Goal: Task Accomplishment & Management: Manage account settings

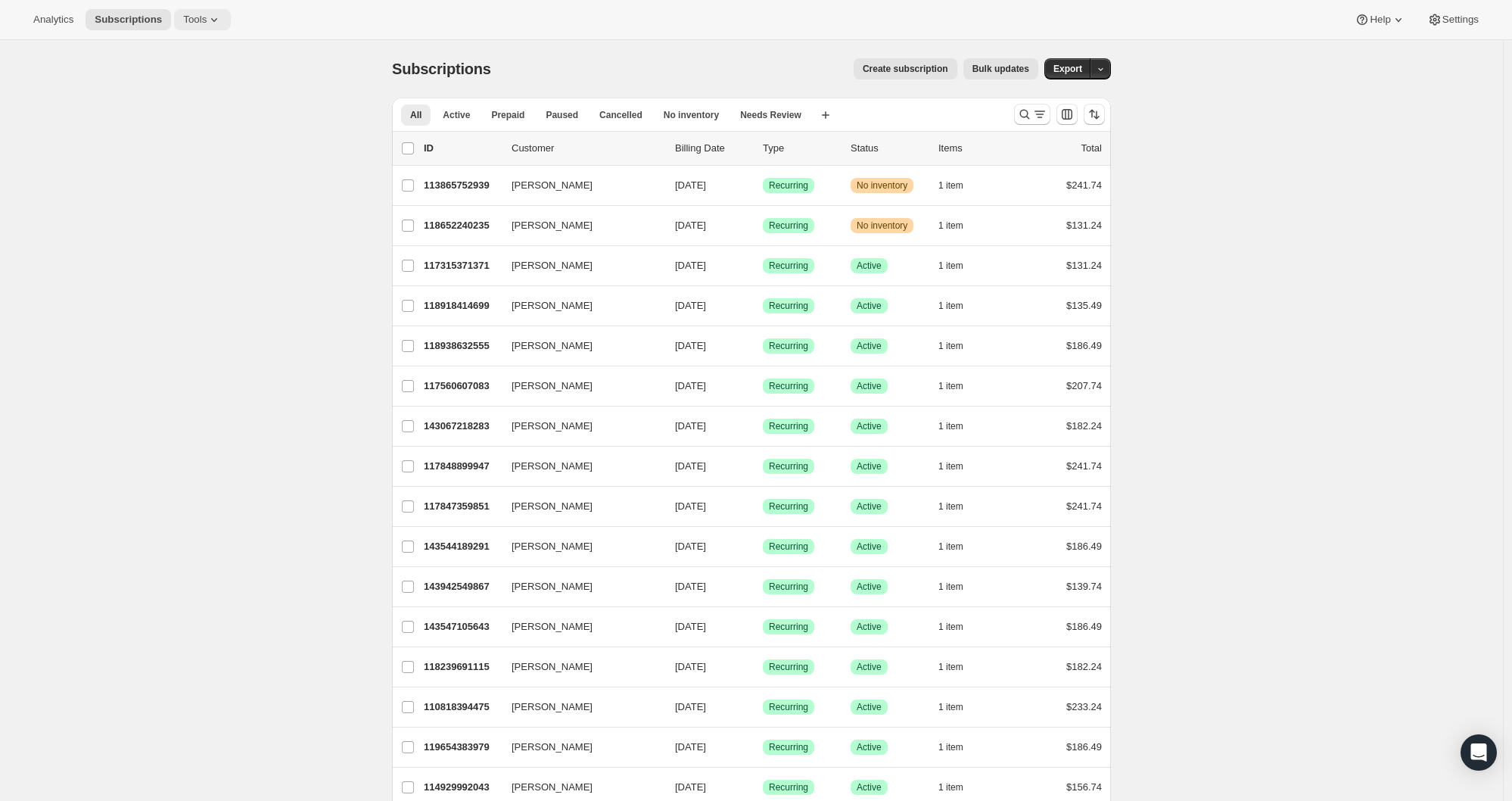
click at [204, 18] on span "Tools" at bounding box center [194, 20] width 23 height 12
click at [199, 44] on span "Subscription Plans" at bounding box center [211, 52] width 134 height 16
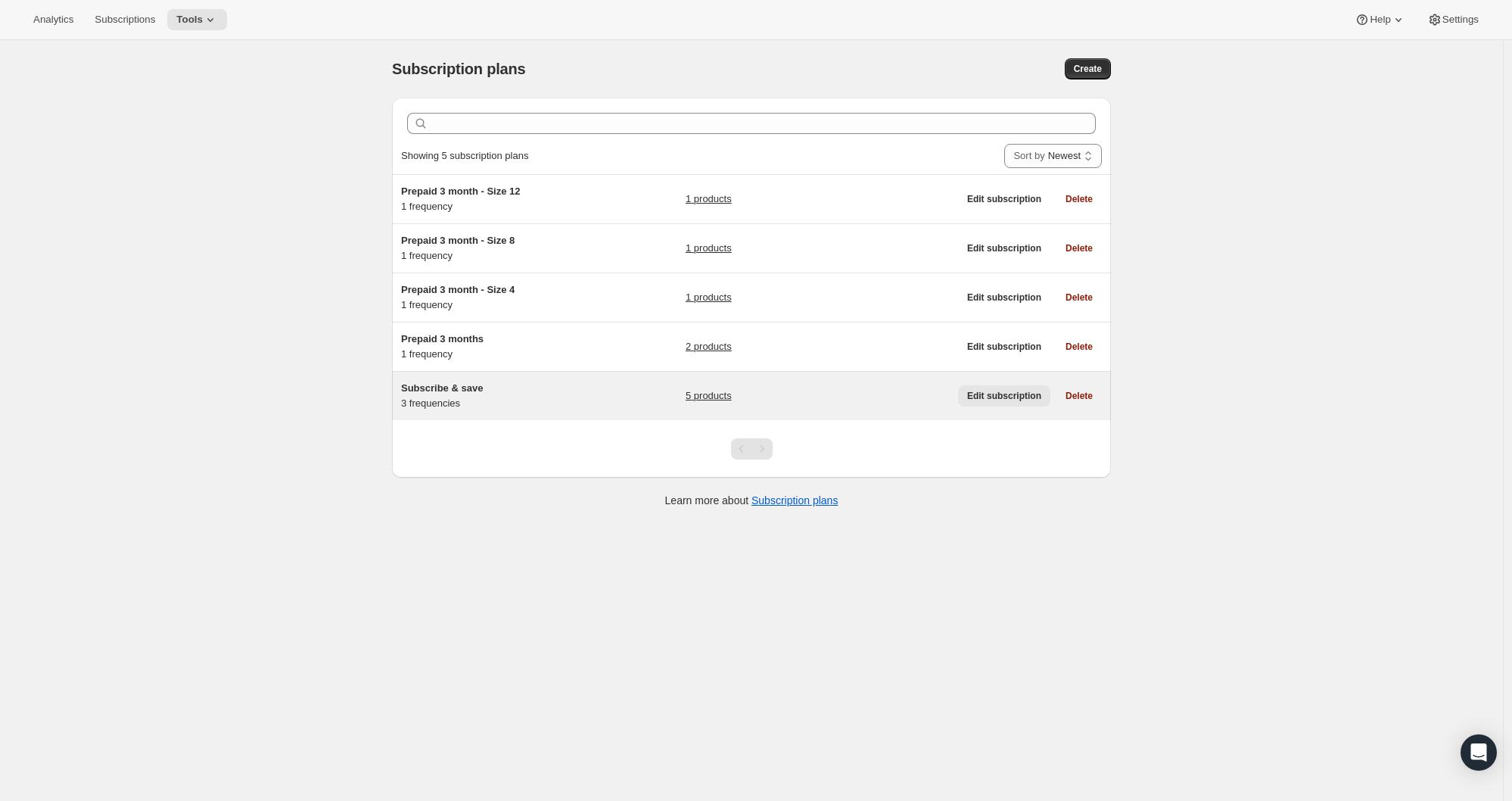
click at [1005, 395] on span "Edit subscription" at bounding box center [1004, 395] width 74 height 12
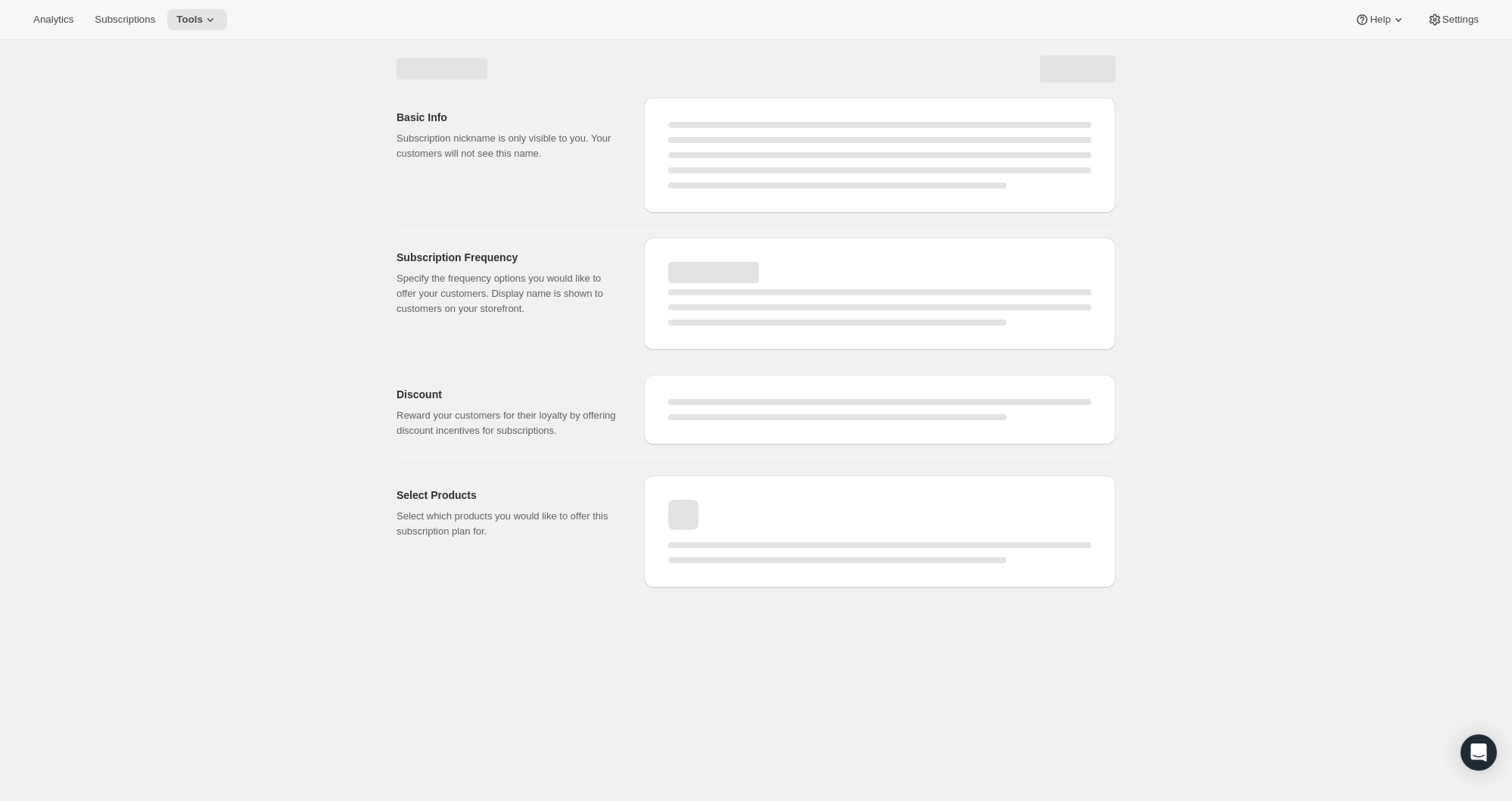
select select "WEEK"
select select "MONTH"
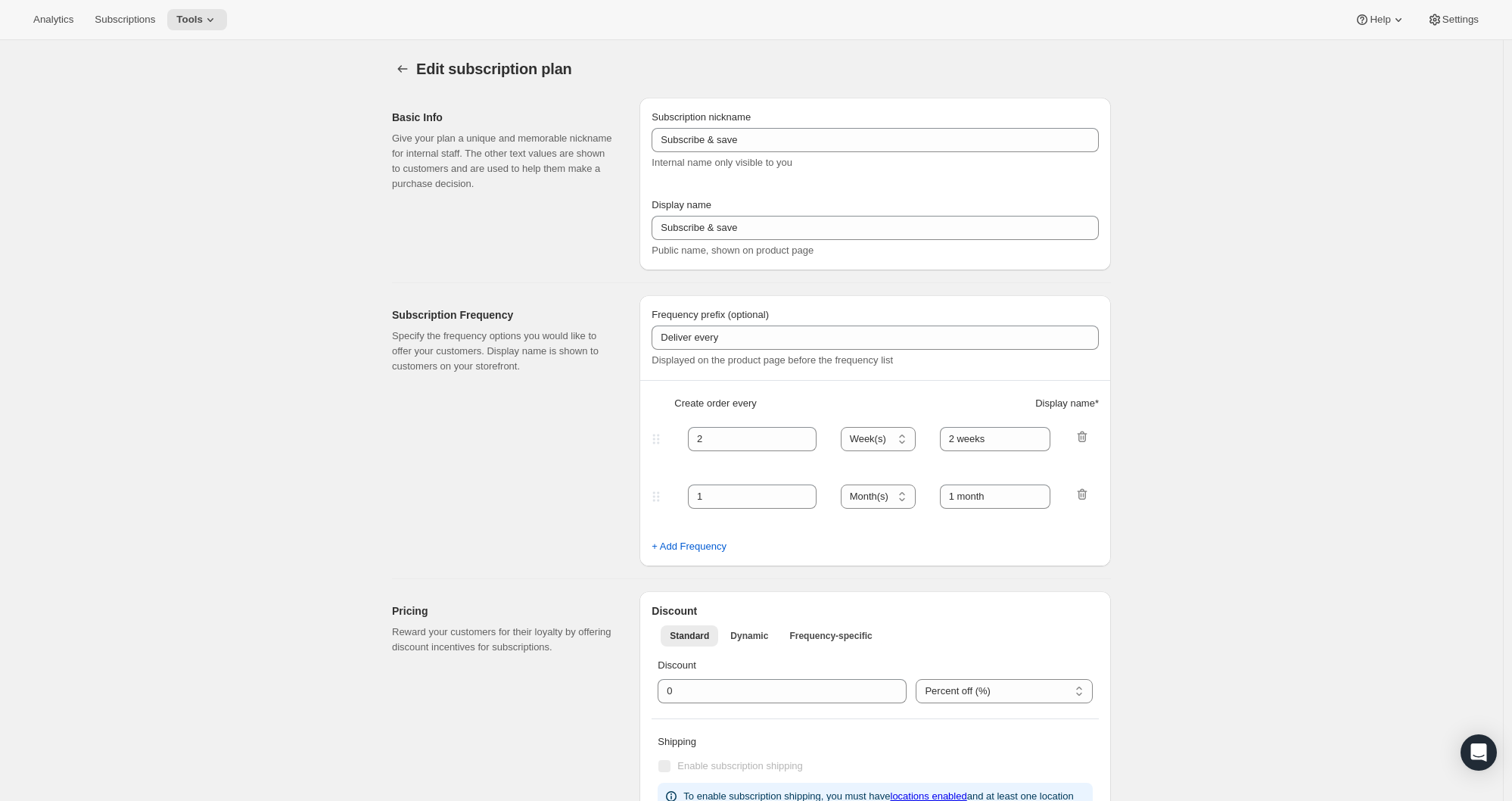
type input "Subscribe & Save: 5% off your first box, 15% off the rest. Because smart tastes…"
type input "4"
type input "4 weeks"
type input "6"
select select "WEEK"
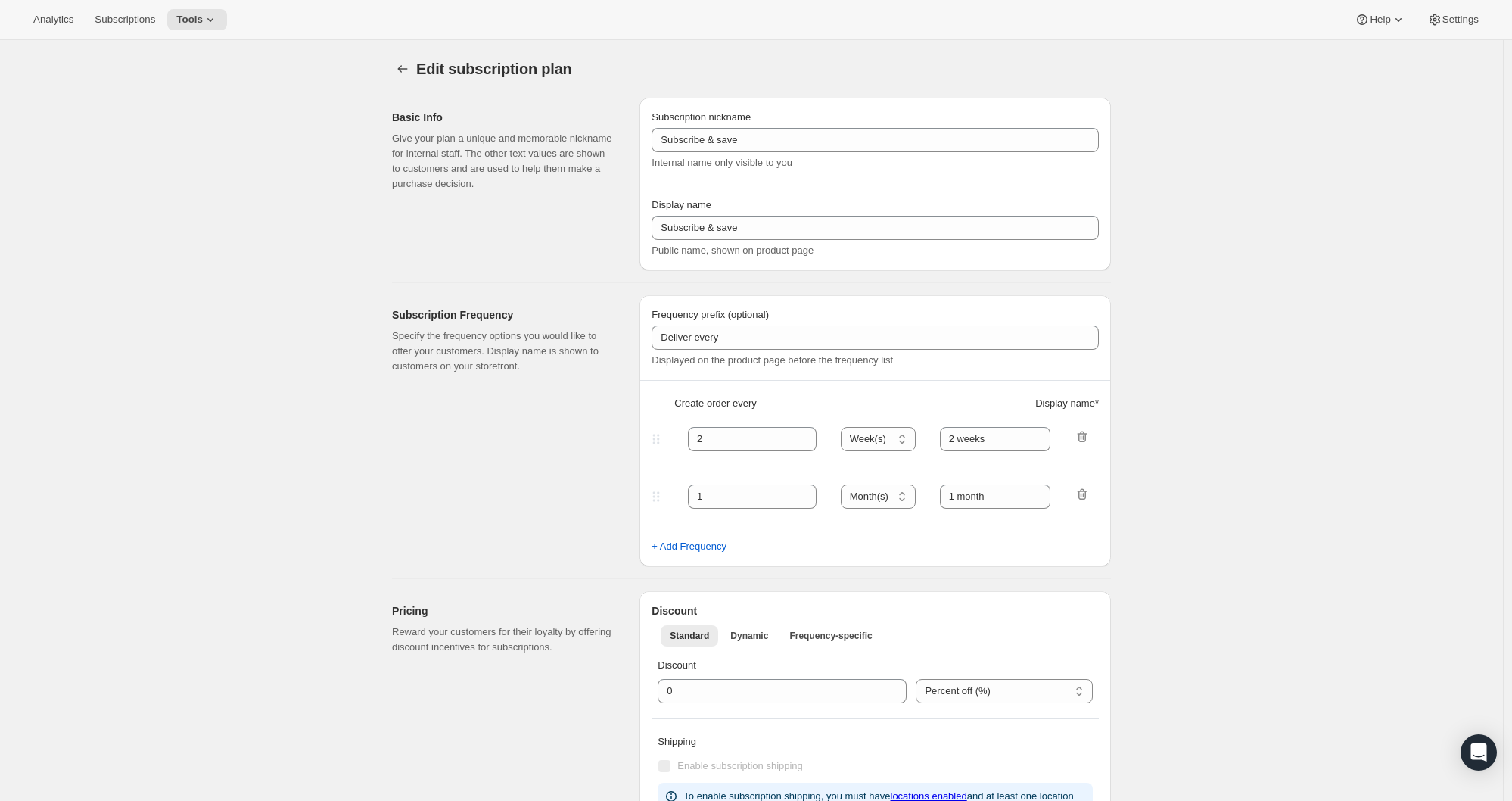
type input "6 weeks"
select select "WEEK"
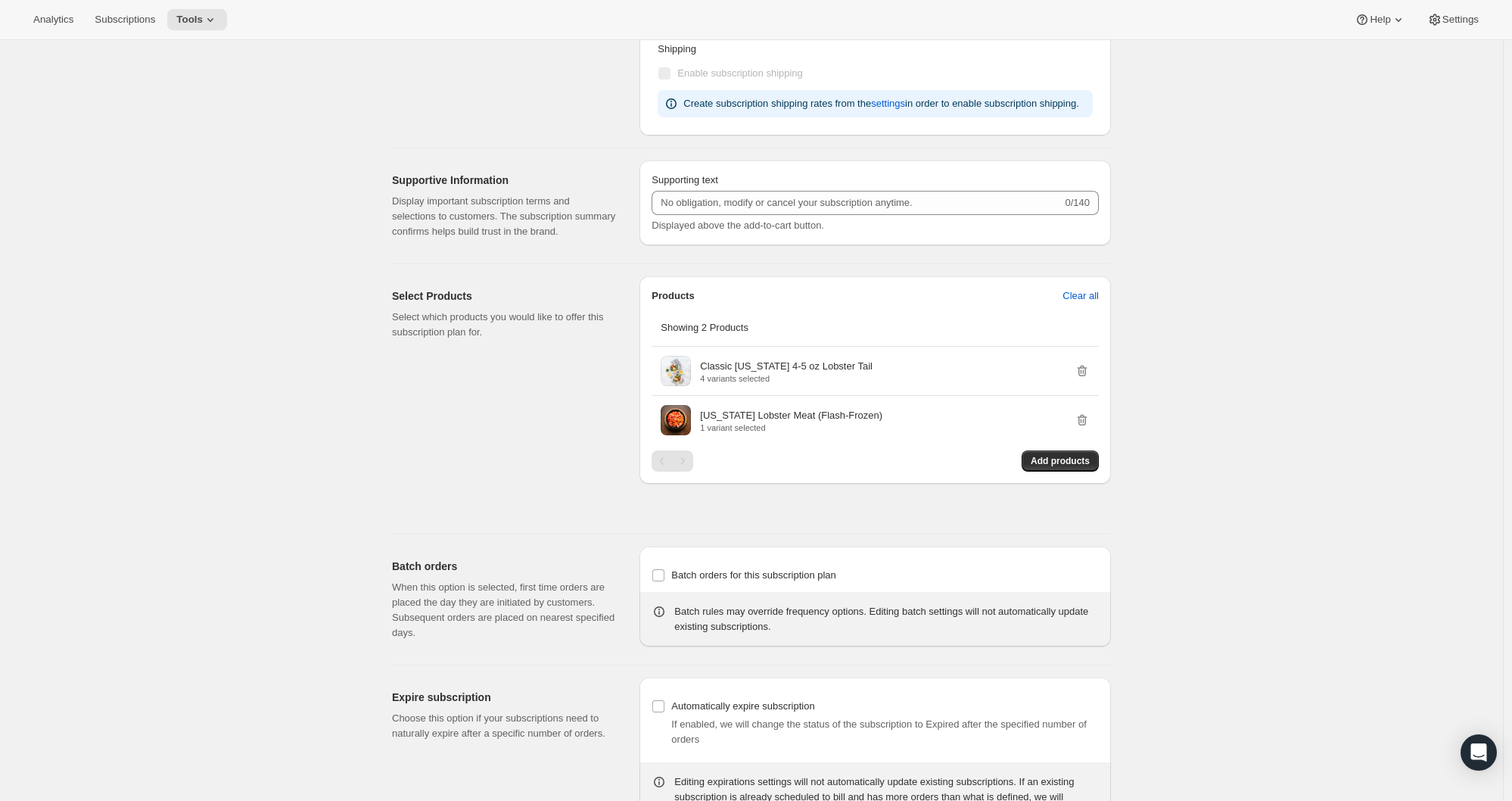
scroll to position [909, 0]
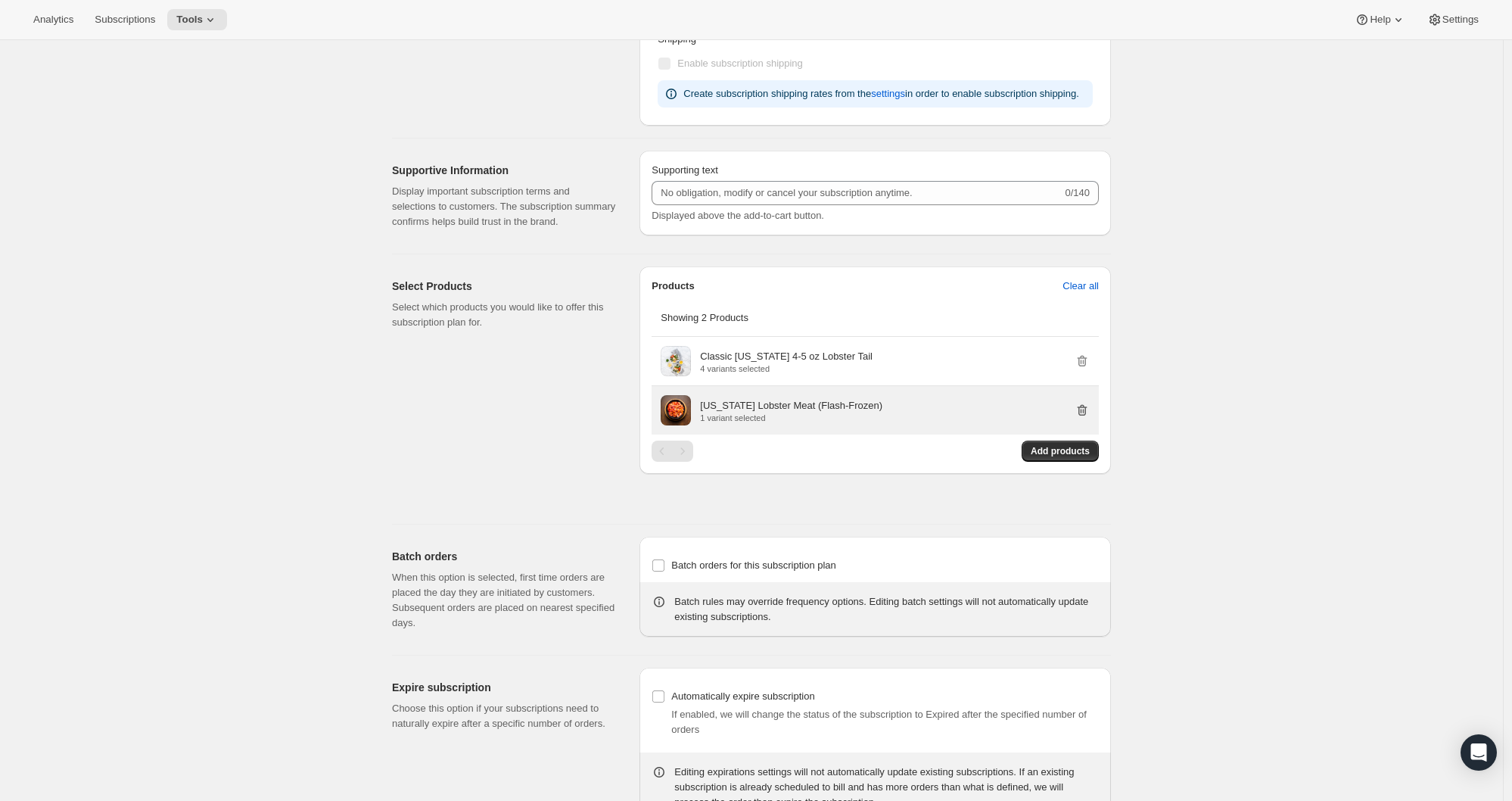
click at [1086, 418] on icon "button" at bounding box center [1082, 410] width 16 height 16
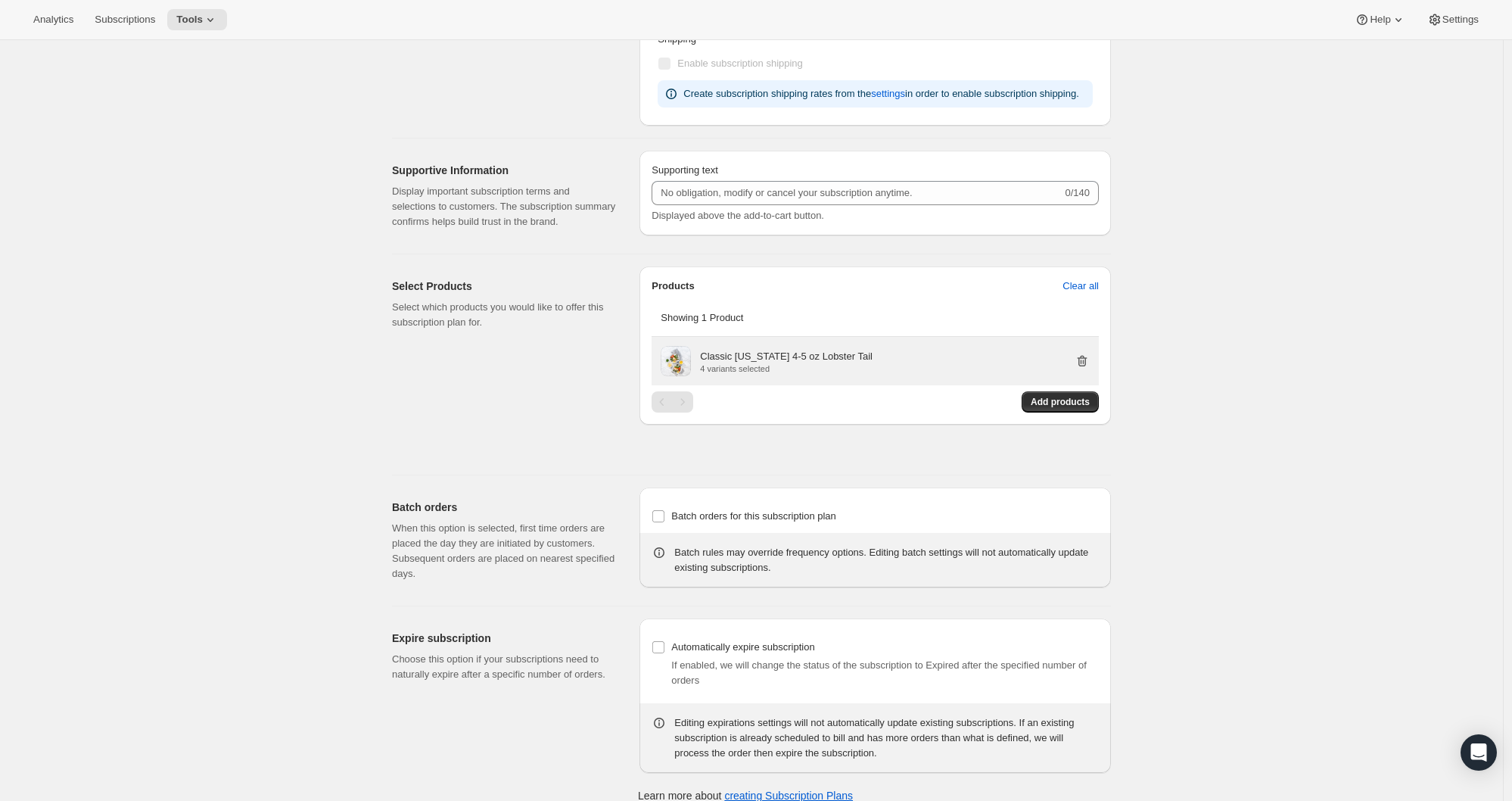
click at [1084, 364] on icon "button" at bounding box center [1083, 361] width 2 height 4
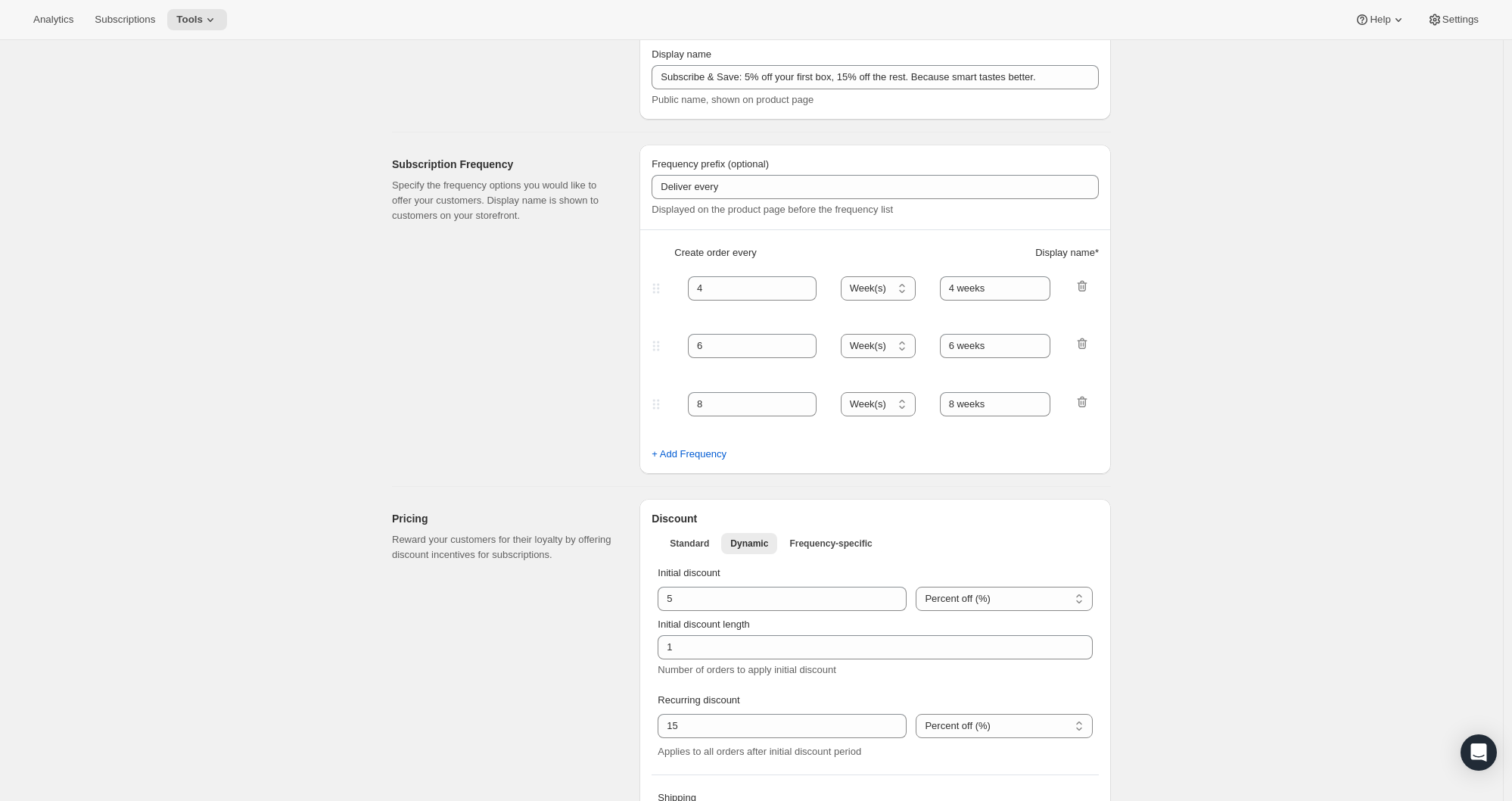
scroll to position [0, 0]
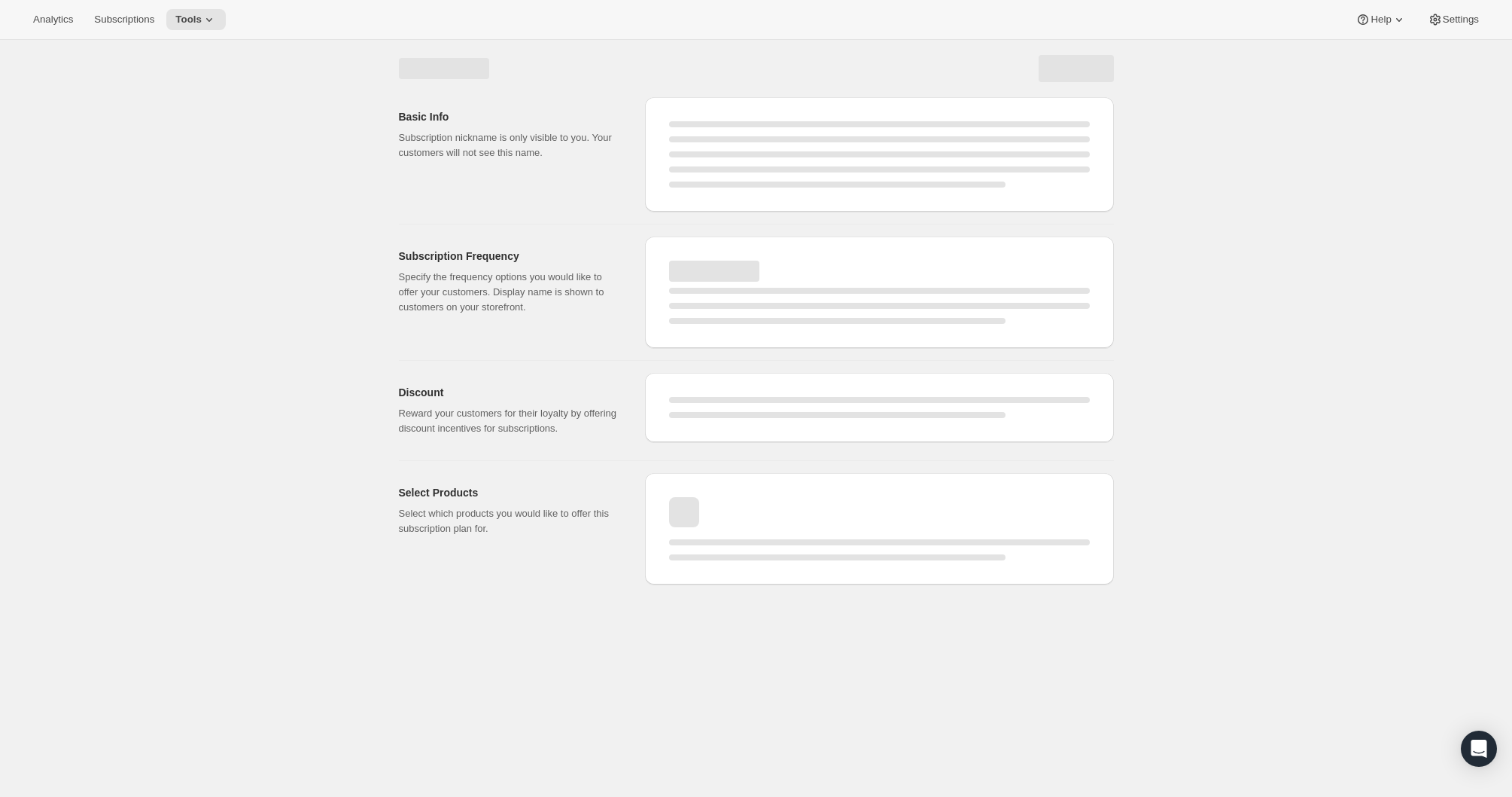
select select "WEEK"
select select "MONTH"
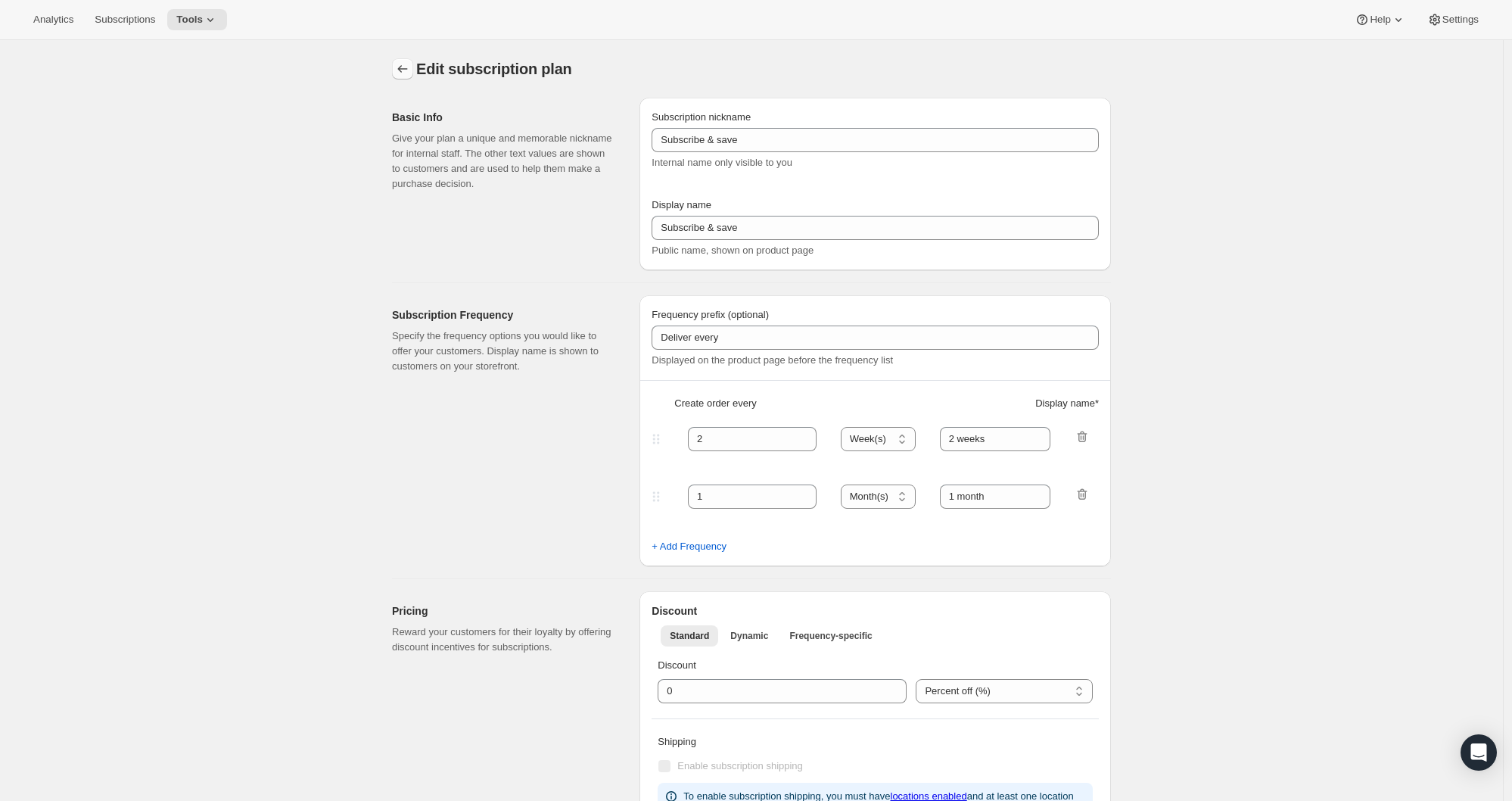
type input "Subscribe & Save: 5% off your first box, 15% off the rest. Because smart tastes…"
type input "4"
type input "4 weeks"
type input "6"
select select "WEEK"
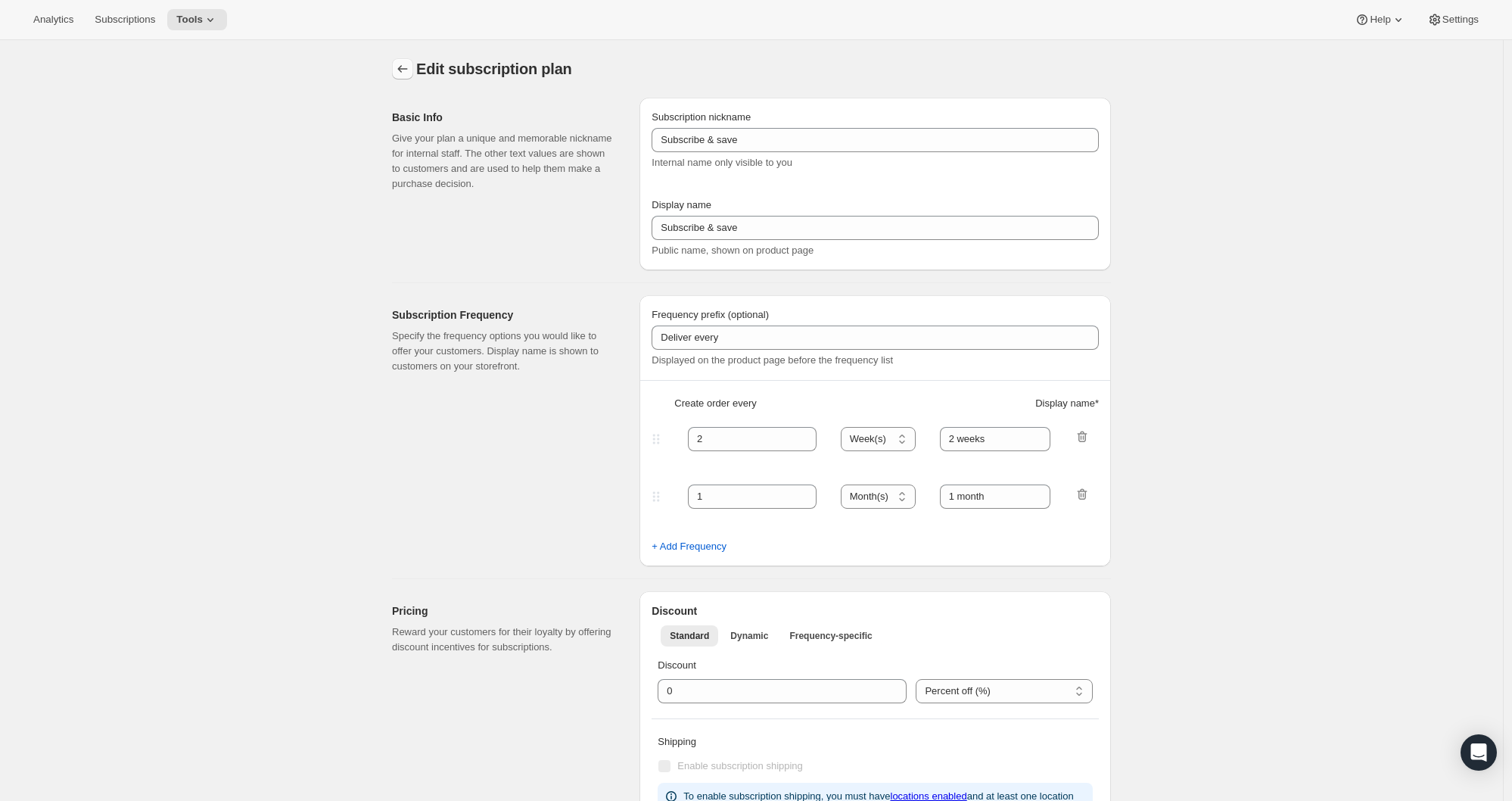
type input "6 weeks"
select select "WEEK"
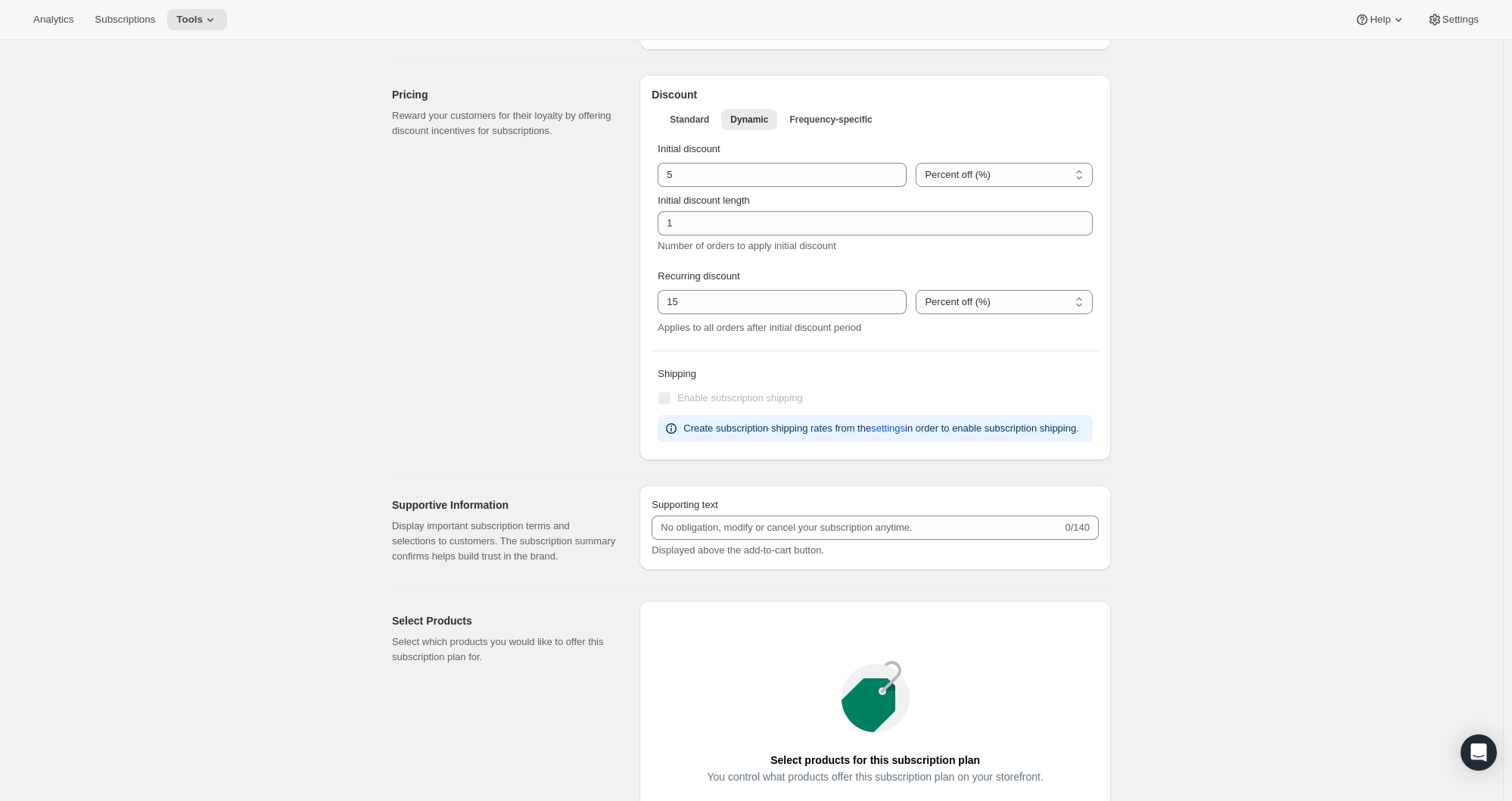
scroll to position [584, 0]
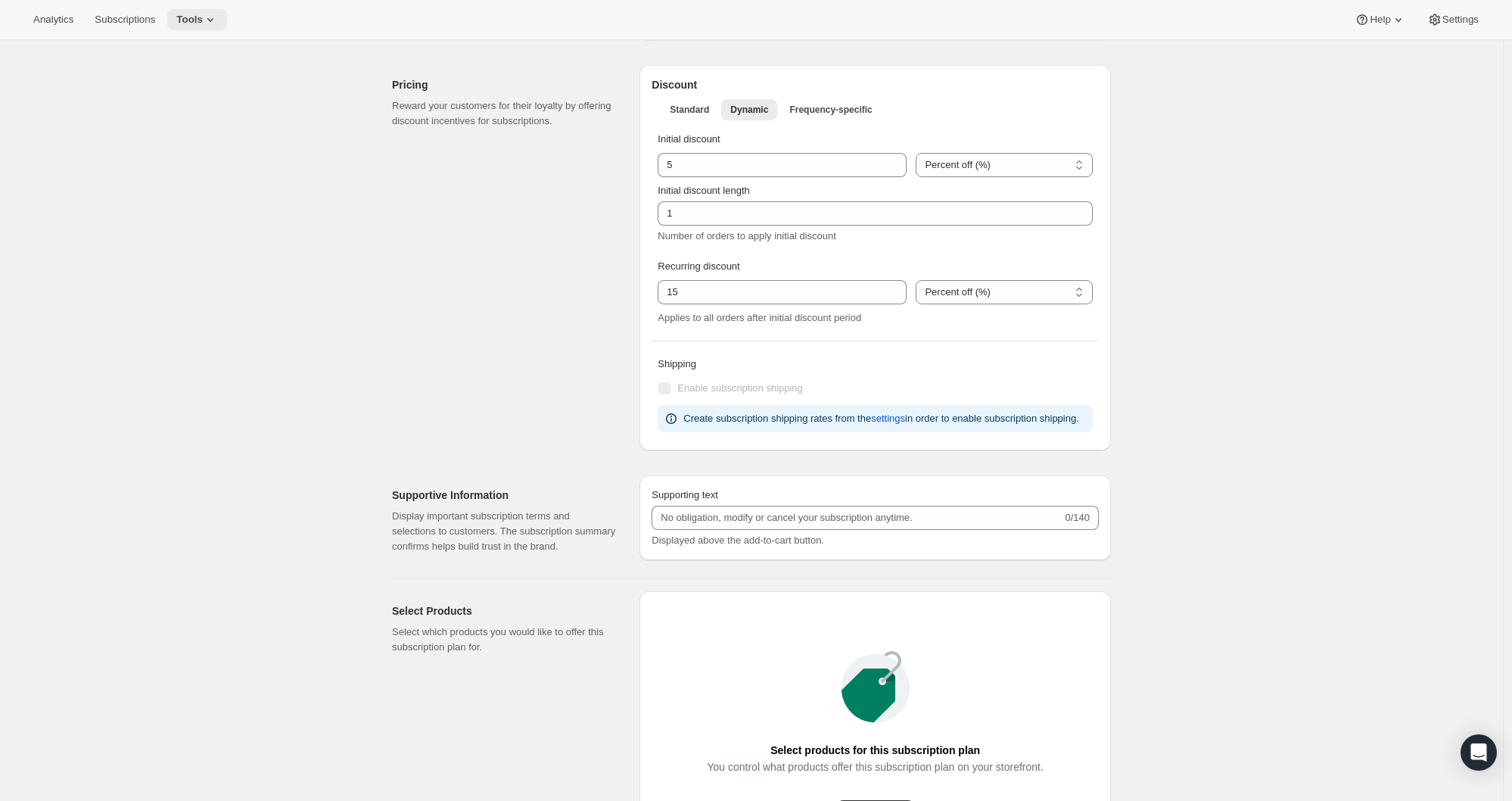
click at [209, 14] on icon at bounding box center [211, 20] width 16 height 16
click at [208, 57] on span "Subscription Plans" at bounding box center [185, 51] width 82 height 11
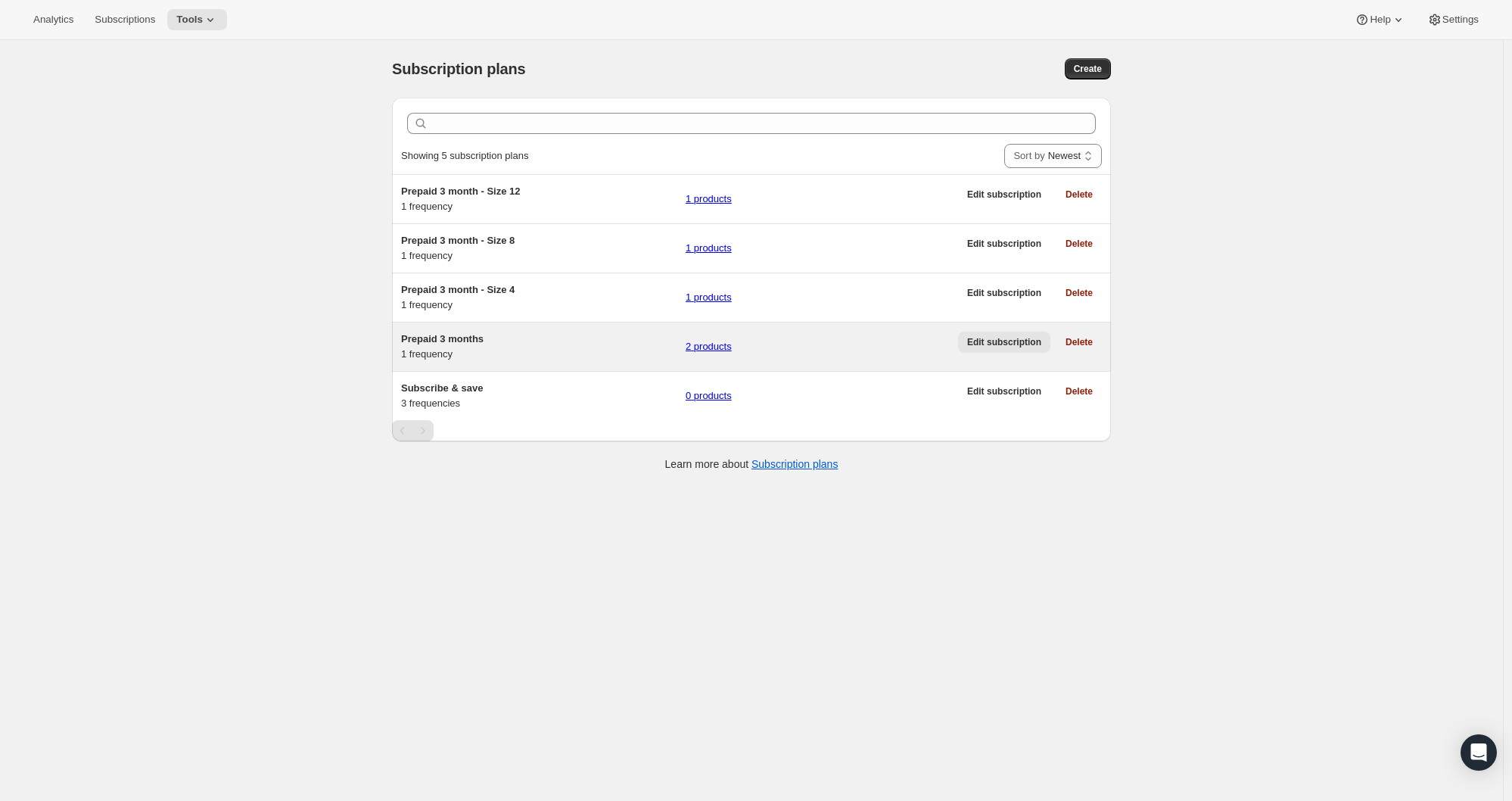
click at [977, 348] on span "Edit subscription" at bounding box center [1004, 342] width 74 height 12
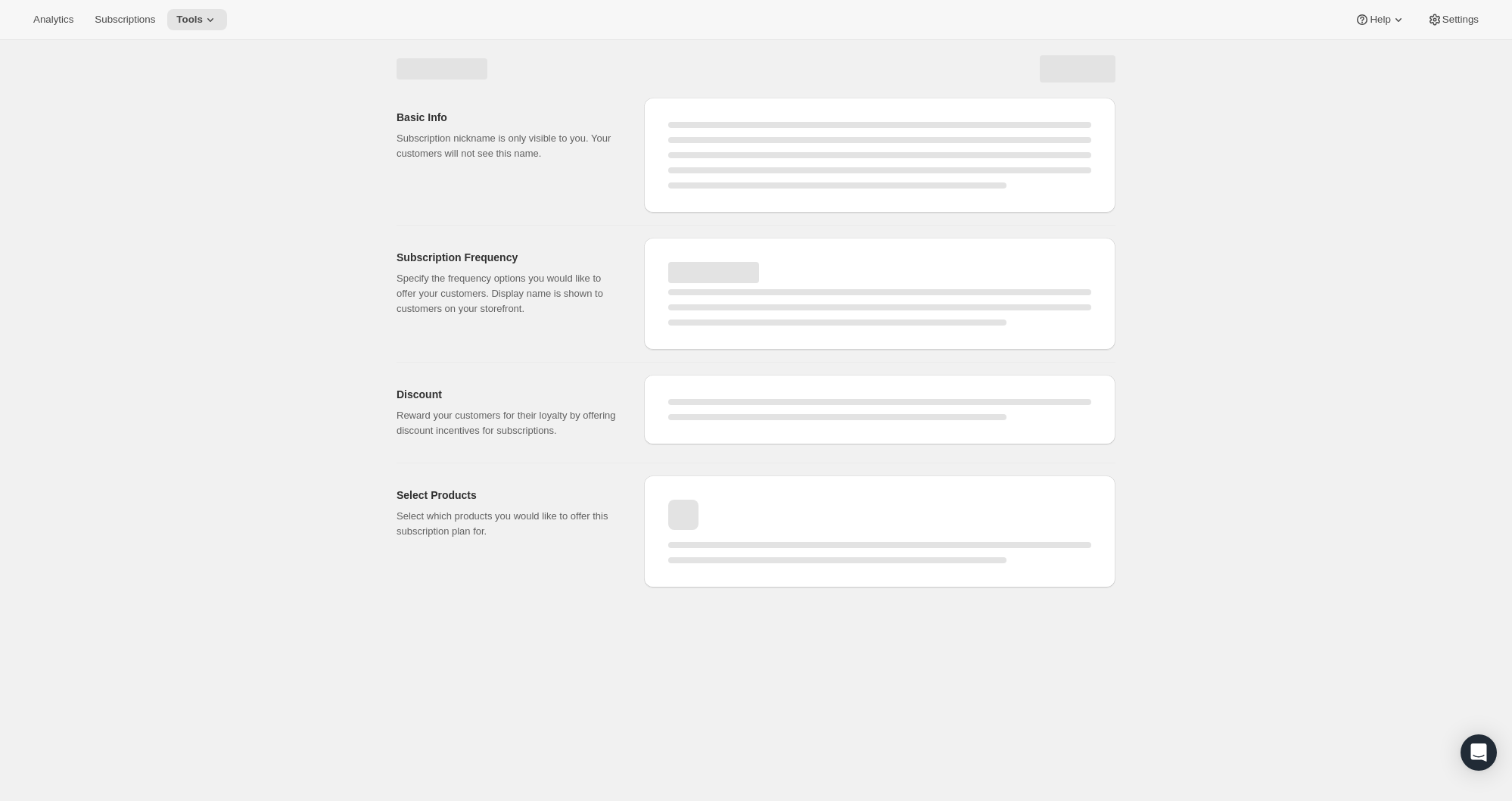
select select "WEEK"
select select "MONTH"
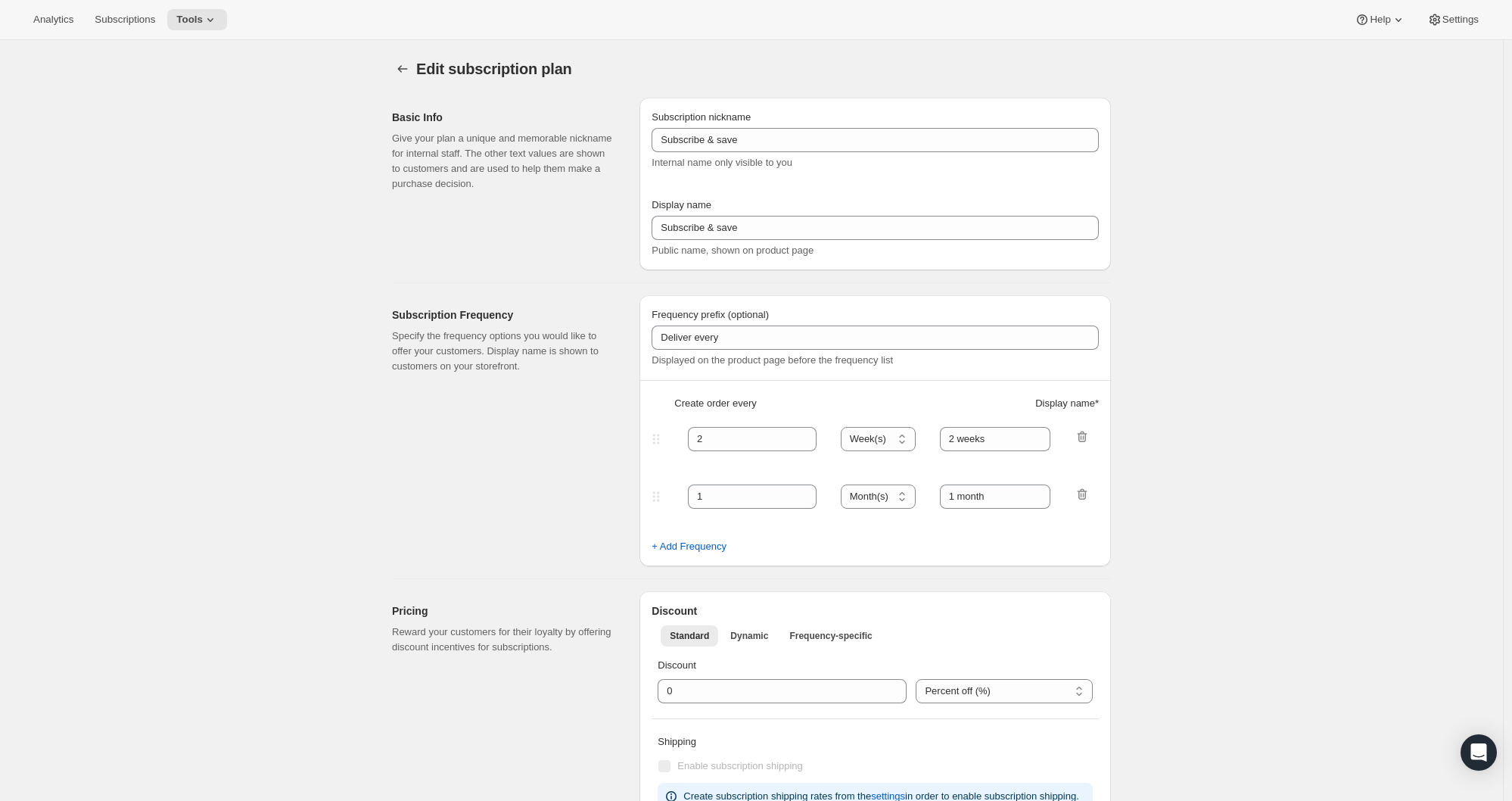
type input "Prepaid 3 months"
select select "MONTH"
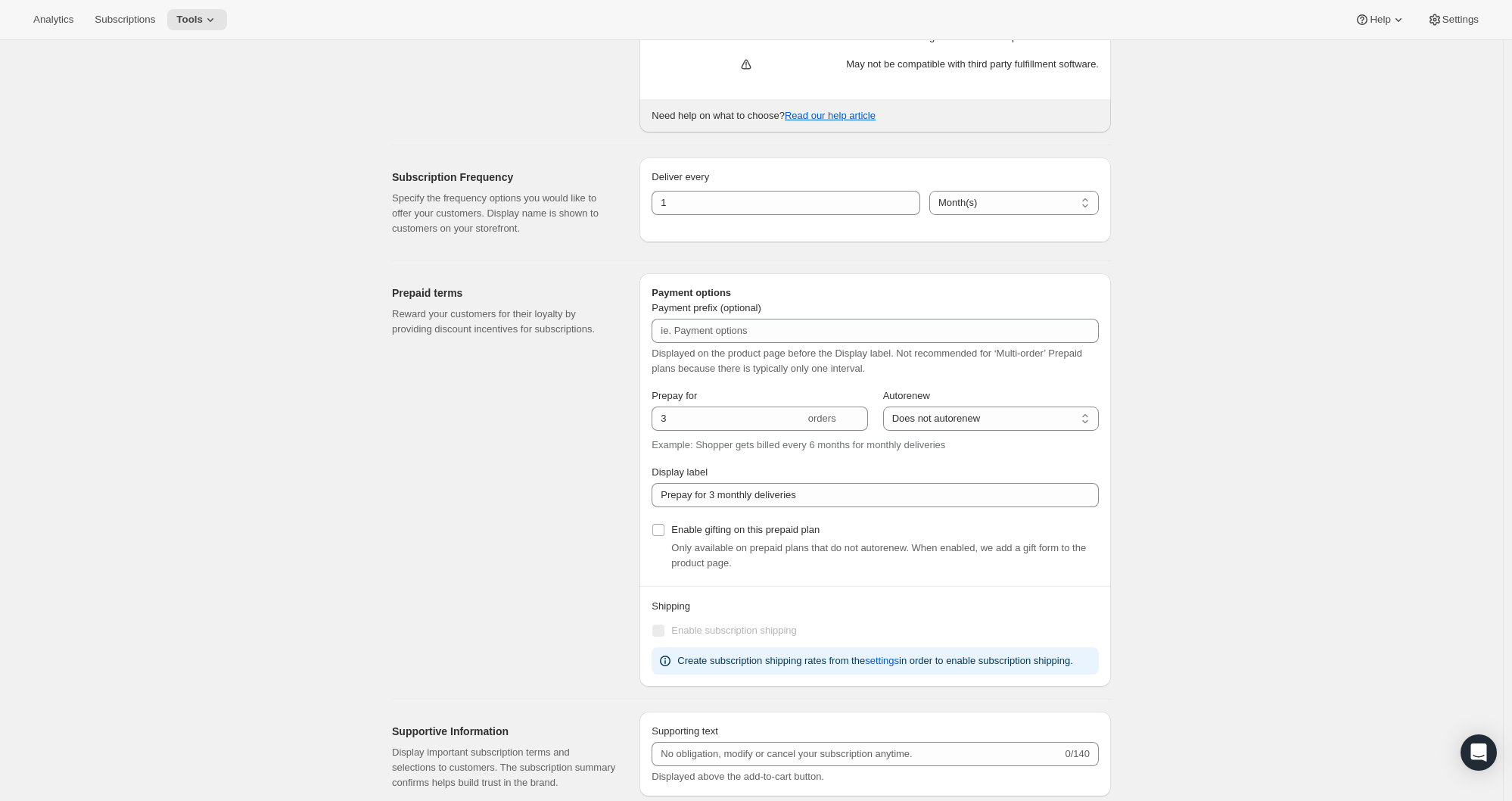
scroll to position [1095, 0]
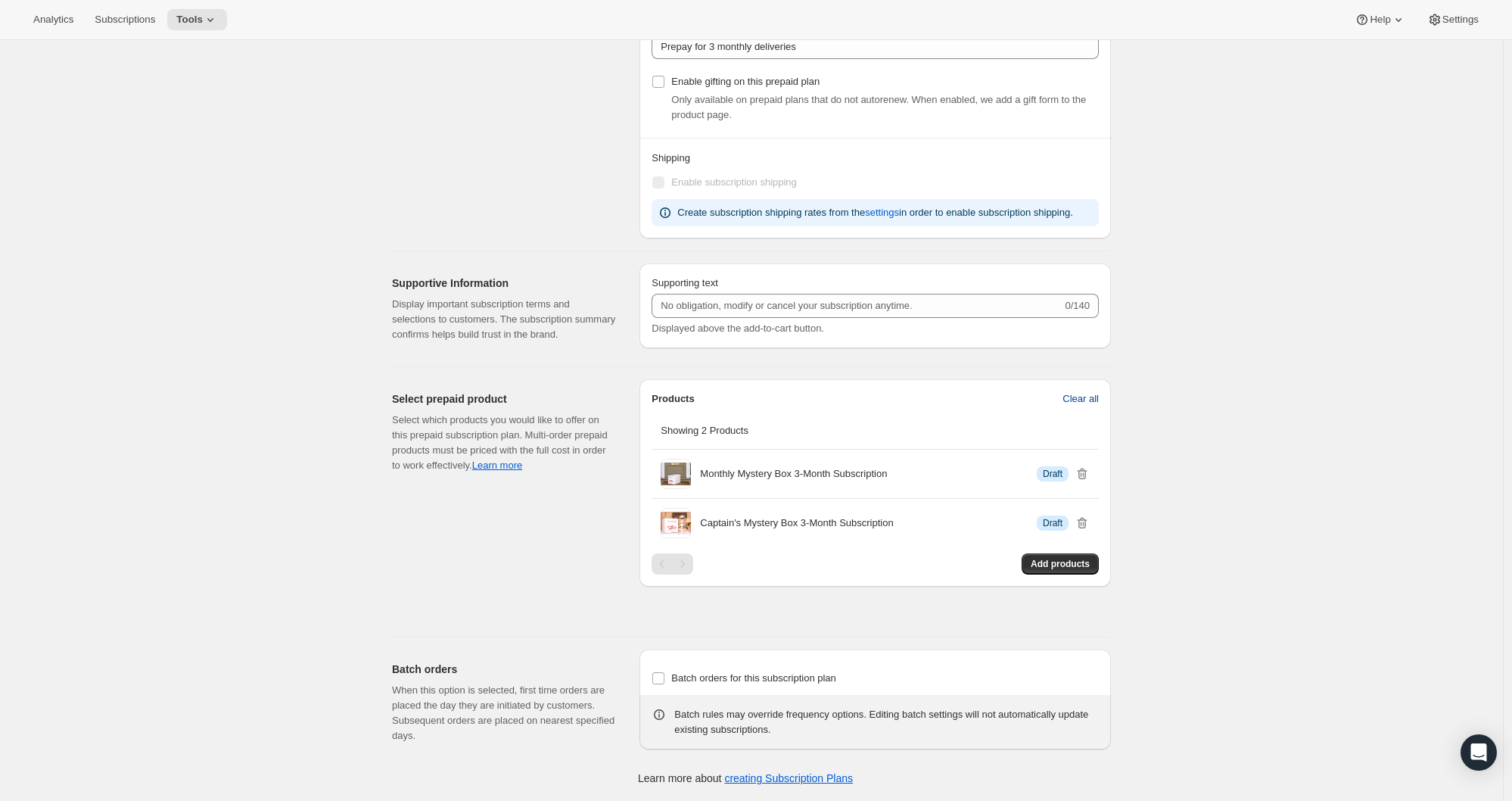
click at [1090, 398] on span "Clear all" at bounding box center [1080, 399] width 36 height 16
click at [1084, 401] on span "Confirm clear all" at bounding box center [1063, 399] width 71 height 16
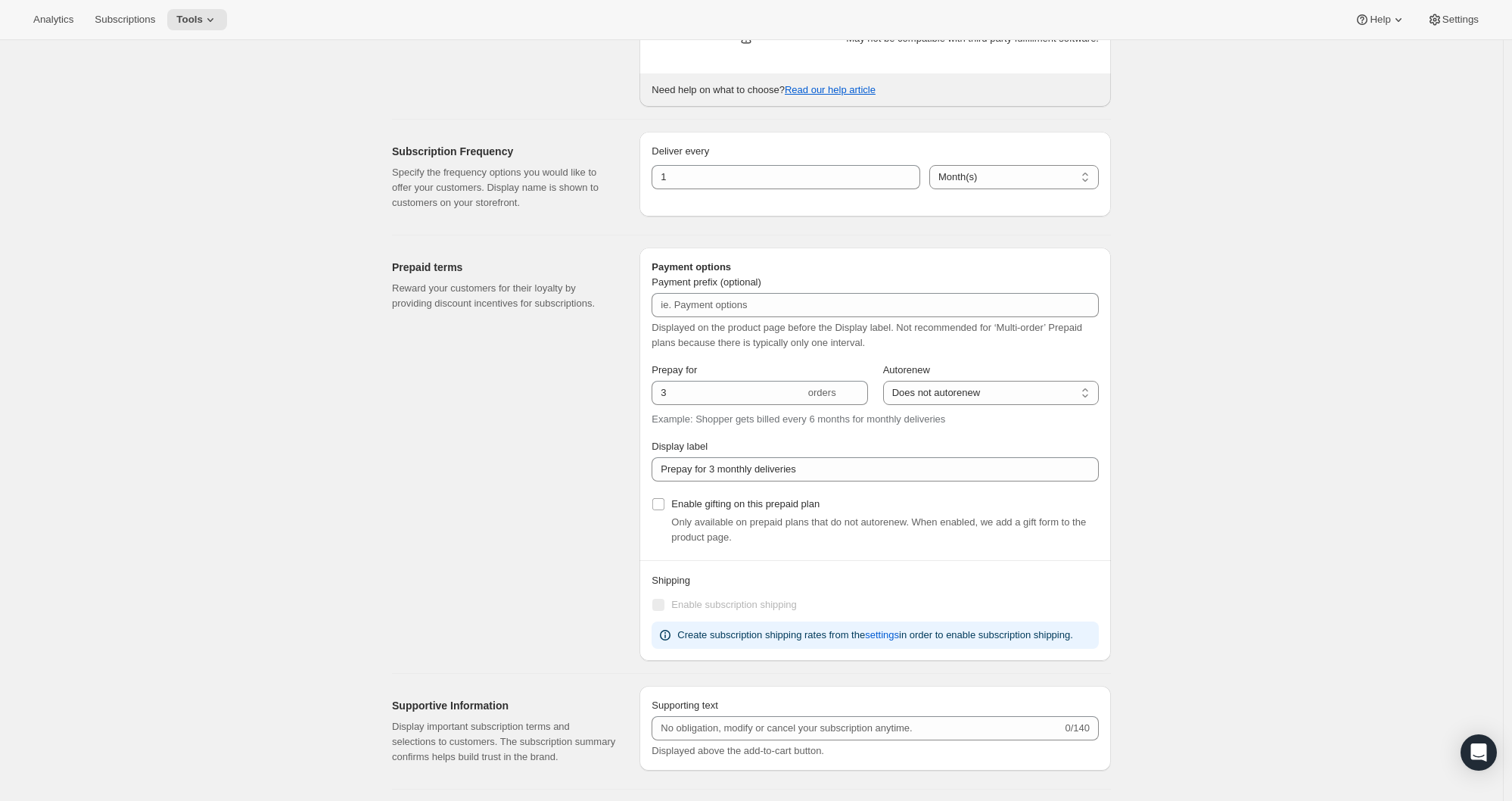
scroll to position [0, 0]
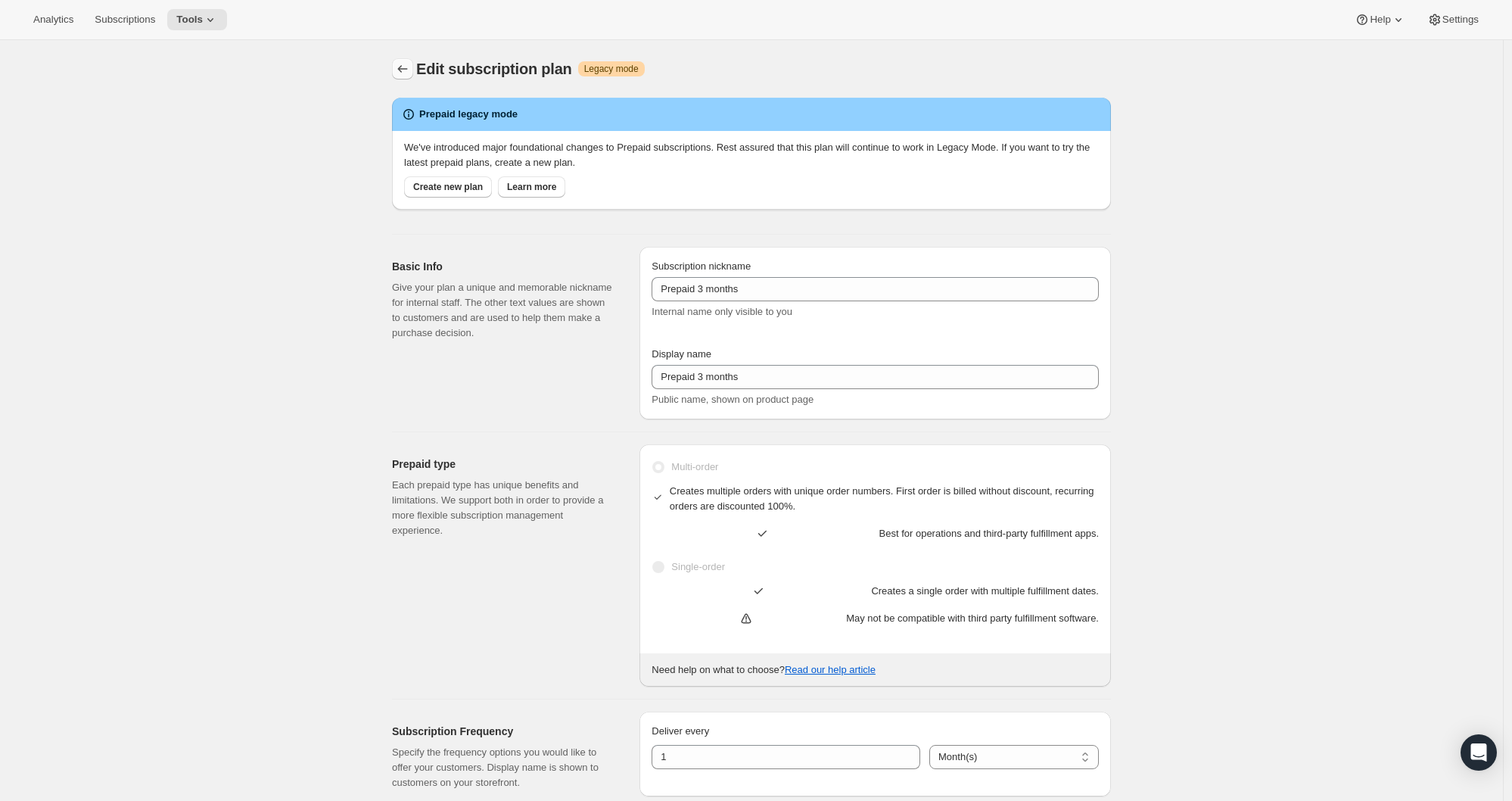
click at [406, 67] on icon "Subscription plans" at bounding box center [403, 69] width 16 height 16
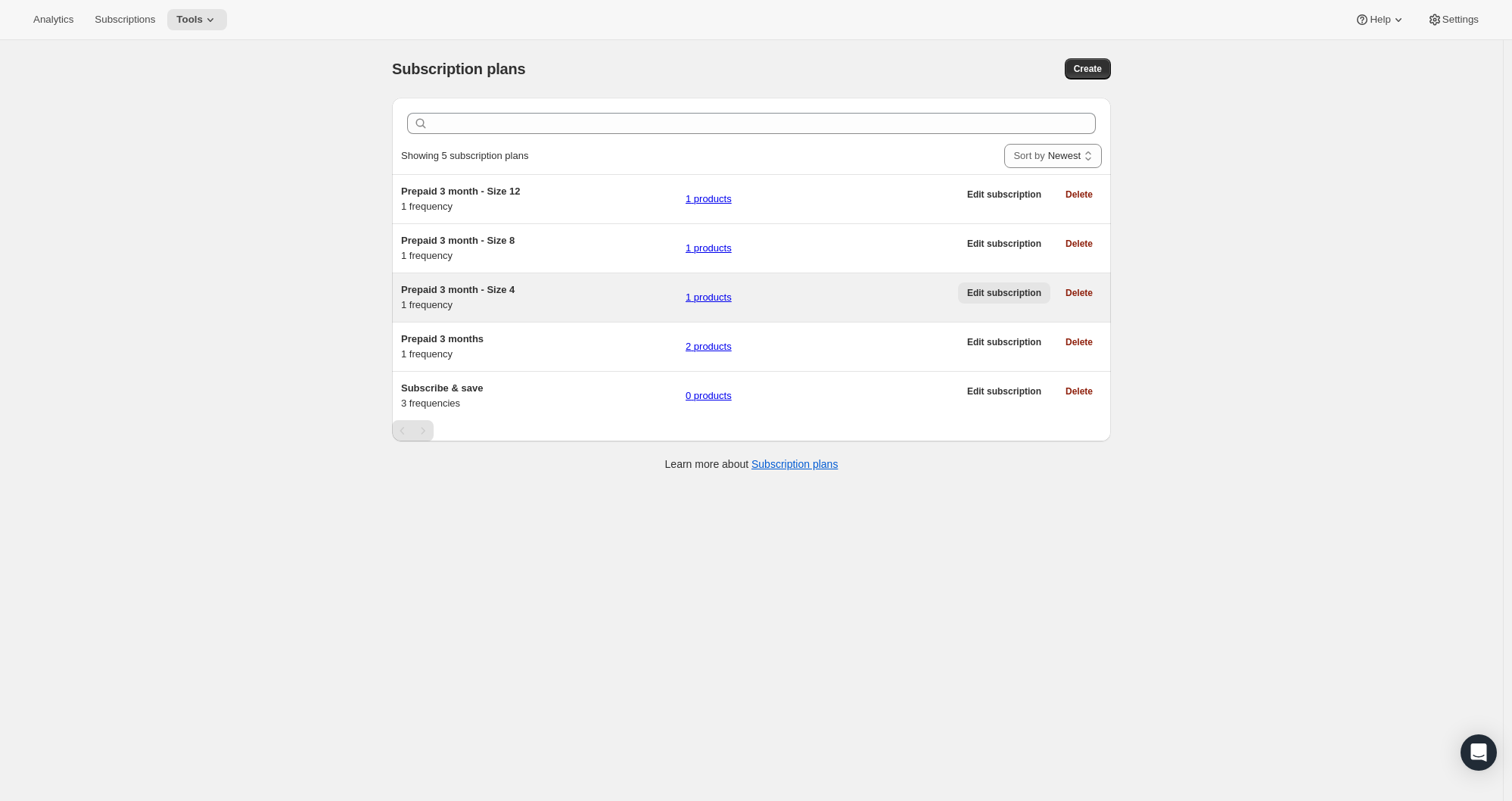
click at [1015, 299] on span "Edit subscription" at bounding box center [1004, 293] width 74 height 12
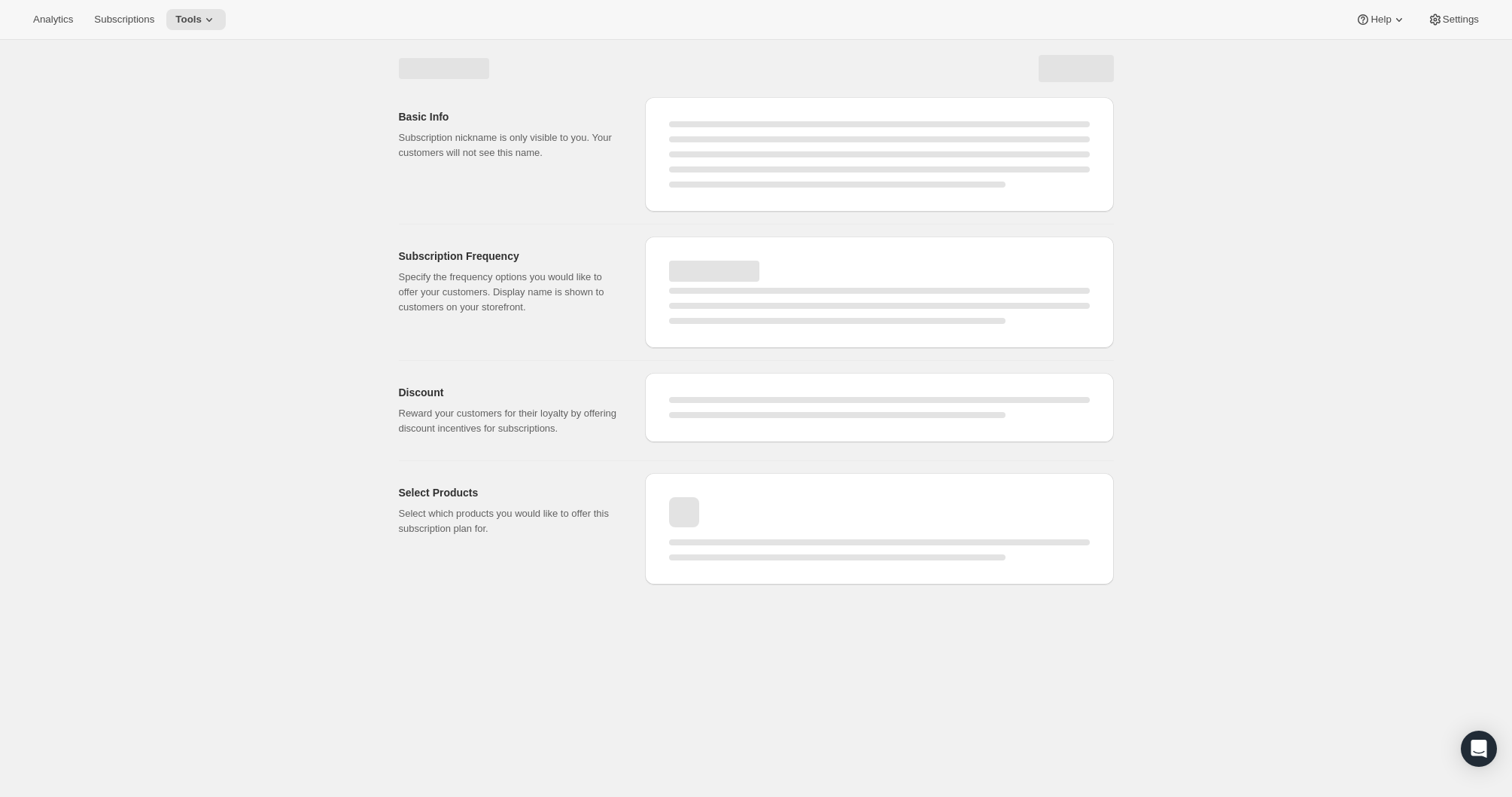
select select "WEEK"
select select "MONTH"
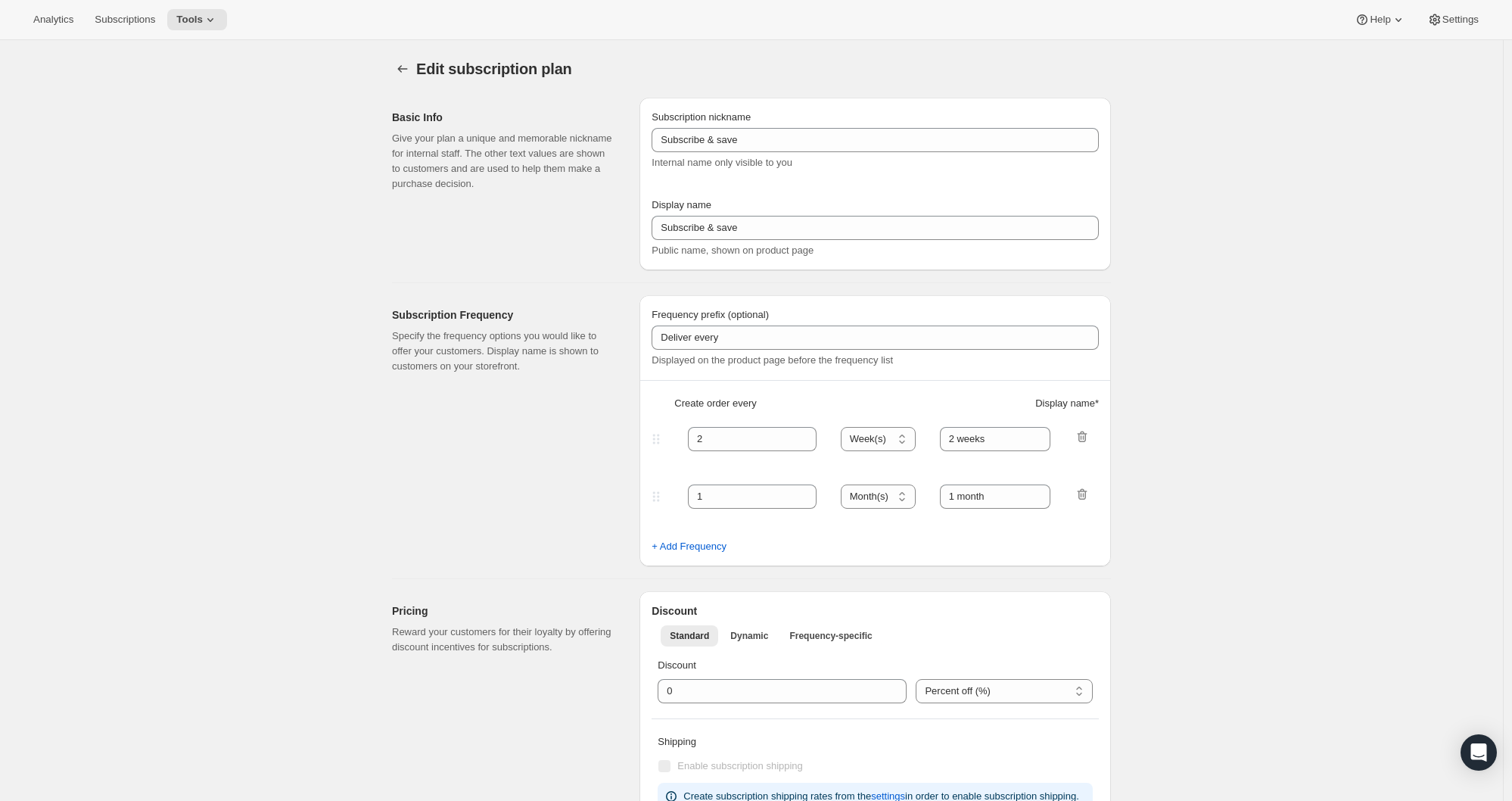
type input "Prepaid 3 month - Size 4"
type input "3 Months of lobster"
type input "Prepay once. Receive 3 unforgettable deliveries for $404.99 (Save 24%)"
select select "MONTH"
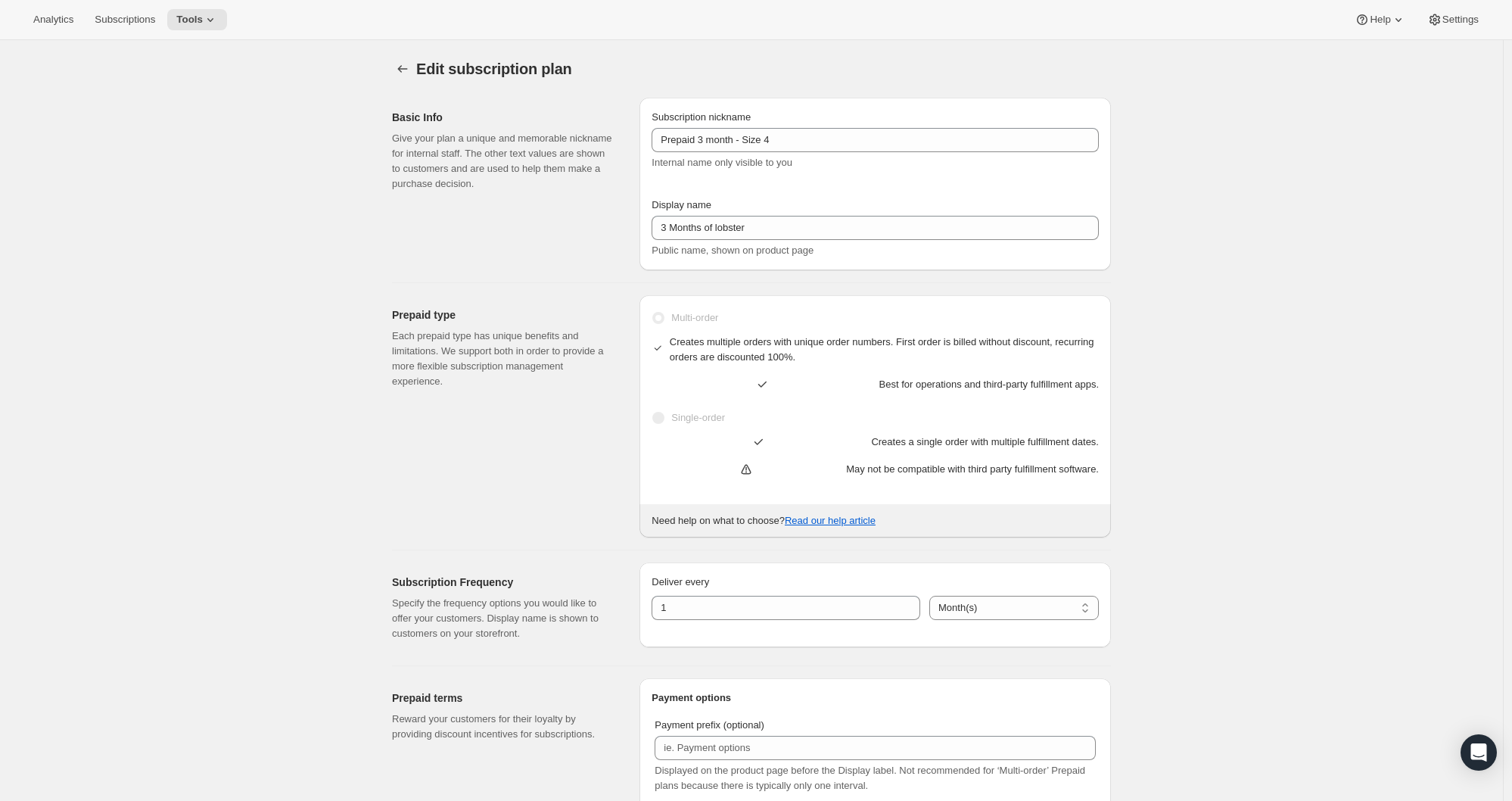
scroll to position [1157, 0]
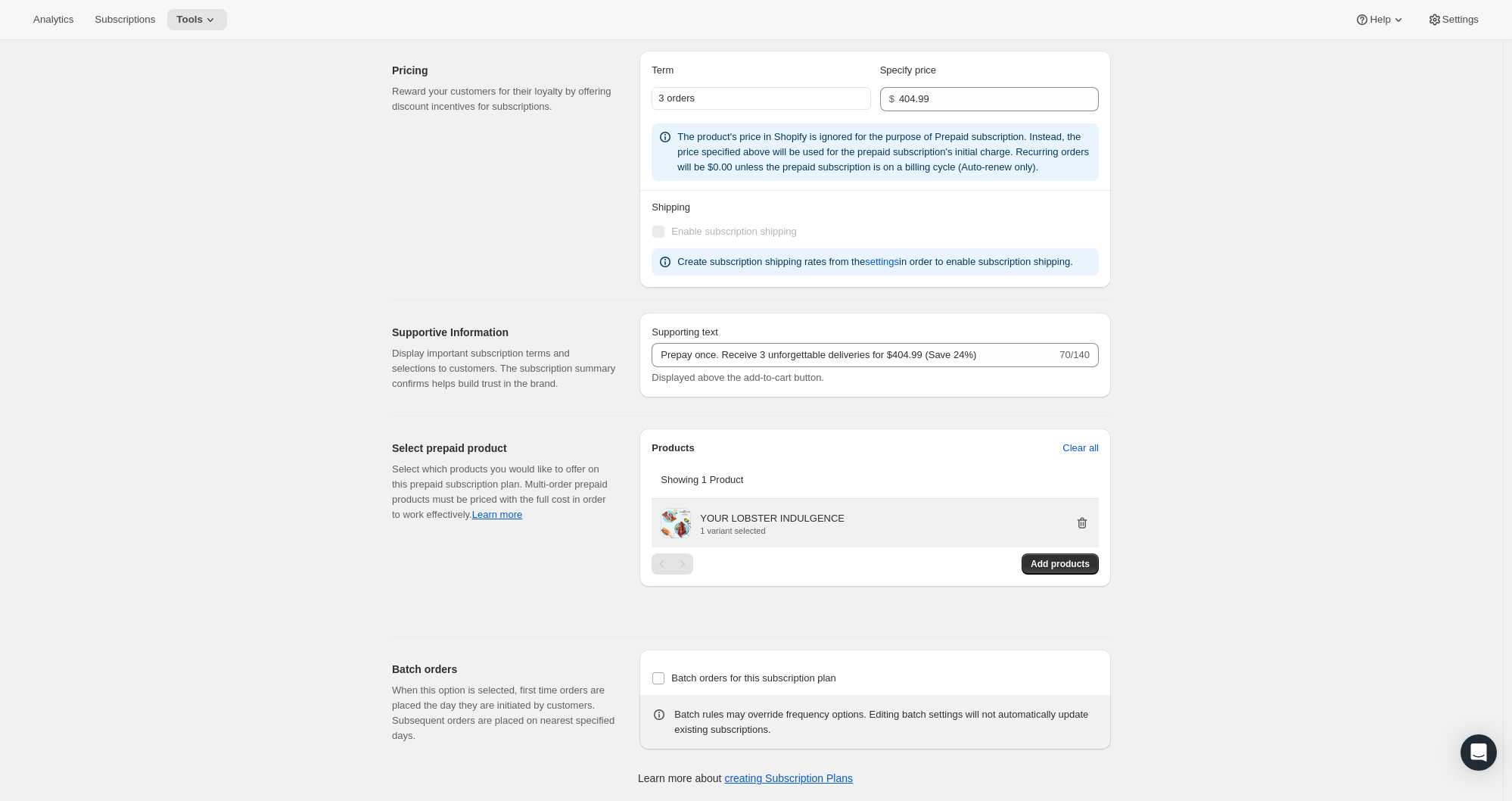
click at [1082, 522] on icon "button" at bounding box center [1081, 523] width 2 height 4
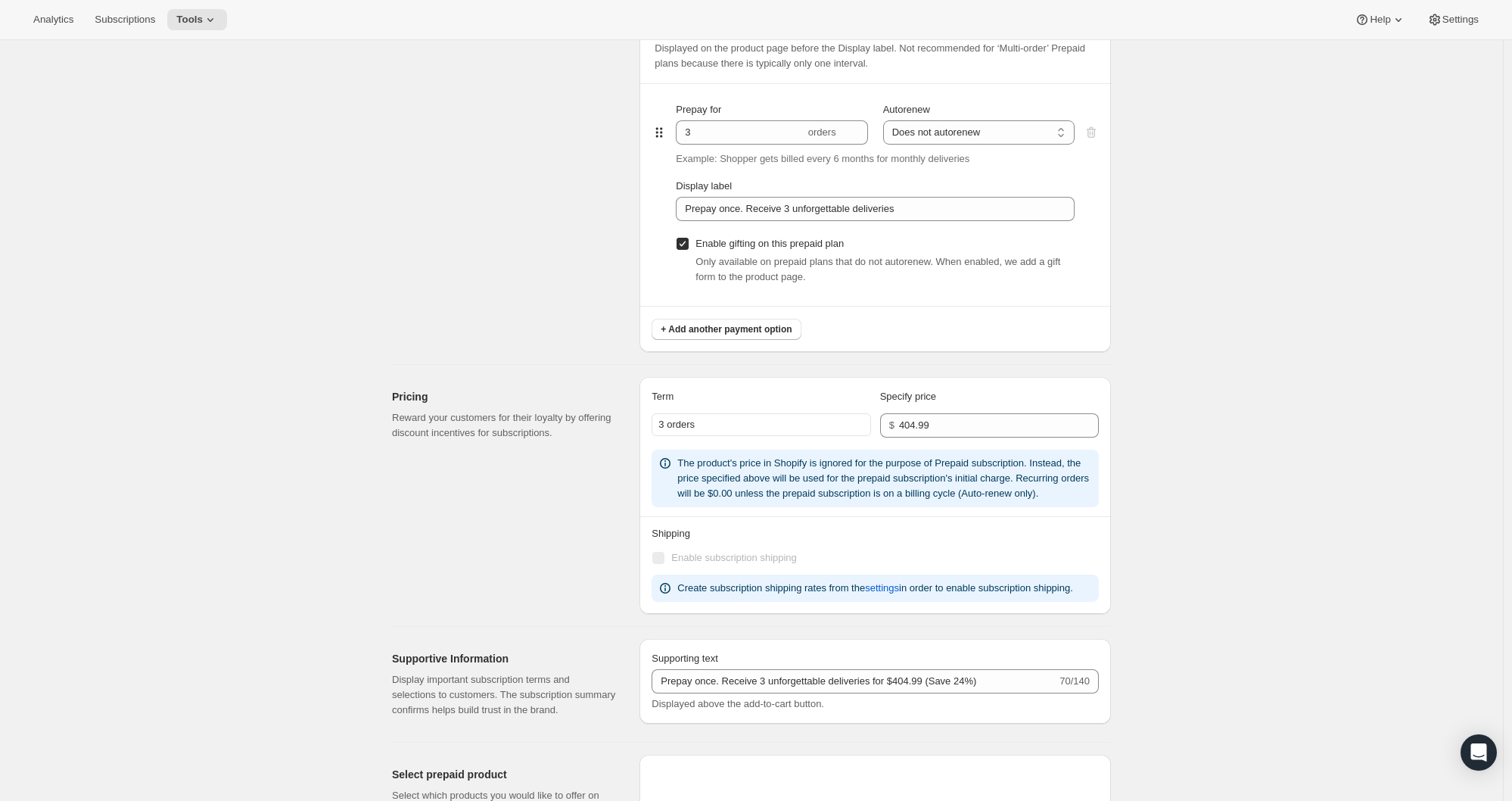
scroll to position [0, 0]
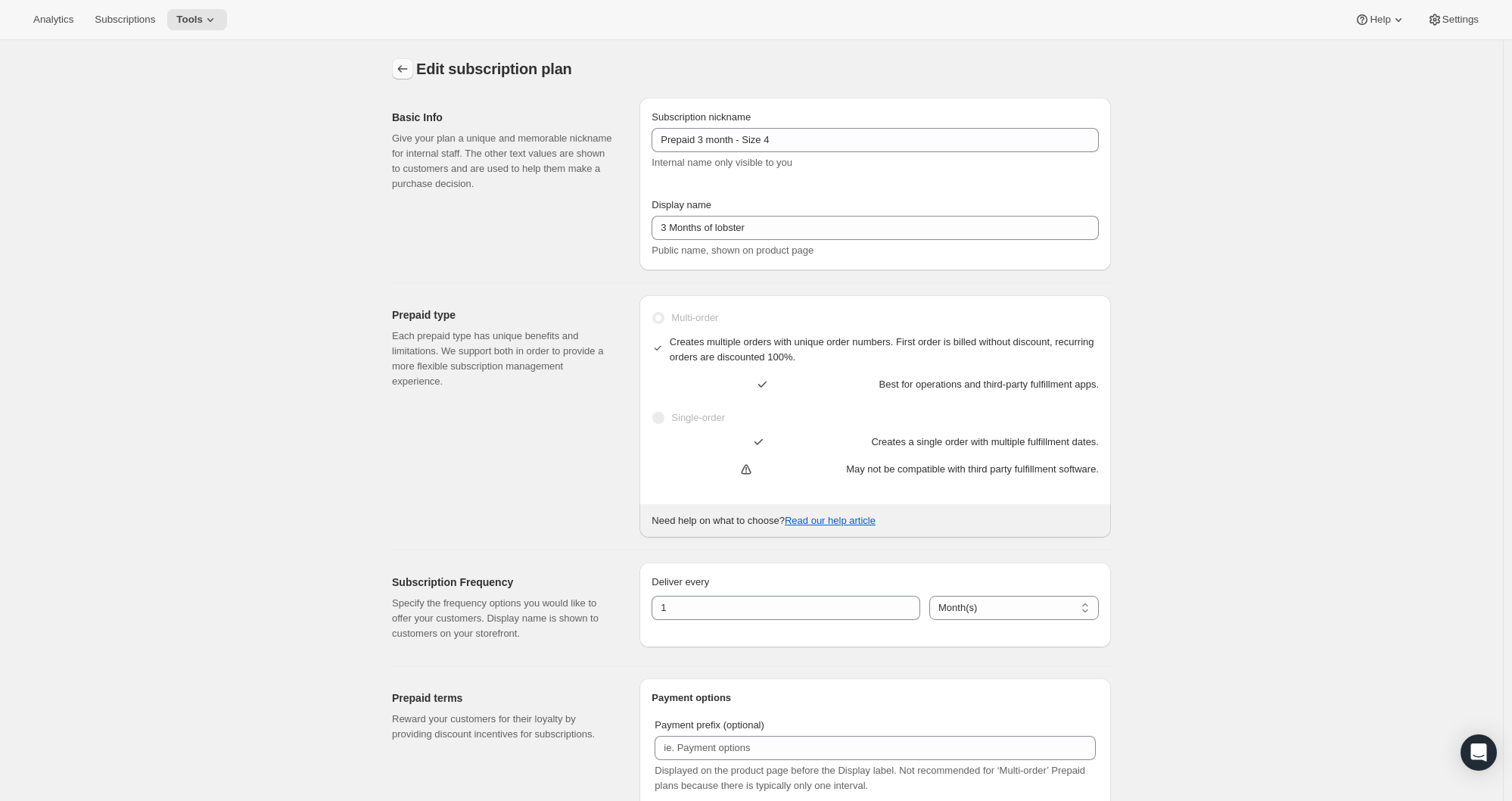
click at [403, 65] on icon "Subscription plans" at bounding box center [403, 69] width 16 height 16
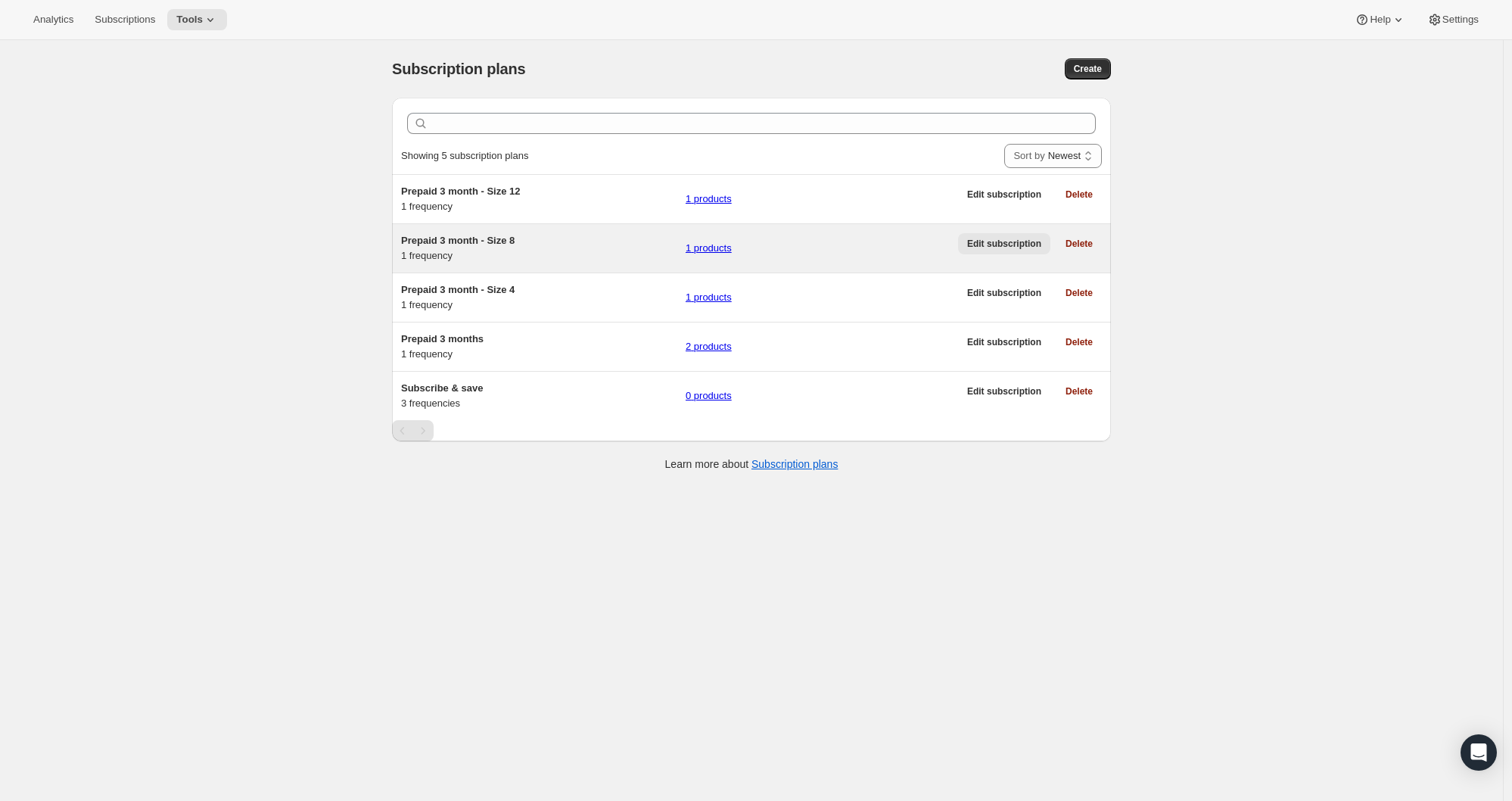
click at [973, 248] on span "Edit subscription" at bounding box center [1004, 243] width 74 height 12
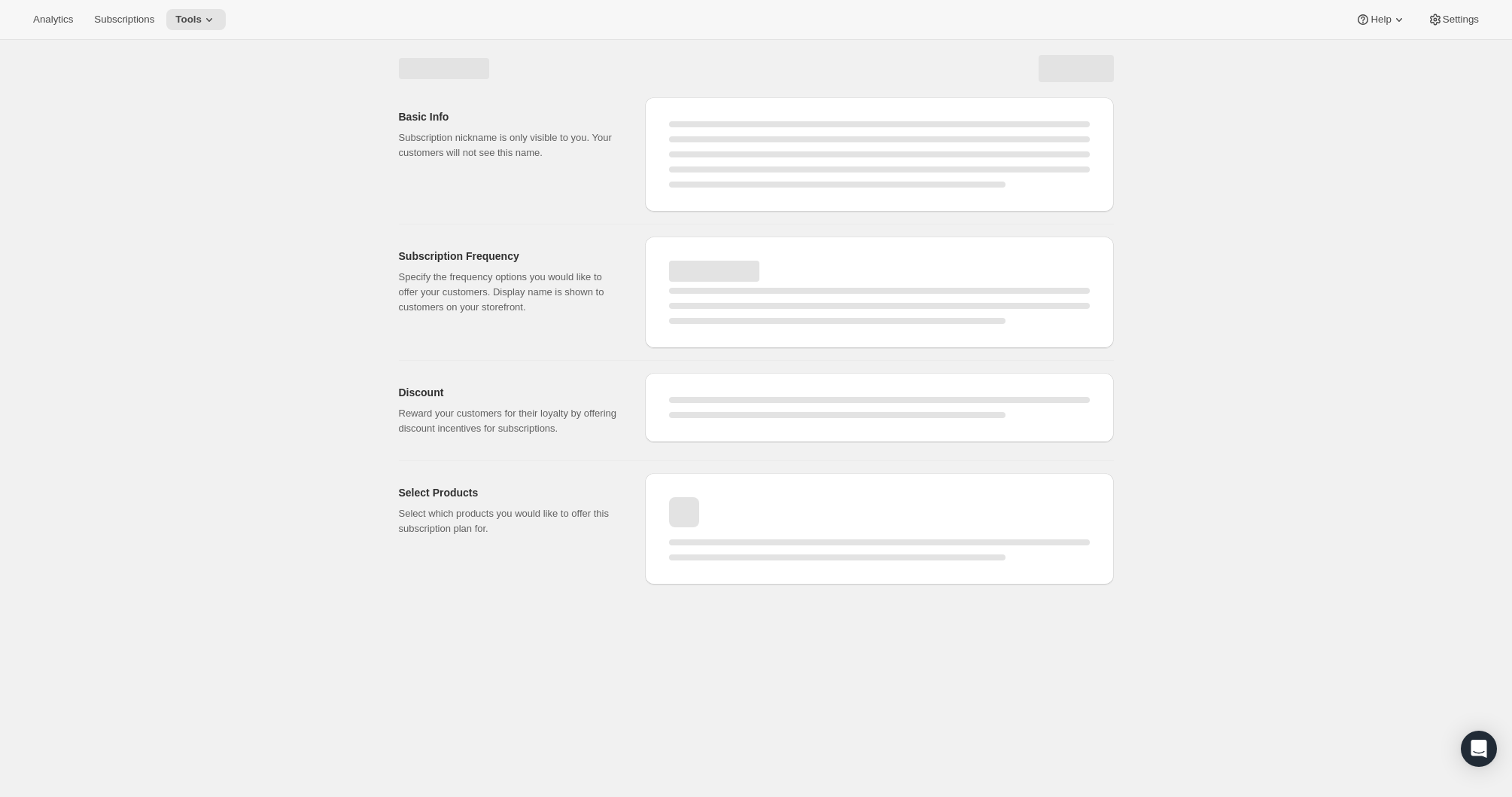
select select "WEEK"
select select "MONTH"
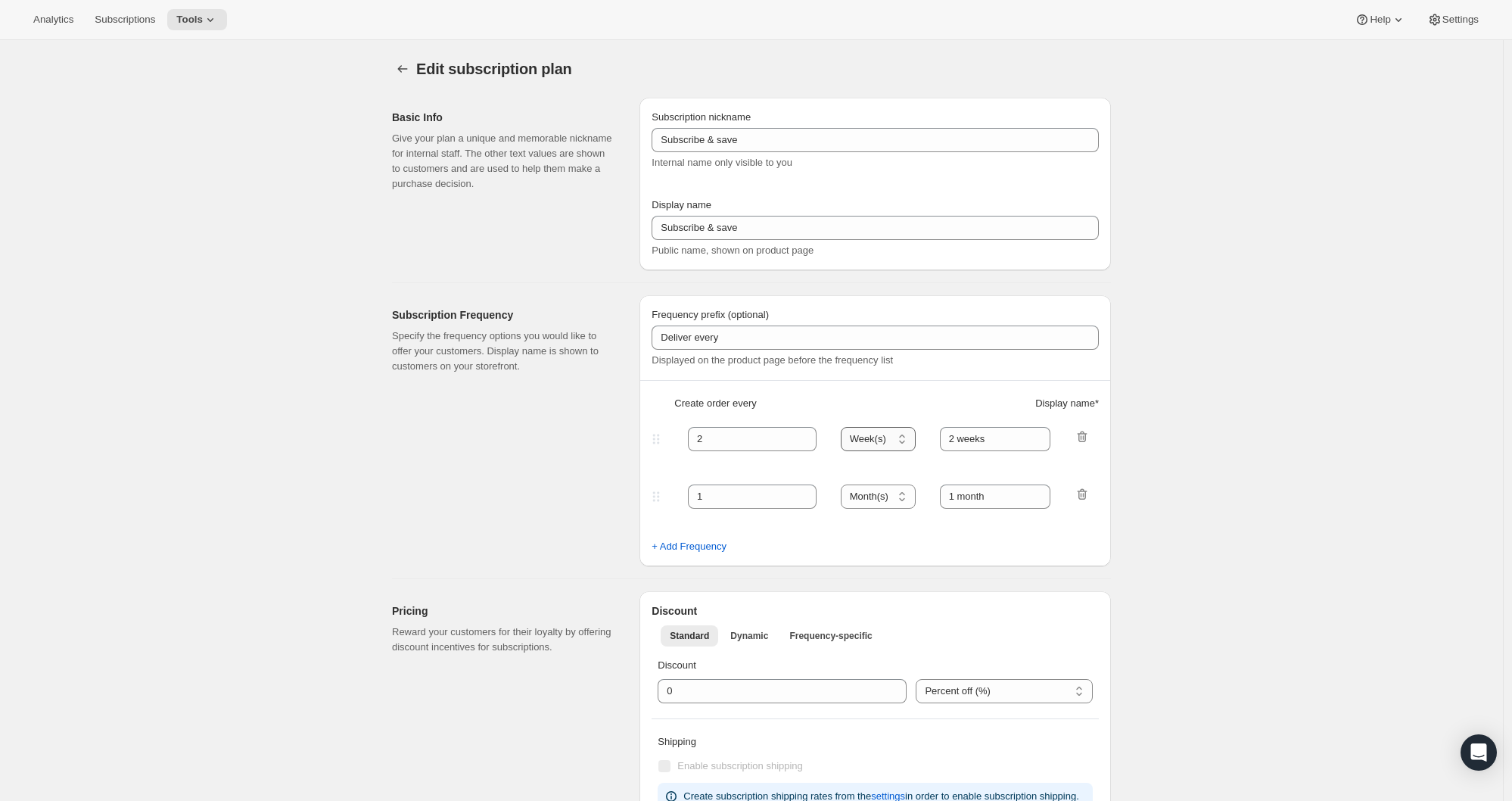
type input "Prepaid 3 month - Size 8"
type input "3 Months of Lobster"
type input "Prepay once. Receive 3 unforgettable deliveries for $544.99 (Save 29%)"
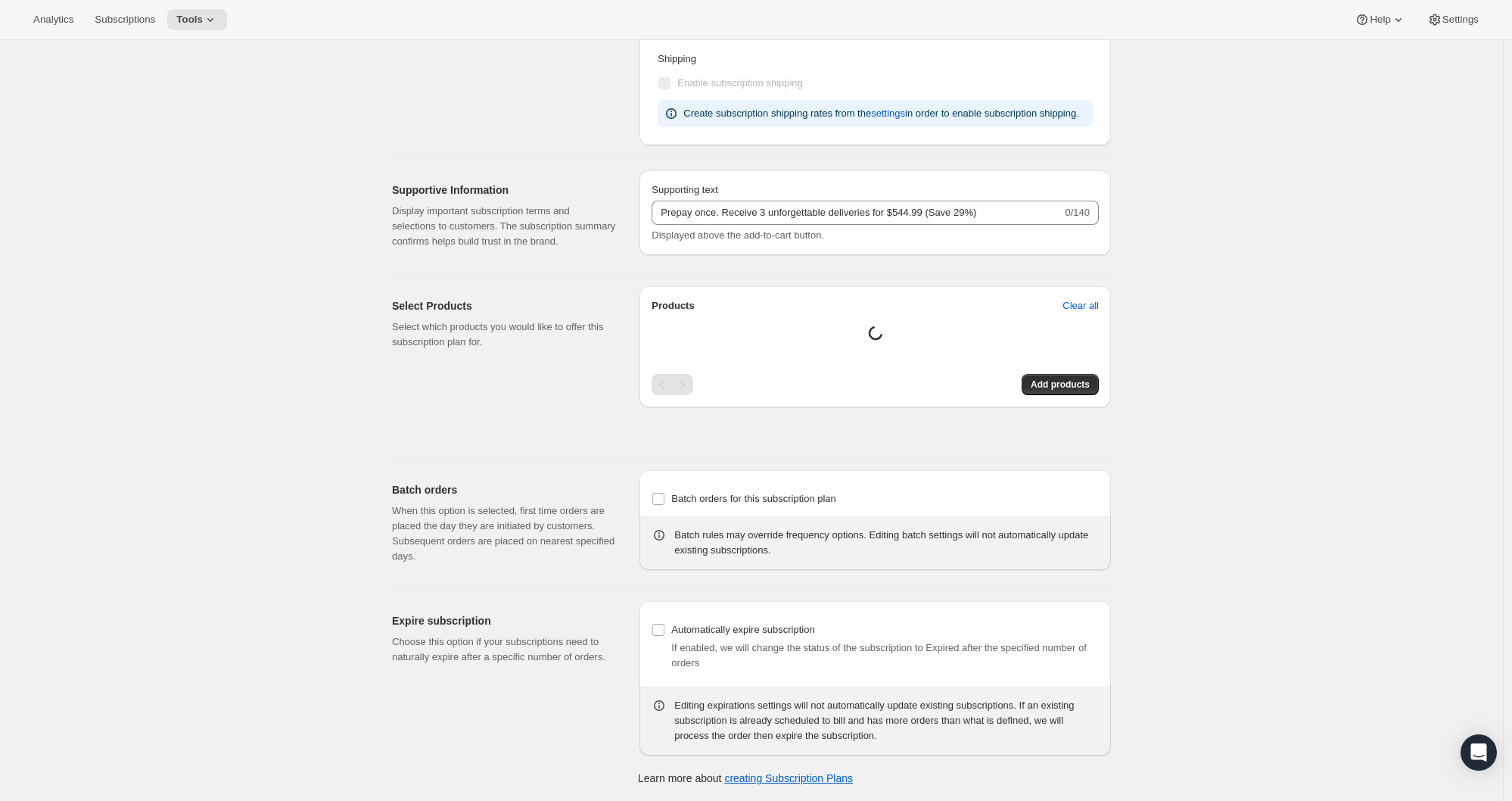
select select "MONTH"
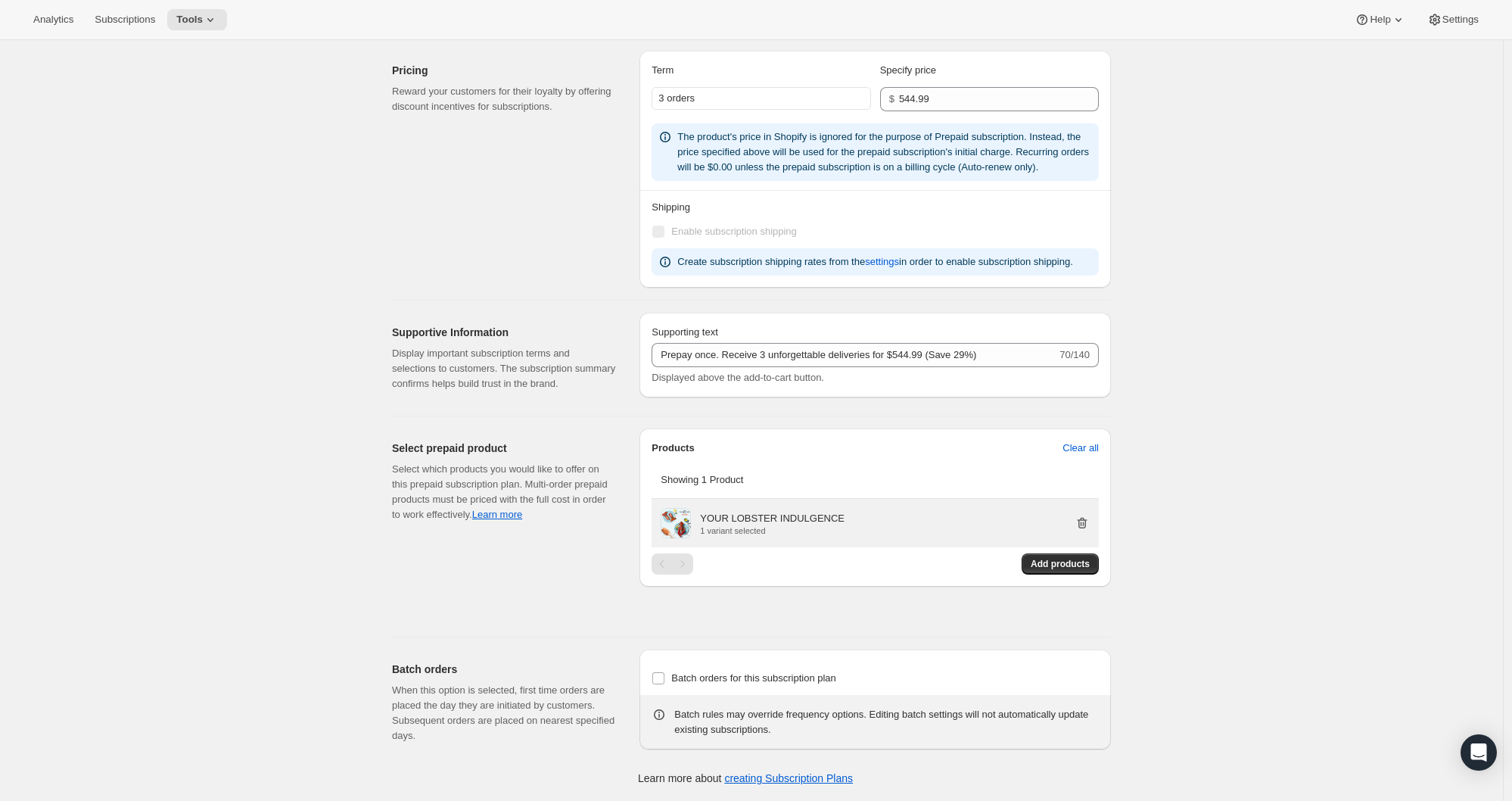
click at [1088, 520] on icon "button" at bounding box center [1082, 523] width 16 height 16
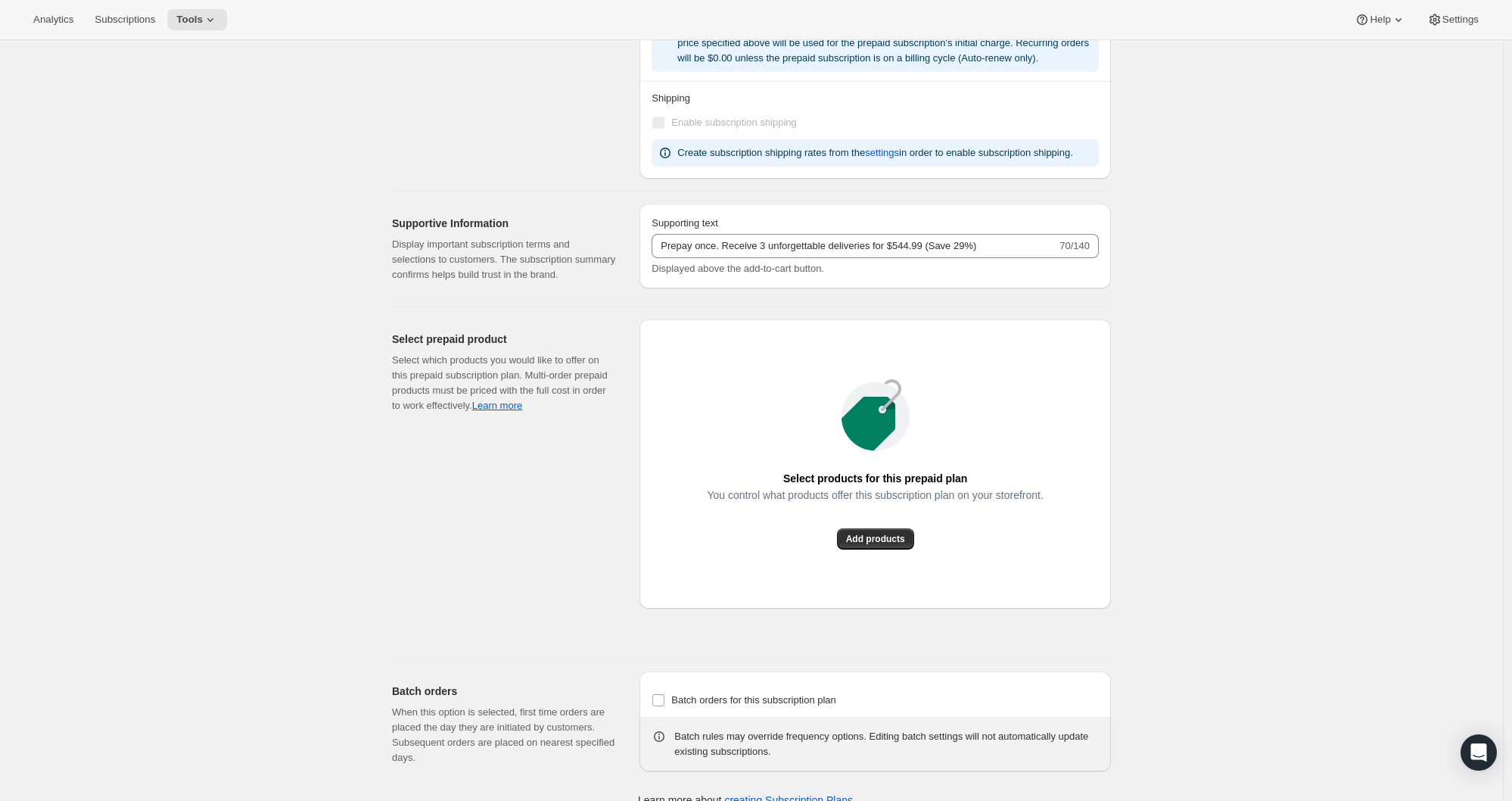
scroll to position [0, 0]
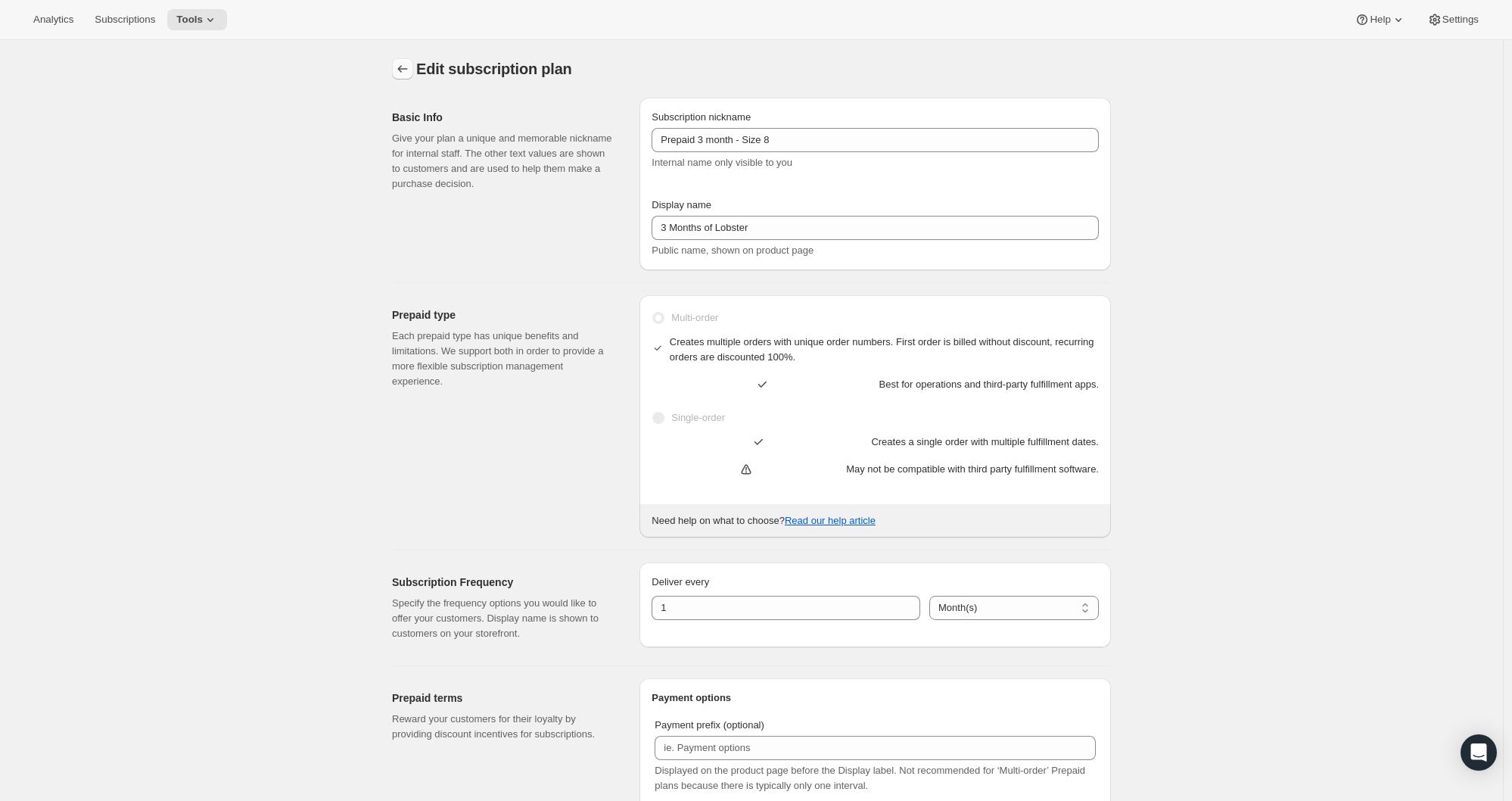
click at [403, 74] on icon "Subscription plans" at bounding box center [403, 69] width 16 height 16
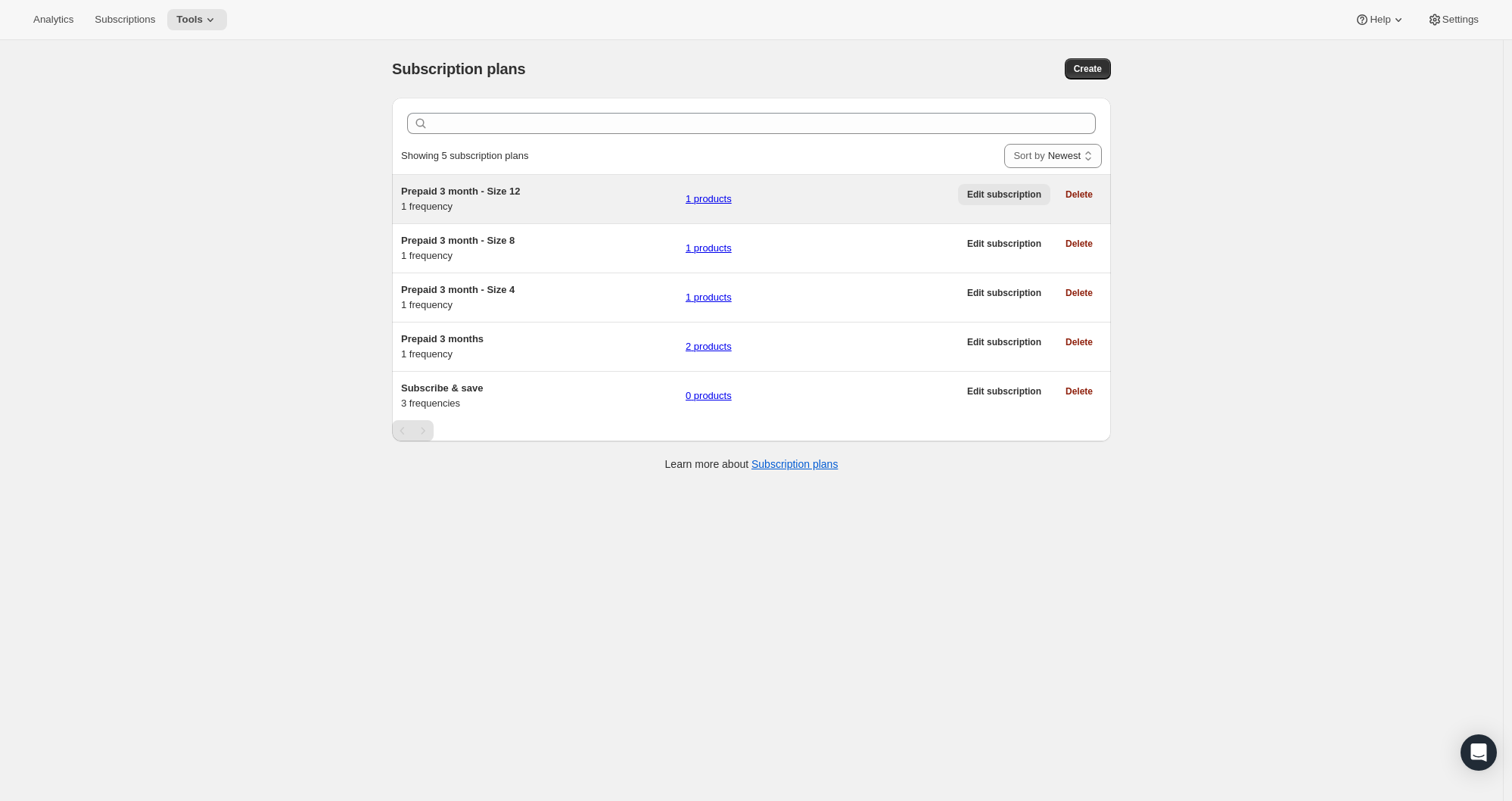
click at [1015, 200] on span "Edit subscription" at bounding box center [1004, 194] width 74 height 12
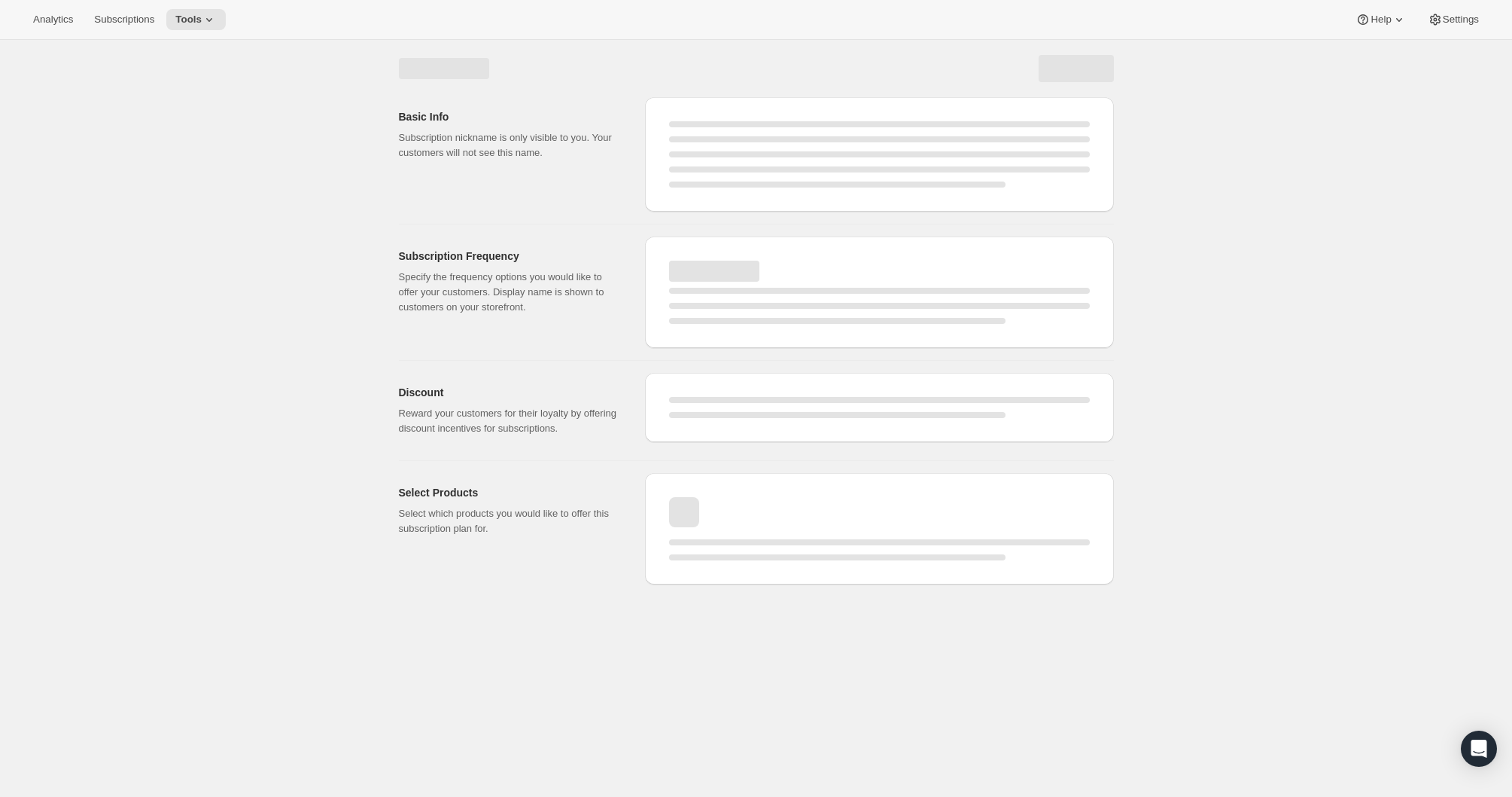
select select "WEEK"
select select "MONTH"
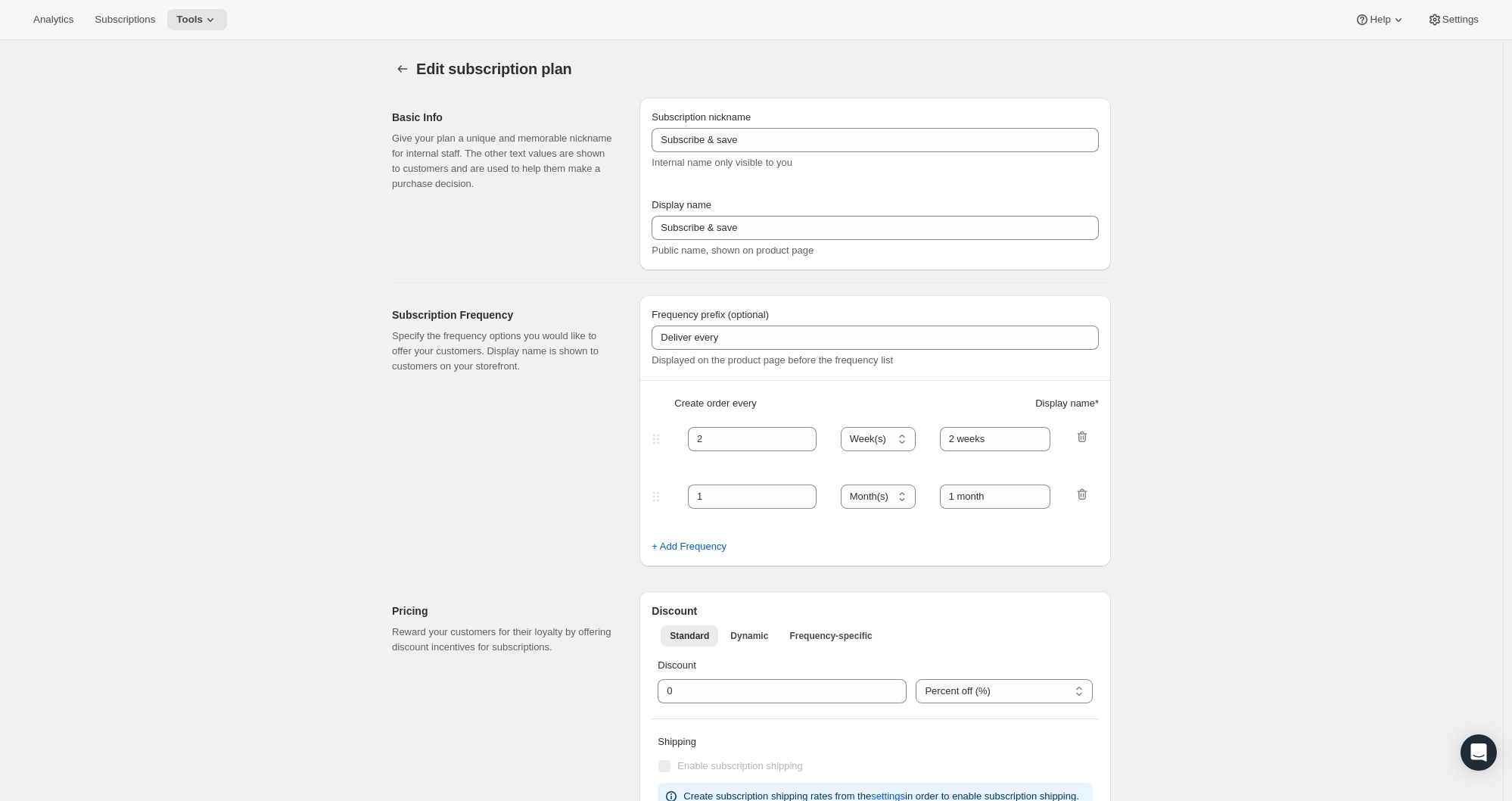
type input "Prepaid 3 month - Size 12"
type input "3 months of lobster"
type input "Prepay once. Receive 3 unforgettable deliveries for $684.99 (Save 40%)"
select select "MONTH"
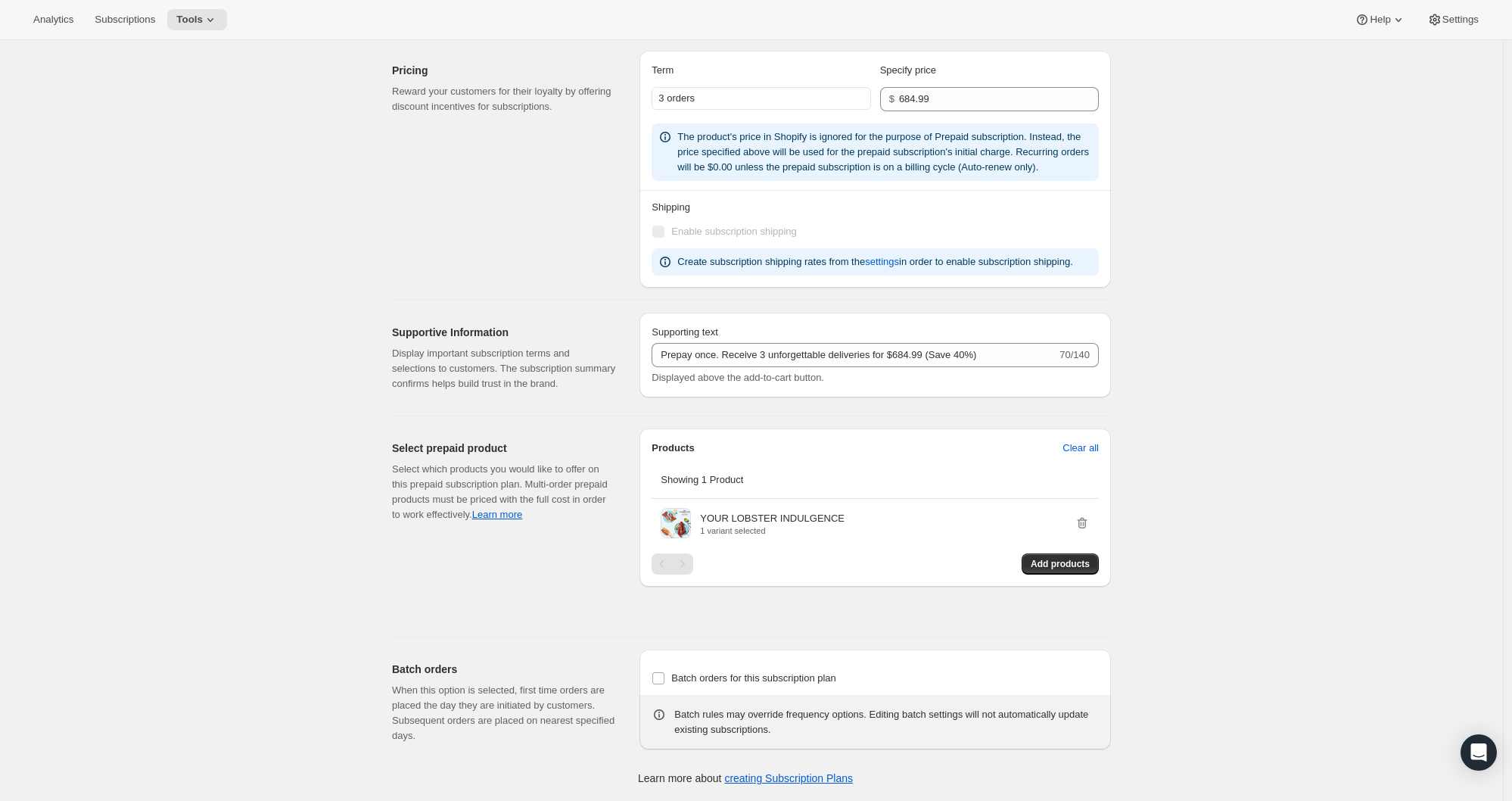
scroll to position [1086, 0]
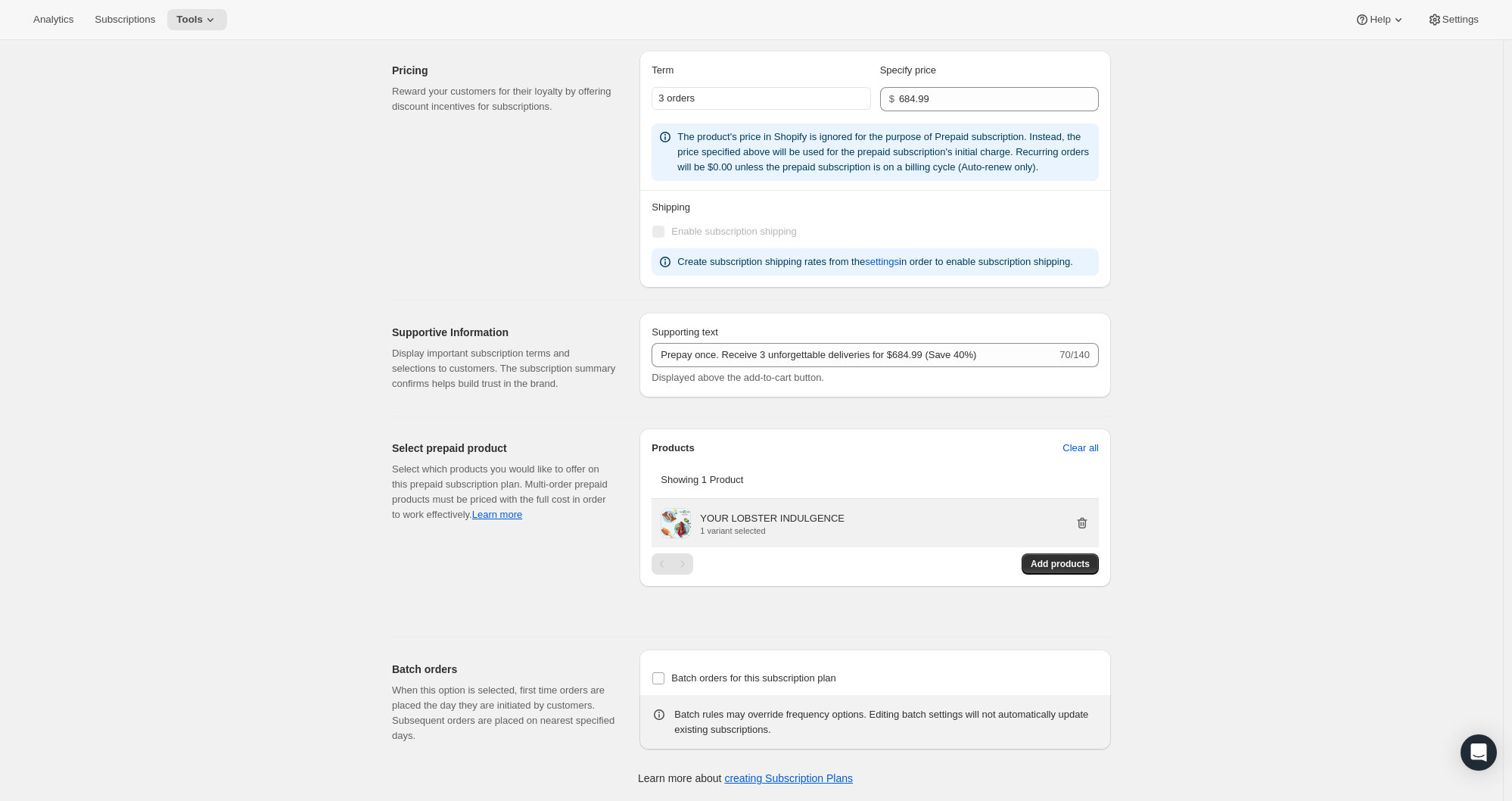
click at [1089, 531] on icon "button" at bounding box center [1082, 523] width 16 height 16
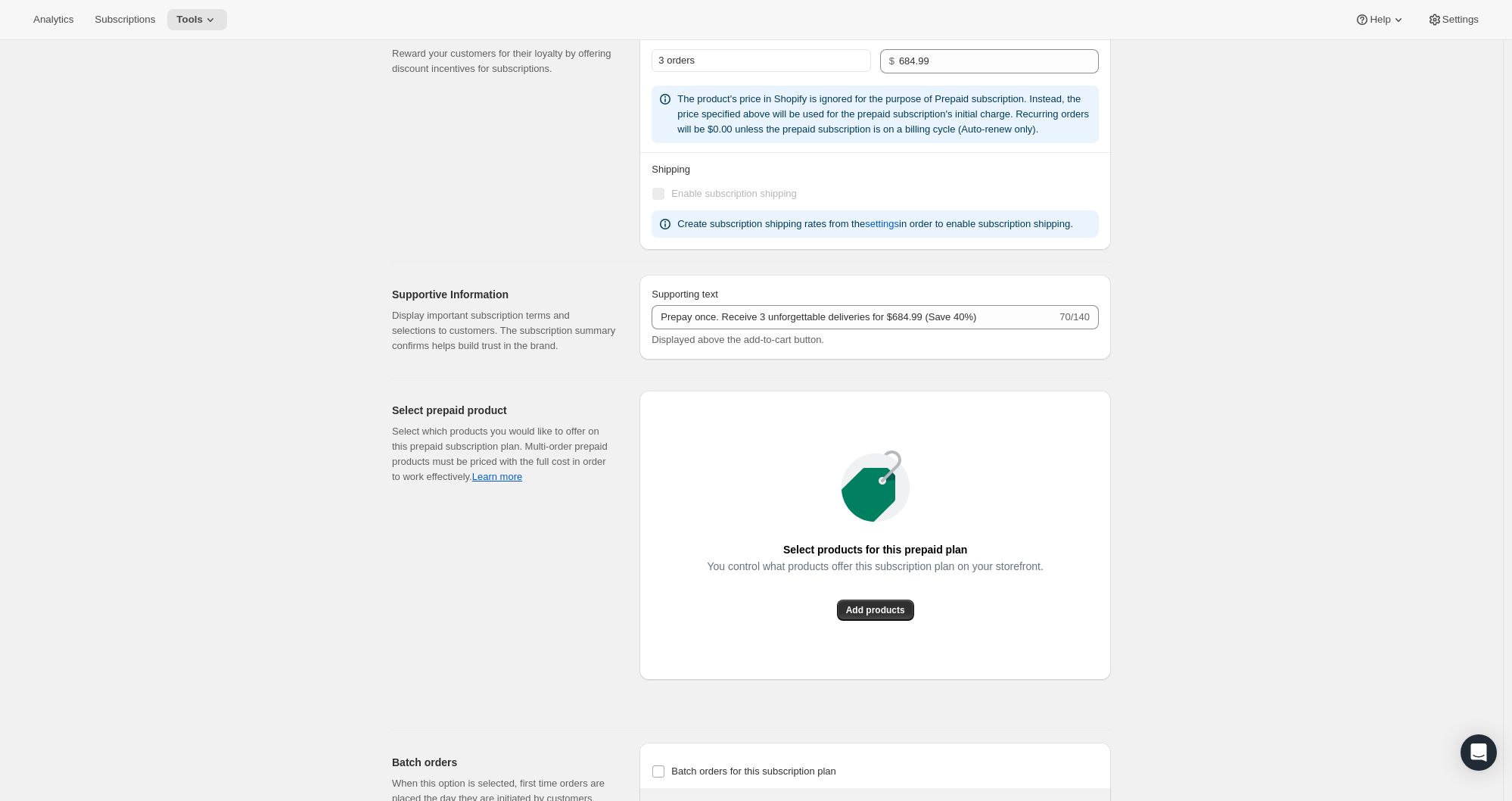
scroll to position [0, 0]
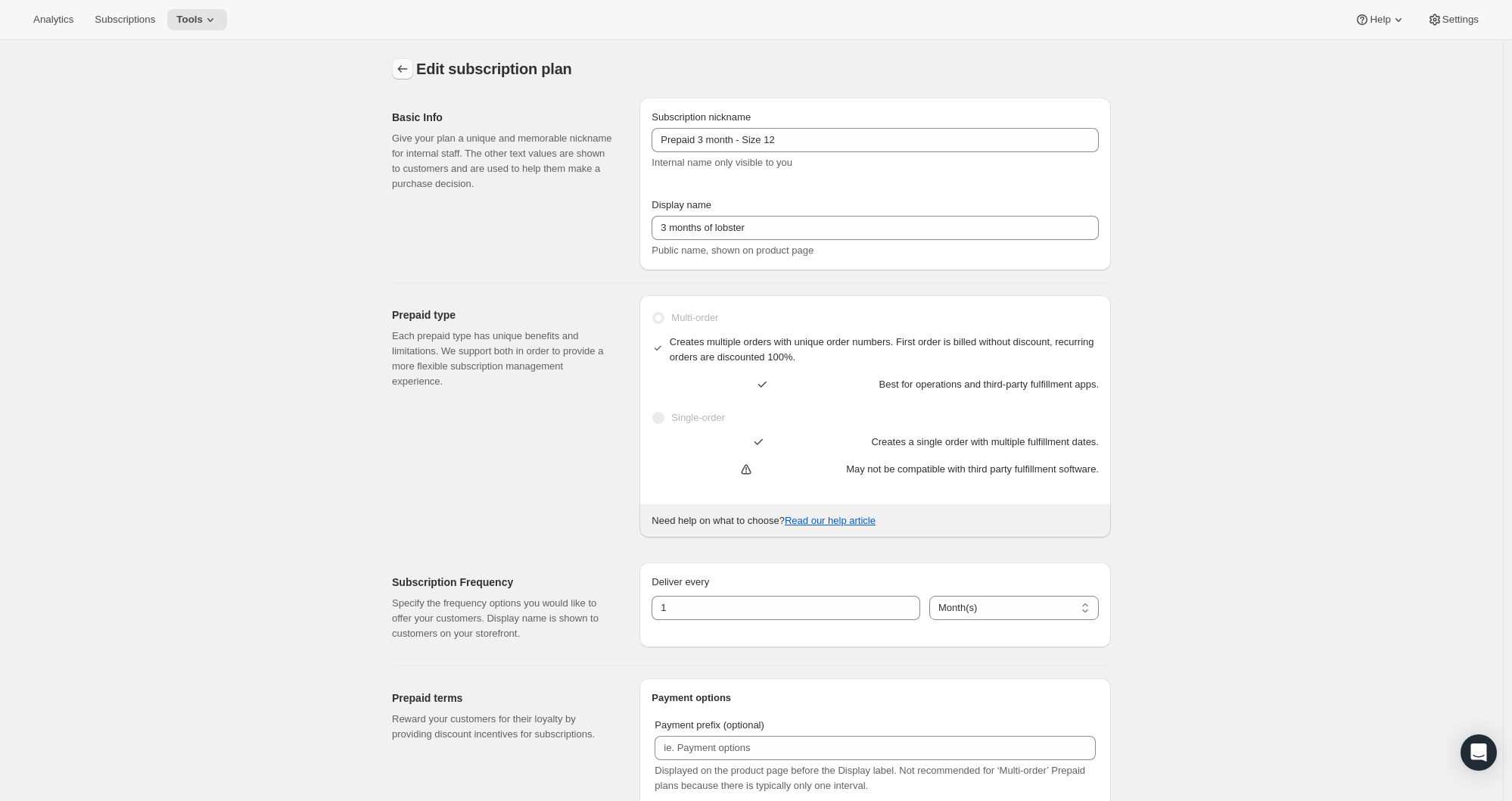
click at [410, 70] on icon "Subscription plans" at bounding box center [403, 69] width 16 height 16
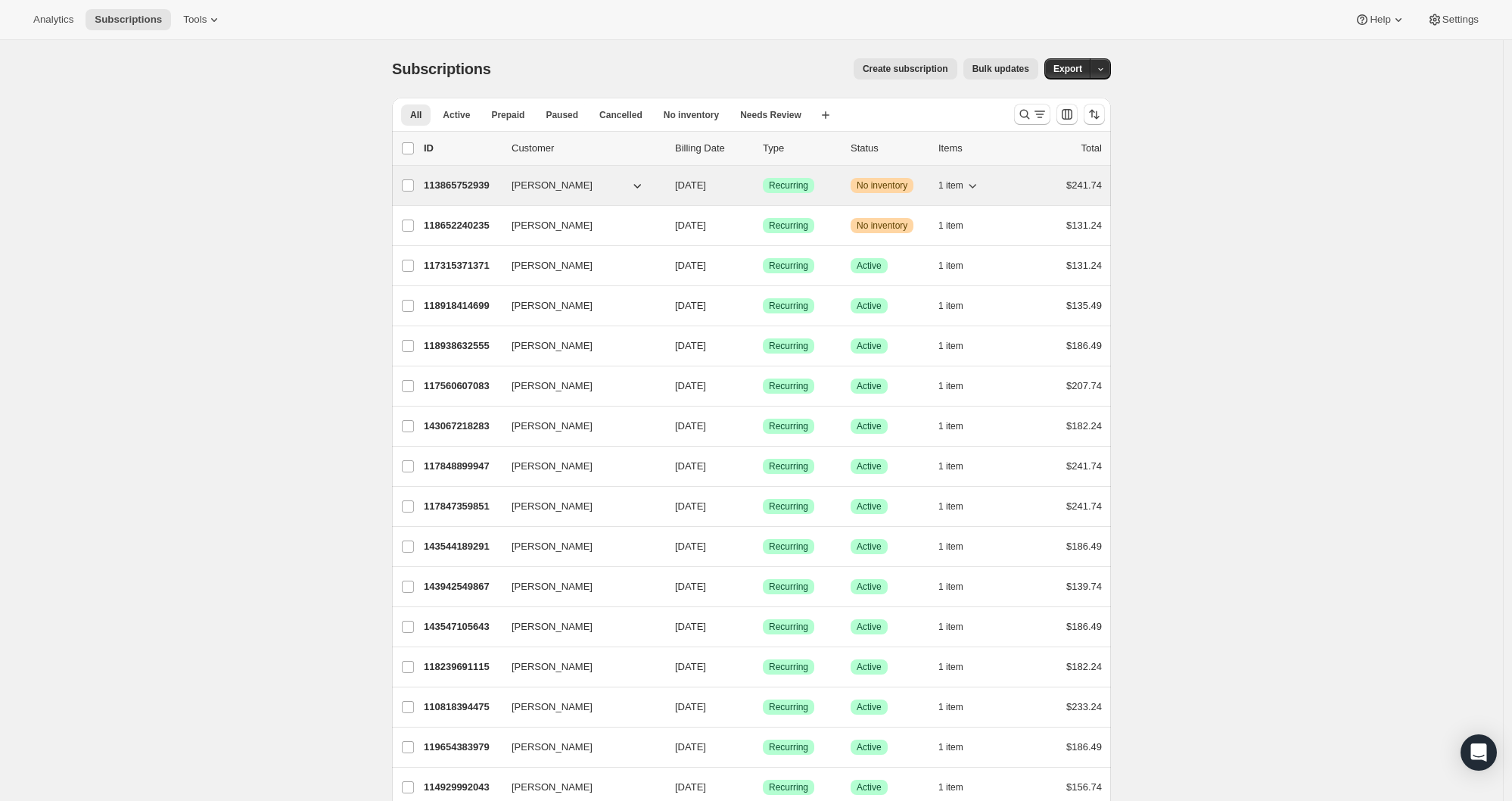
click at [598, 190] on button "[PERSON_NAME]" at bounding box center [577, 186] width 151 height 24
click at [455, 186] on p "113865752939" at bounding box center [462, 186] width 76 height 16
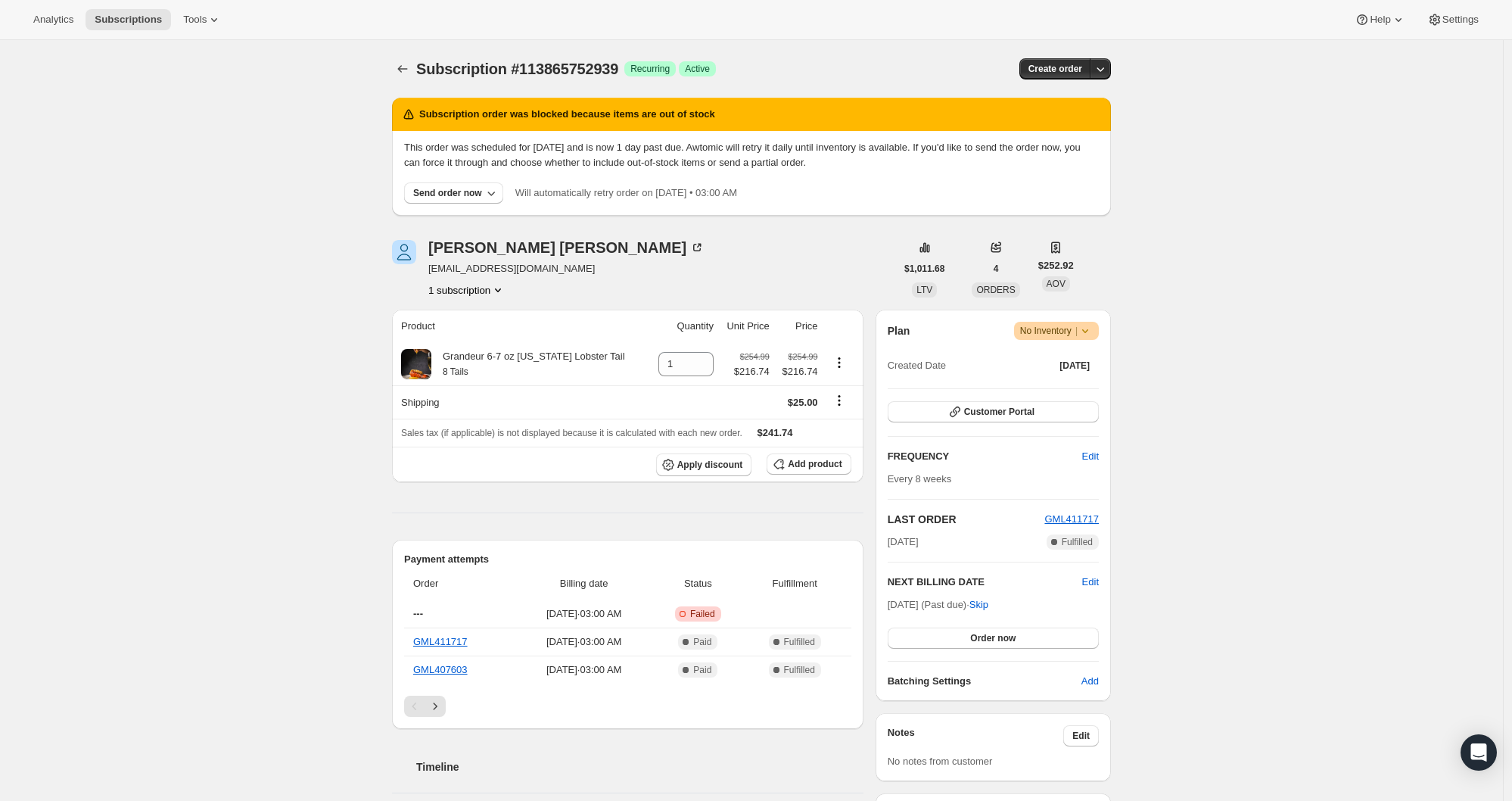
click at [1085, 333] on icon at bounding box center [1085, 331] width 16 height 16
click at [1058, 385] on span "Cancel subscription" at bounding box center [1055, 386] width 85 height 11
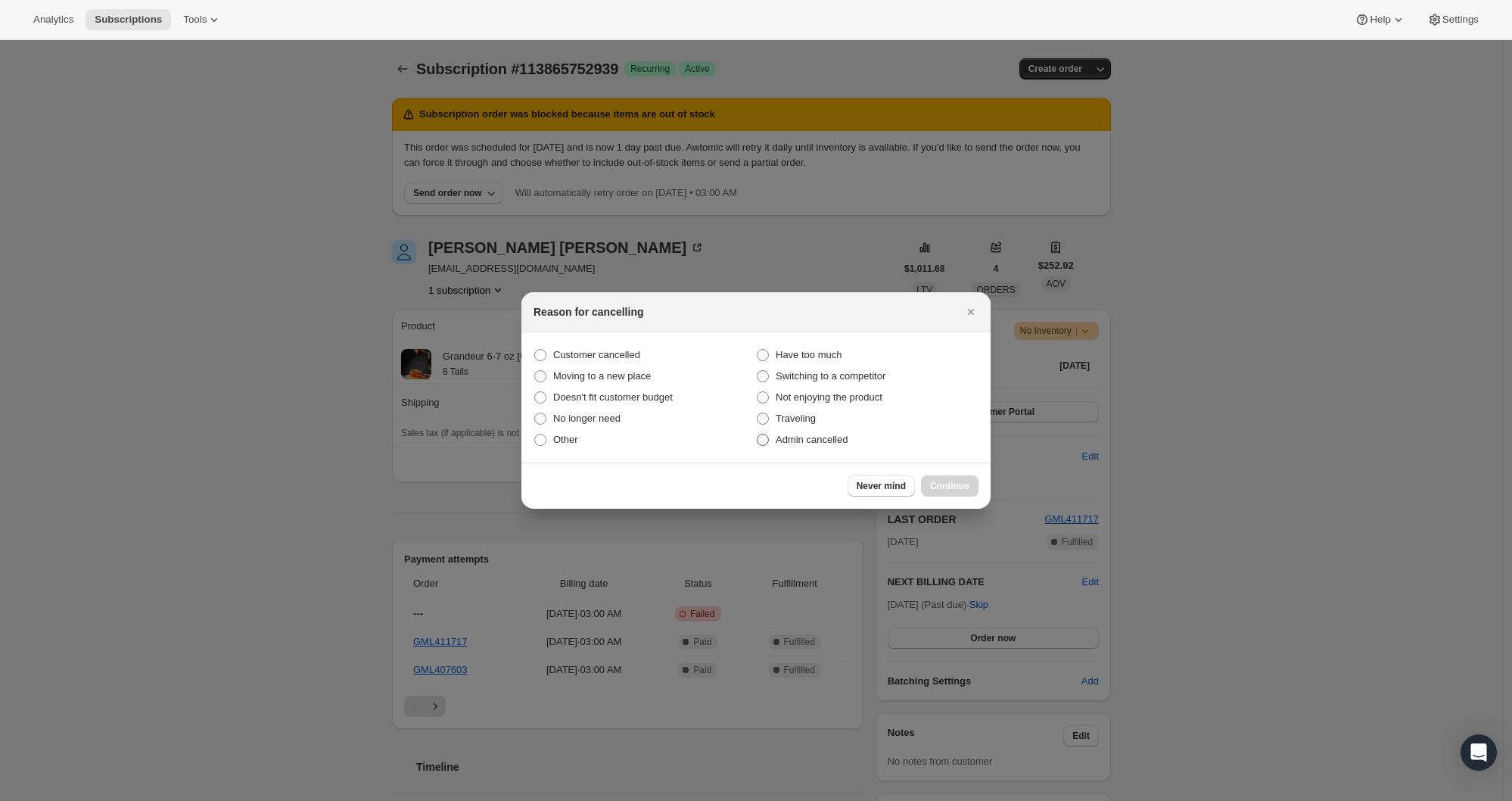
click at [794, 444] on span "Admin cancelled" at bounding box center [811, 438] width 72 height 11
click at [758, 434] on input "Admin cancelled" at bounding box center [757, 433] width 1 height 1
radio input "true"
click at [960, 488] on span "Continue" at bounding box center [949, 486] width 40 height 12
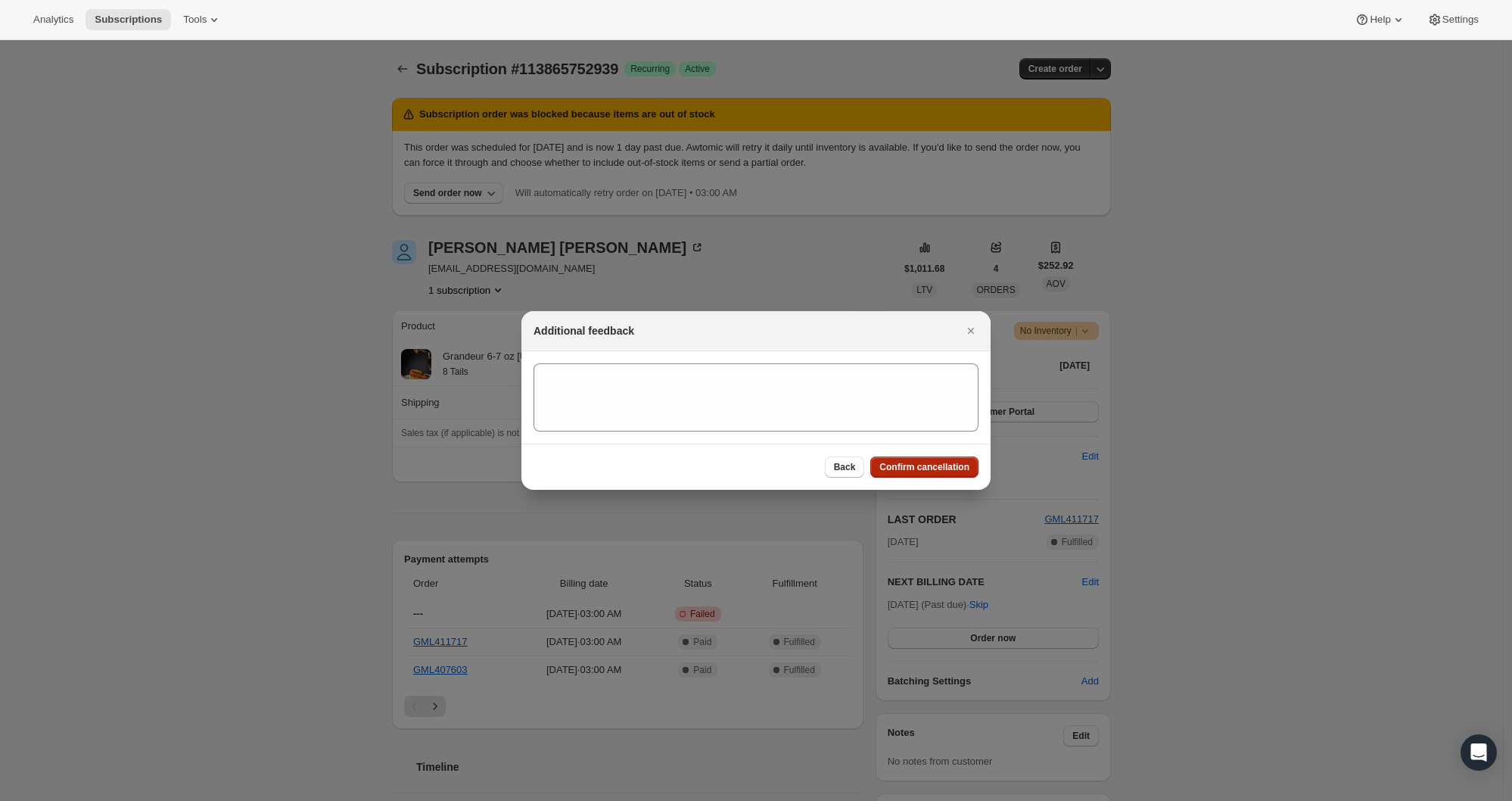
click at [888, 469] on span "Confirm cancellation" at bounding box center [924, 467] width 90 height 12
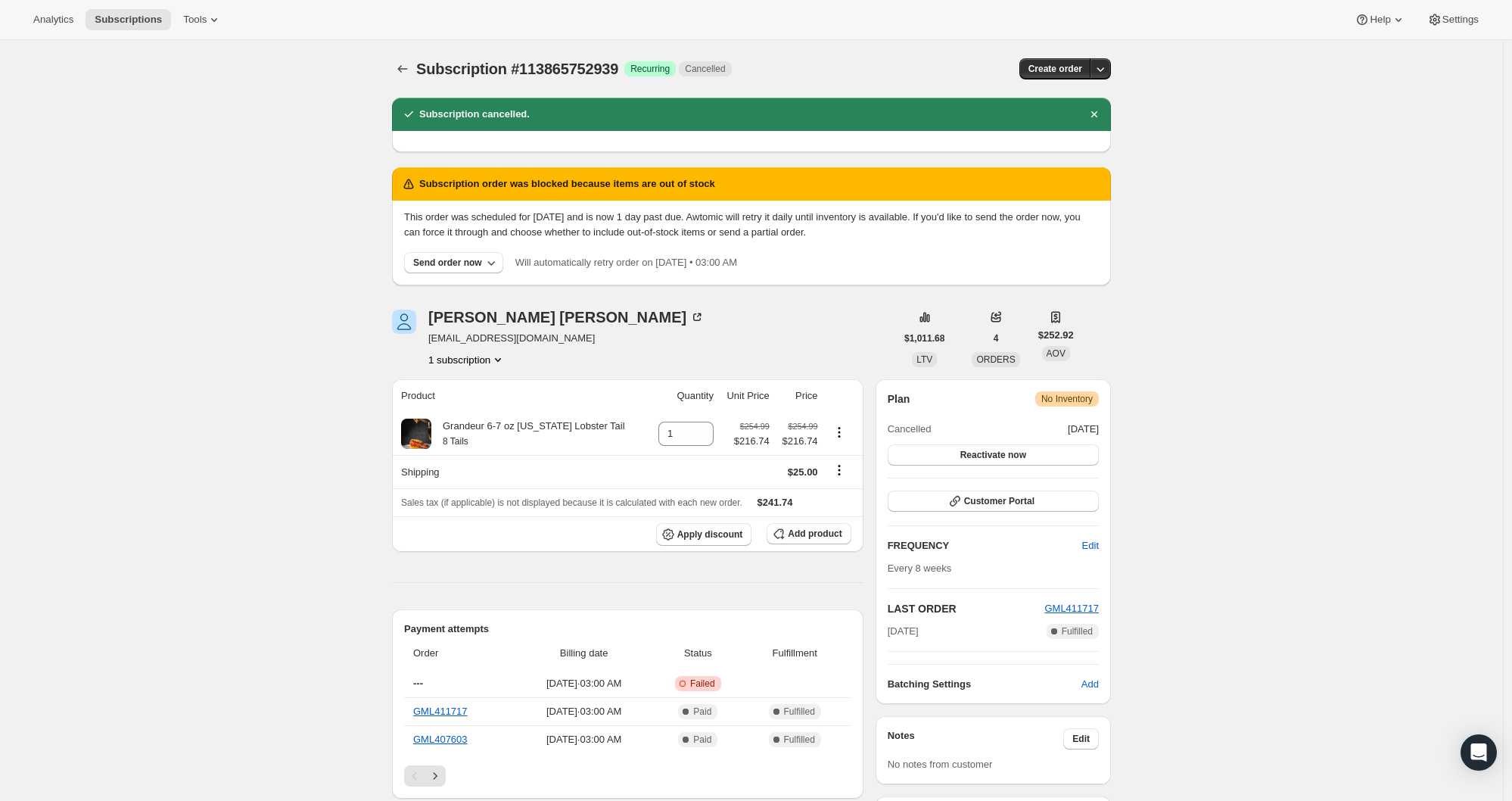
click at [408, 55] on div "Subscription #113865752939. This page is ready Subscription #113865752939 Succe…" at bounding box center [751, 68] width 719 height 58
click at [398, 57] on div "Subscription #113865752939. This page is ready Subscription #113865752939 Succe…" at bounding box center [751, 68] width 719 height 58
click at [401, 63] on icon "Subscriptions" at bounding box center [403, 69] width 16 height 16
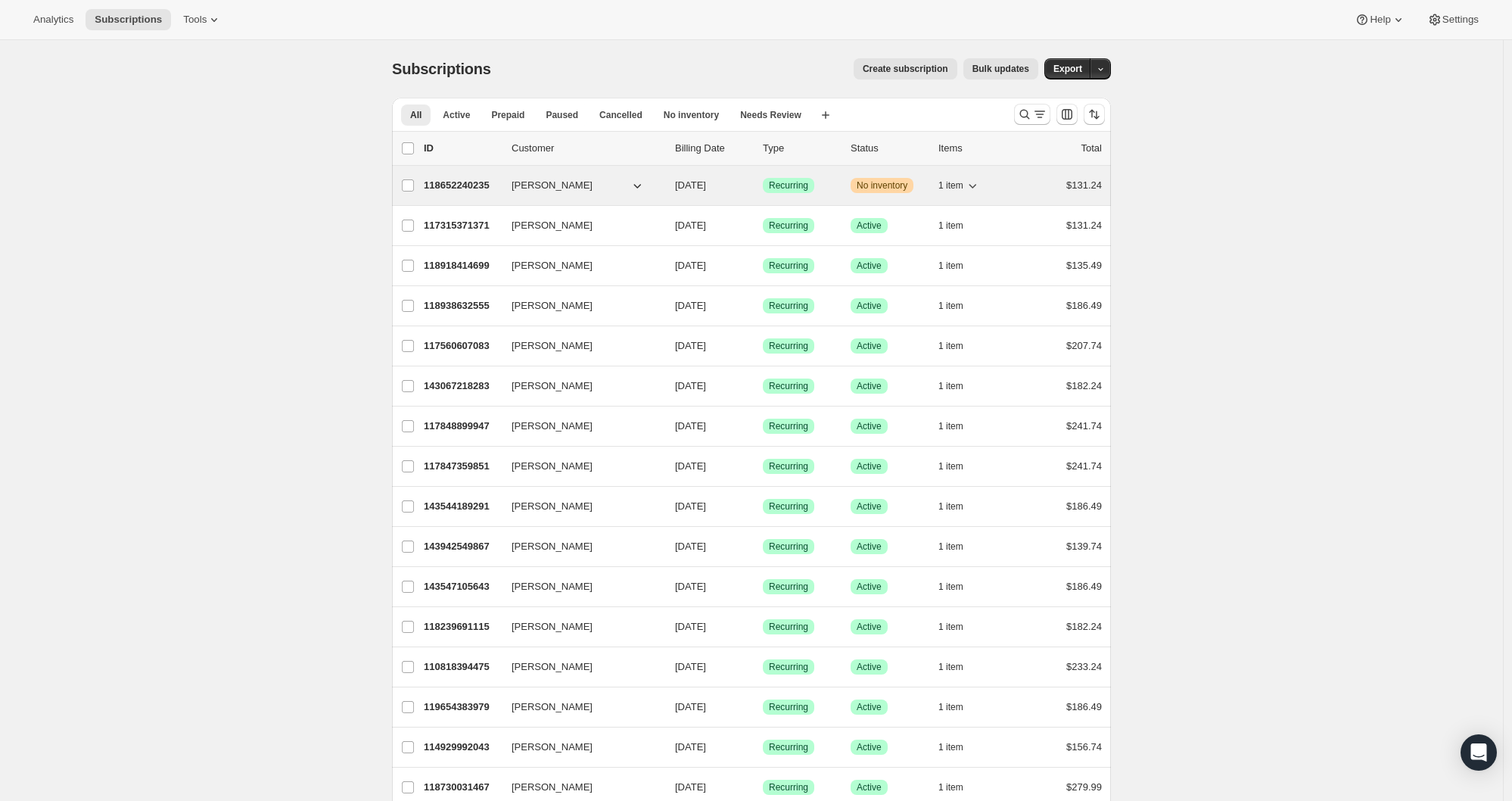
click at [537, 186] on span "[PERSON_NAME]" at bounding box center [552, 186] width 81 height 16
click at [448, 187] on p "118652240235" at bounding box center [462, 186] width 76 height 16
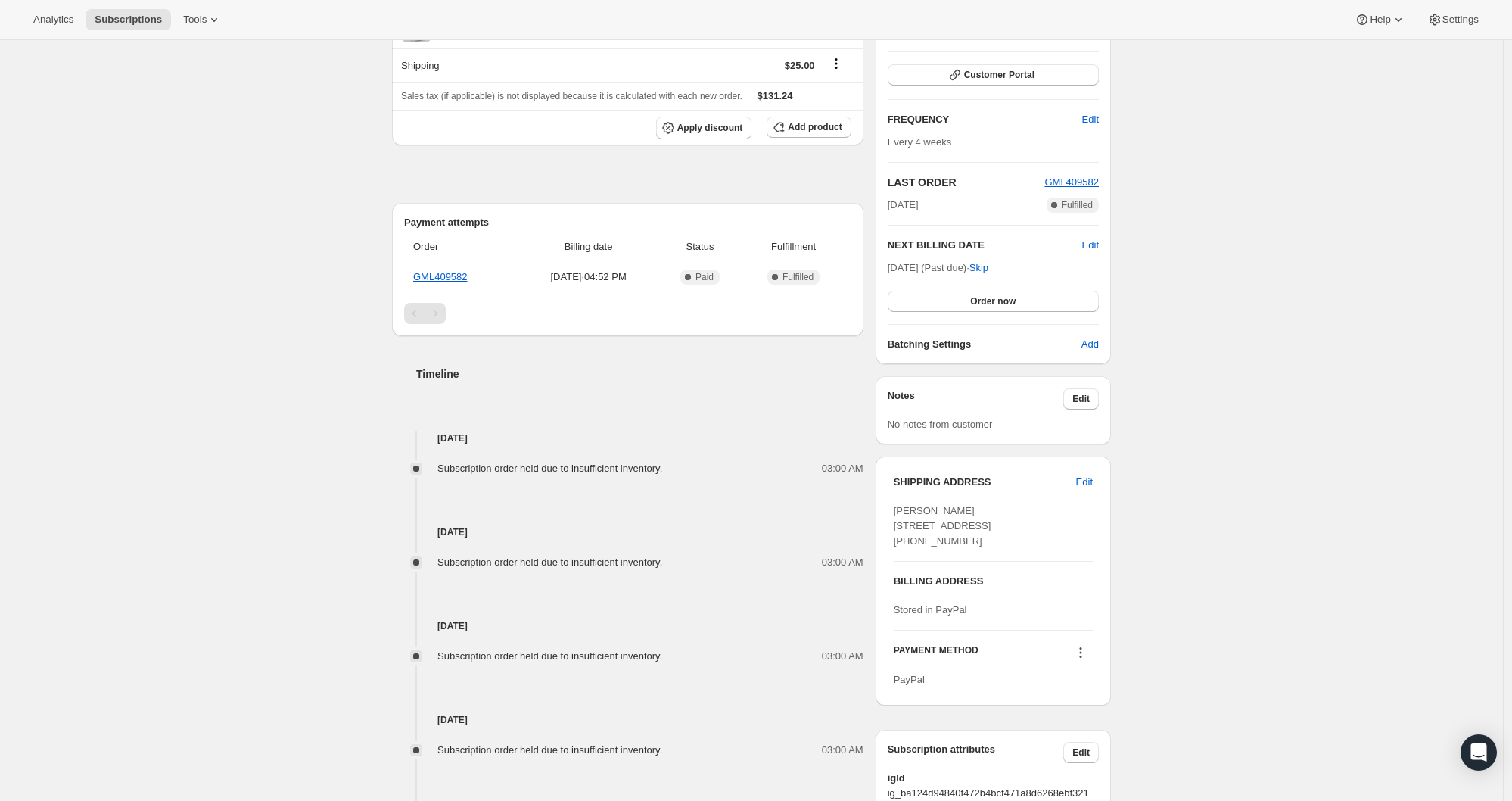
scroll to position [572, 0]
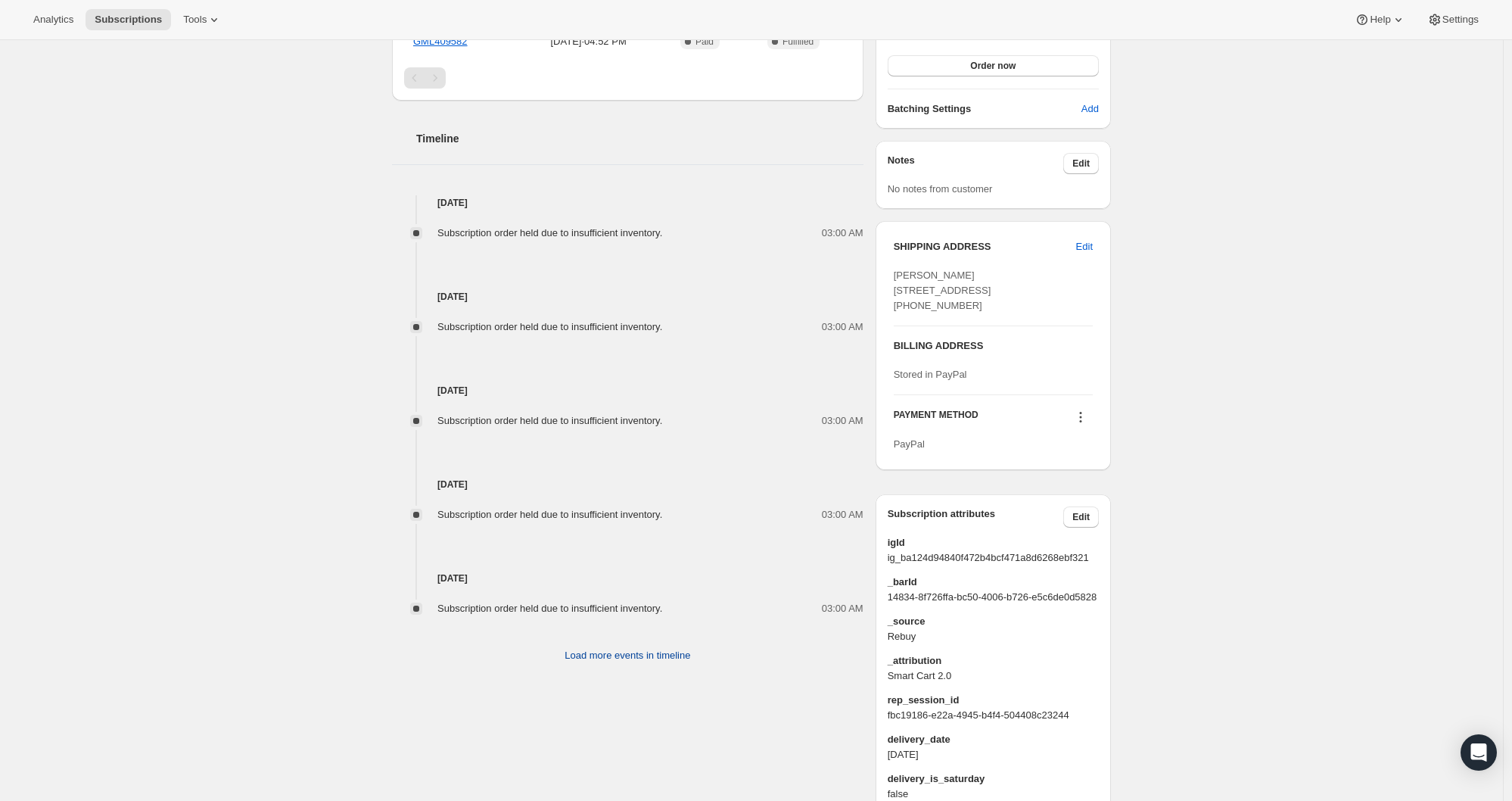
click at [624, 651] on span "Load more events in timeline" at bounding box center [627, 655] width 126 height 16
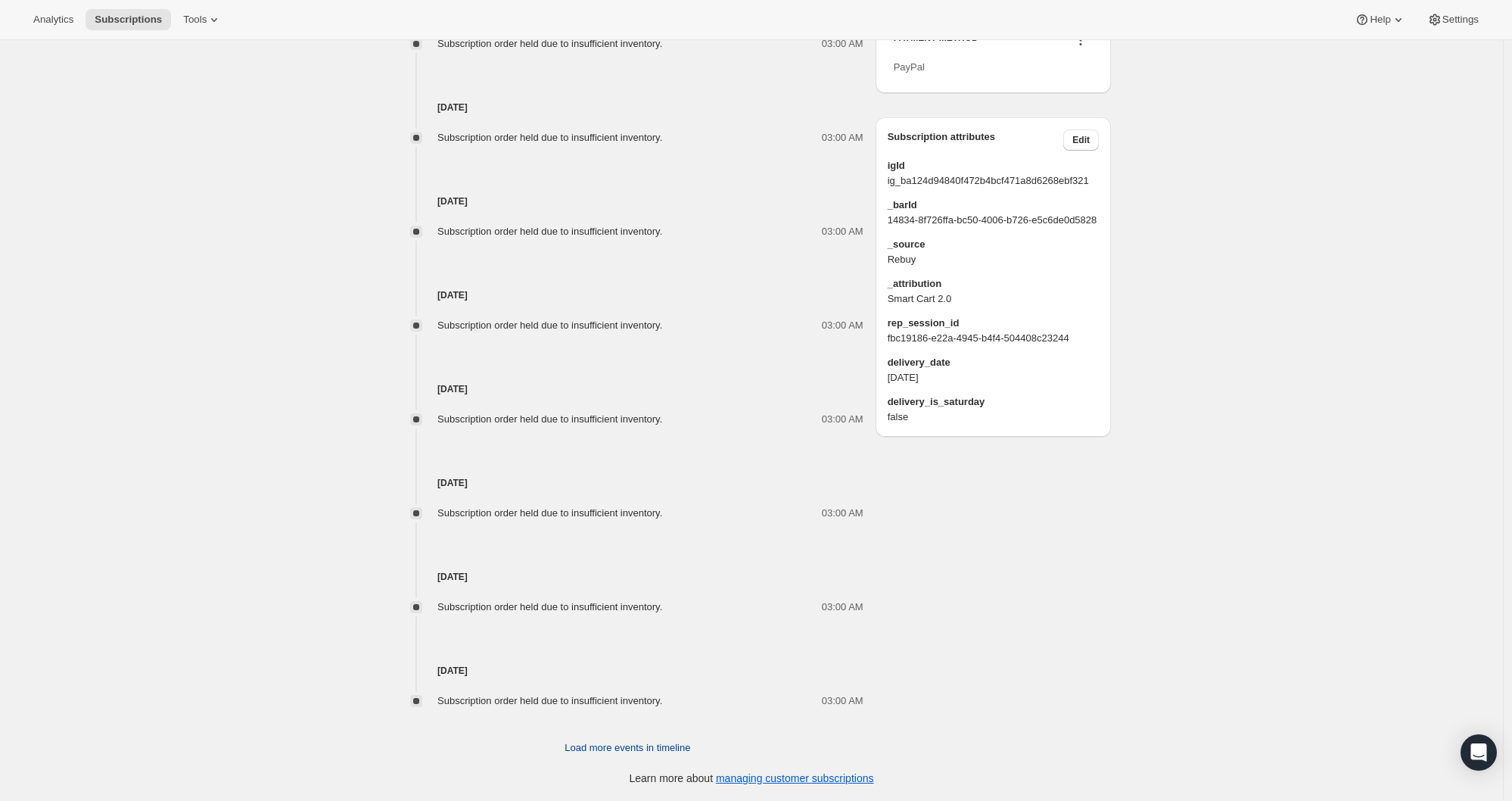
click at [646, 751] on span "Load more events in timeline" at bounding box center [627, 747] width 126 height 16
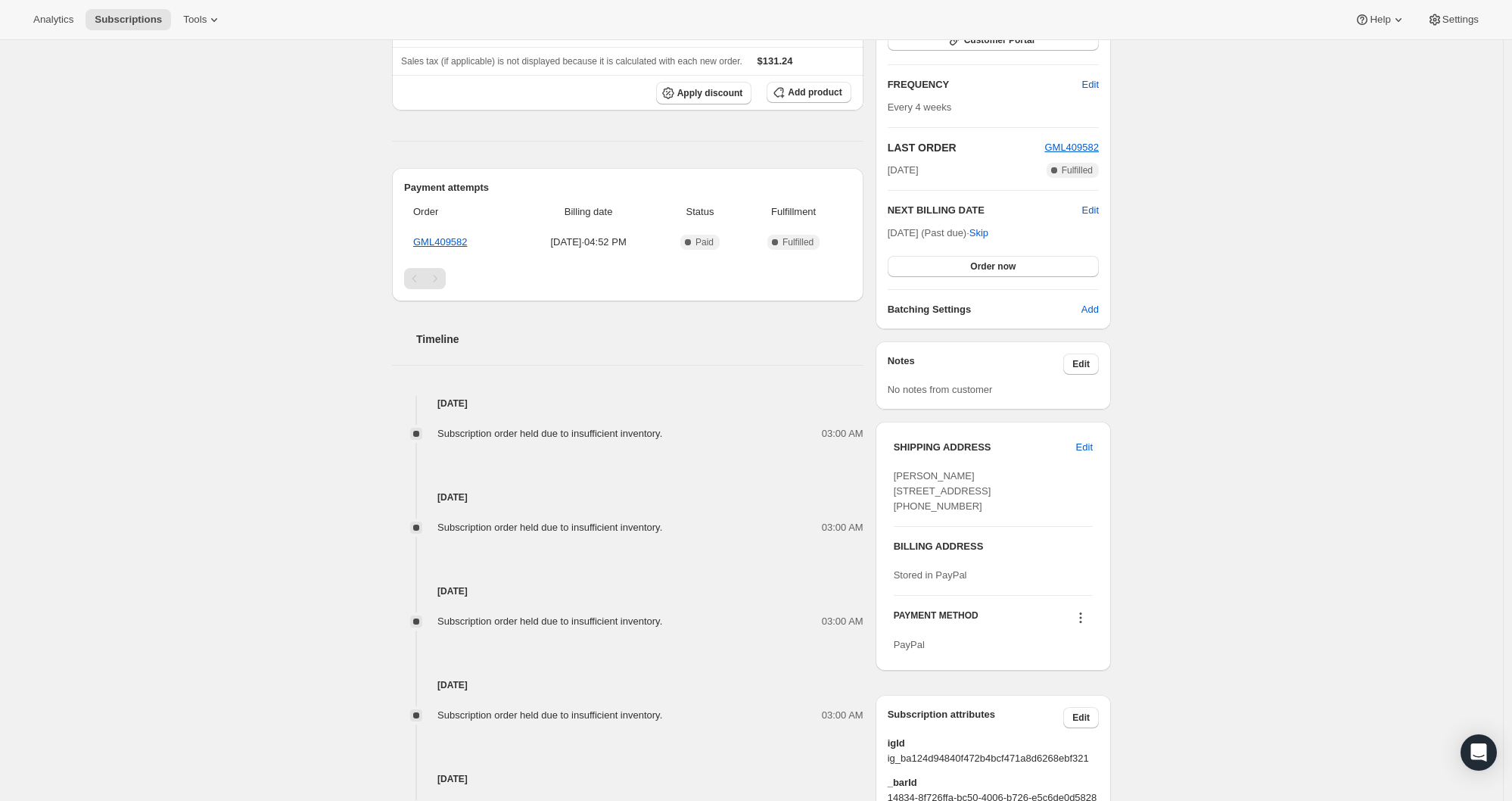
scroll to position [0, 0]
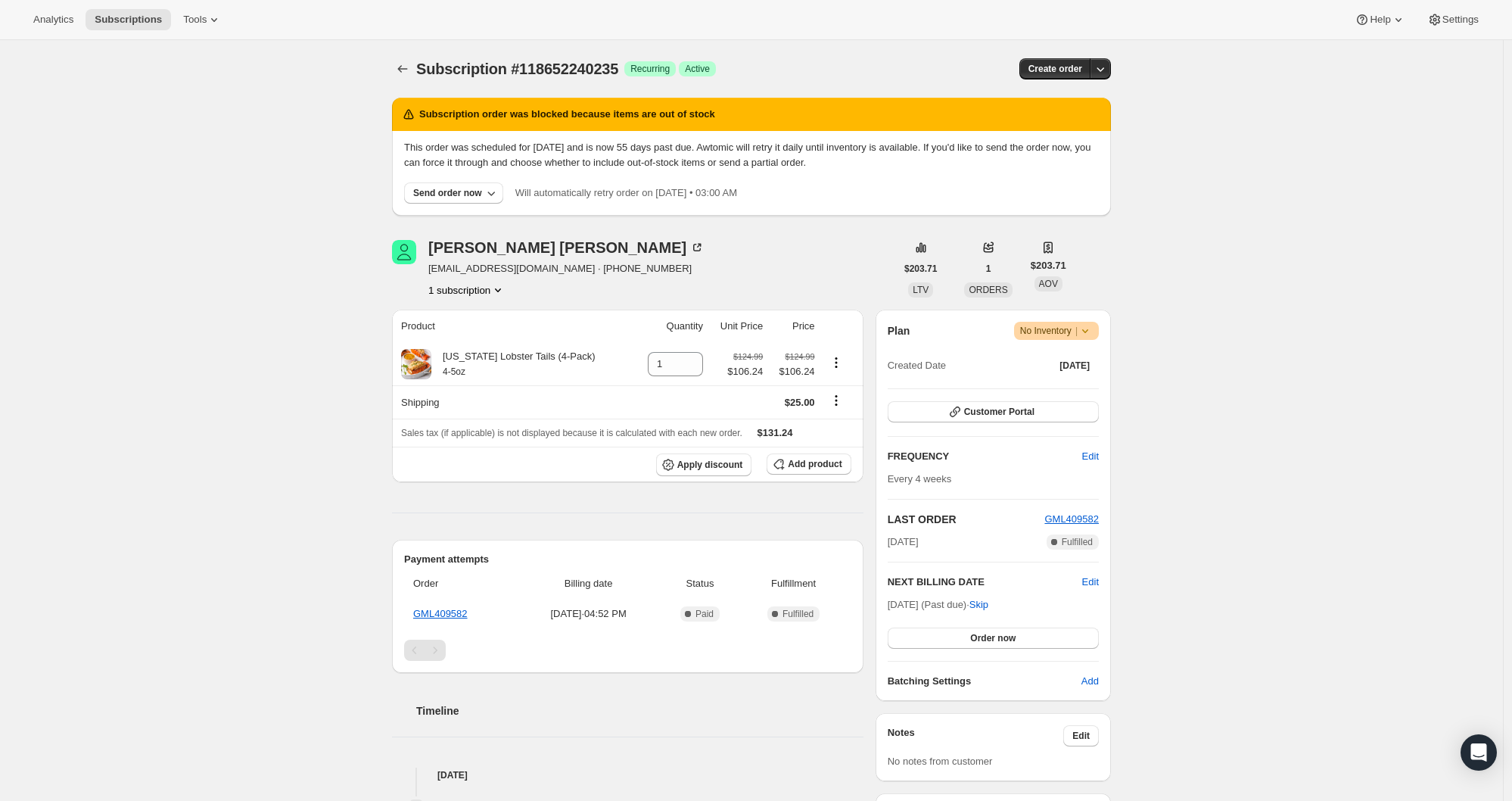
click at [1096, 329] on span "Warning No Inventory |" at bounding box center [1056, 331] width 85 height 18
click at [1081, 388] on span "Cancel subscription" at bounding box center [1055, 386] width 85 height 11
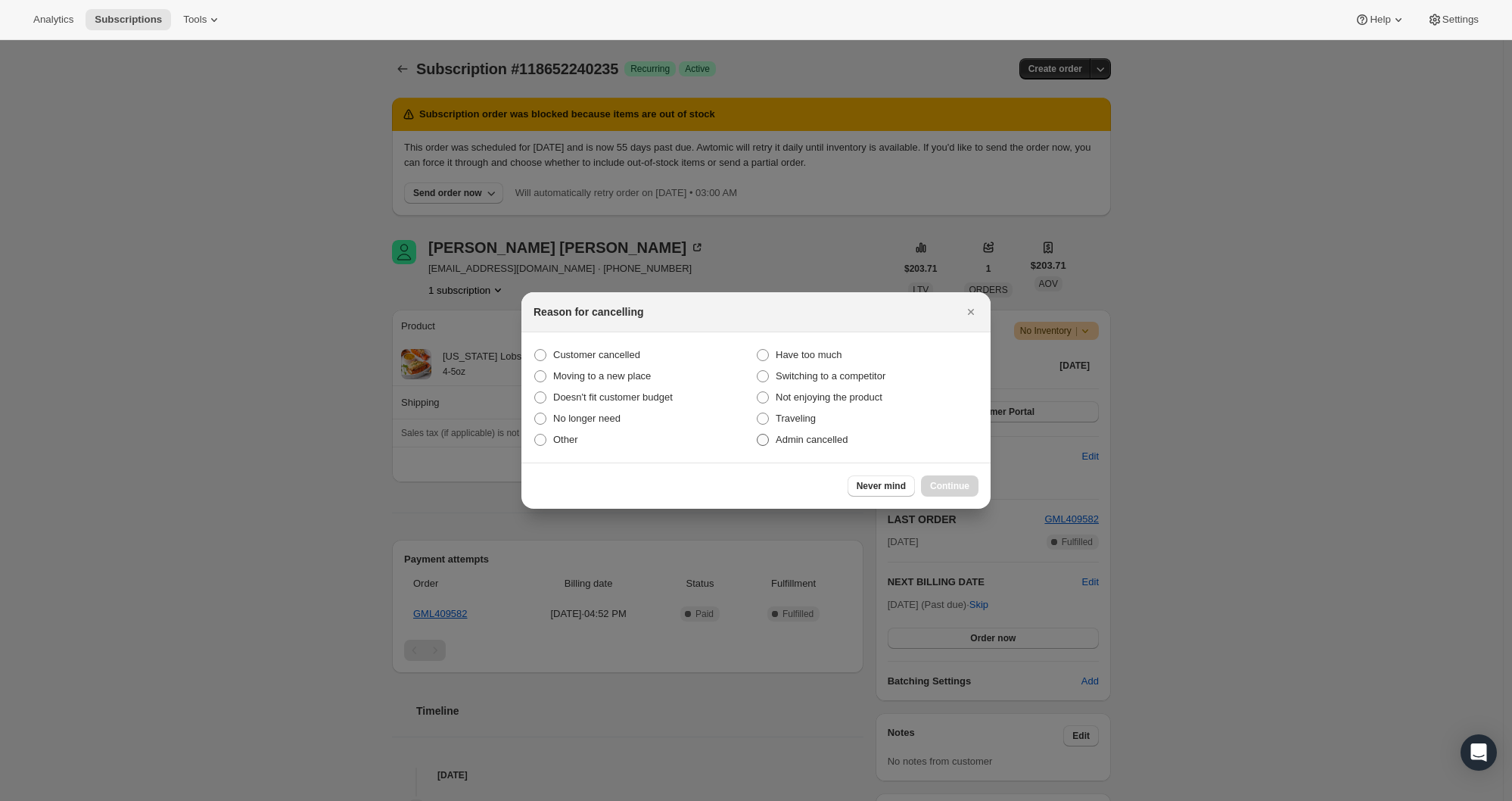
click at [824, 444] on span "Admin cancelled" at bounding box center [811, 438] width 72 height 11
click at [758, 434] on input "Admin cancelled" at bounding box center [757, 433] width 1 height 1
radio input "true"
click at [929, 488] on span "Continue" at bounding box center [949, 486] width 40 height 12
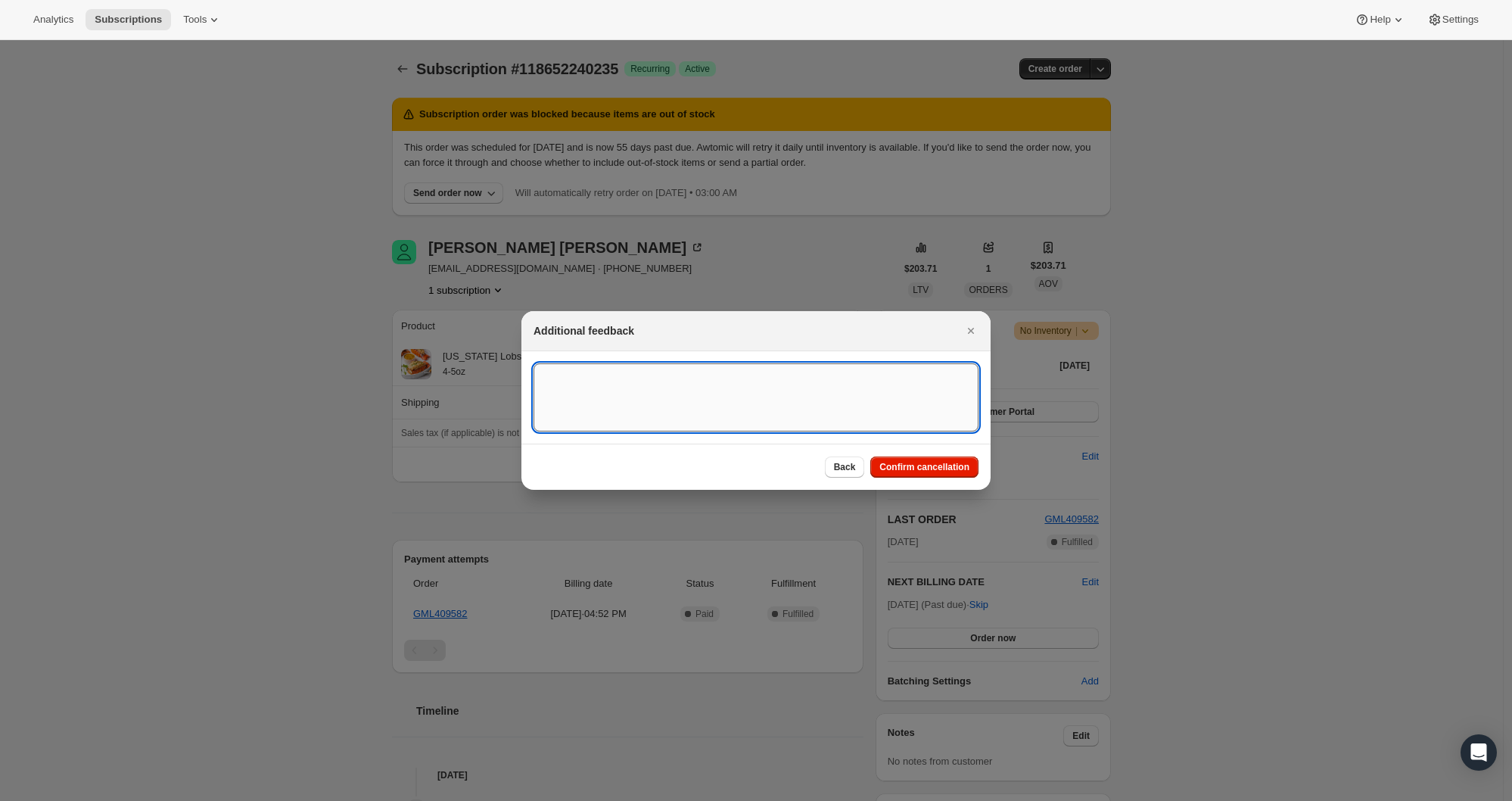
click at [727, 409] on textarea ":rra:" at bounding box center [755, 397] width 444 height 68
type textarea "Product is no longer available"
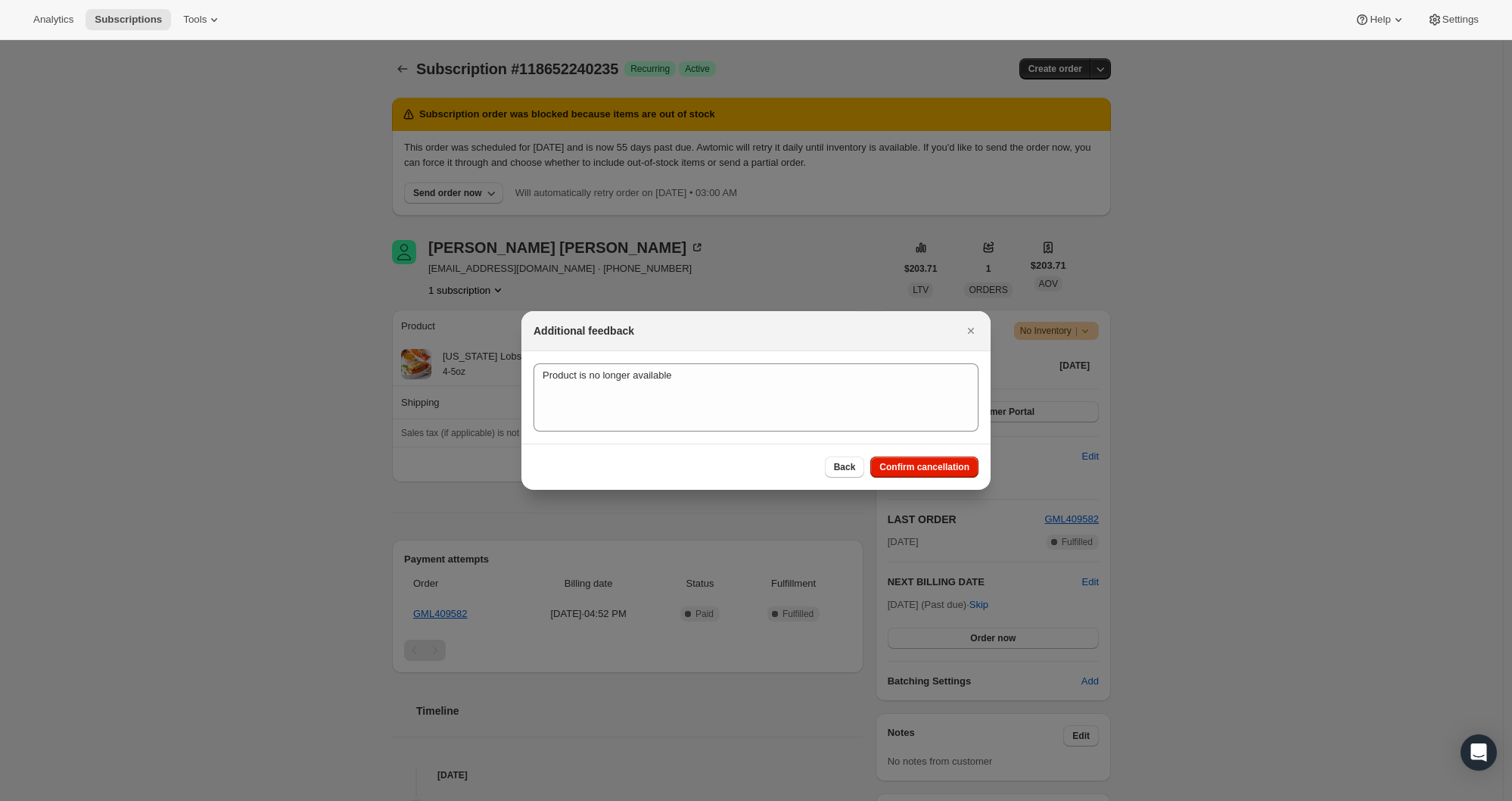
drag, startPoint x: 934, startPoint y: 470, endPoint x: 925, endPoint y: 461, distance: 12.7
click at [933, 473] on span "Confirm cancellation" at bounding box center [924, 467] width 90 height 12
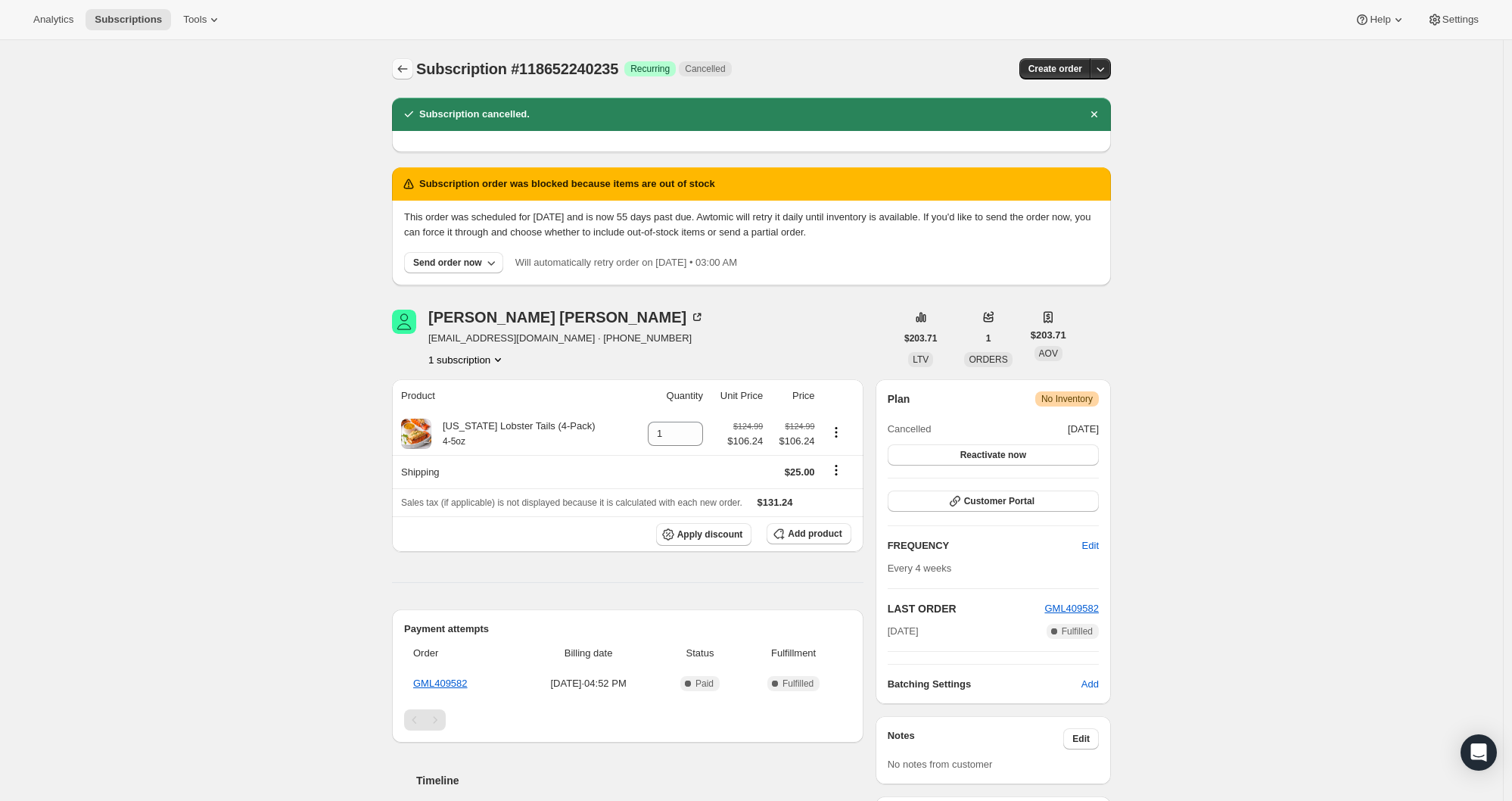
click at [405, 69] on icon "Subscriptions" at bounding box center [403, 69] width 16 height 16
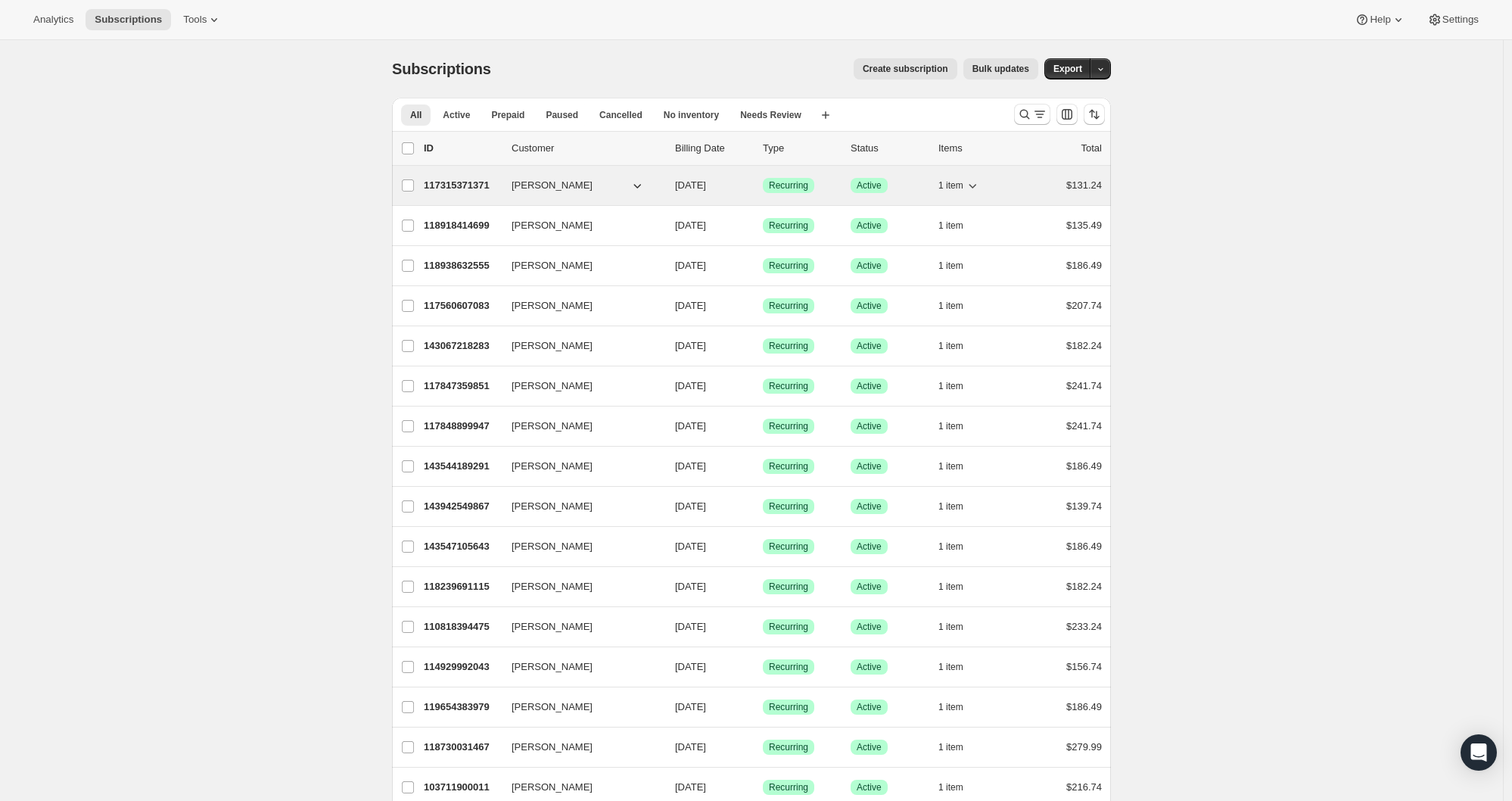
click at [555, 189] on span "[PERSON_NAME]" at bounding box center [552, 186] width 81 height 16
click at [469, 183] on p "117315371371" at bounding box center [462, 186] width 76 height 16
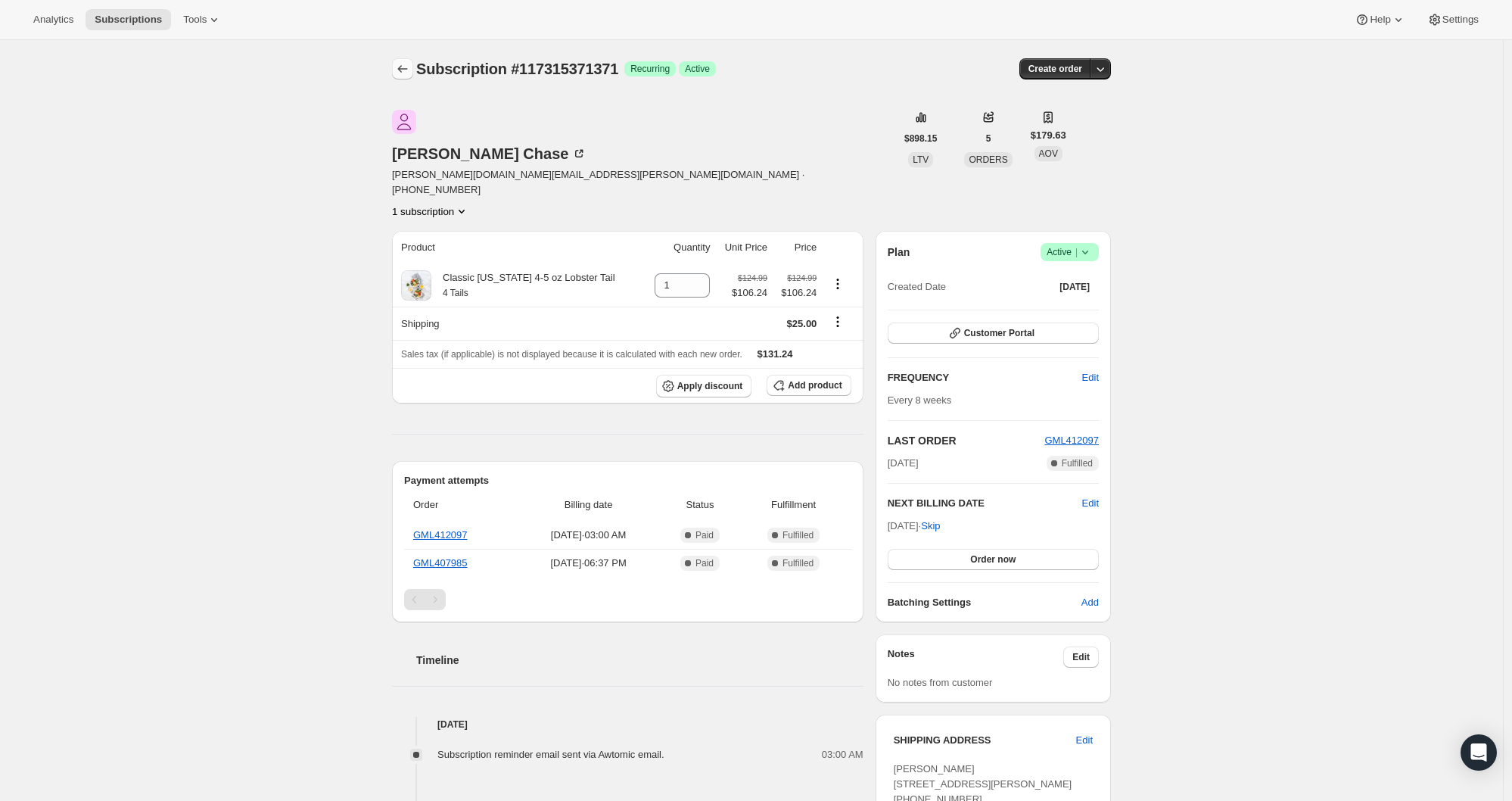
click at [408, 73] on icon "Subscriptions" at bounding box center [403, 69] width 16 height 16
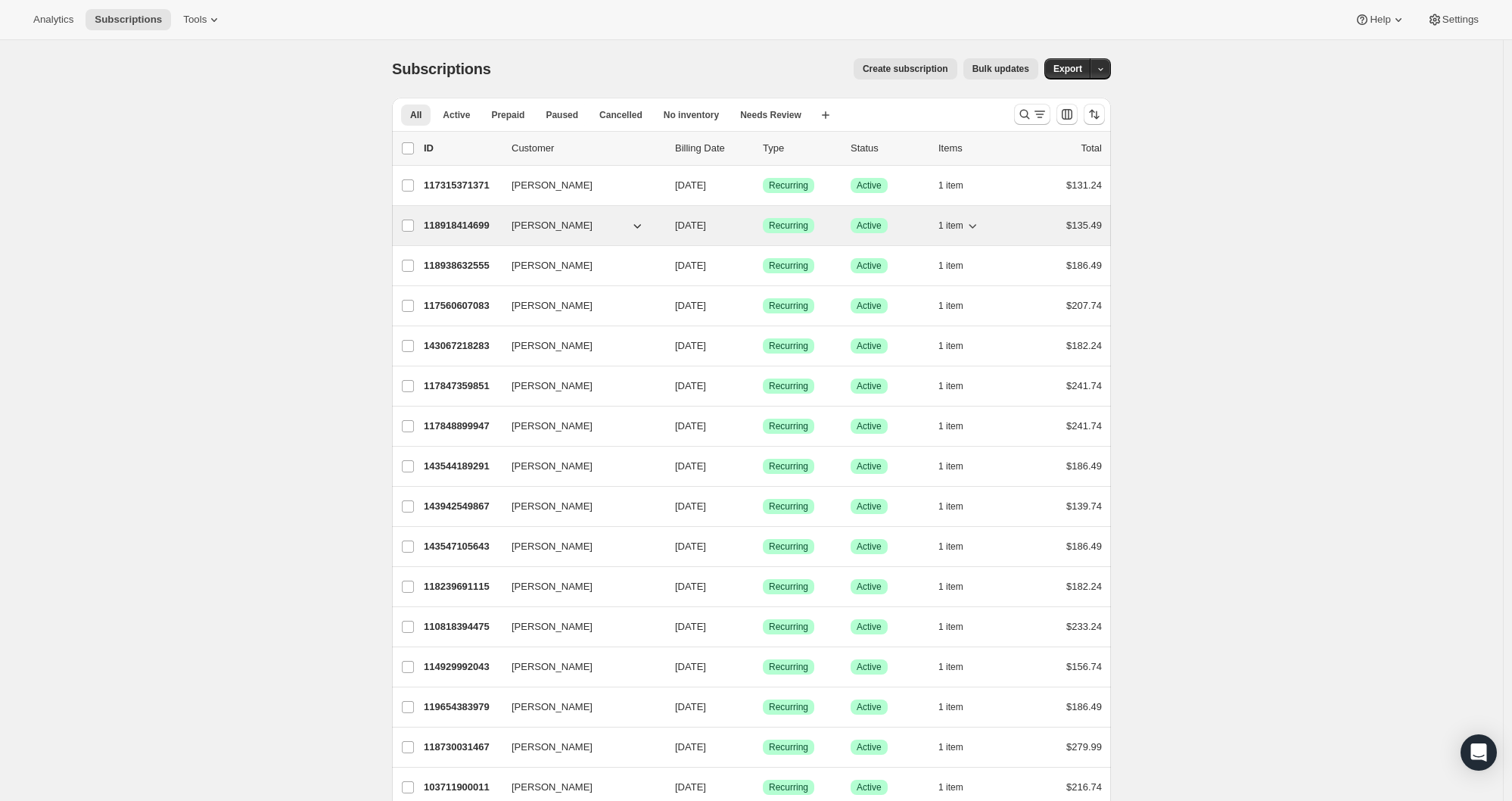
click at [466, 221] on p "118918414699" at bounding box center [462, 225] width 76 height 16
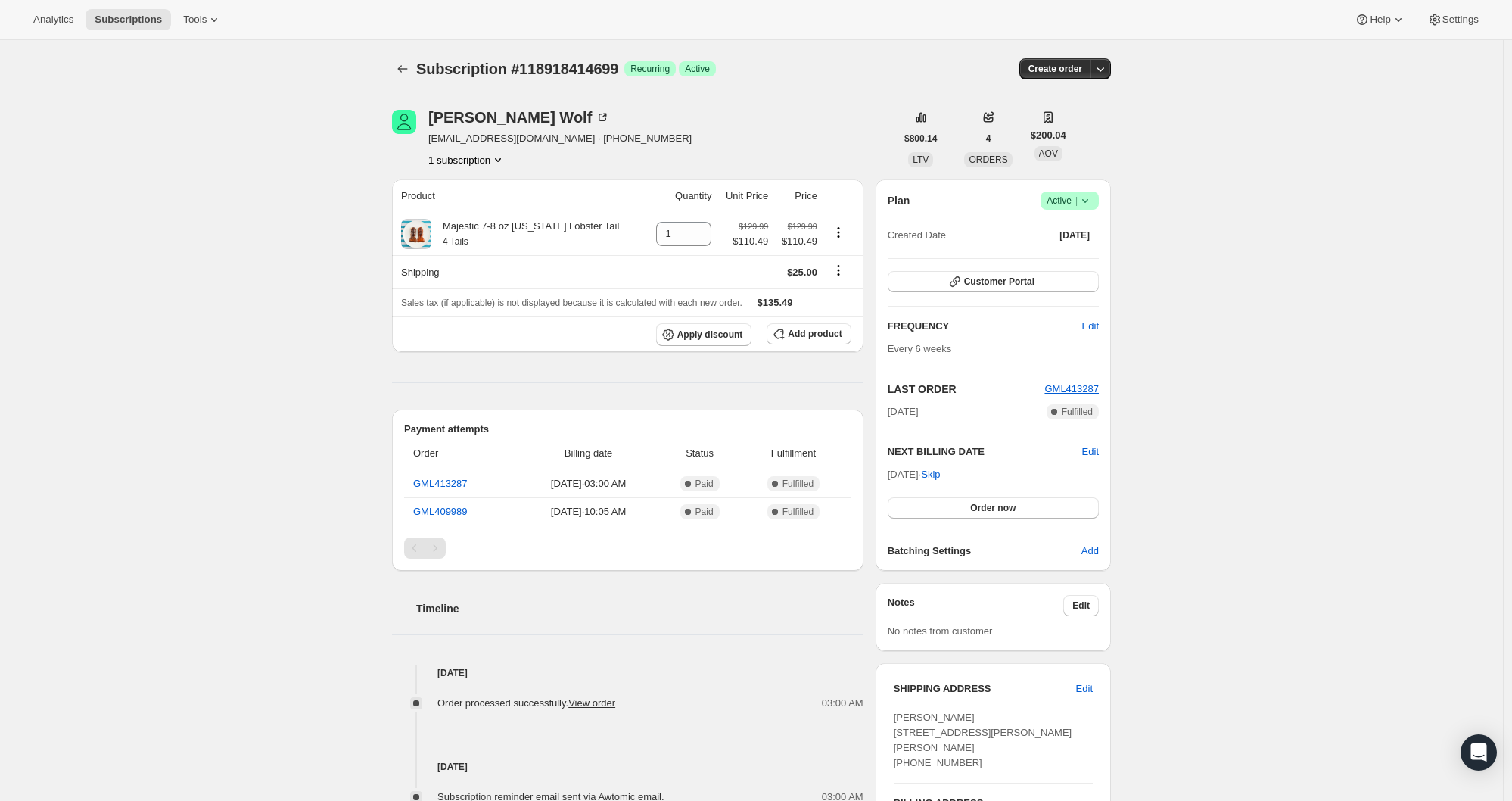
click at [403, 54] on div "Subscription #118918414699. This page is ready Subscription #118918414699 Succe…" at bounding box center [751, 68] width 719 height 58
click at [406, 69] on icon "Subscriptions" at bounding box center [403, 69] width 16 height 16
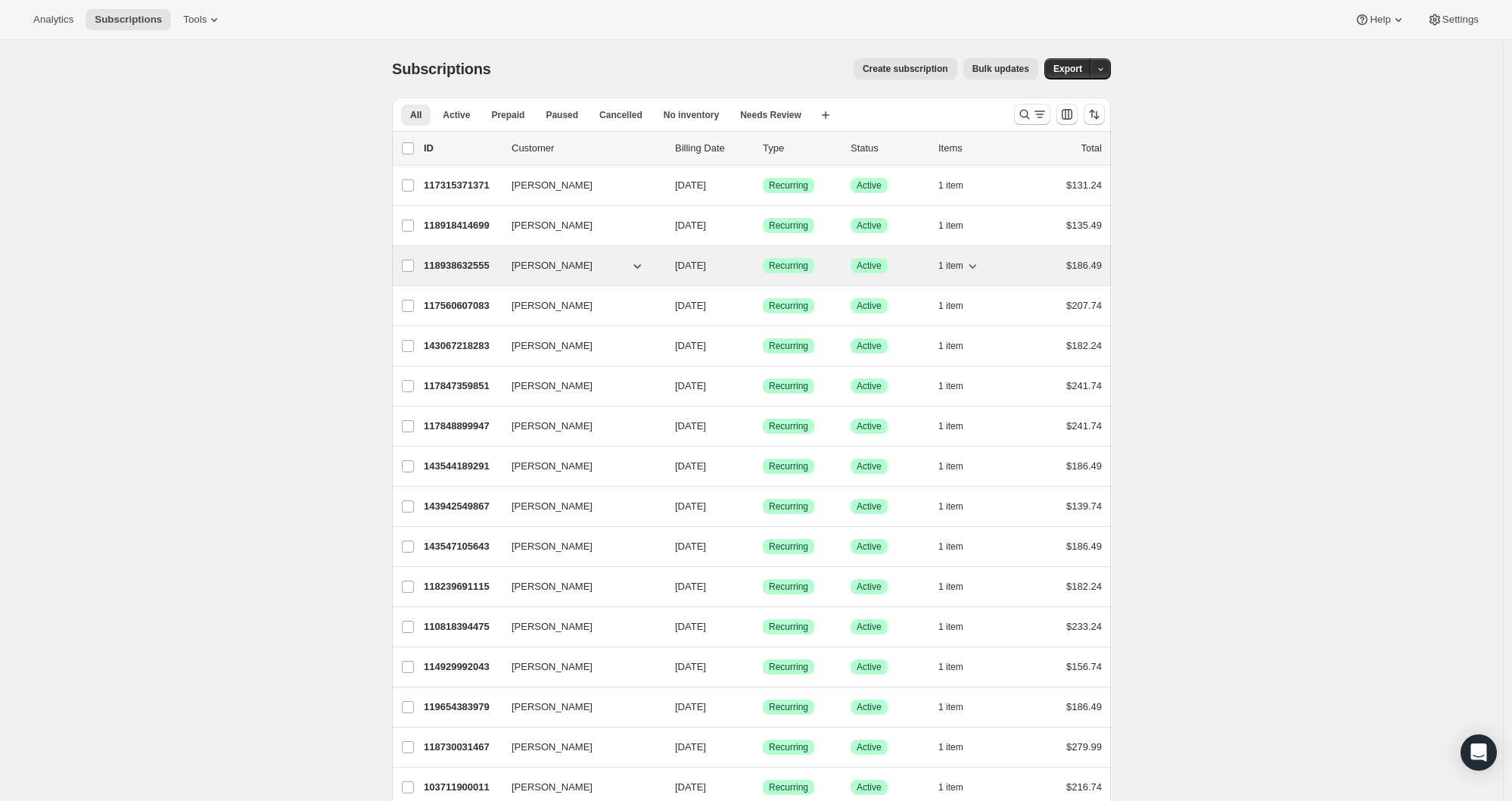
click at [463, 267] on p "118938632555" at bounding box center [462, 266] width 76 height 16
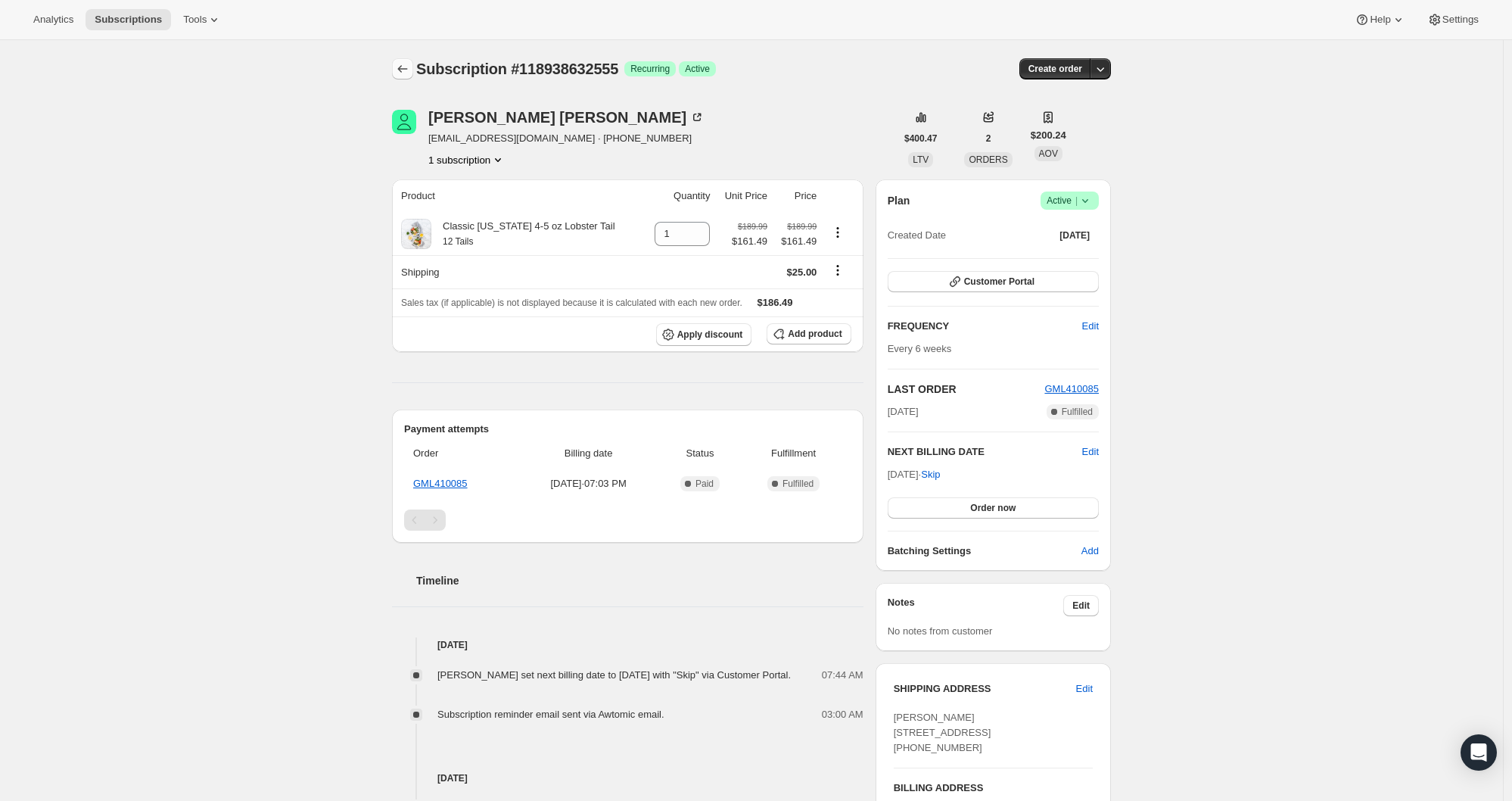
click at [410, 71] on icon "Subscriptions" at bounding box center [403, 69] width 16 height 16
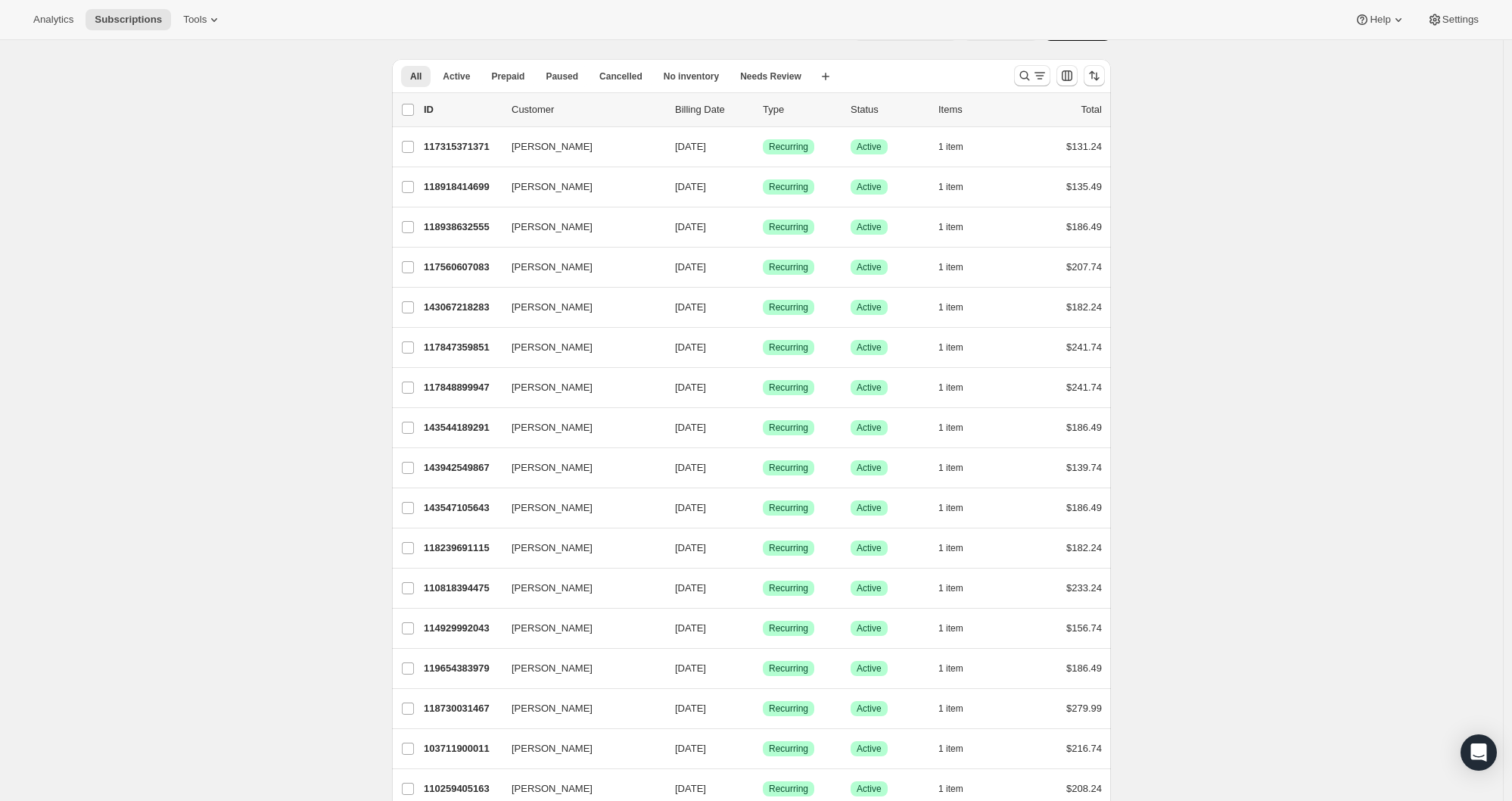
scroll to position [80, 0]
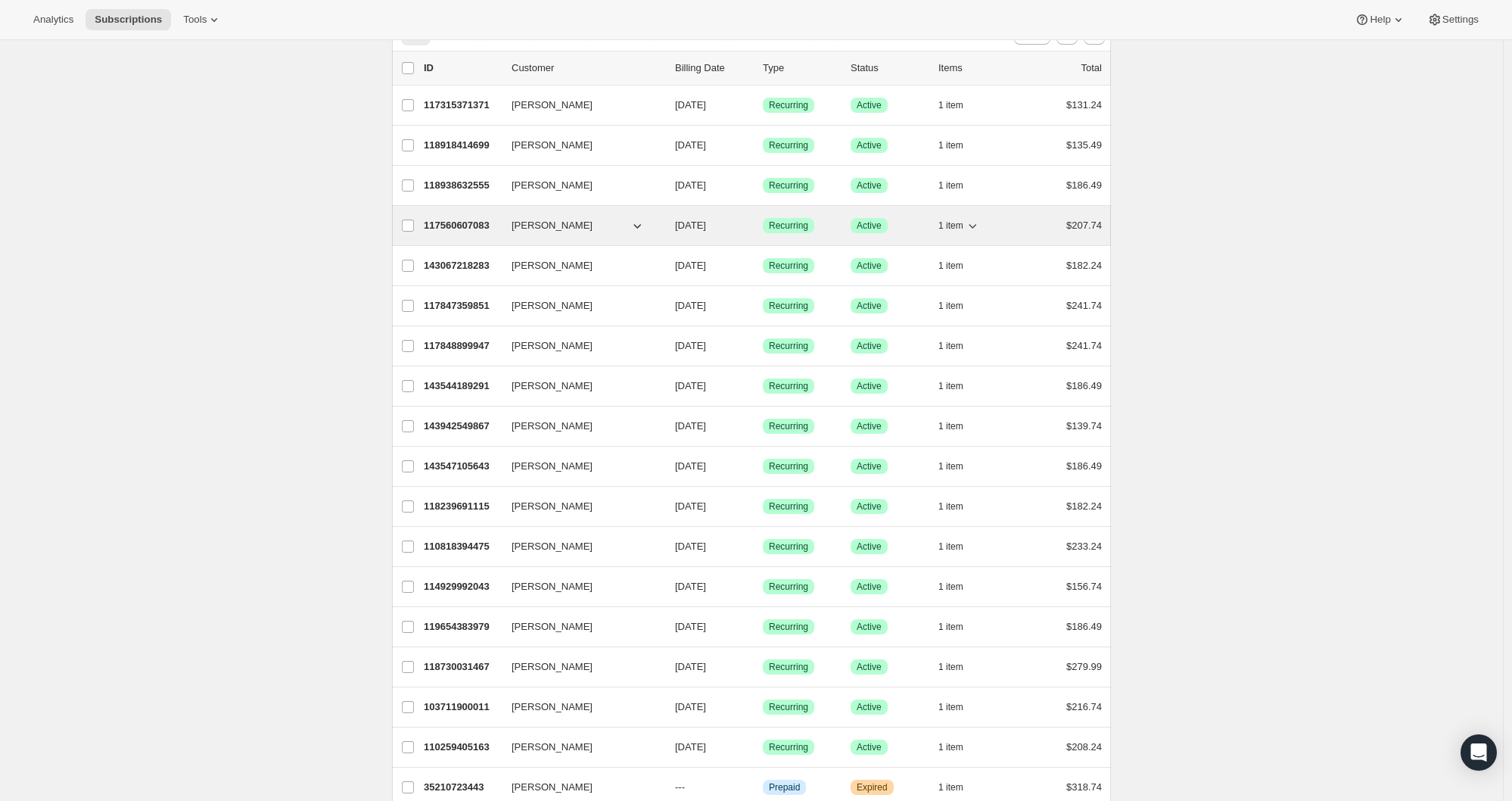
click at [448, 230] on p "117560607083" at bounding box center [462, 225] width 76 height 16
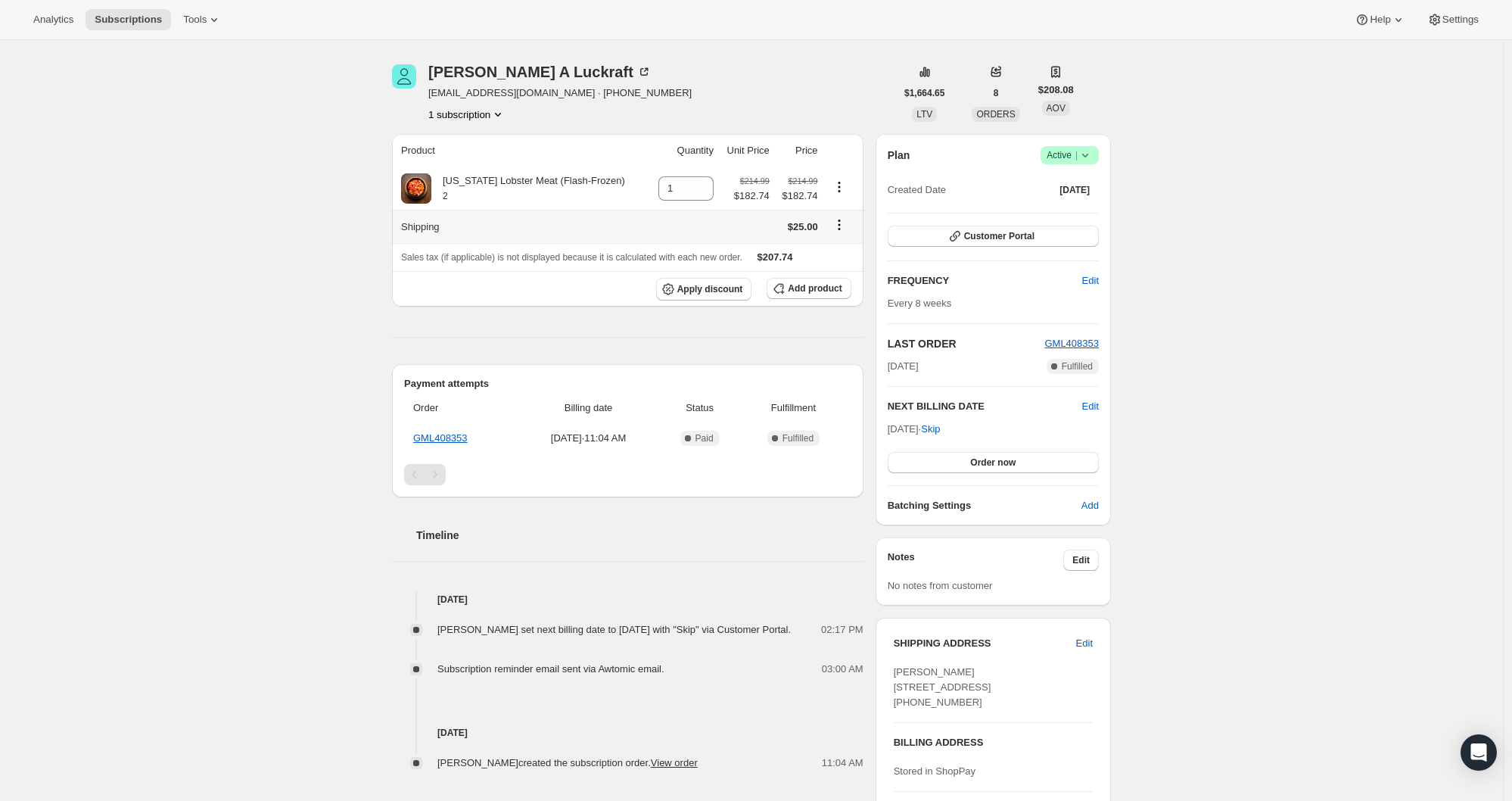
scroll to position [26, 0]
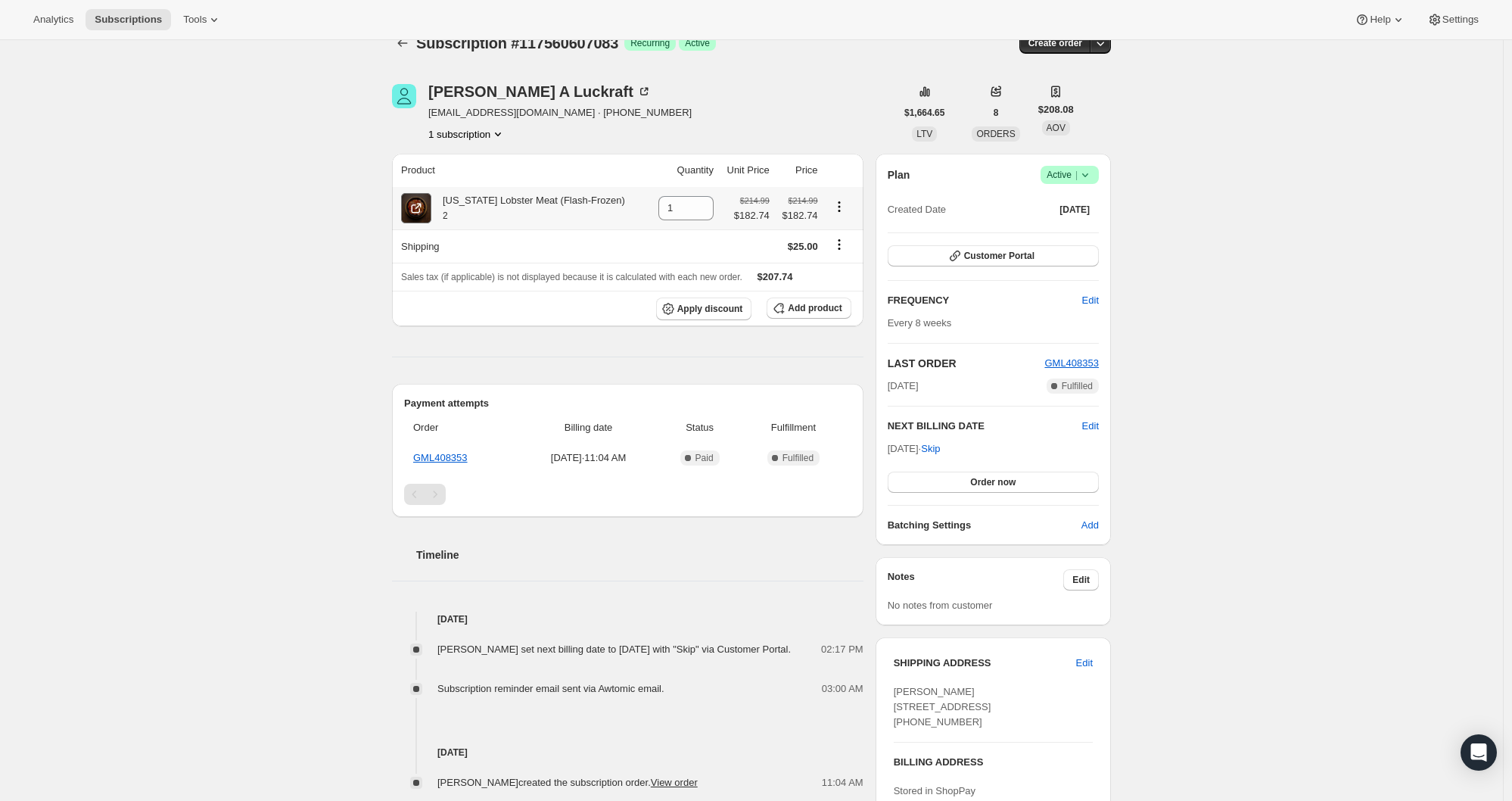
click at [427, 205] on span at bounding box center [416, 208] width 30 height 30
click at [410, 42] on icon "Subscriptions" at bounding box center [403, 43] width 16 height 16
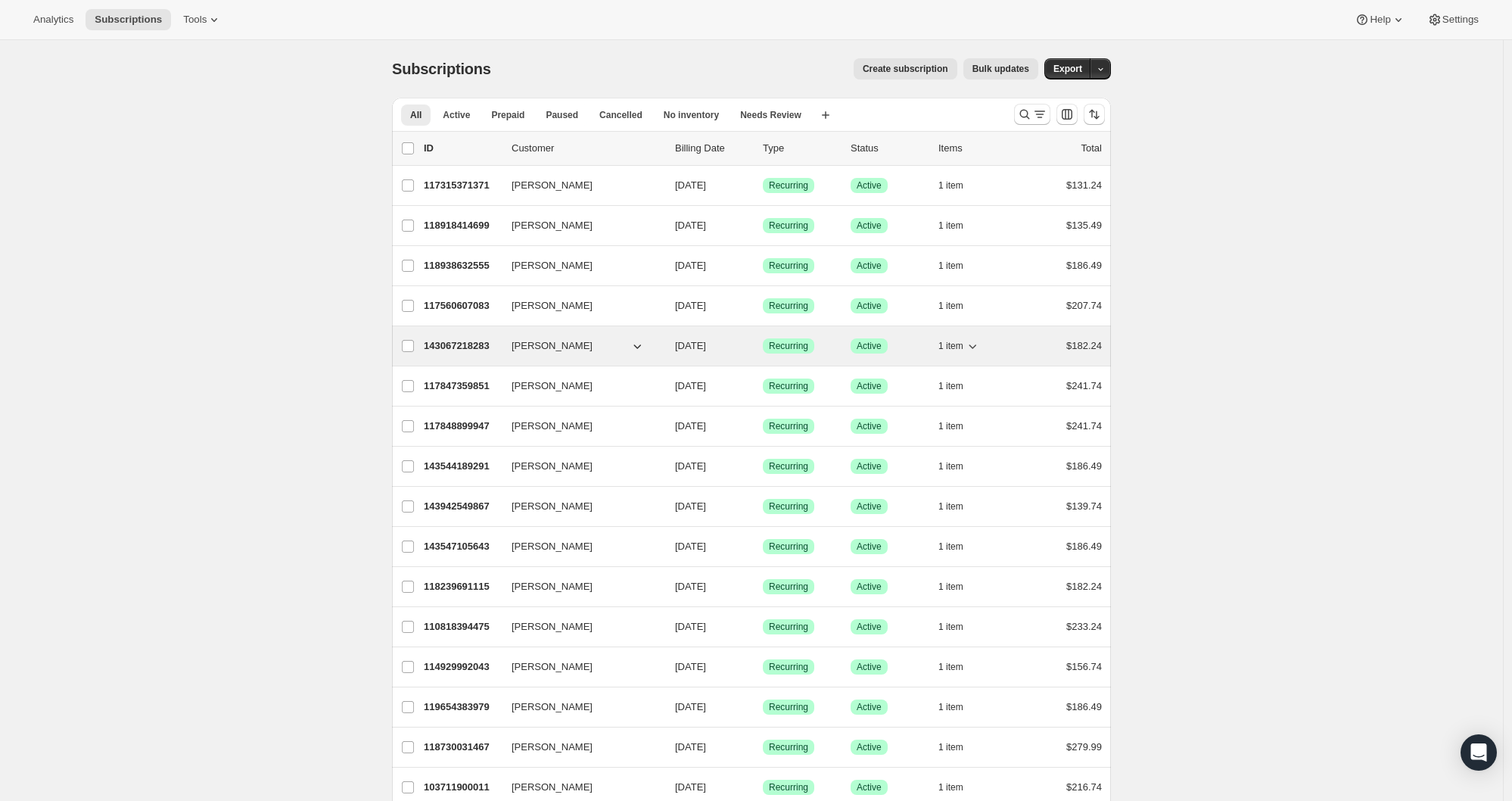
click at [444, 341] on p "143067218283" at bounding box center [462, 346] width 76 height 16
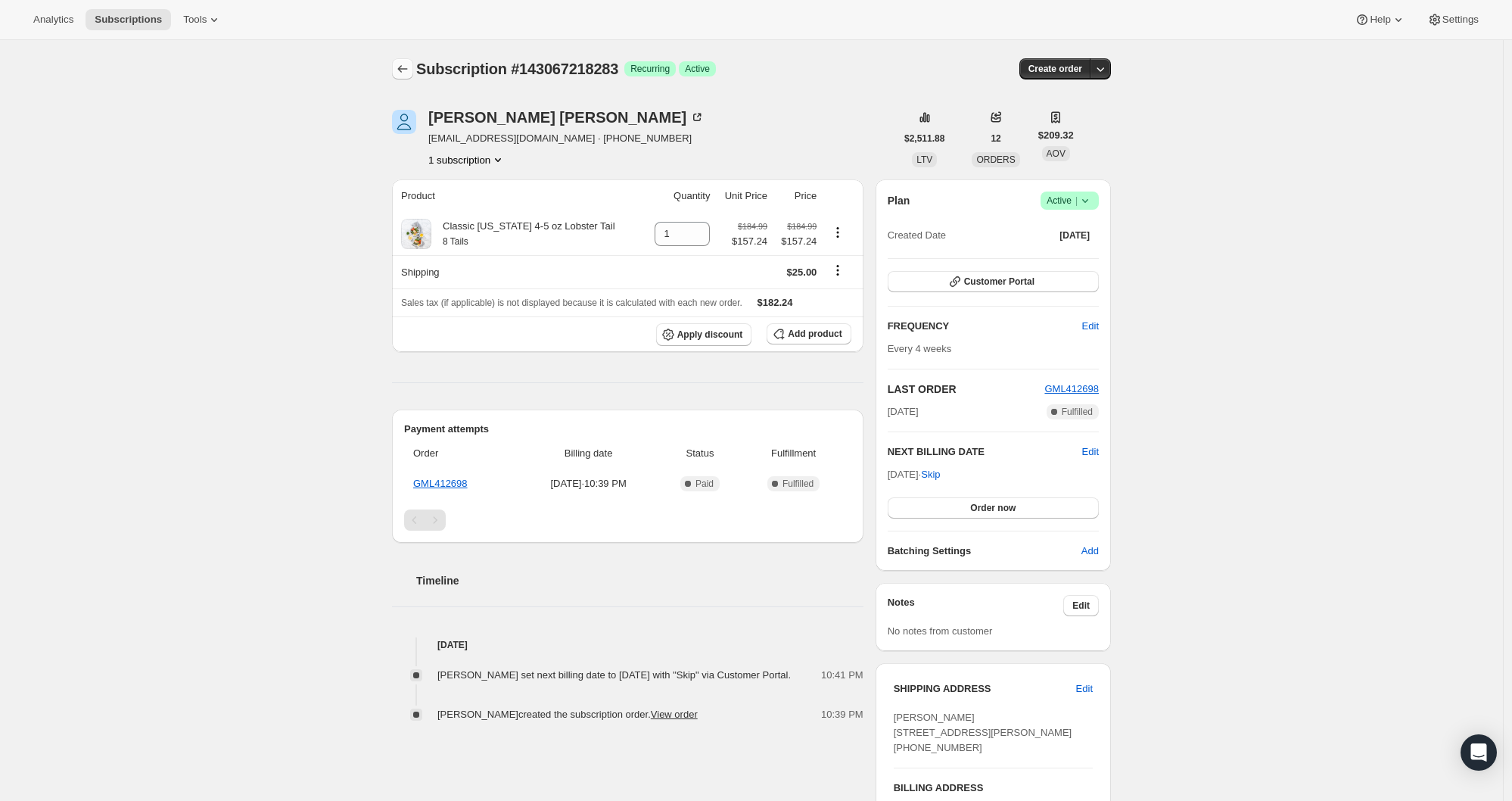
click at [407, 69] on icon "Subscriptions" at bounding box center [402, 68] width 9 height 8
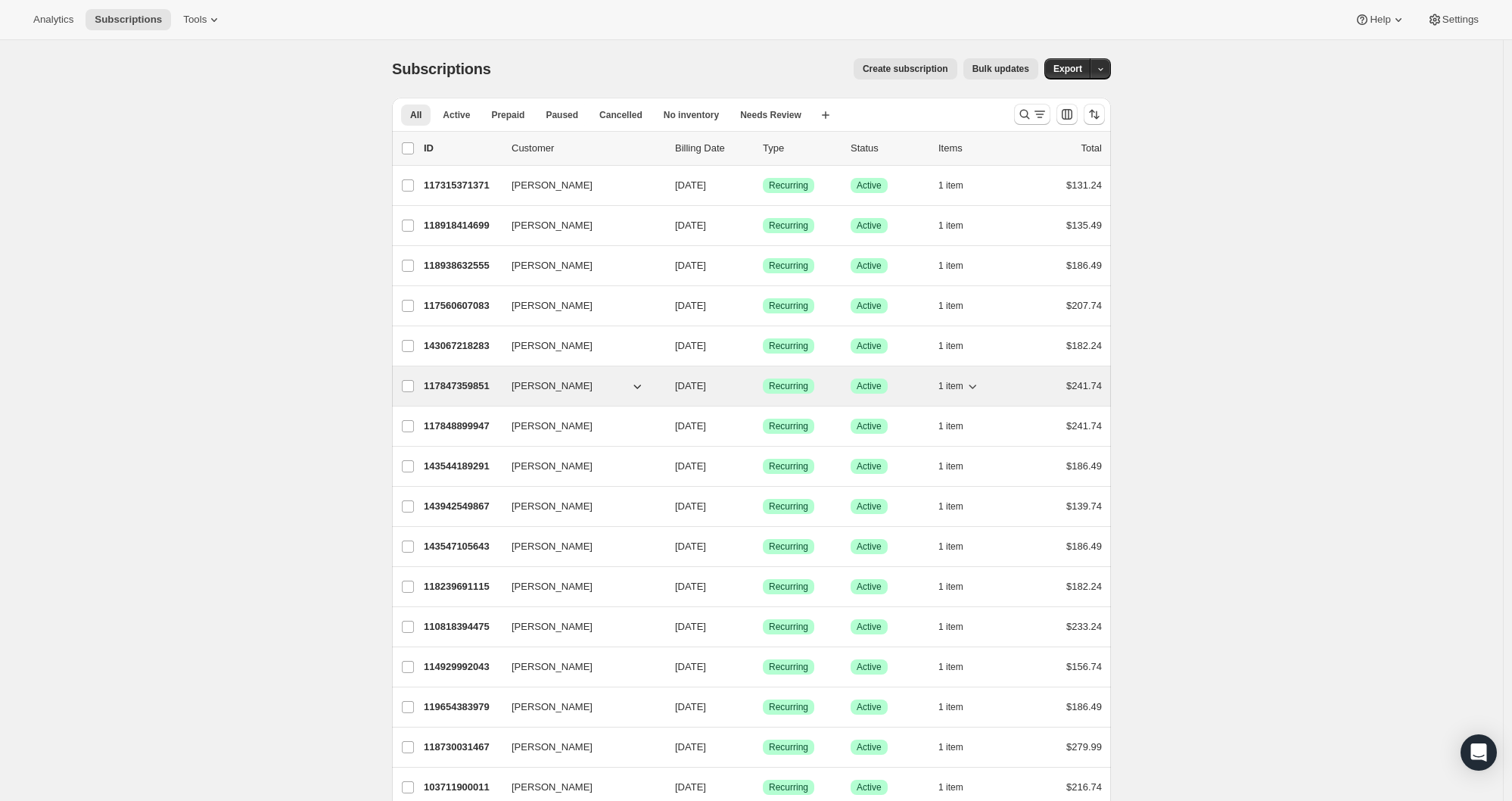
click at [444, 392] on p "117847359851" at bounding box center [462, 386] width 76 height 16
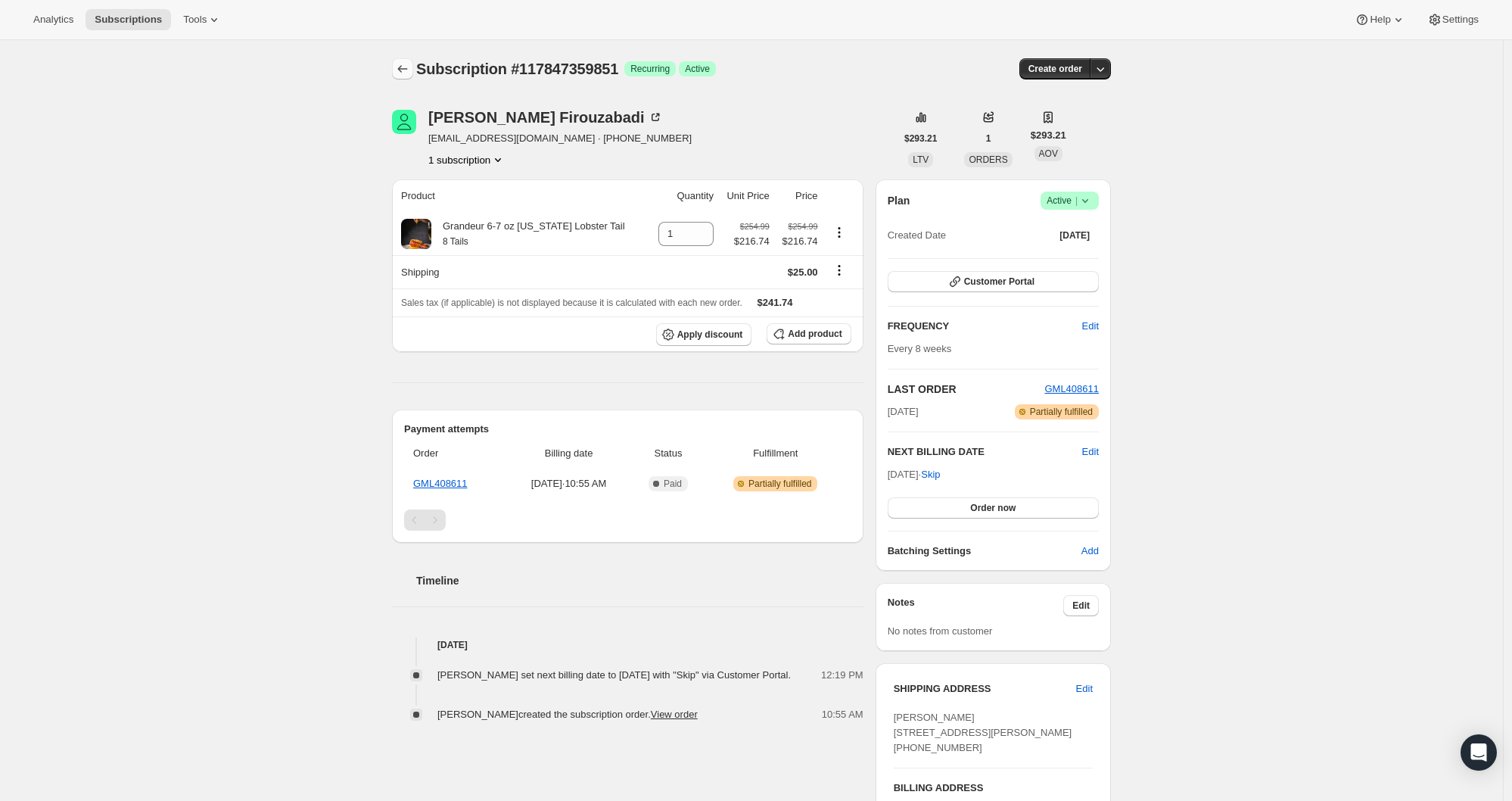
click at [408, 65] on icon "Subscriptions" at bounding box center [403, 69] width 16 height 16
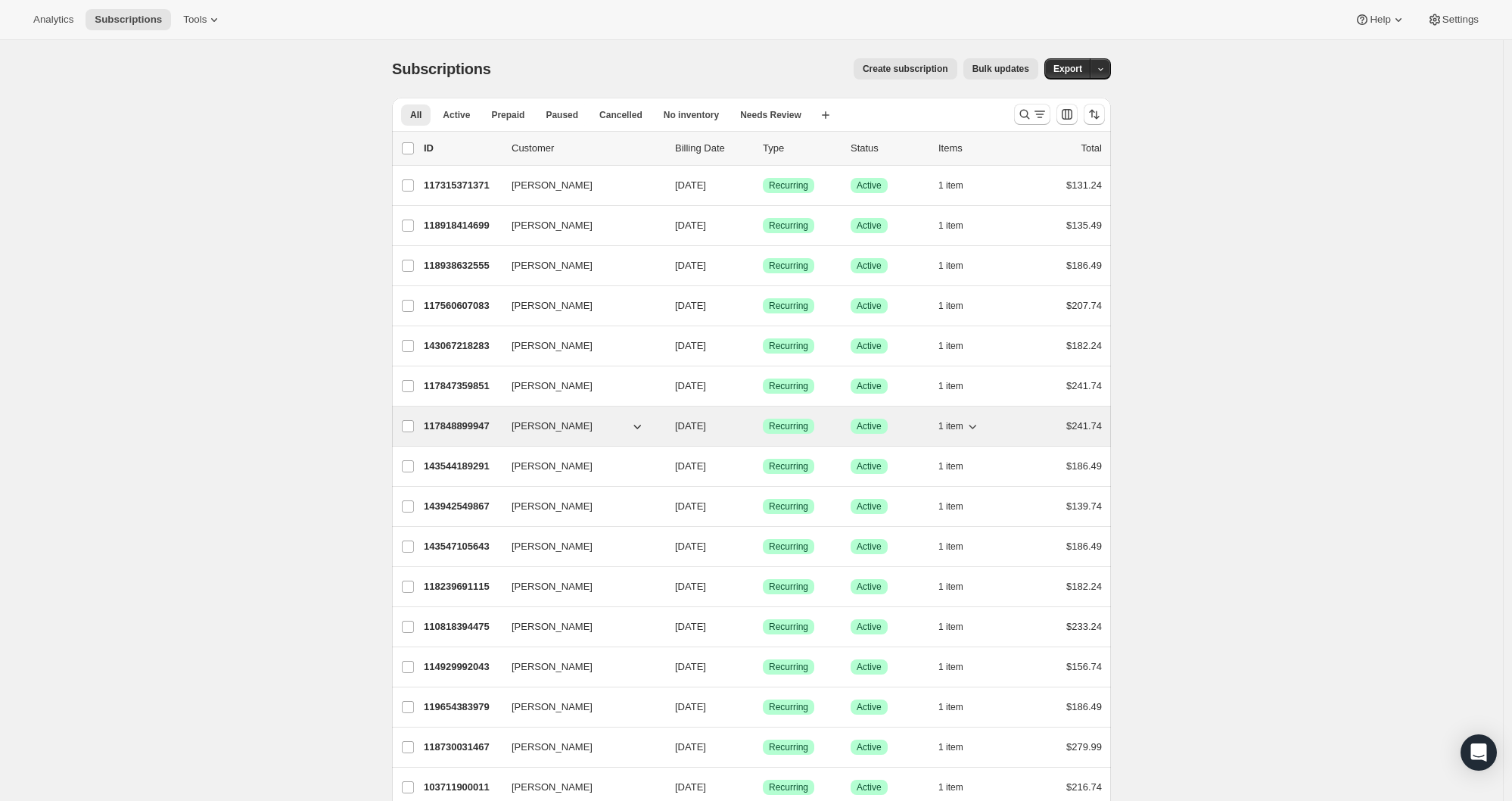
click at [462, 424] on p "117848899947" at bounding box center [462, 426] width 76 height 16
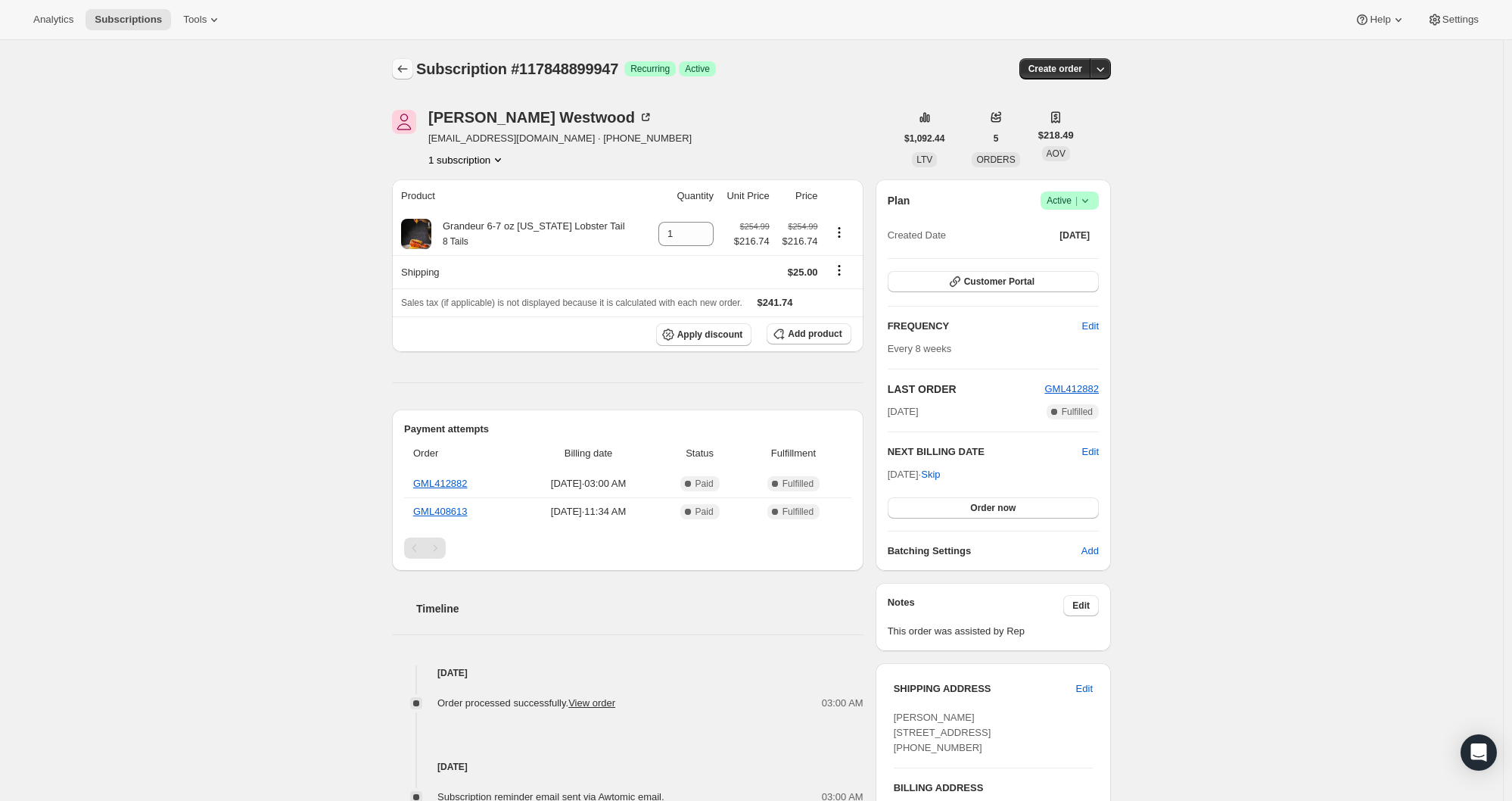
click at [409, 66] on icon "Subscriptions" at bounding box center [403, 69] width 16 height 16
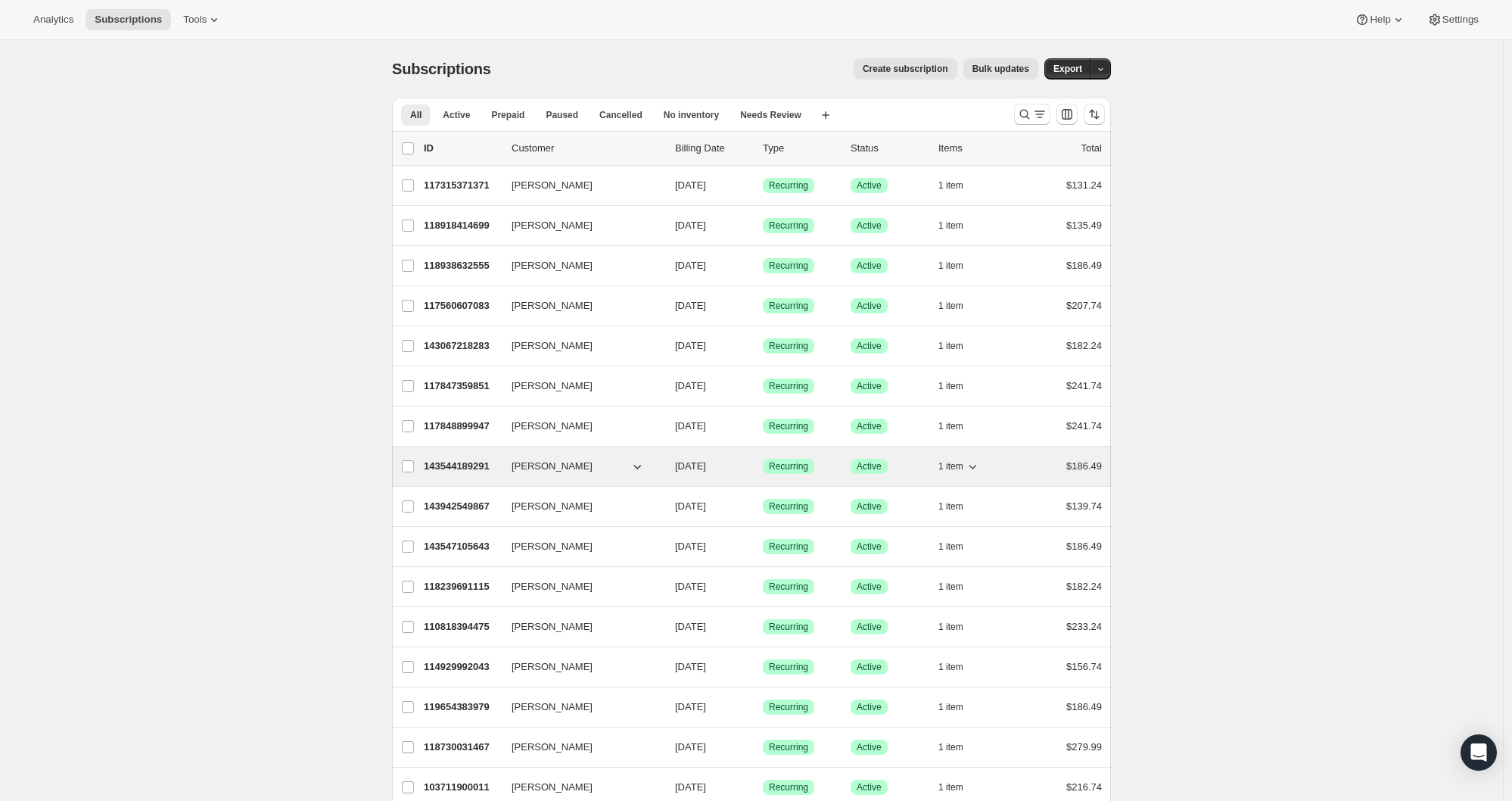
click at [450, 466] on p "143544189291" at bounding box center [462, 466] width 76 height 16
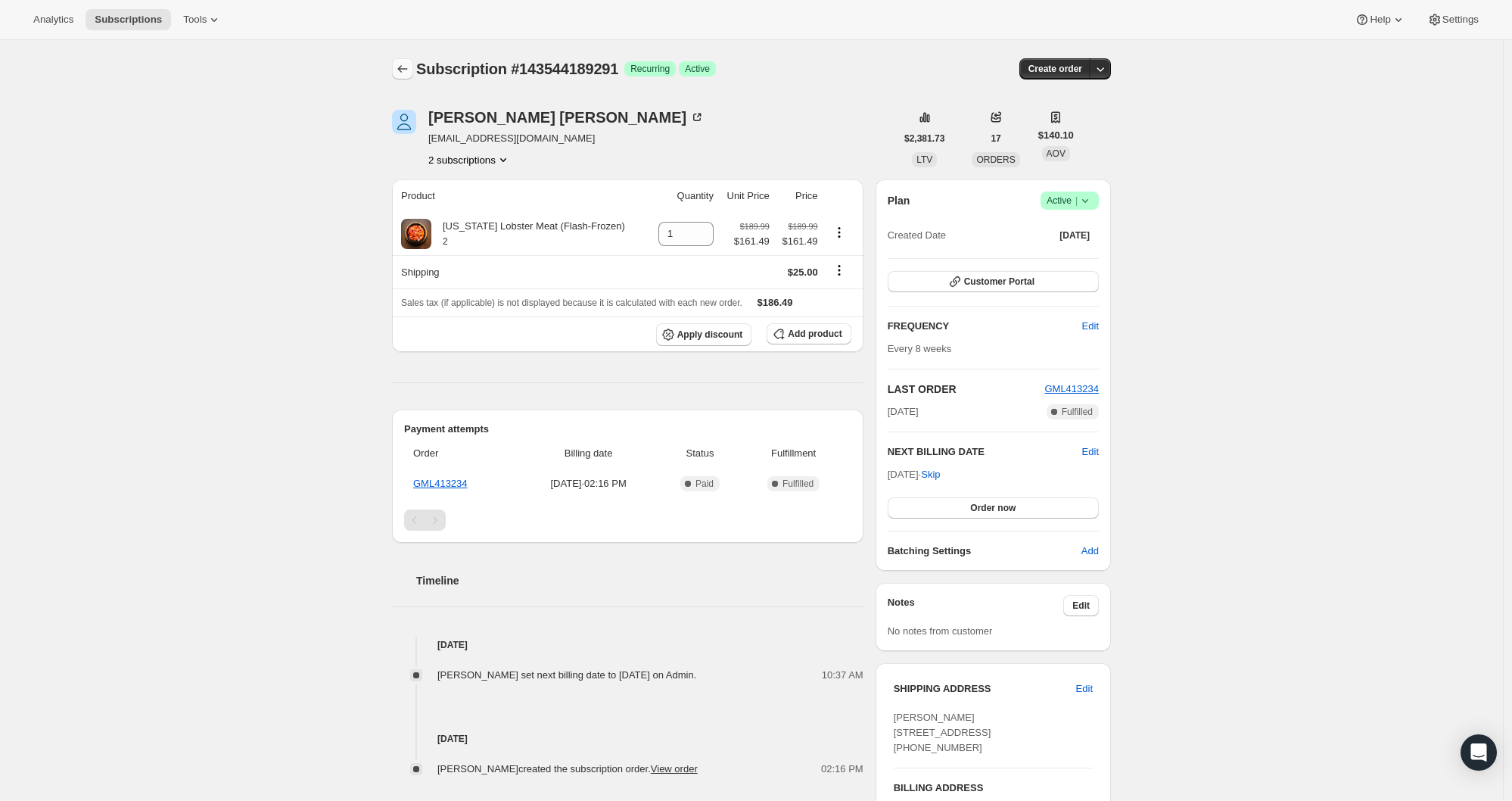
click at [410, 66] on icon "Subscriptions" at bounding box center [403, 69] width 16 height 16
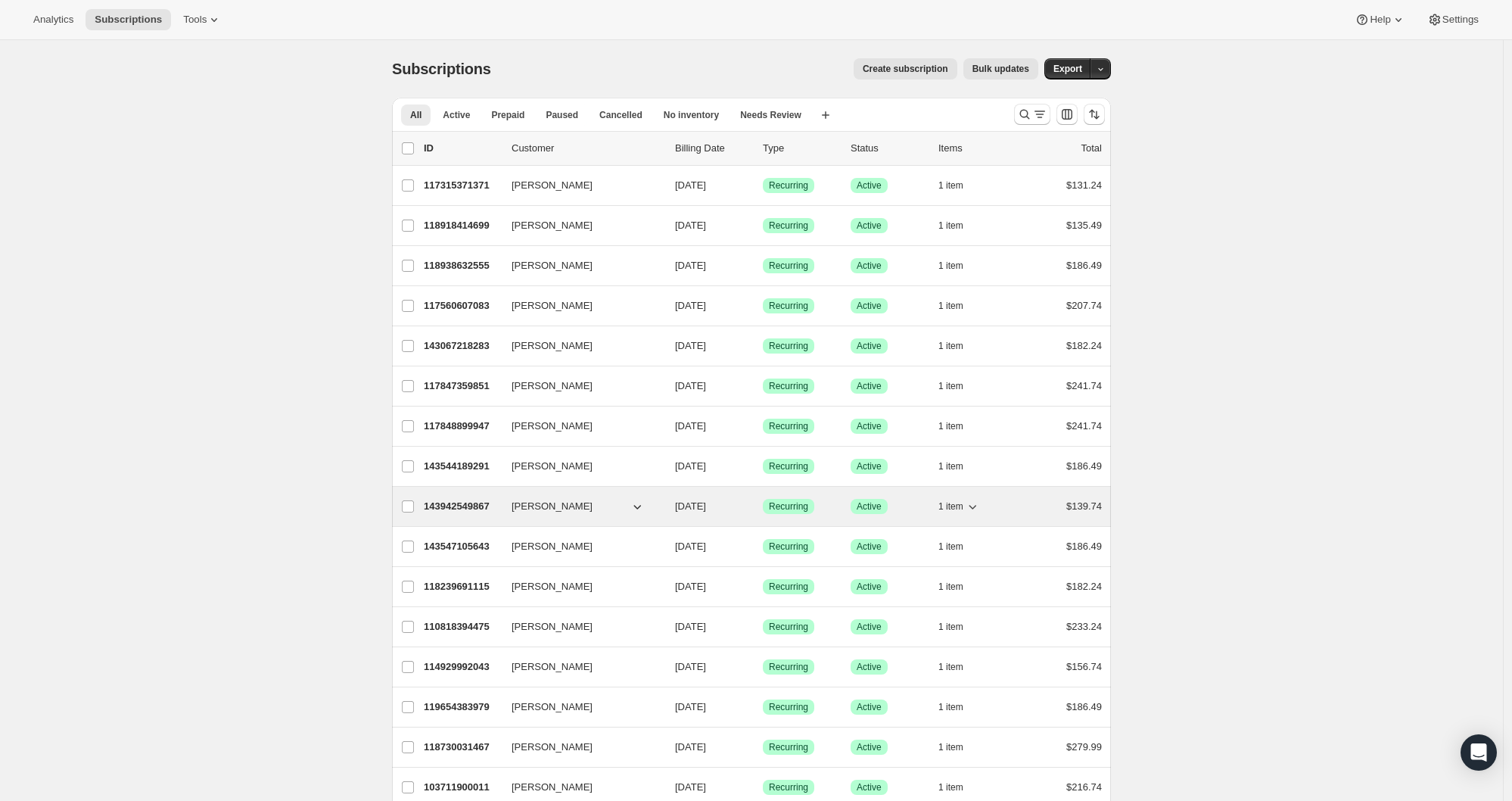
click at [457, 506] on p "143942549867" at bounding box center [462, 507] width 76 height 16
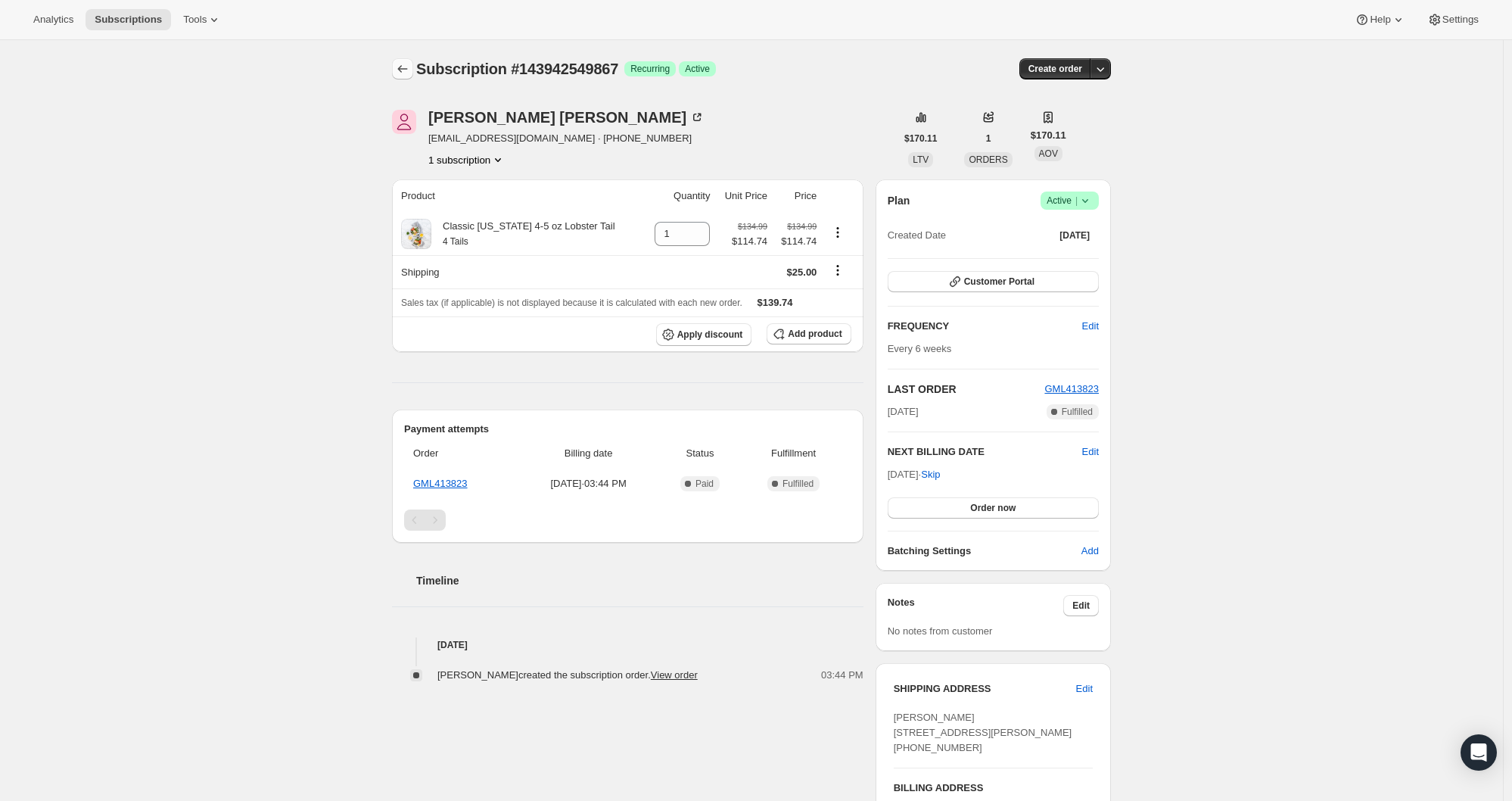
click at [406, 67] on icon "Subscriptions" at bounding box center [403, 69] width 16 height 16
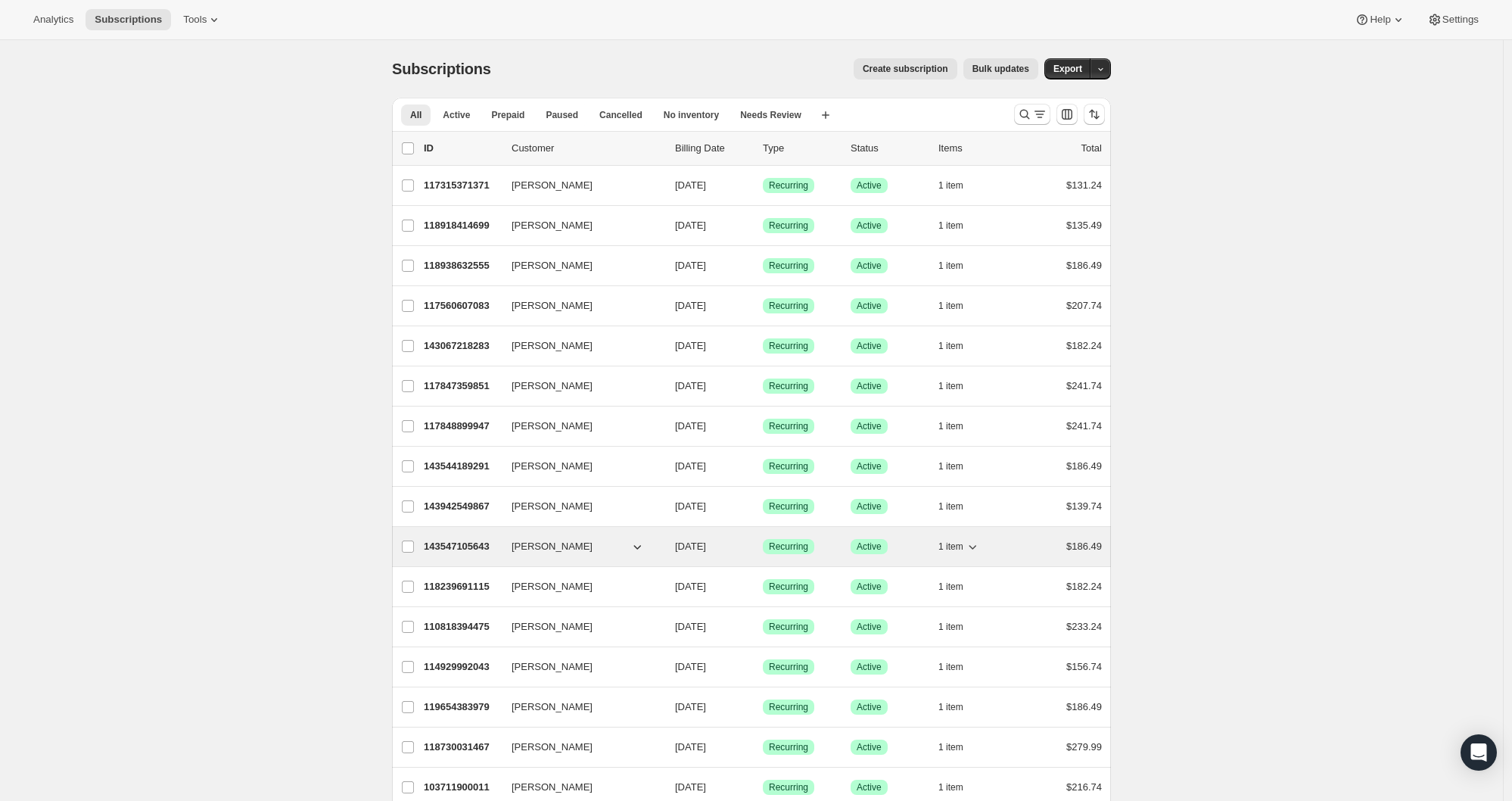
click at [457, 546] on p "143547105643" at bounding box center [462, 546] width 76 height 16
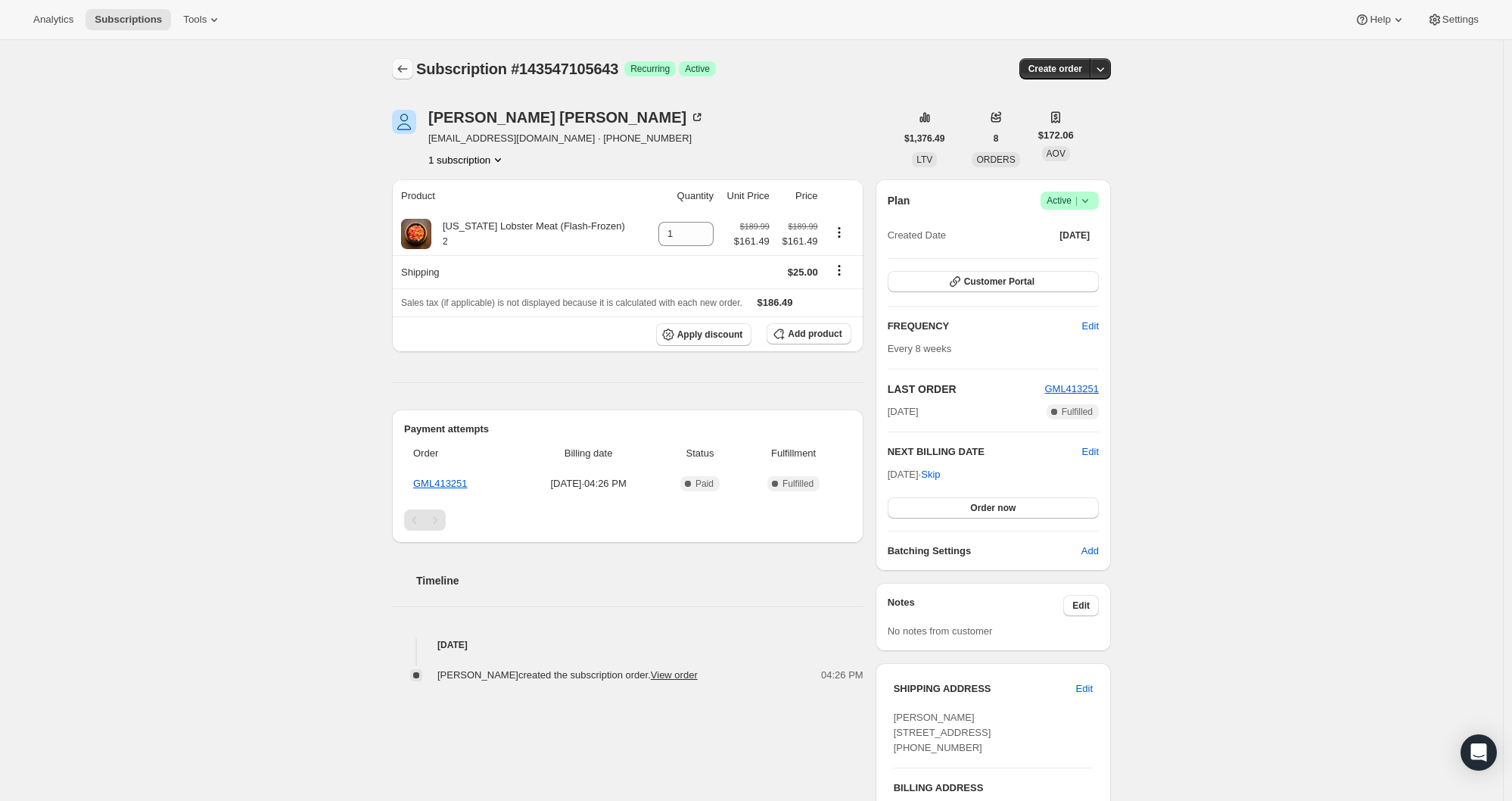
click at [408, 69] on icon "Subscriptions" at bounding box center [402, 68] width 9 height 8
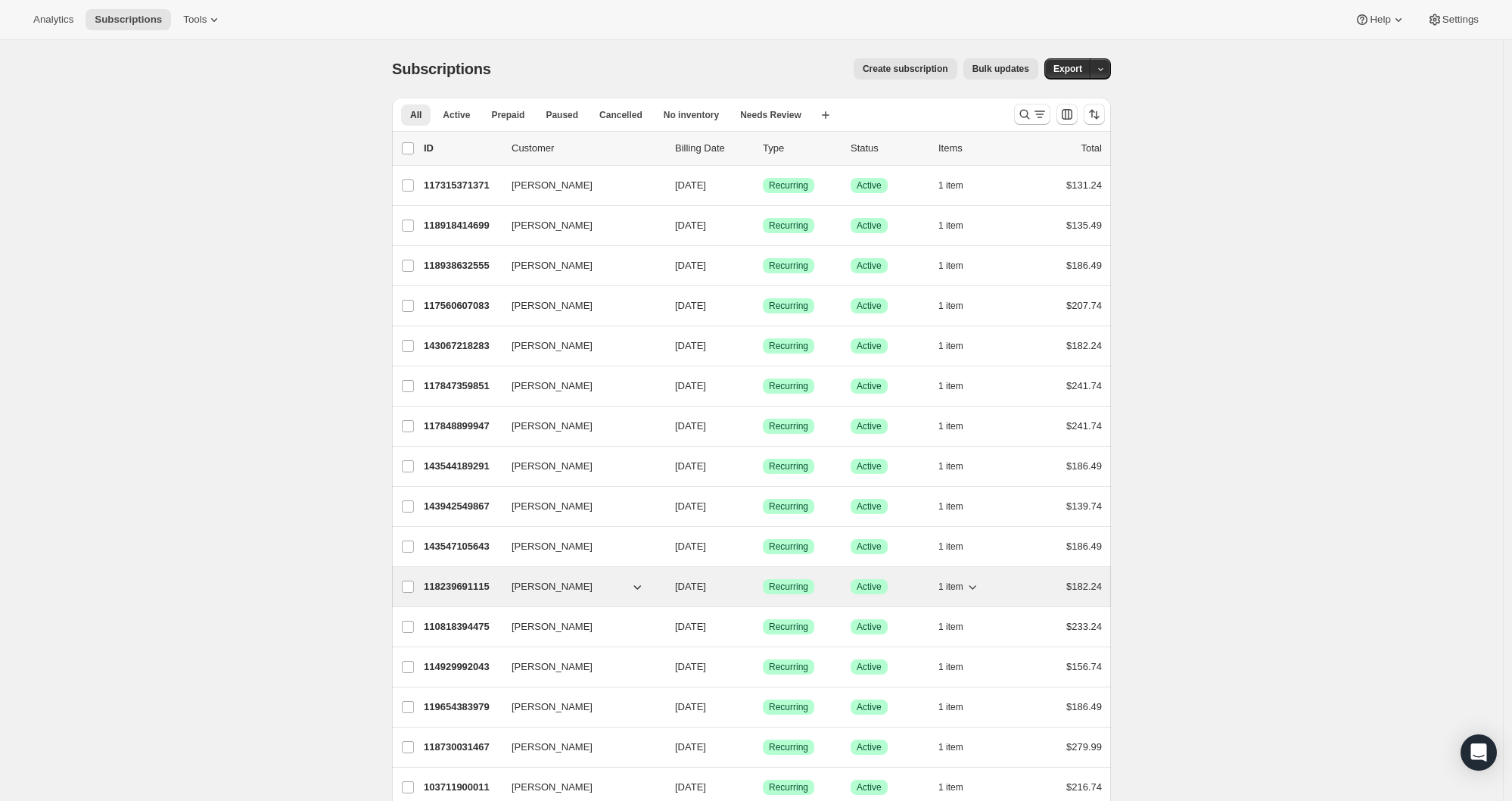
click at [453, 591] on p "118239691115" at bounding box center [462, 587] width 76 height 16
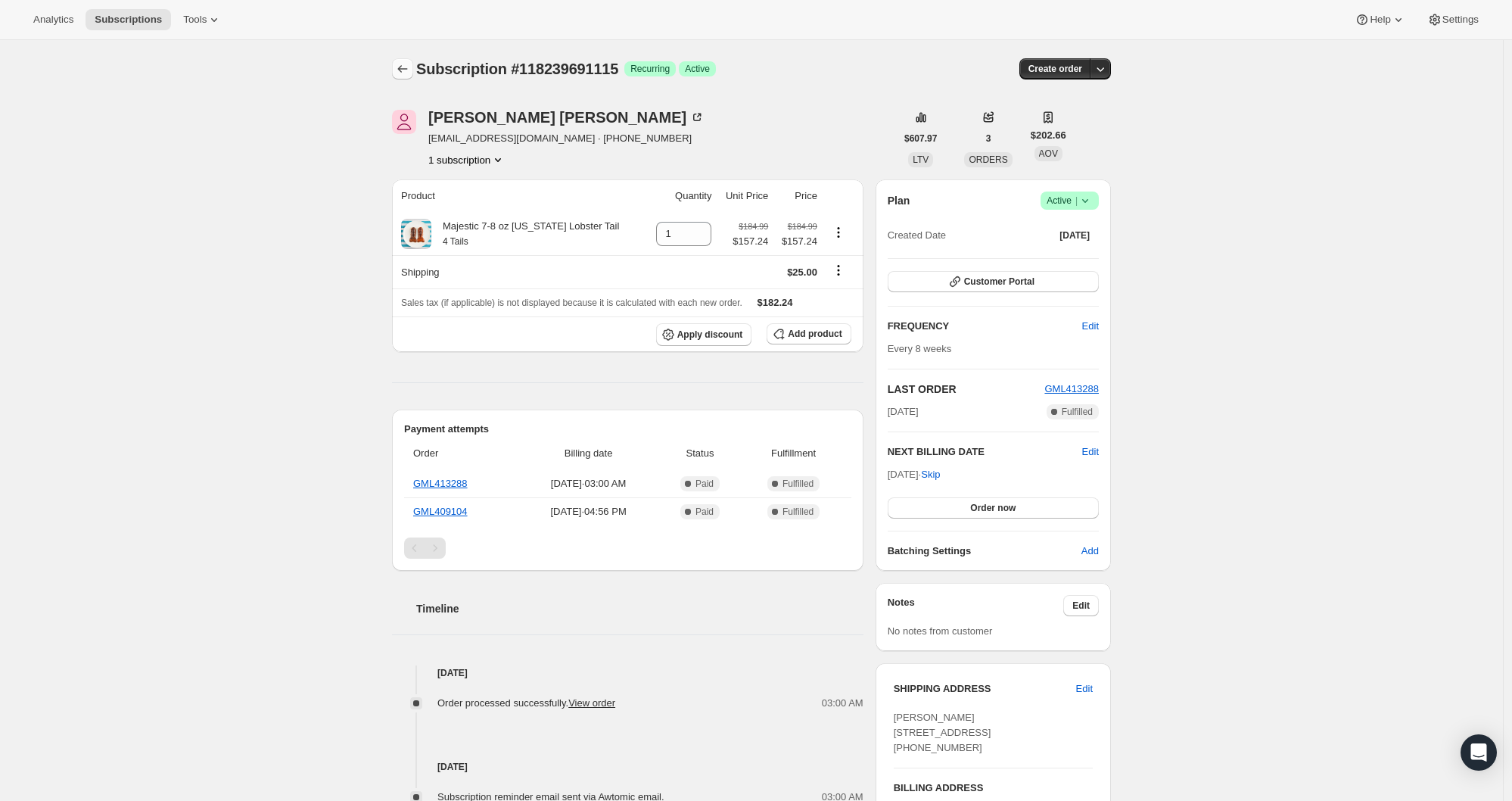
click at [410, 66] on icon "Subscriptions" at bounding box center [403, 69] width 16 height 16
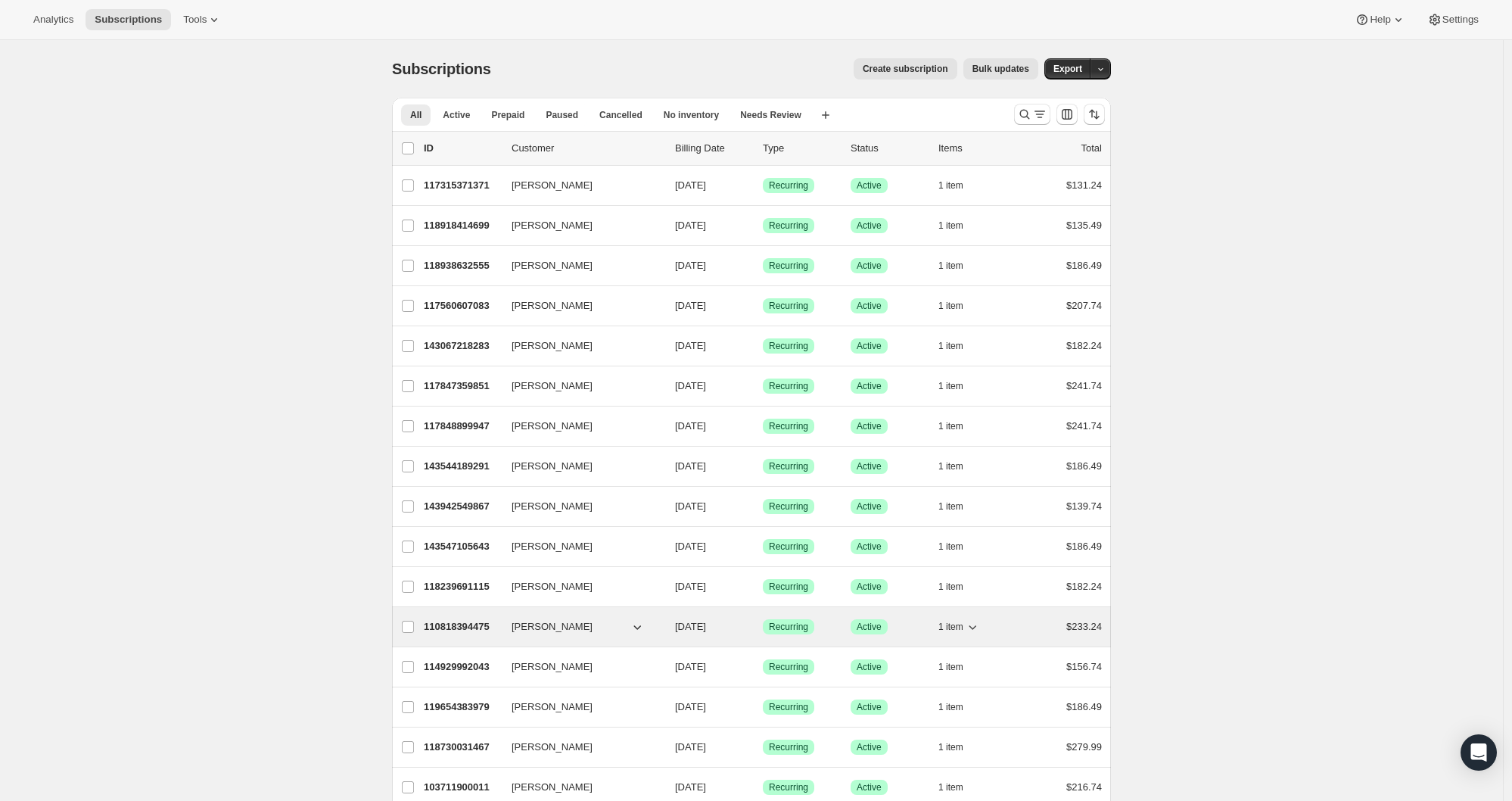
click at [442, 627] on p "110818394475" at bounding box center [462, 627] width 76 height 16
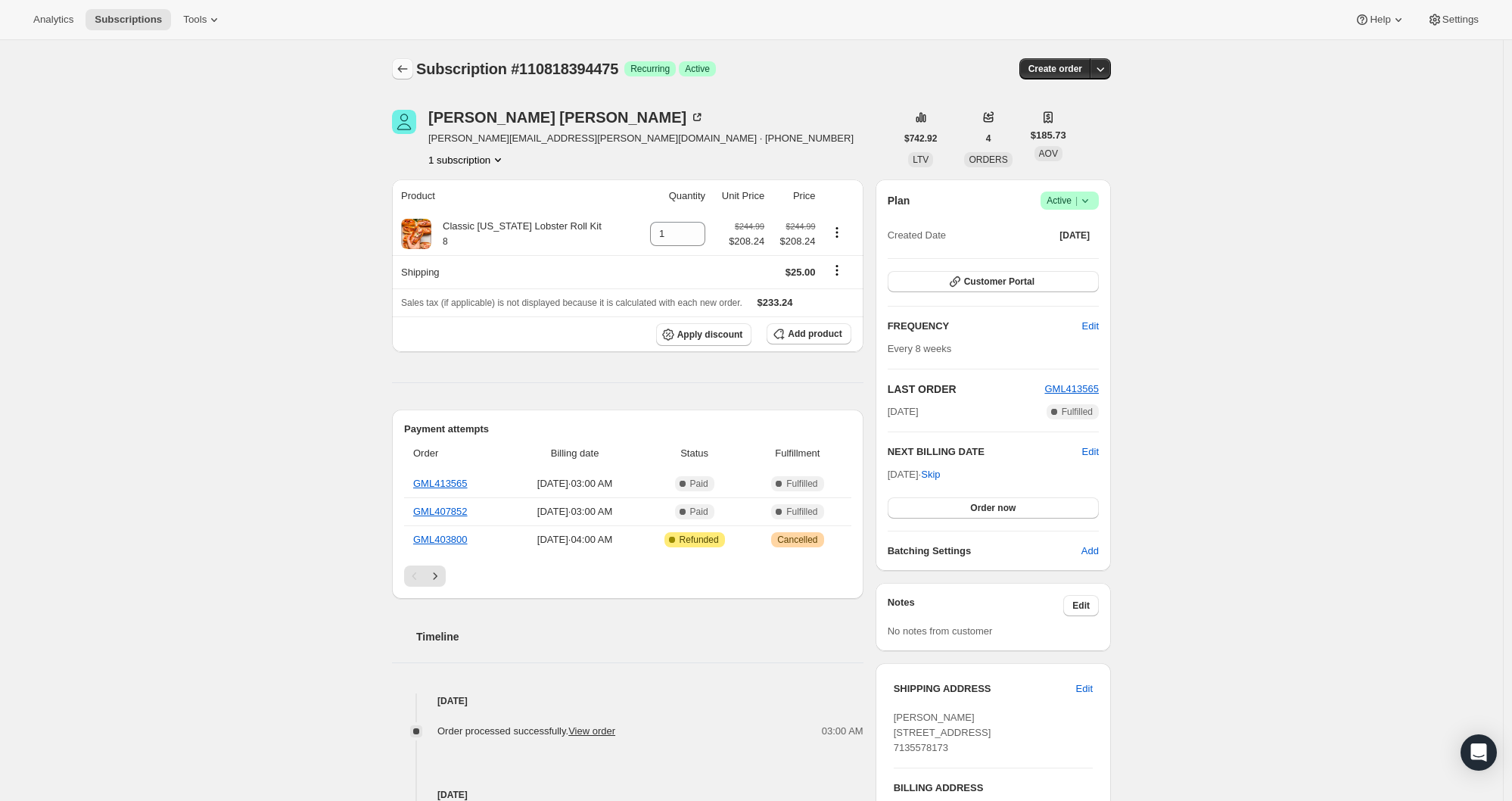
click at [405, 64] on icon "Subscriptions" at bounding box center [403, 69] width 16 height 16
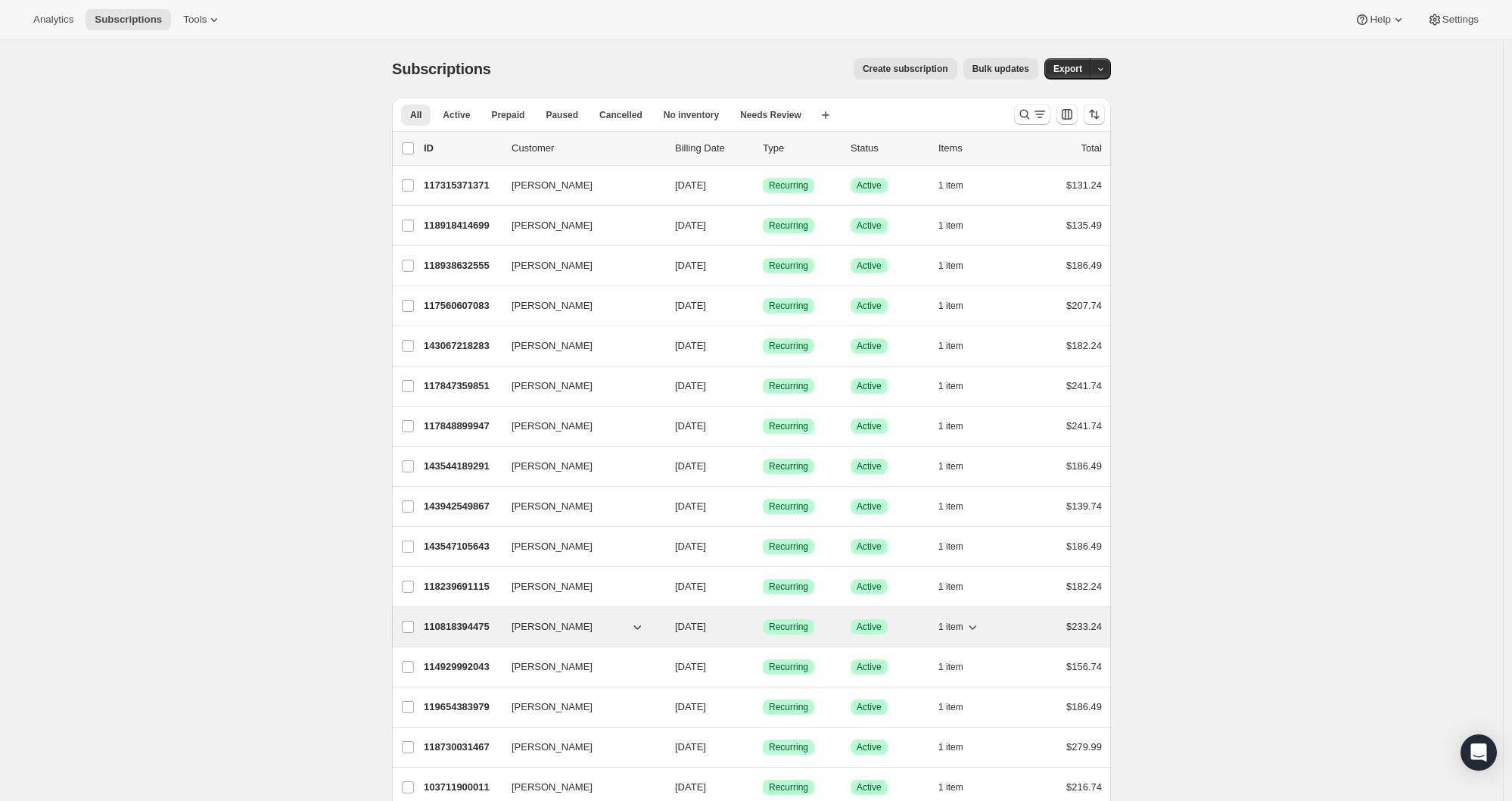
click at [443, 622] on p "110818394475" at bounding box center [462, 627] width 76 height 16
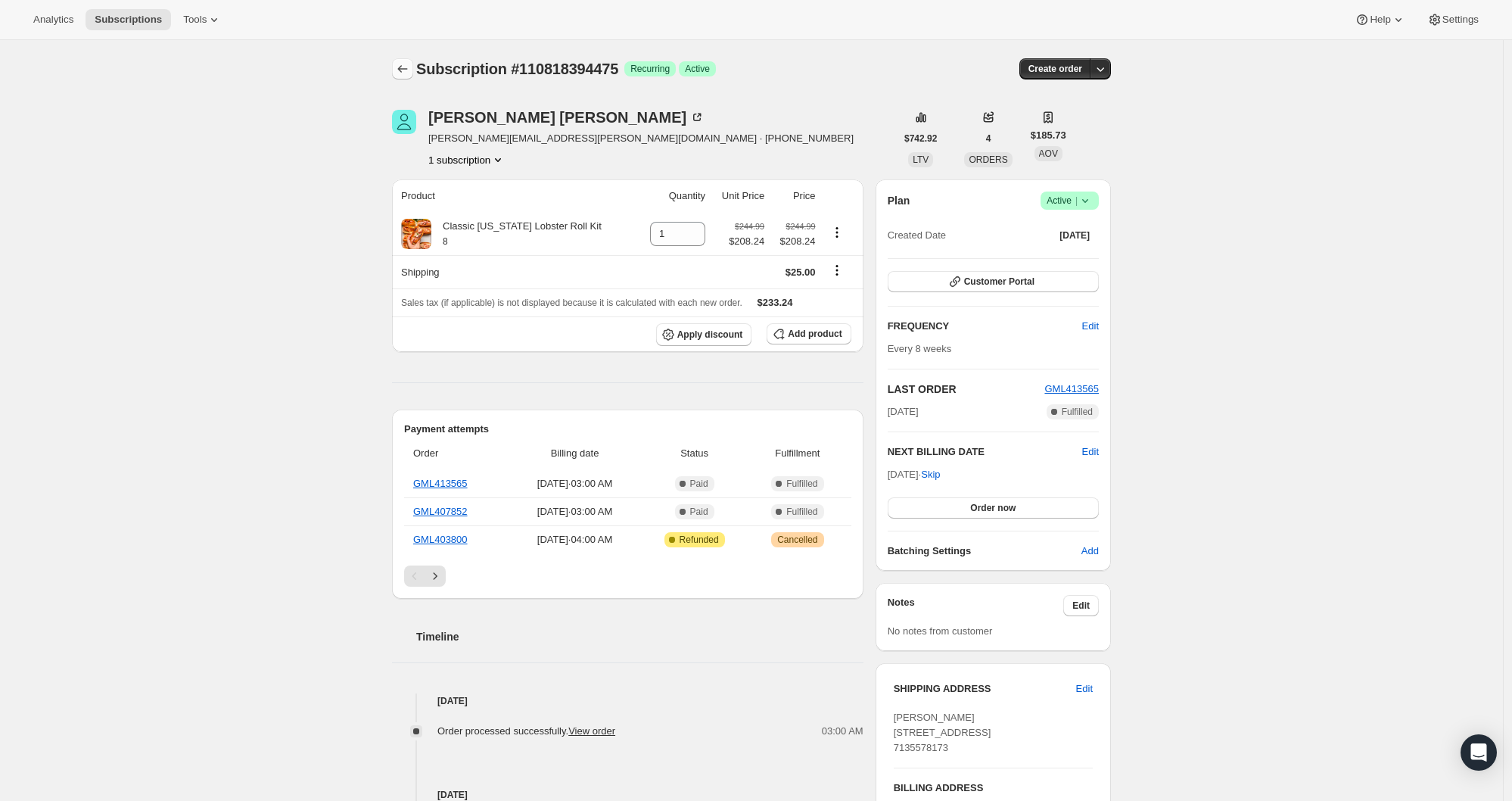
click at [402, 77] on button "Subscriptions" at bounding box center [402, 69] width 22 height 22
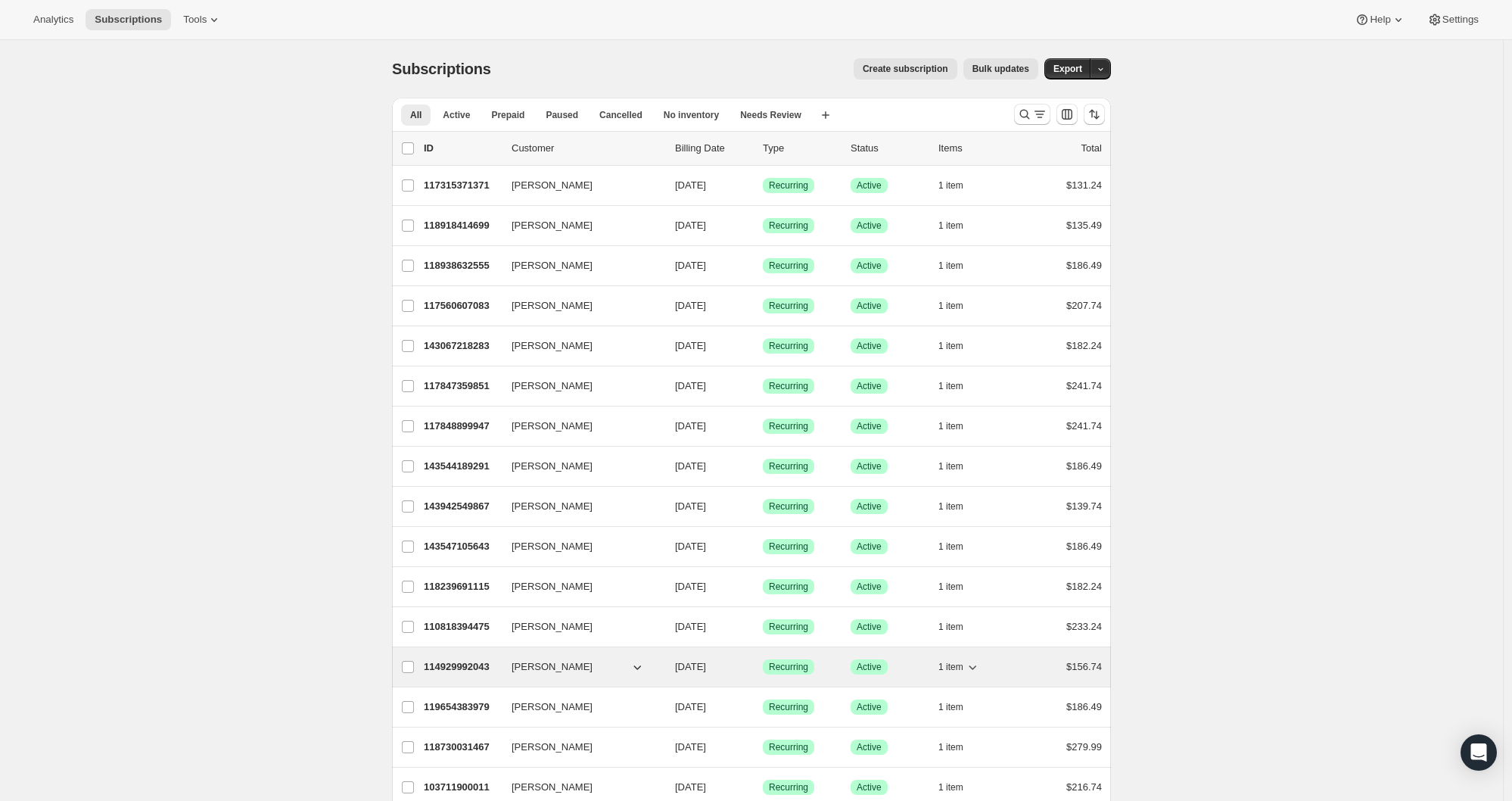
click at [441, 666] on p "114929992043" at bounding box center [462, 667] width 76 height 16
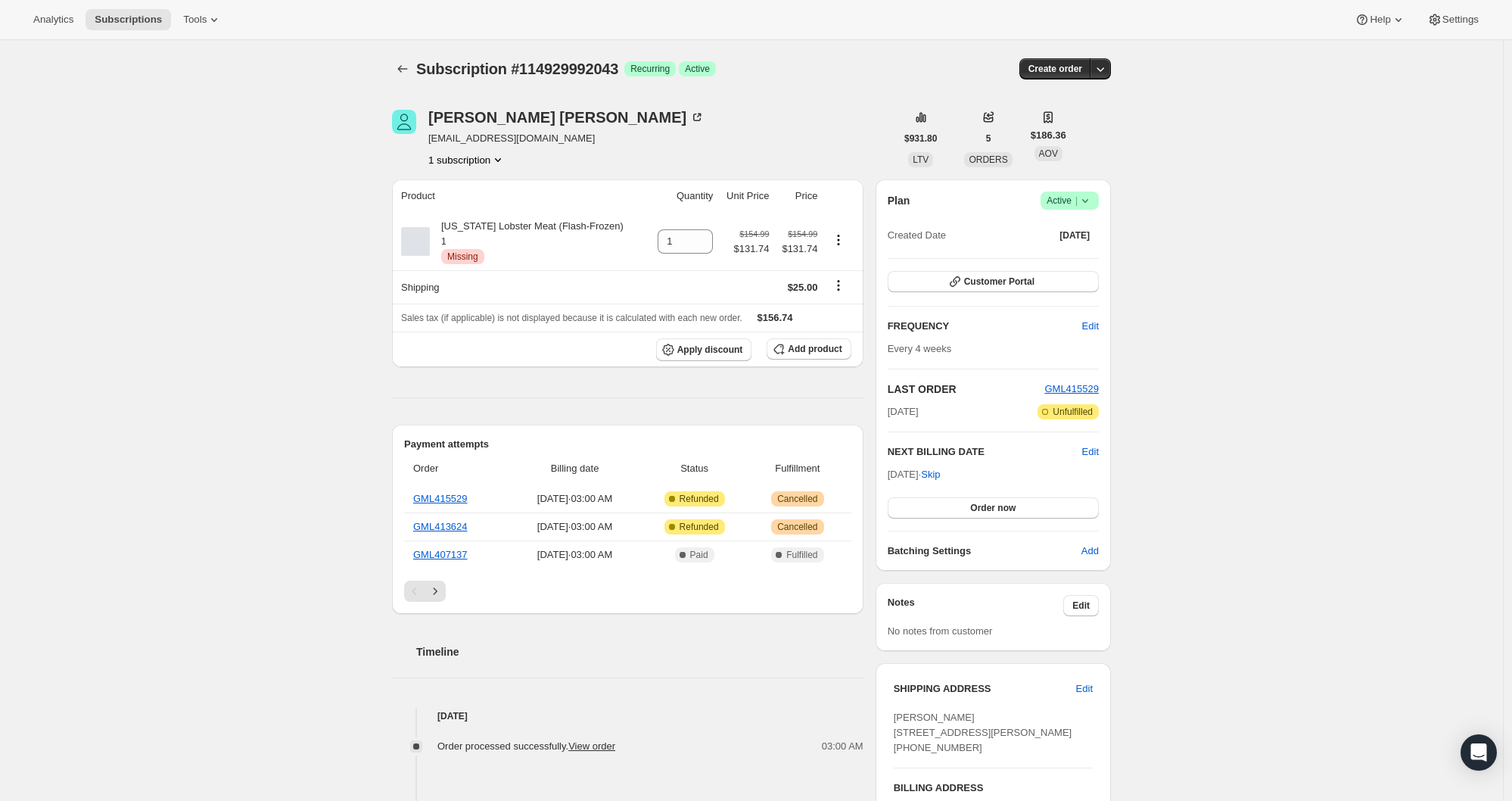
click at [1093, 202] on icon at bounding box center [1085, 201] width 16 height 16
click at [1085, 255] on span "Cancel subscription" at bounding box center [1069, 255] width 85 height 11
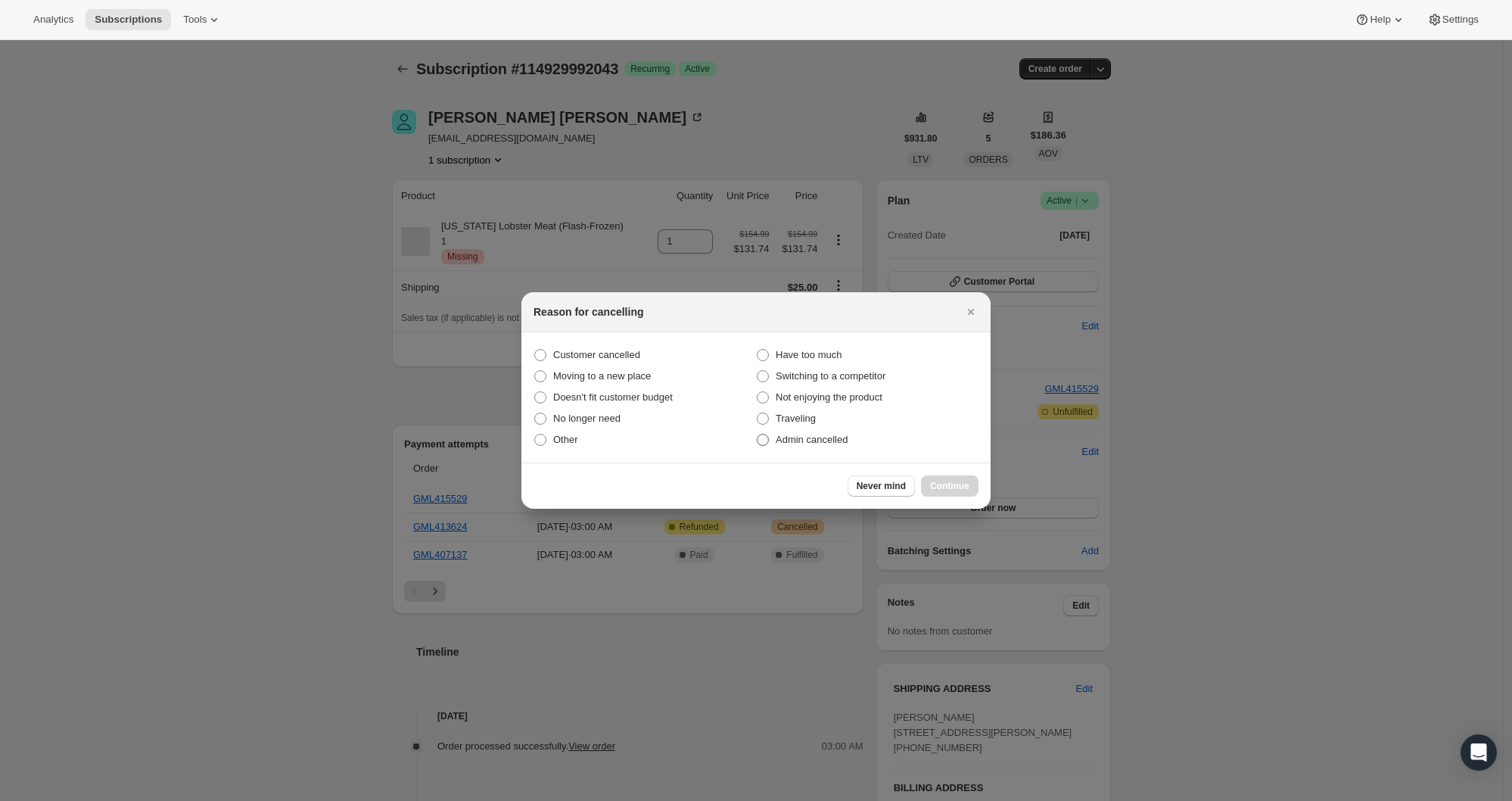
click at [796, 442] on span "Admin cancelled" at bounding box center [811, 438] width 72 height 11
click at [758, 434] on input "Admin cancelled" at bounding box center [757, 433] width 1 height 1
radio input "true"
click at [942, 489] on span "Continue" at bounding box center [949, 486] width 40 height 12
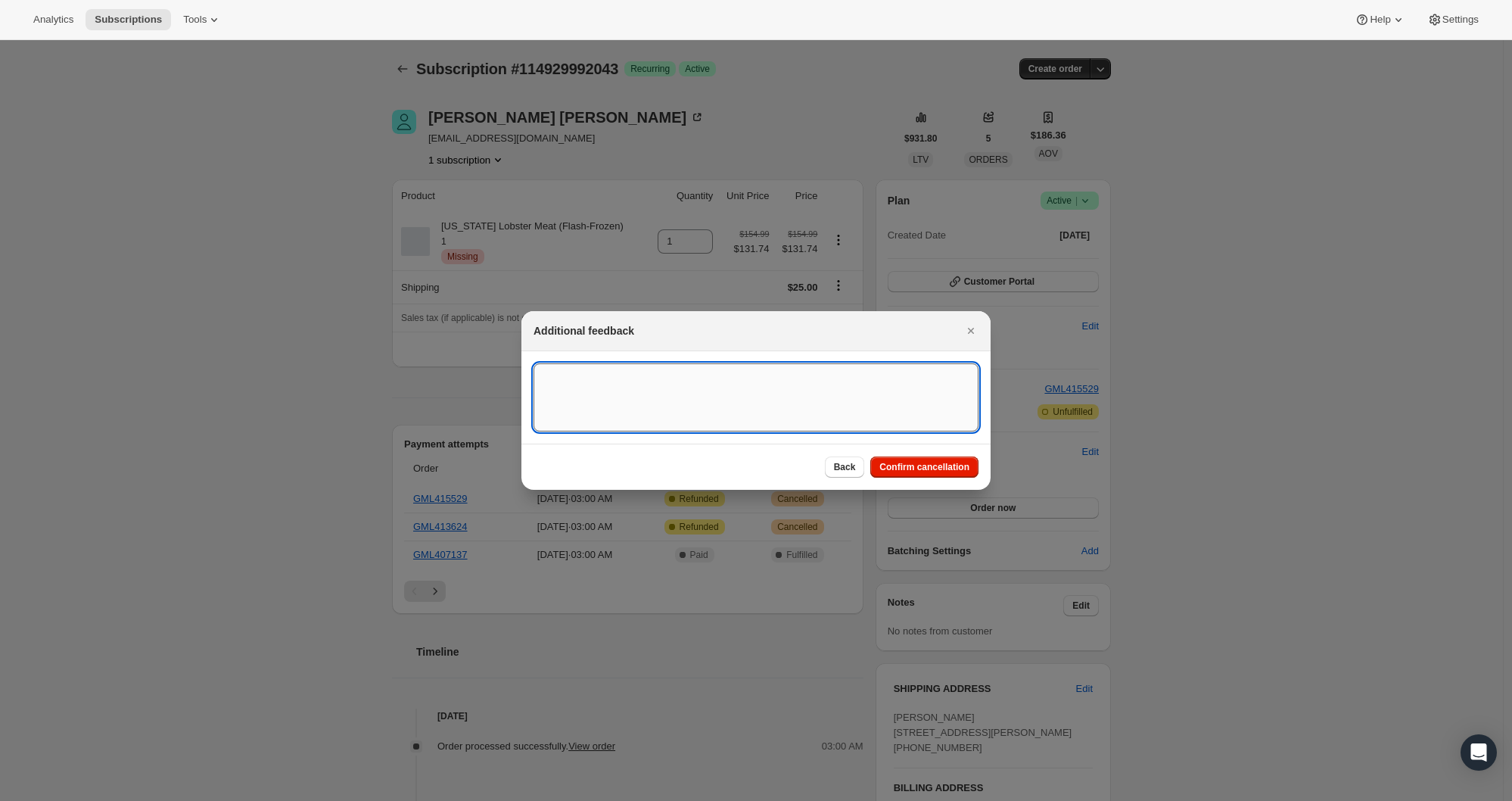
click at [712, 417] on textarea ":r5h6:" at bounding box center [755, 397] width 444 height 68
type textarea "Product is no longer available."
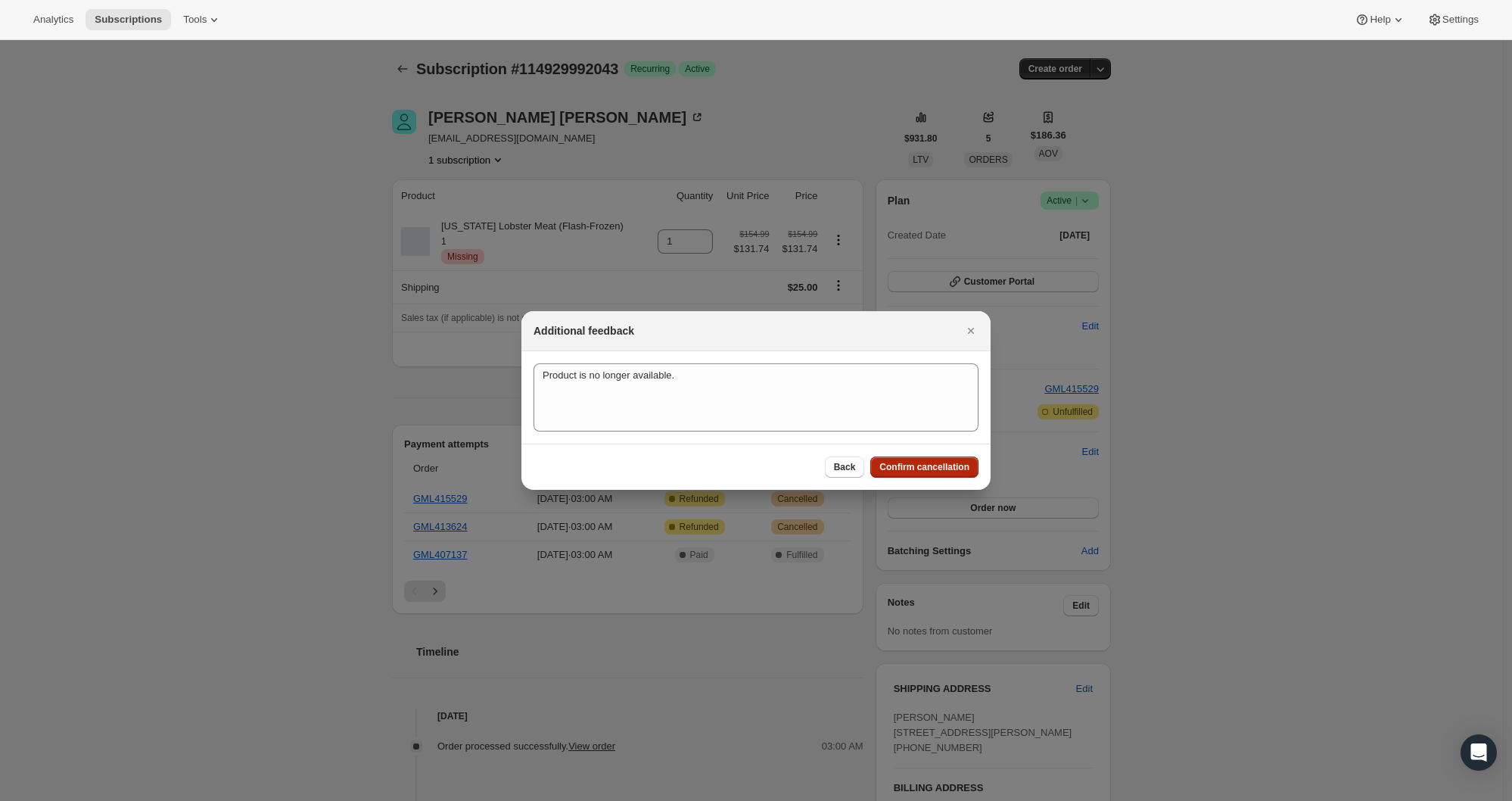
click at [921, 470] on span "Confirm cancellation" at bounding box center [924, 467] width 90 height 12
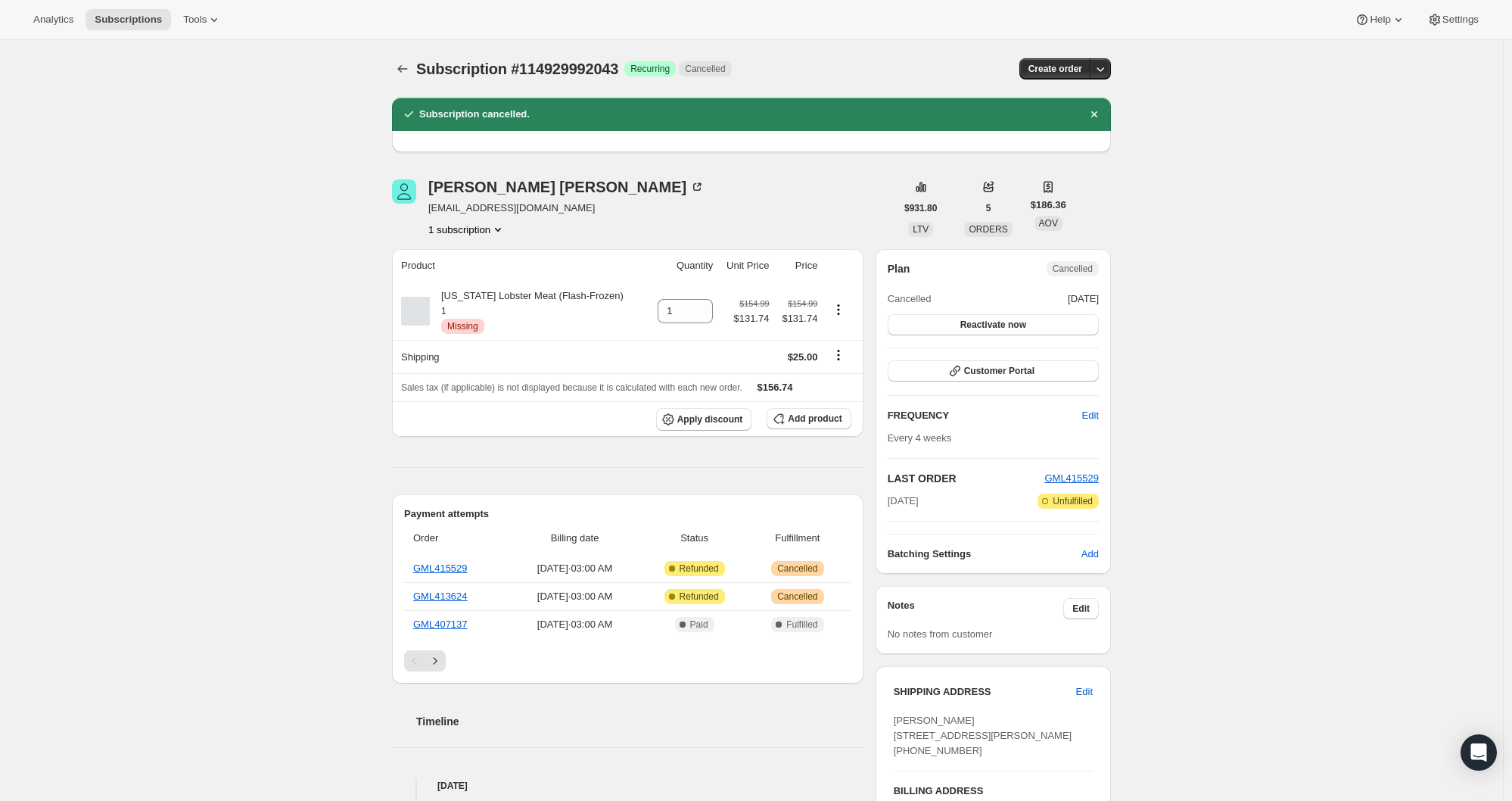
click at [406, 72] on icon "Subscriptions" at bounding box center [403, 69] width 16 height 16
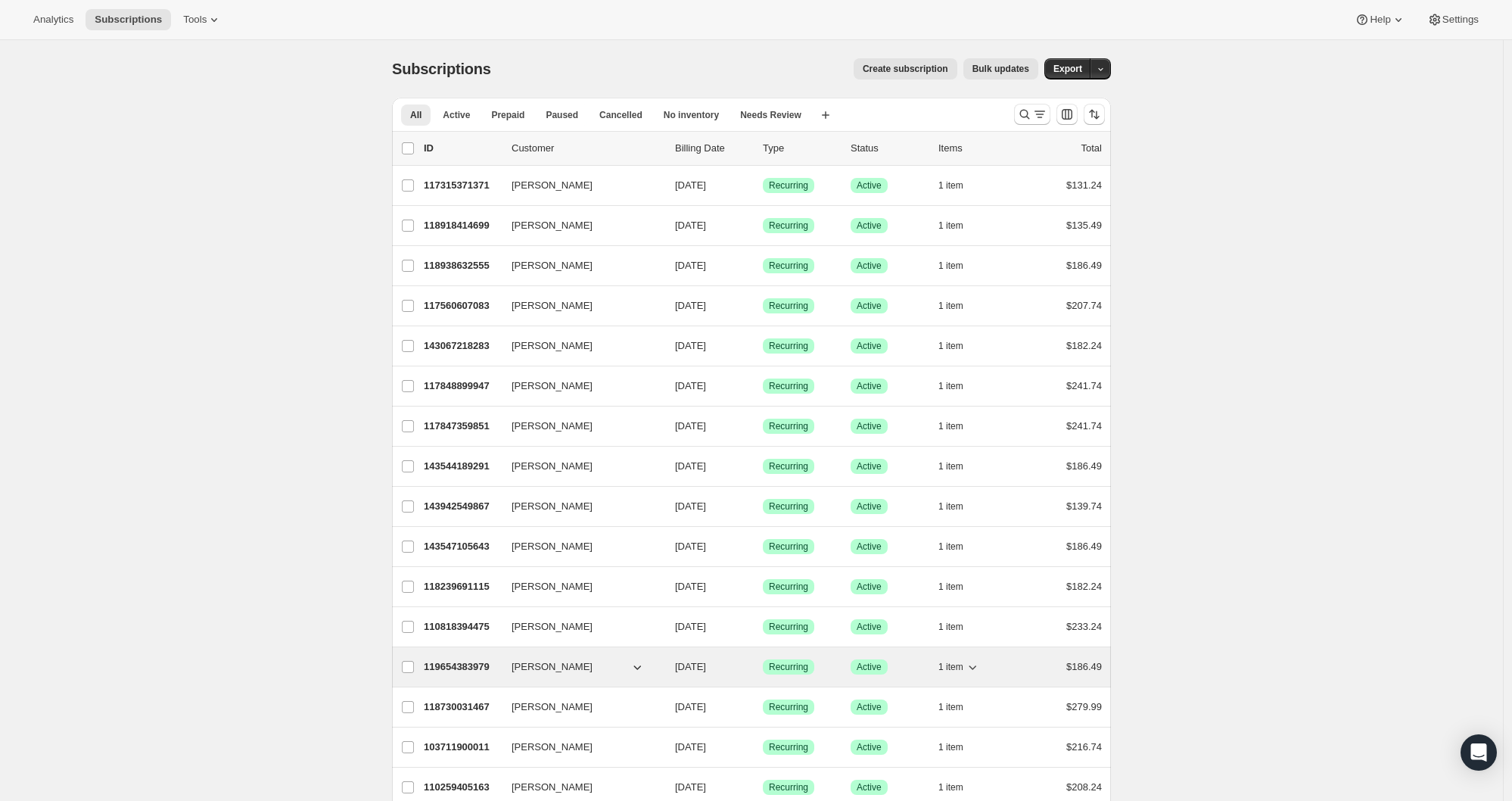
click at [450, 666] on p "119654383979" at bounding box center [462, 667] width 76 height 16
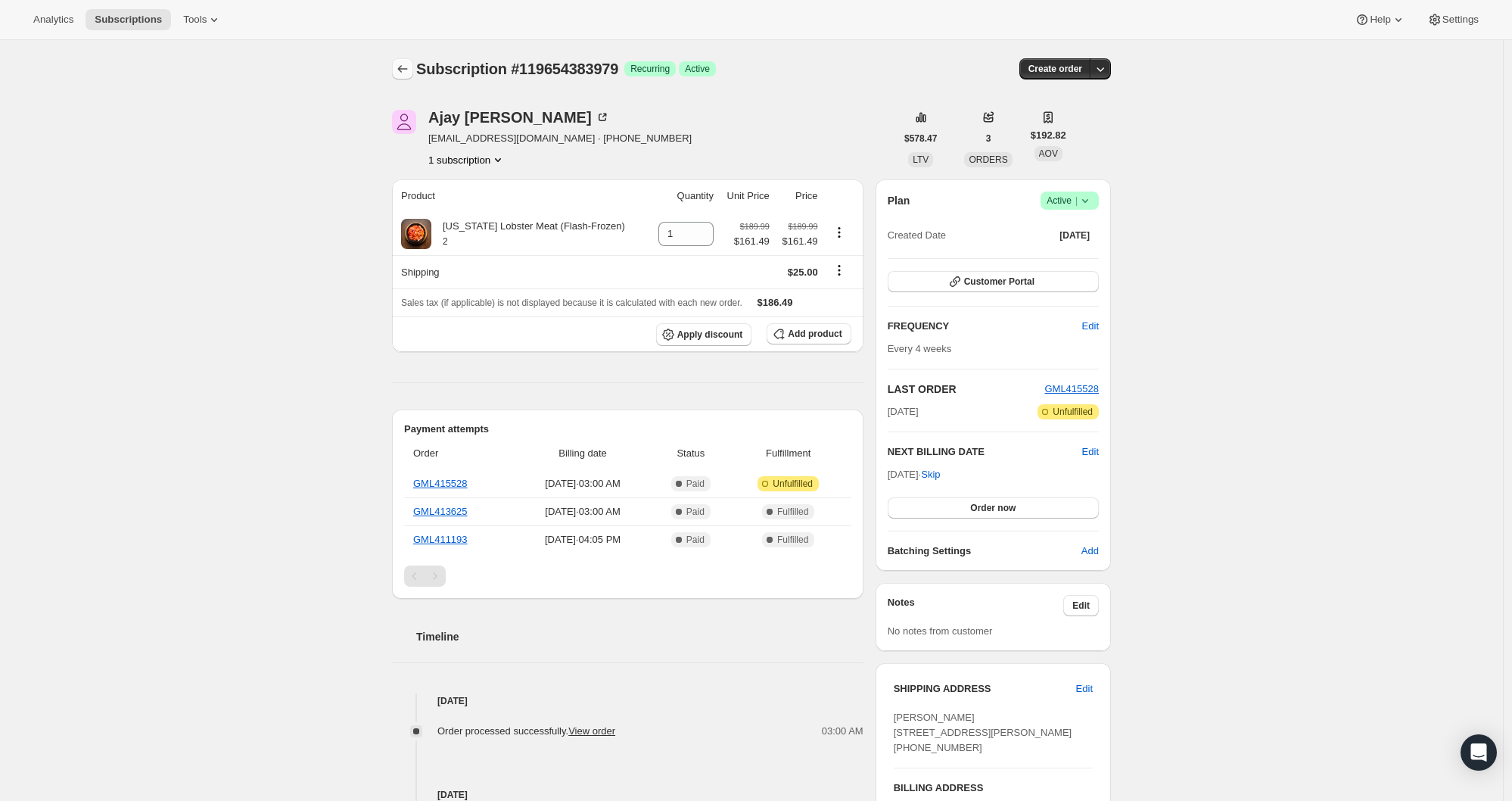
click at [405, 65] on icon "Subscriptions" at bounding box center [403, 69] width 16 height 16
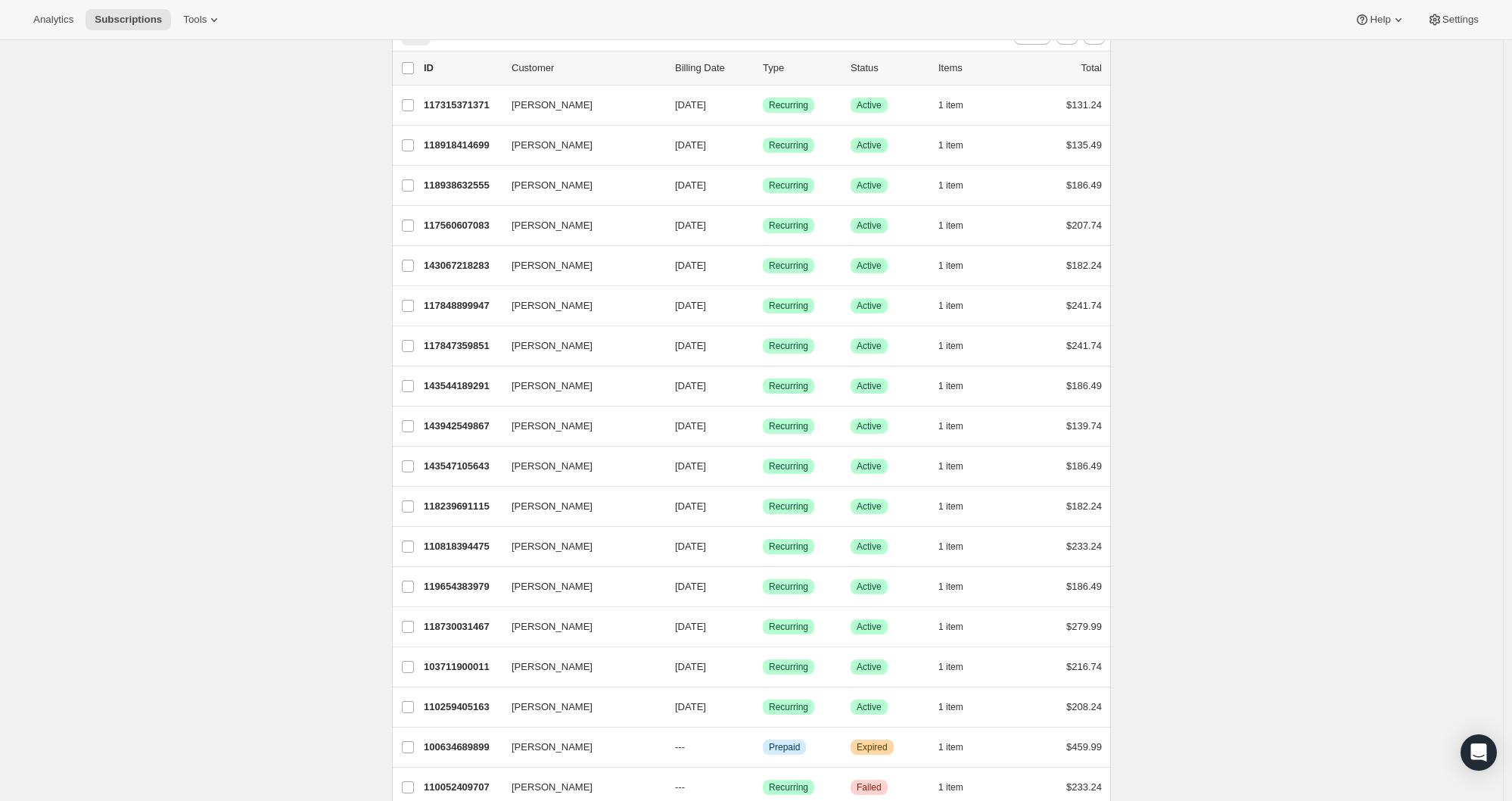
scroll to position [100, 0]
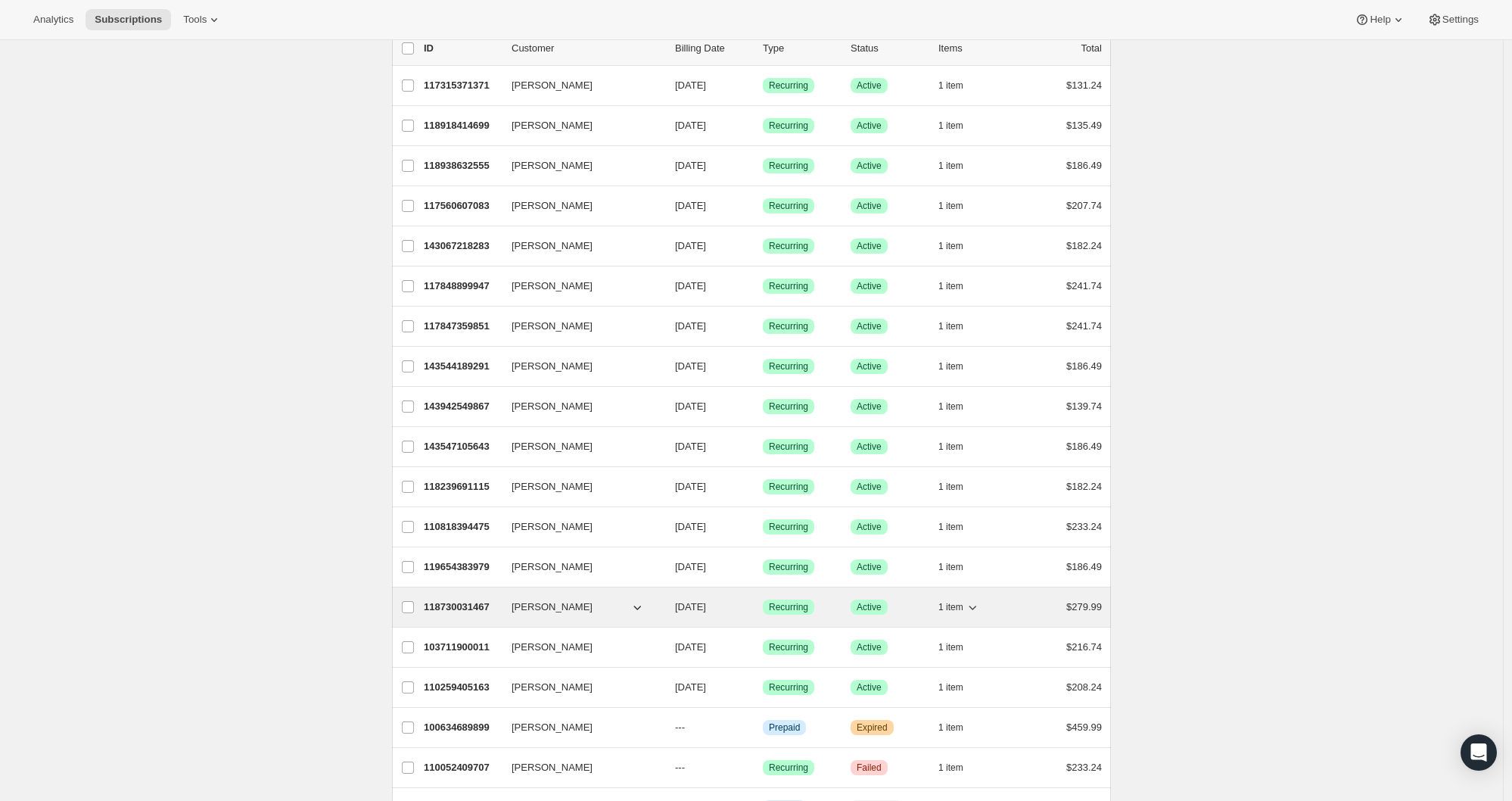
click at [457, 604] on p "118730031467" at bounding box center [462, 607] width 76 height 16
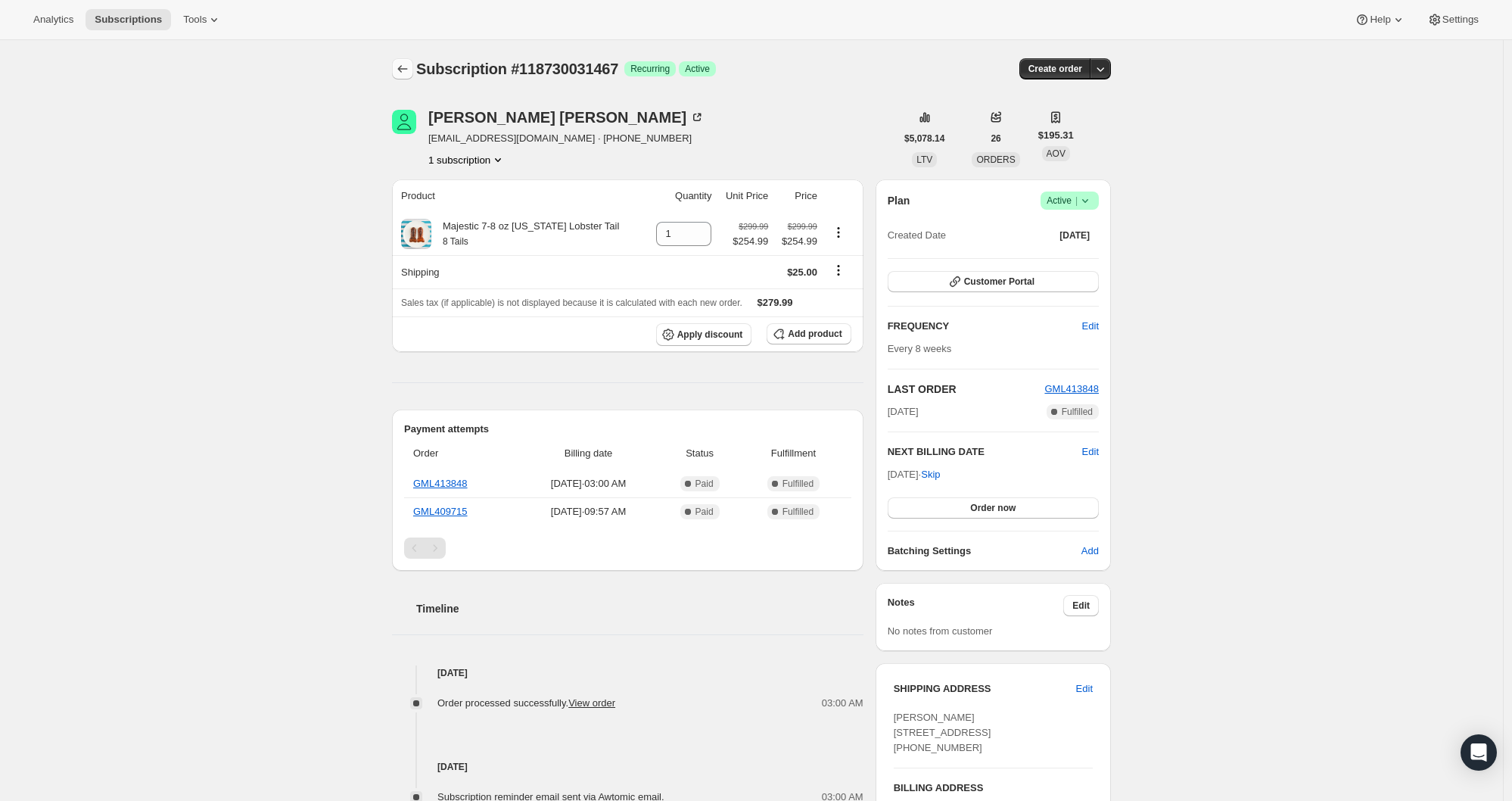
click at [405, 70] on icon "Subscriptions" at bounding box center [403, 69] width 16 height 16
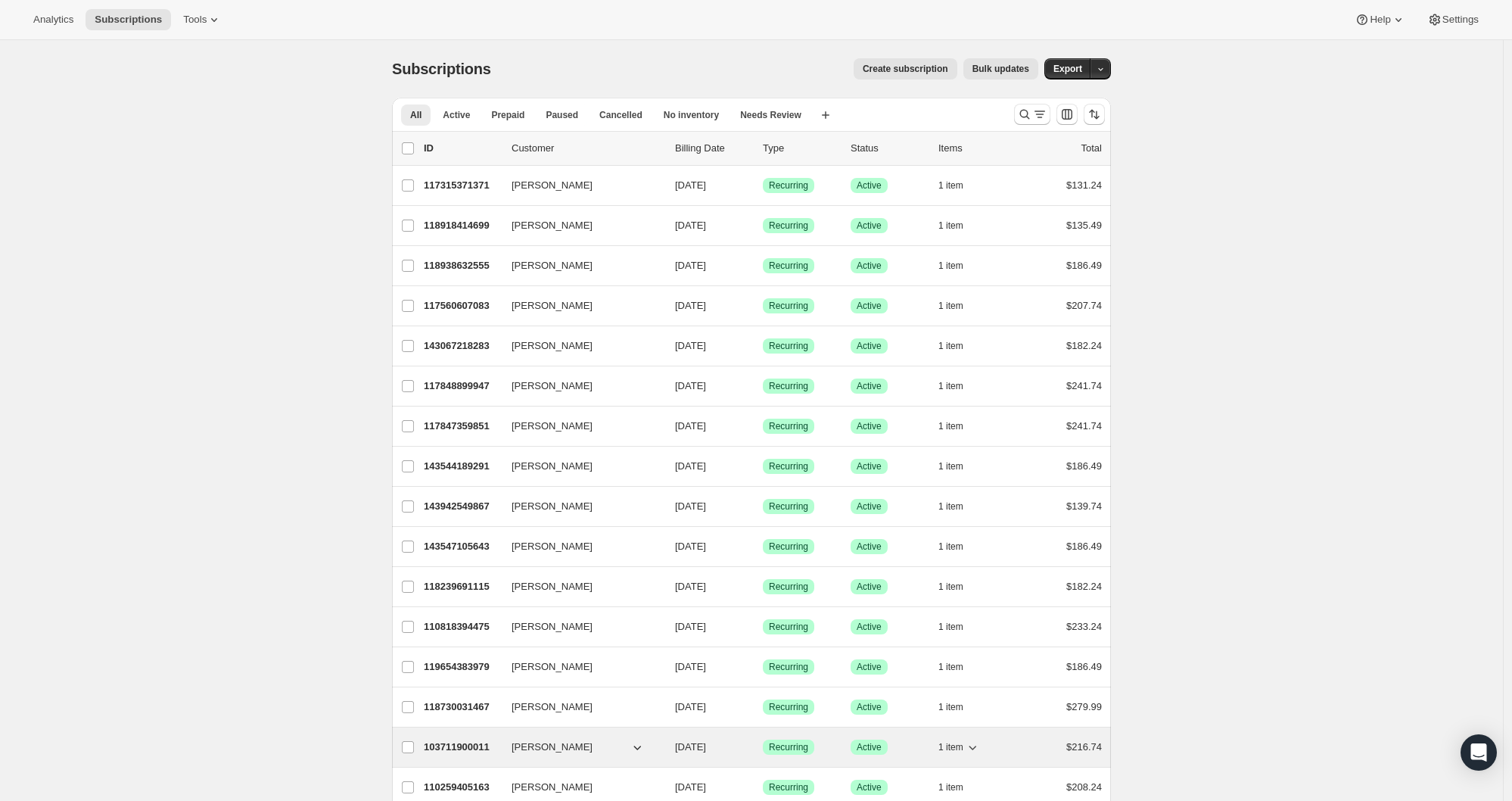
click at [450, 744] on p "103711900011" at bounding box center [462, 747] width 76 height 16
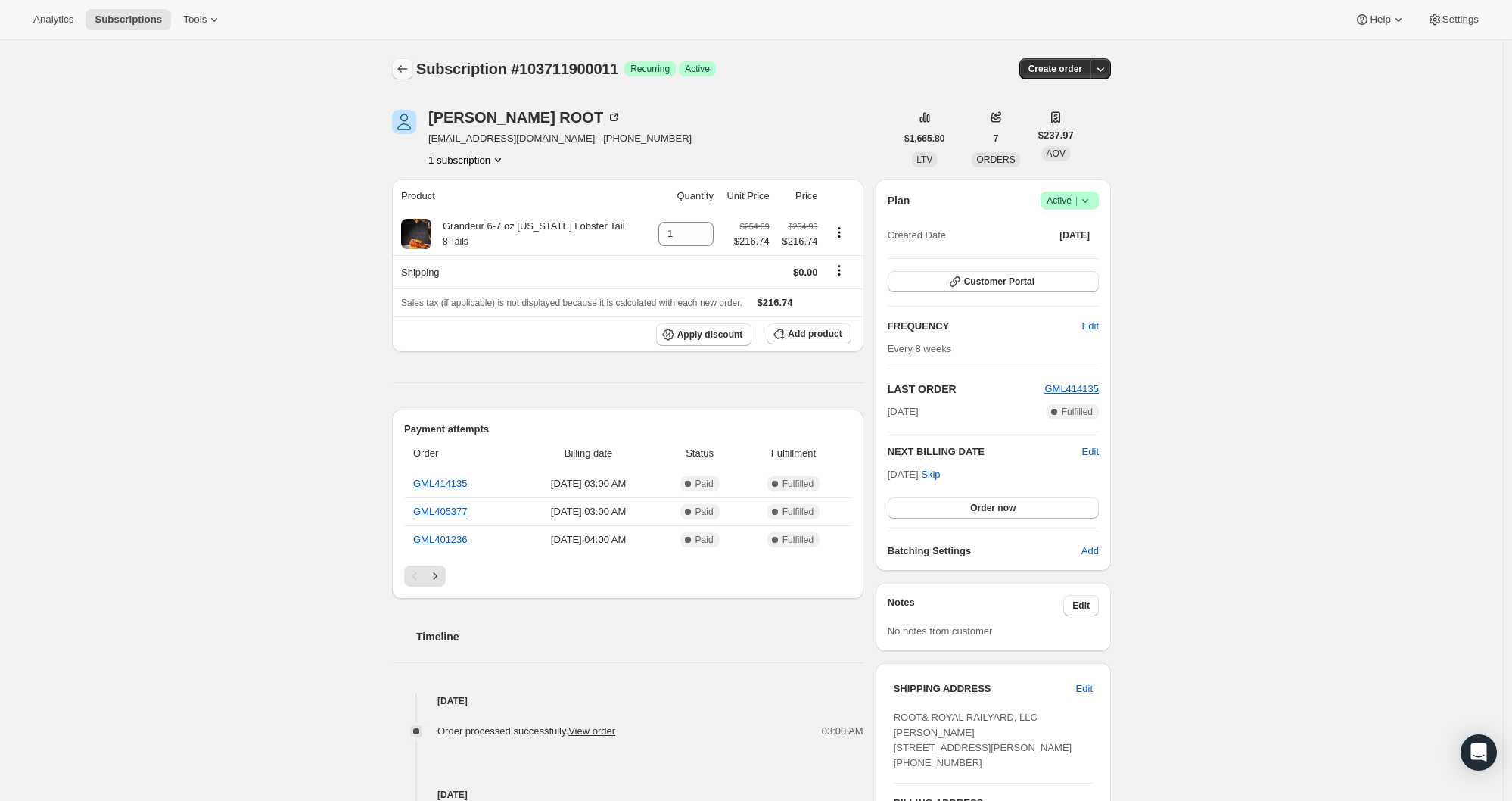
click at [402, 64] on icon "Subscriptions" at bounding box center [403, 69] width 16 height 16
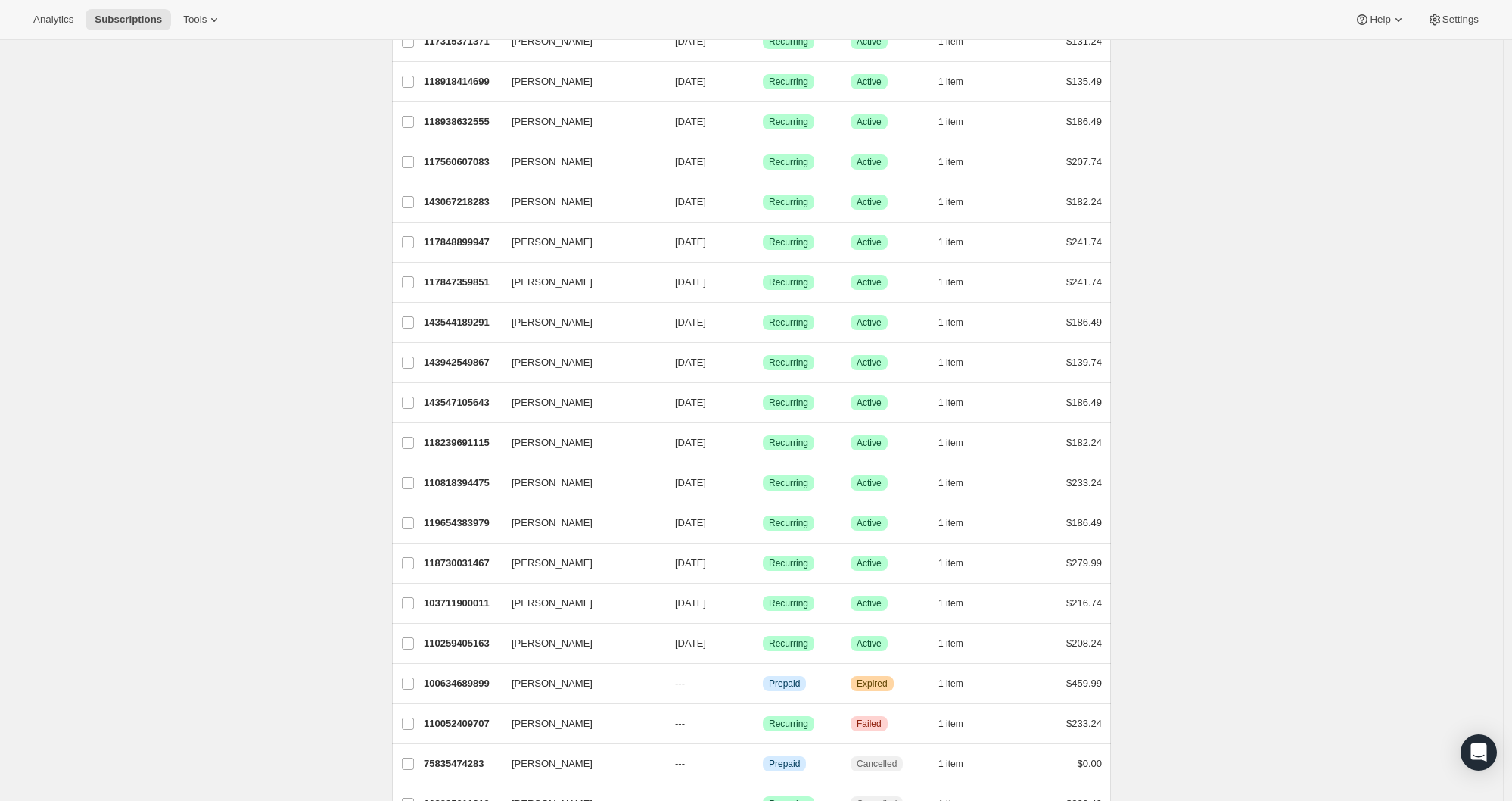
scroll to position [154, 0]
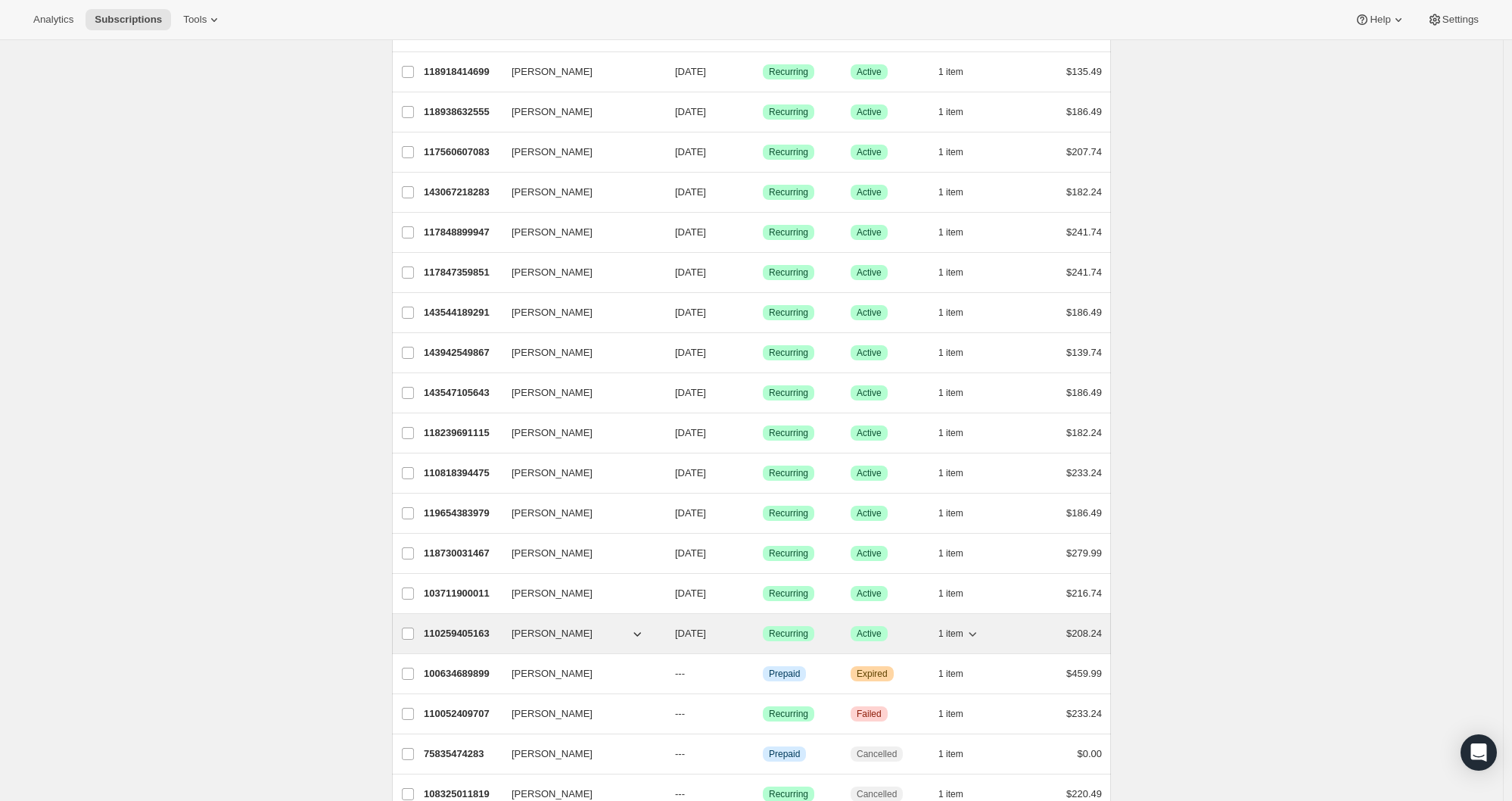
click at [450, 634] on p "110259405163" at bounding box center [462, 634] width 76 height 16
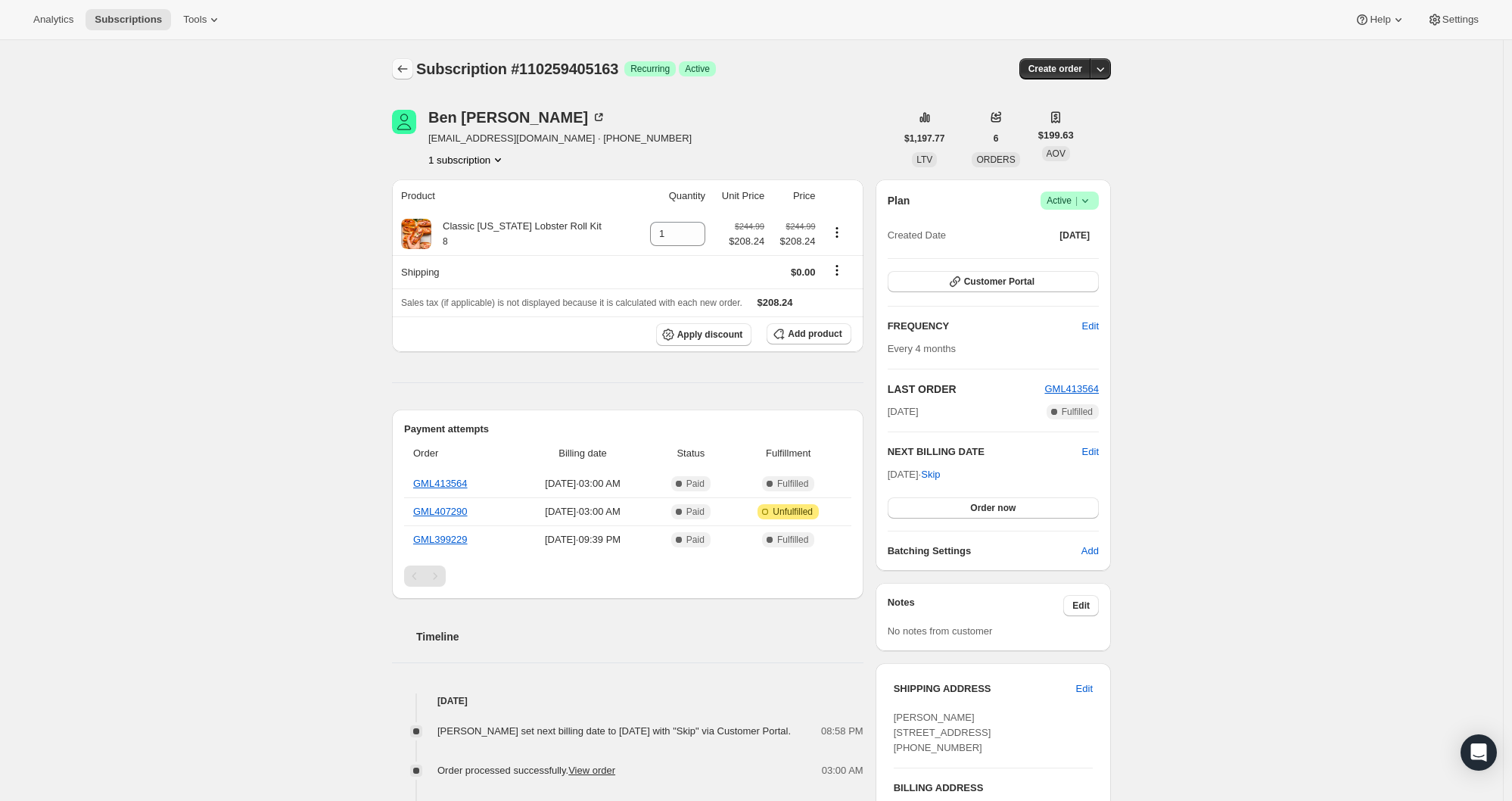
click at [398, 66] on button "Subscriptions" at bounding box center [402, 69] width 22 height 22
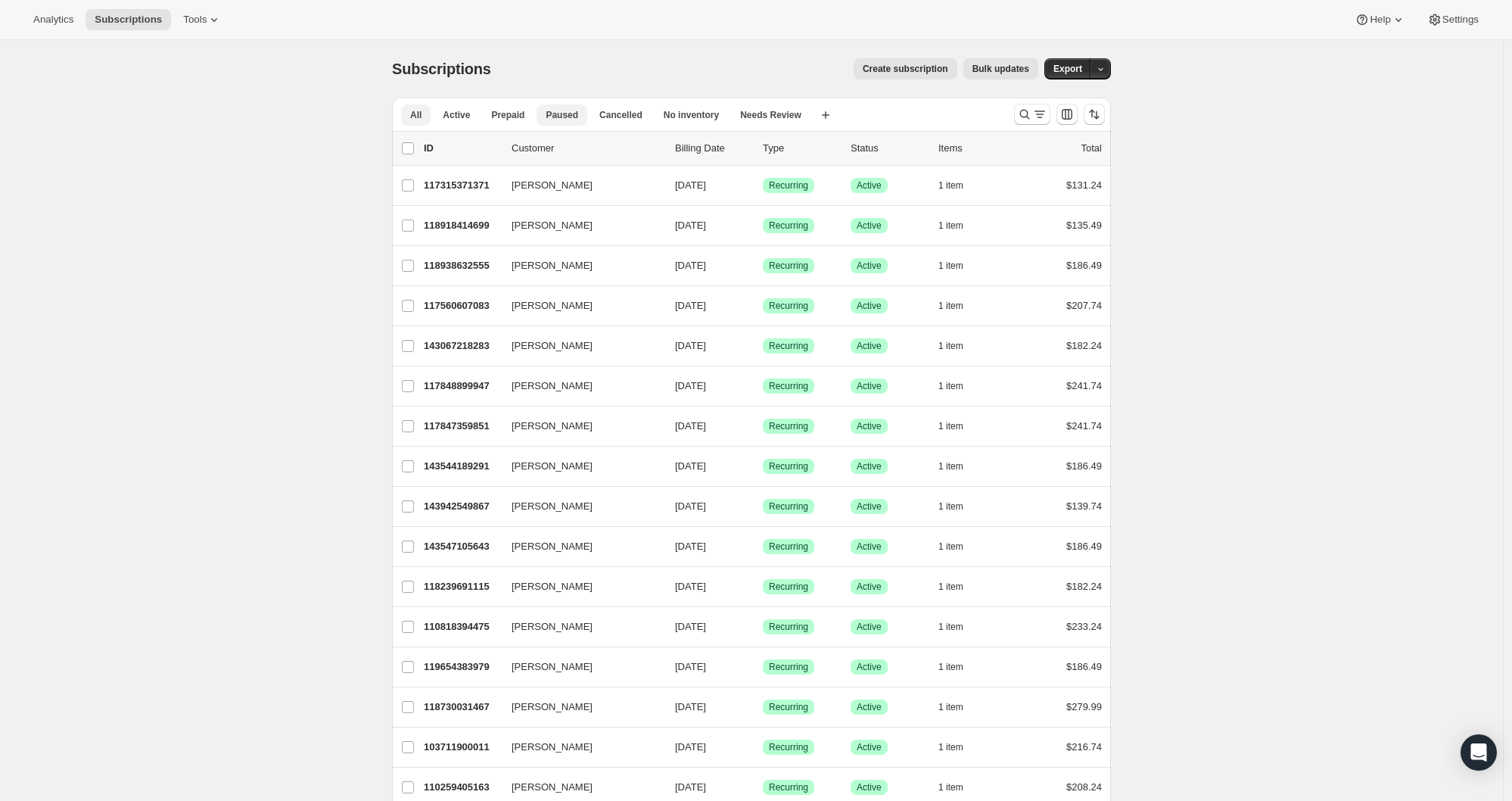
click at [554, 117] on span "Paused" at bounding box center [562, 115] width 33 height 12
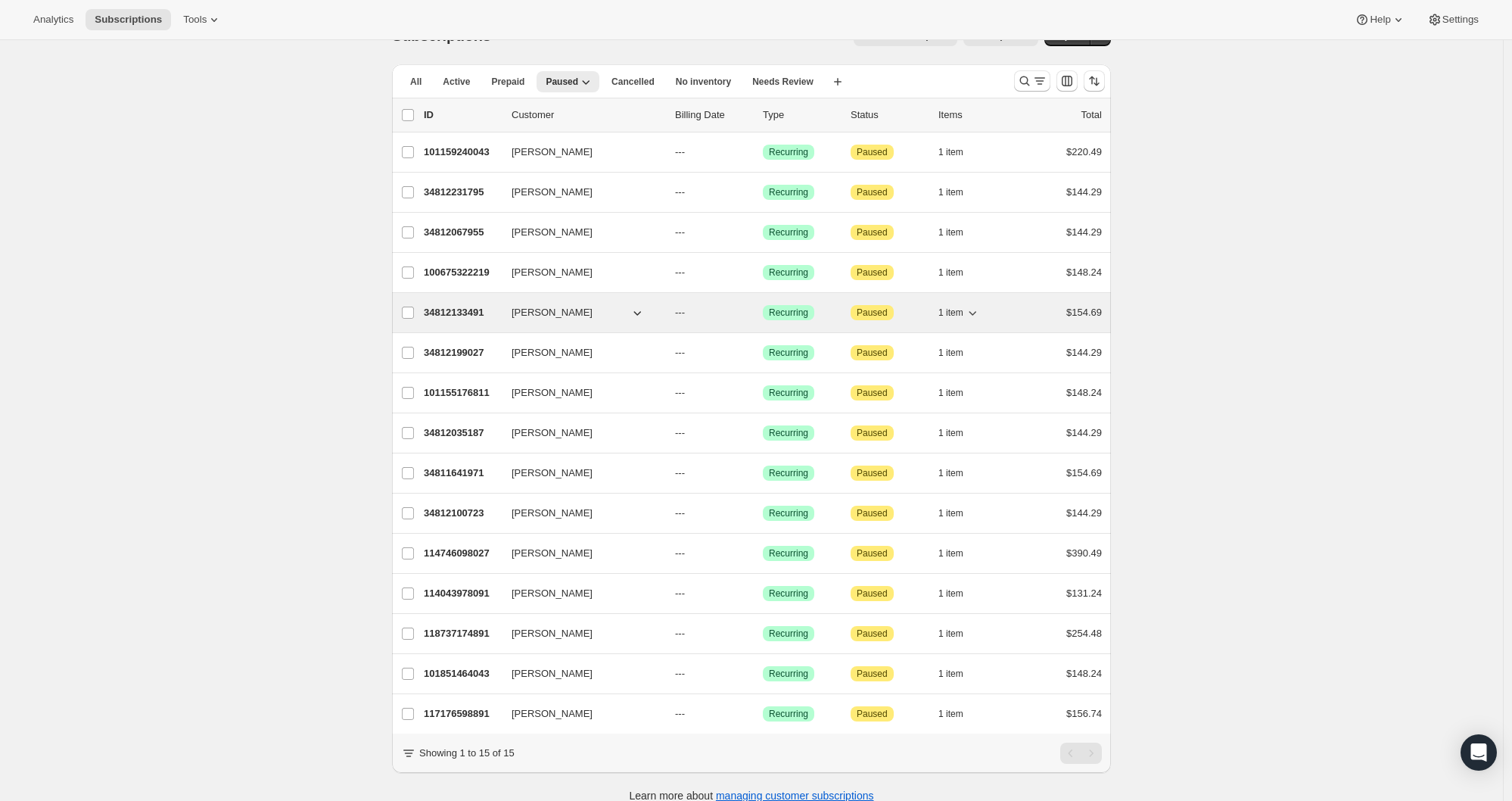
scroll to position [23, 0]
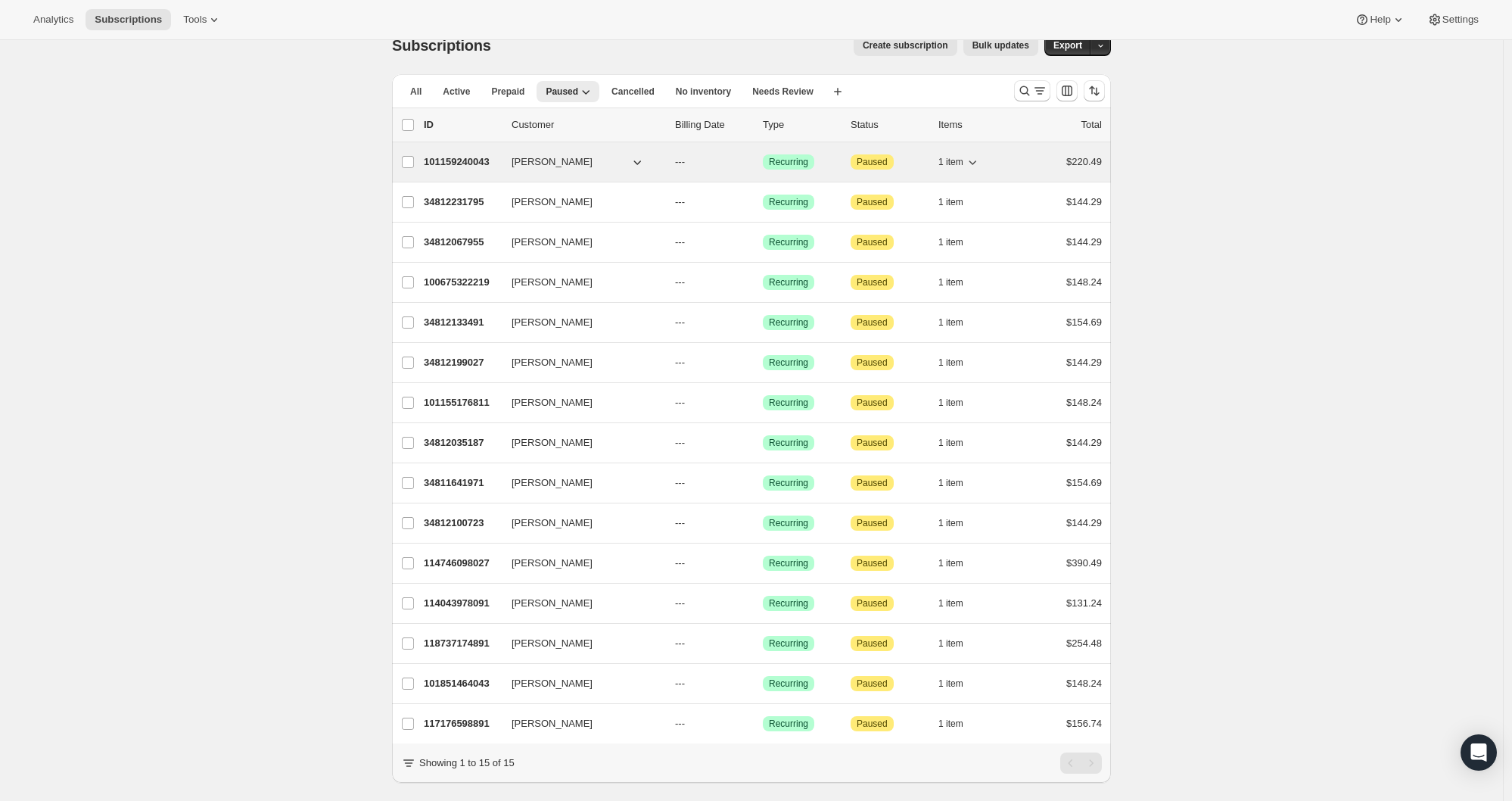
click at [470, 160] on p "101159240043" at bounding box center [462, 162] width 76 height 16
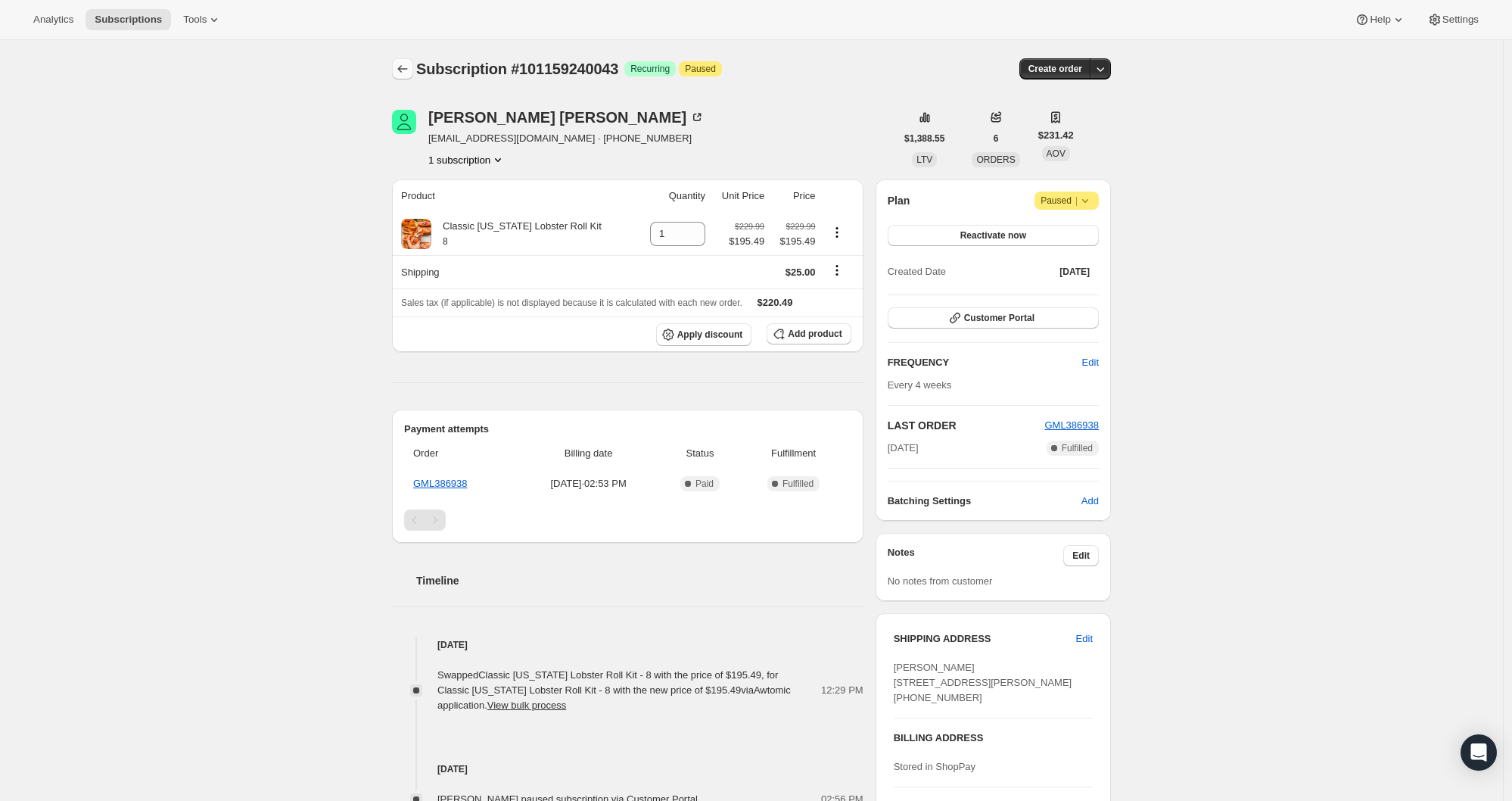
click at [408, 63] on icon "Subscriptions" at bounding box center [403, 69] width 16 height 16
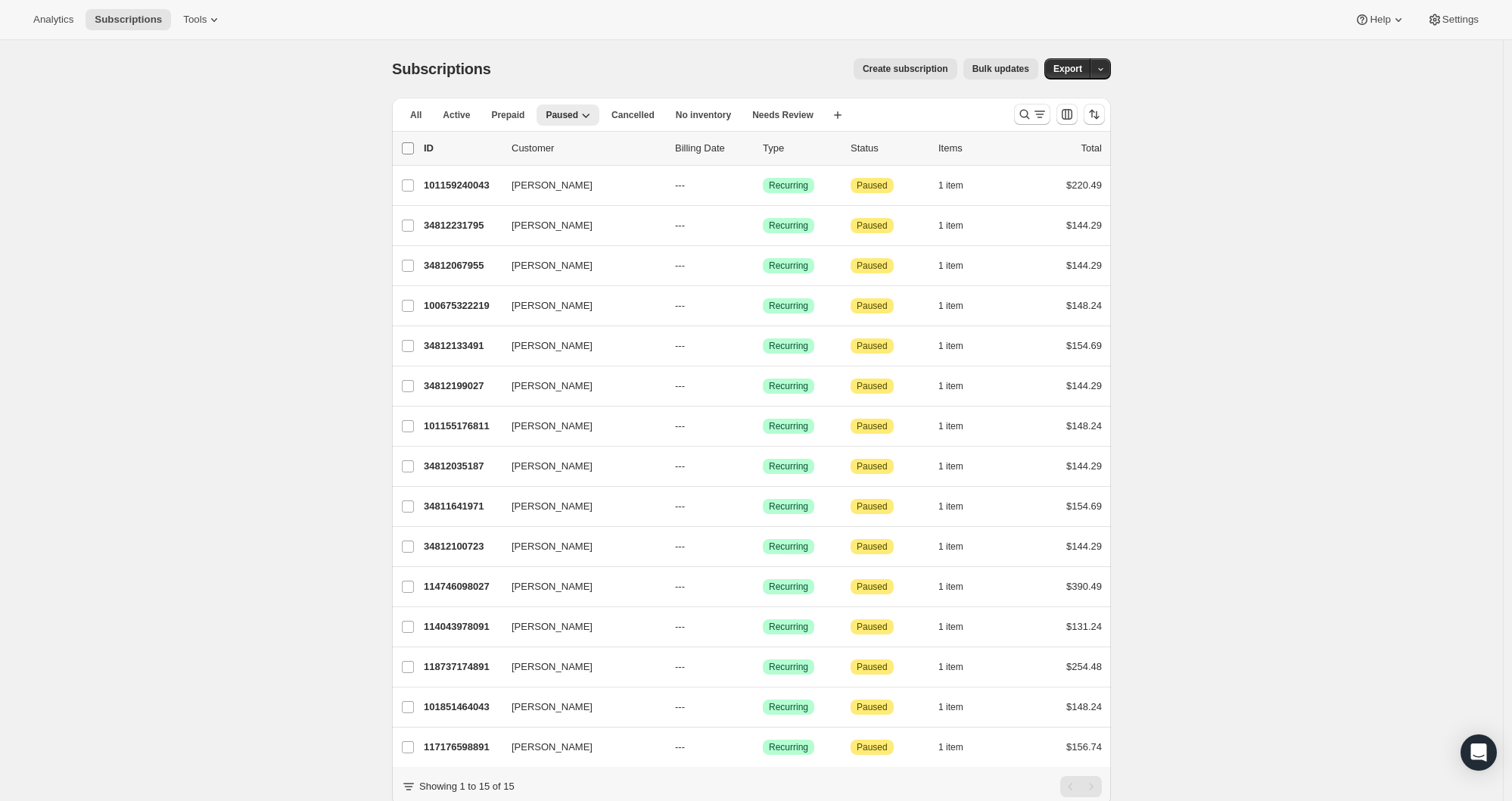
click at [412, 148] on input "0 selected" at bounding box center [408, 148] width 12 height 12
checkbox input "true"
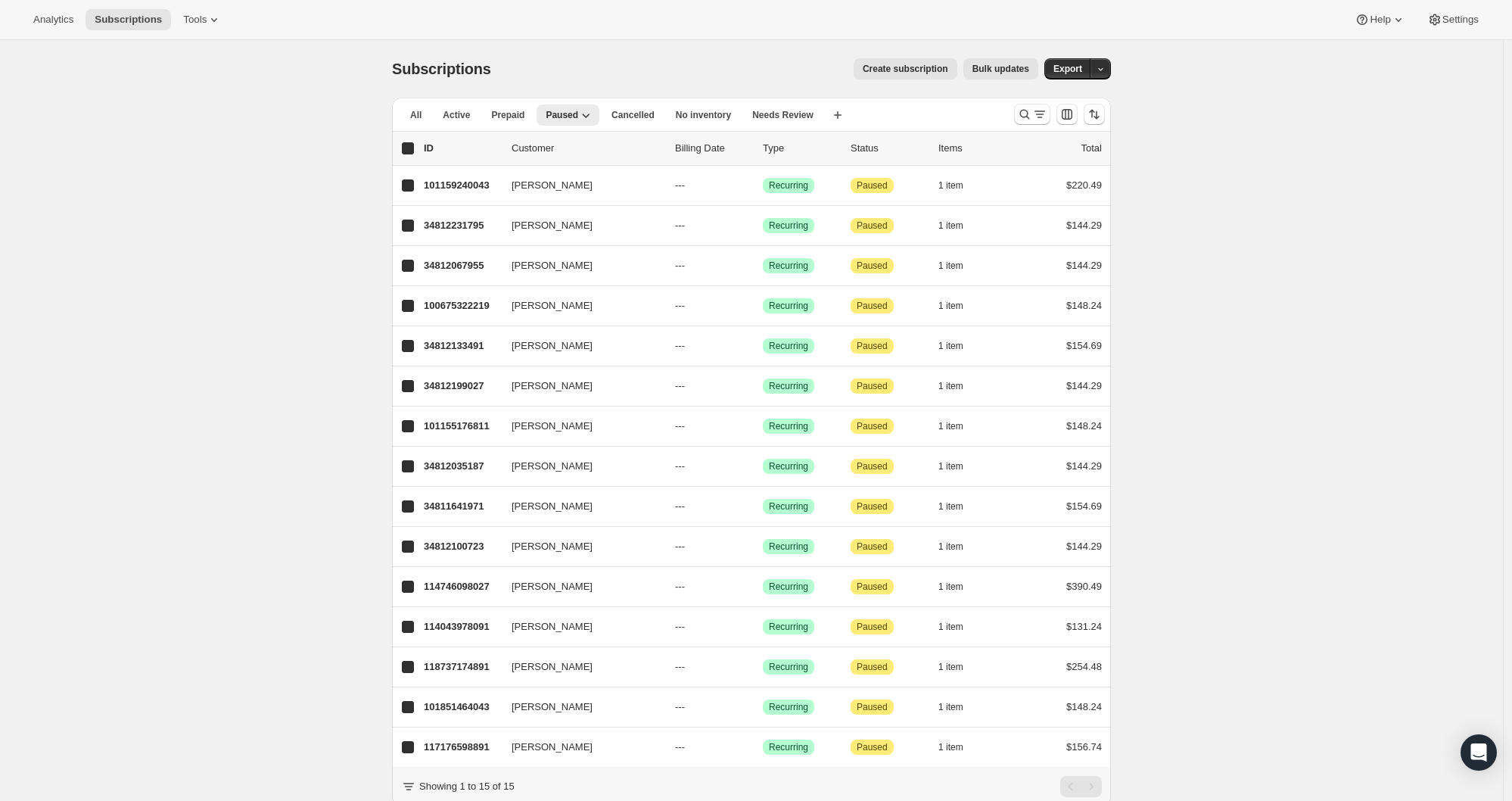
checkbox input "true"
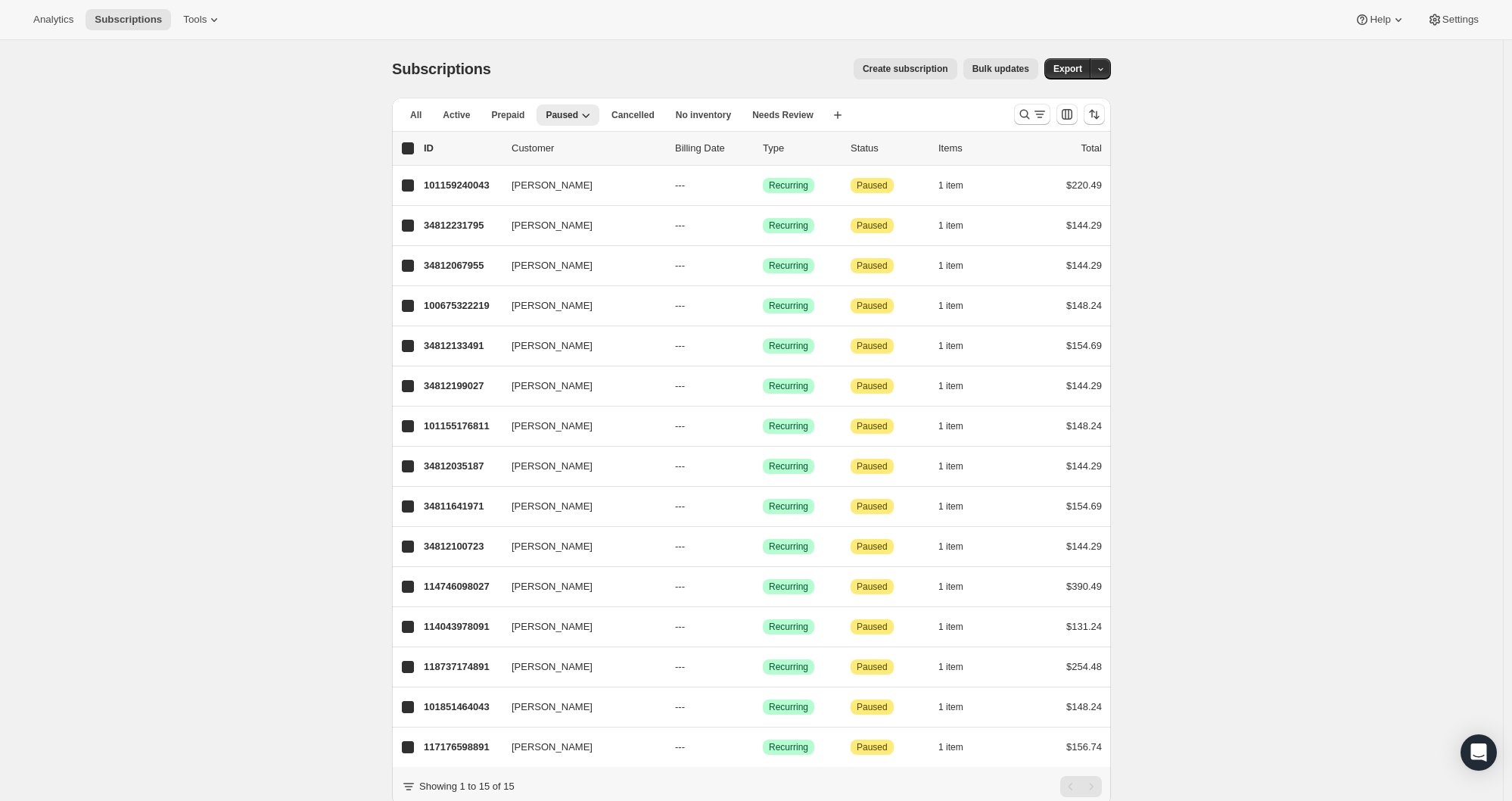
checkbox input "true"
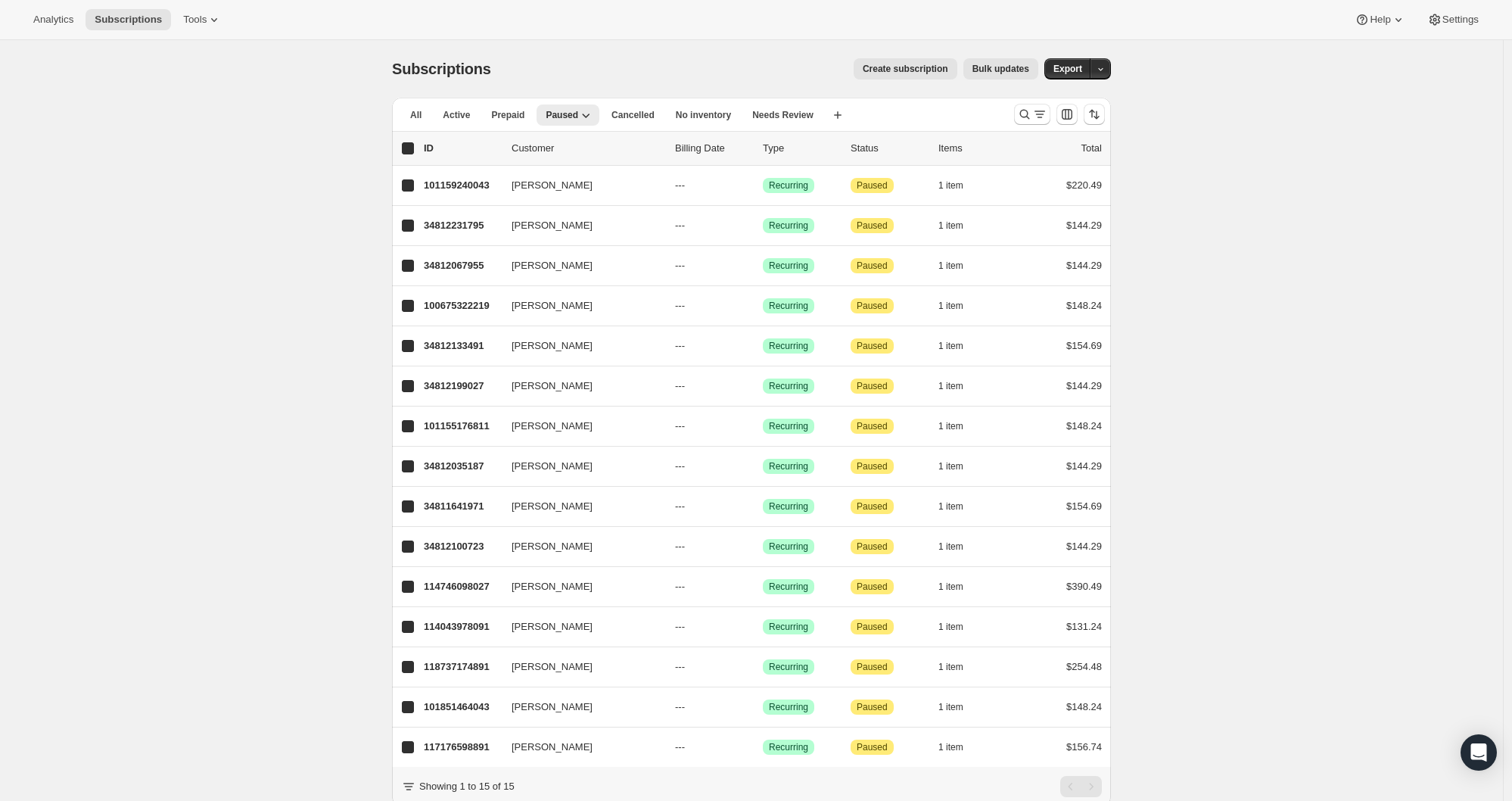
checkbox input "true"
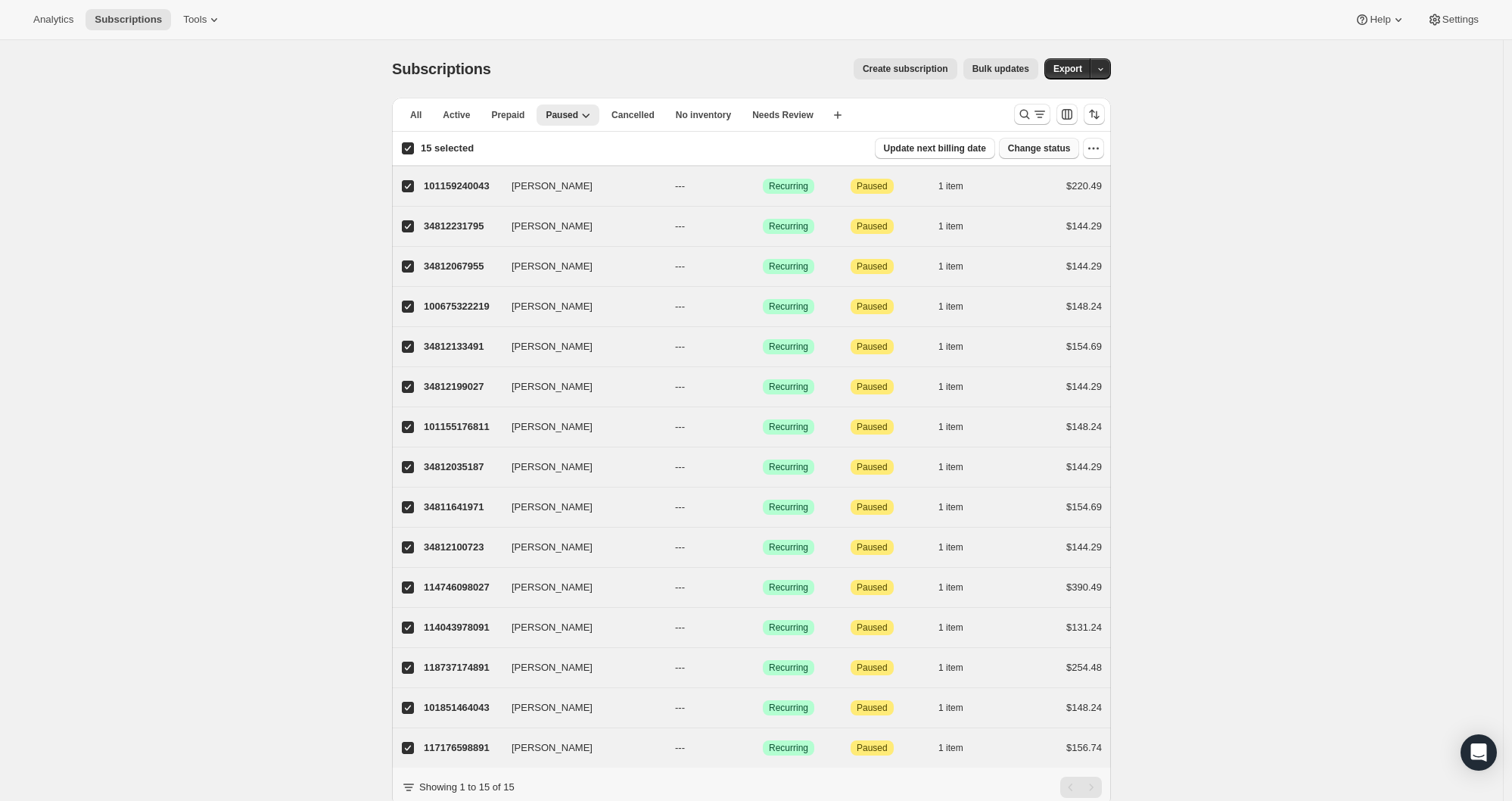
click at [1070, 153] on span "Change status" at bounding box center [1039, 148] width 63 height 12
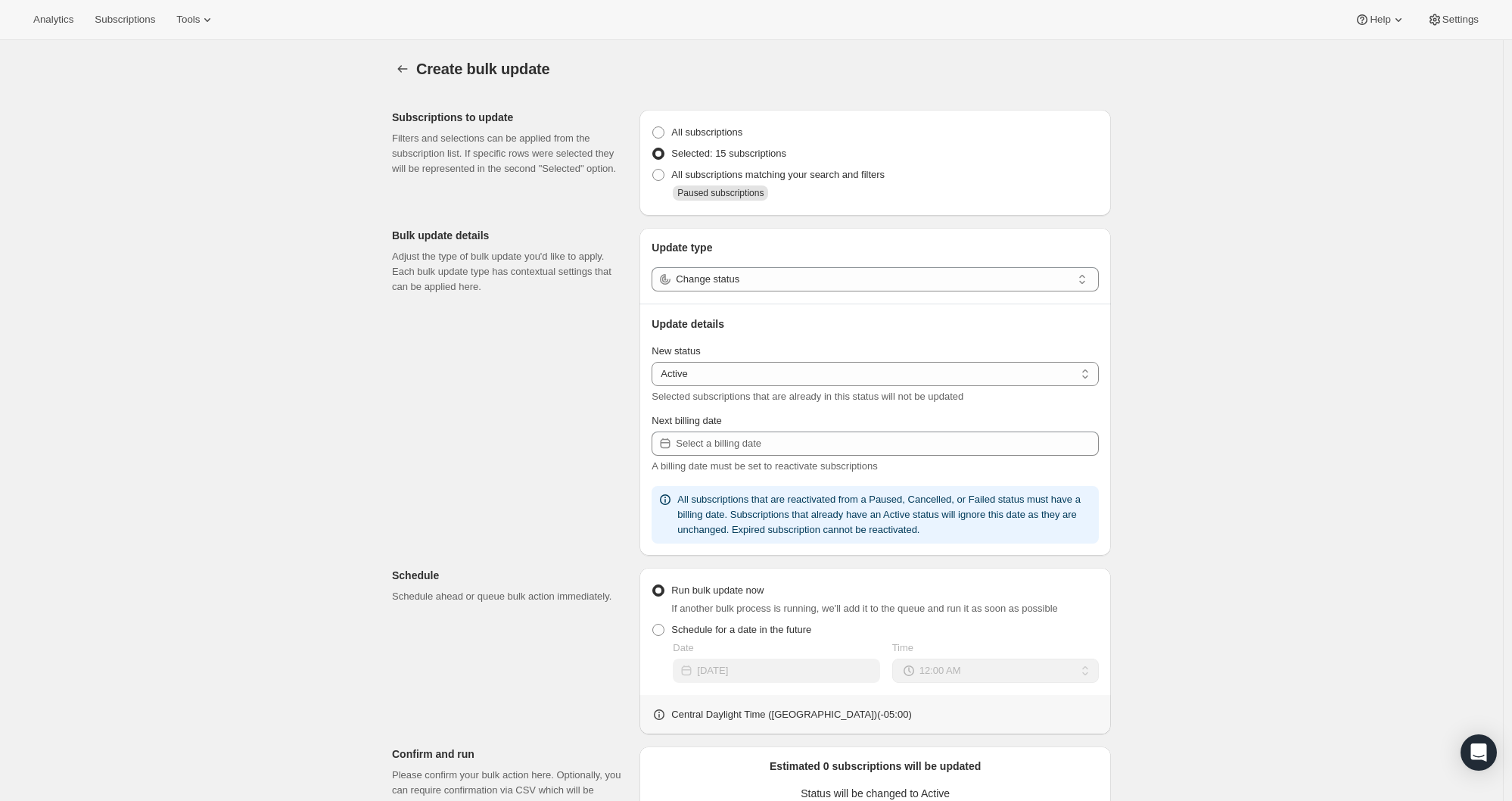
select select "08"
click at [745, 375] on select "Active Paused Cancelled" at bounding box center [875, 374] width 447 height 24
select select "cancelled"
click at [655, 363] on select "Active Paused Cancelled" at bounding box center [875, 374] width 447 height 24
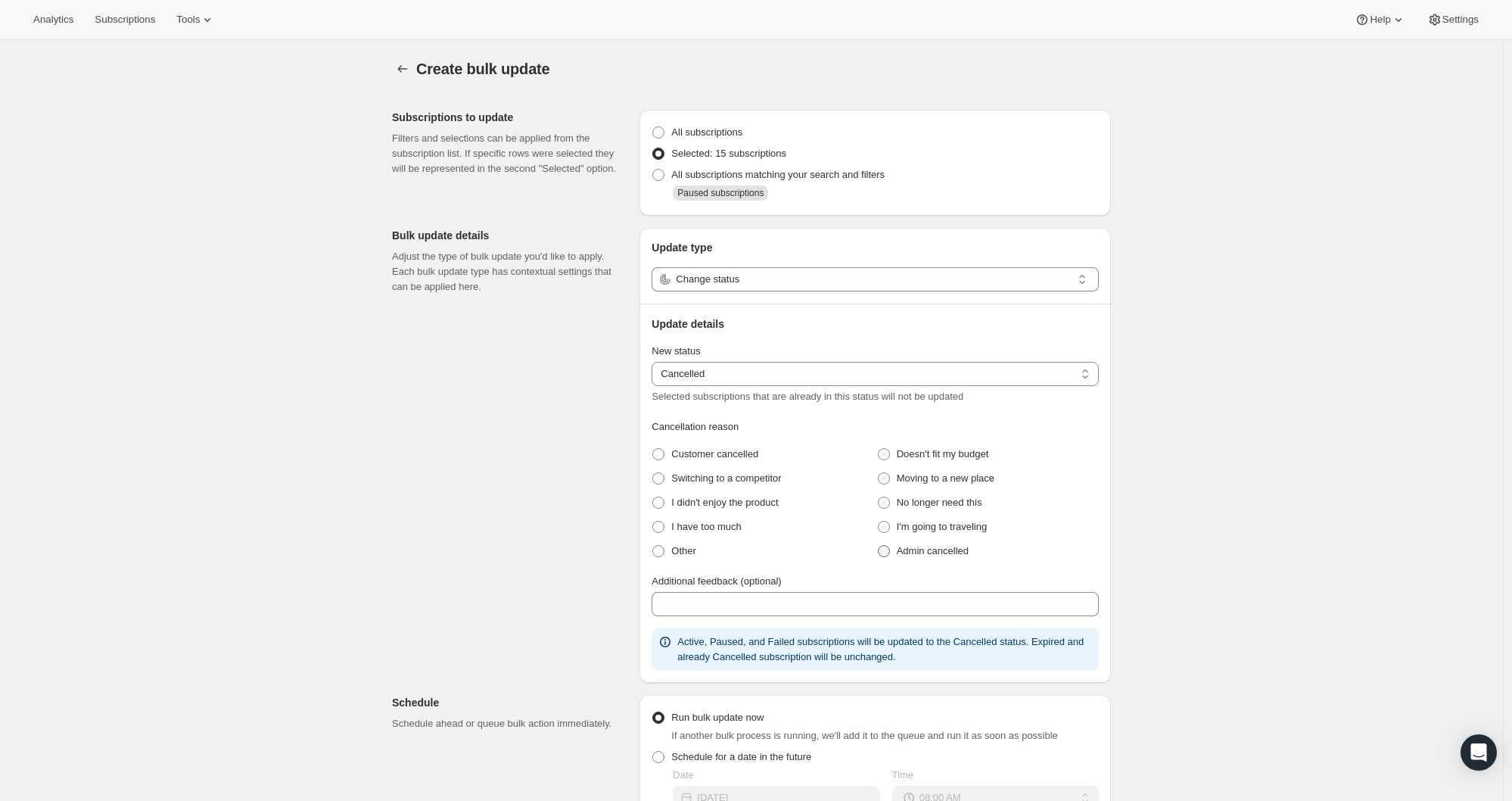
click at [904, 556] on span "Admin cancelled" at bounding box center [932, 550] width 72 height 11
click at [879, 546] on cancelled "Admin cancelled" at bounding box center [878, 545] width 1 height 1
radio cancelled "true"
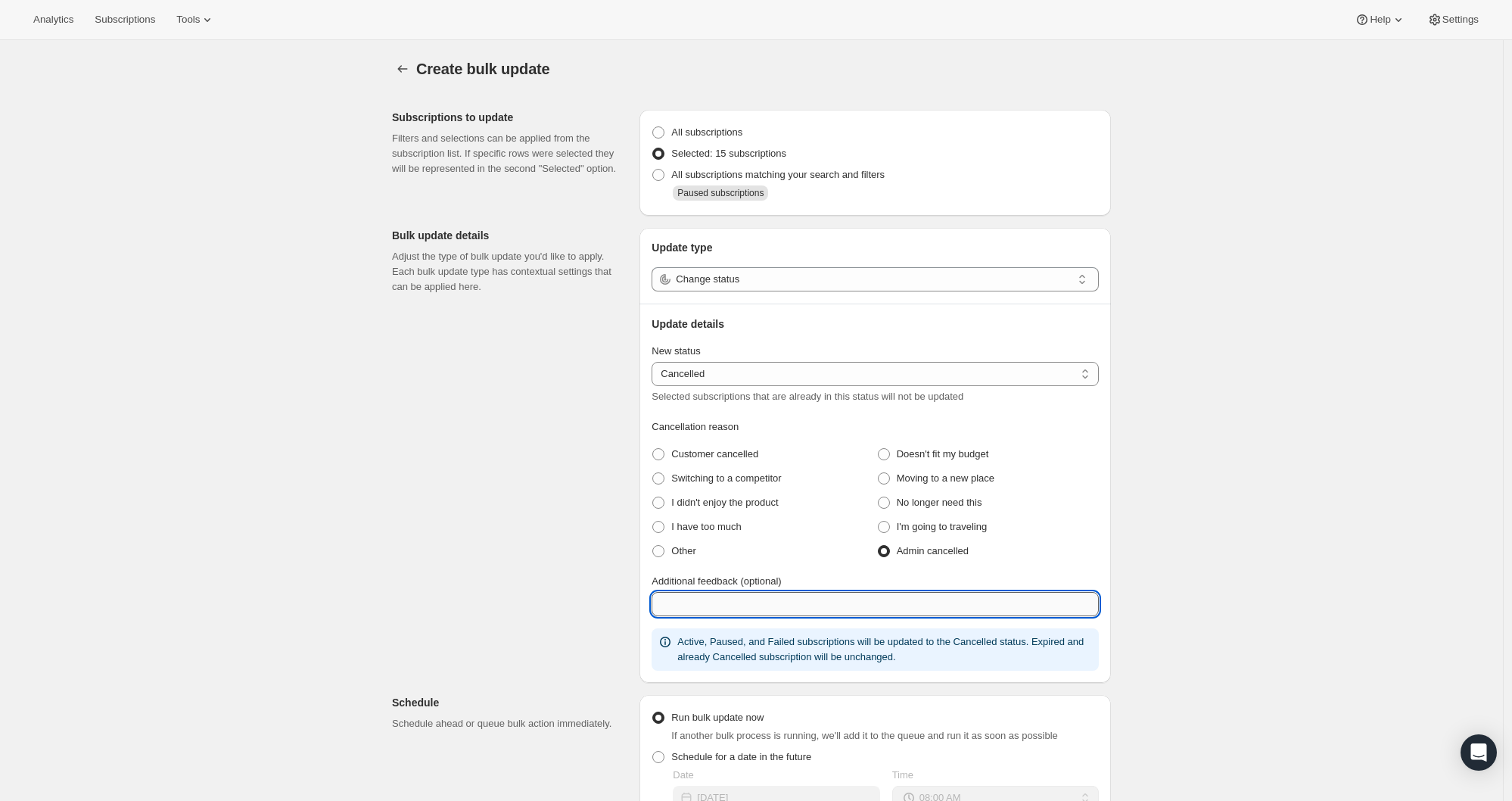
click at [843, 602] on input "Additional feedback (optional)" at bounding box center [875, 604] width 447 height 24
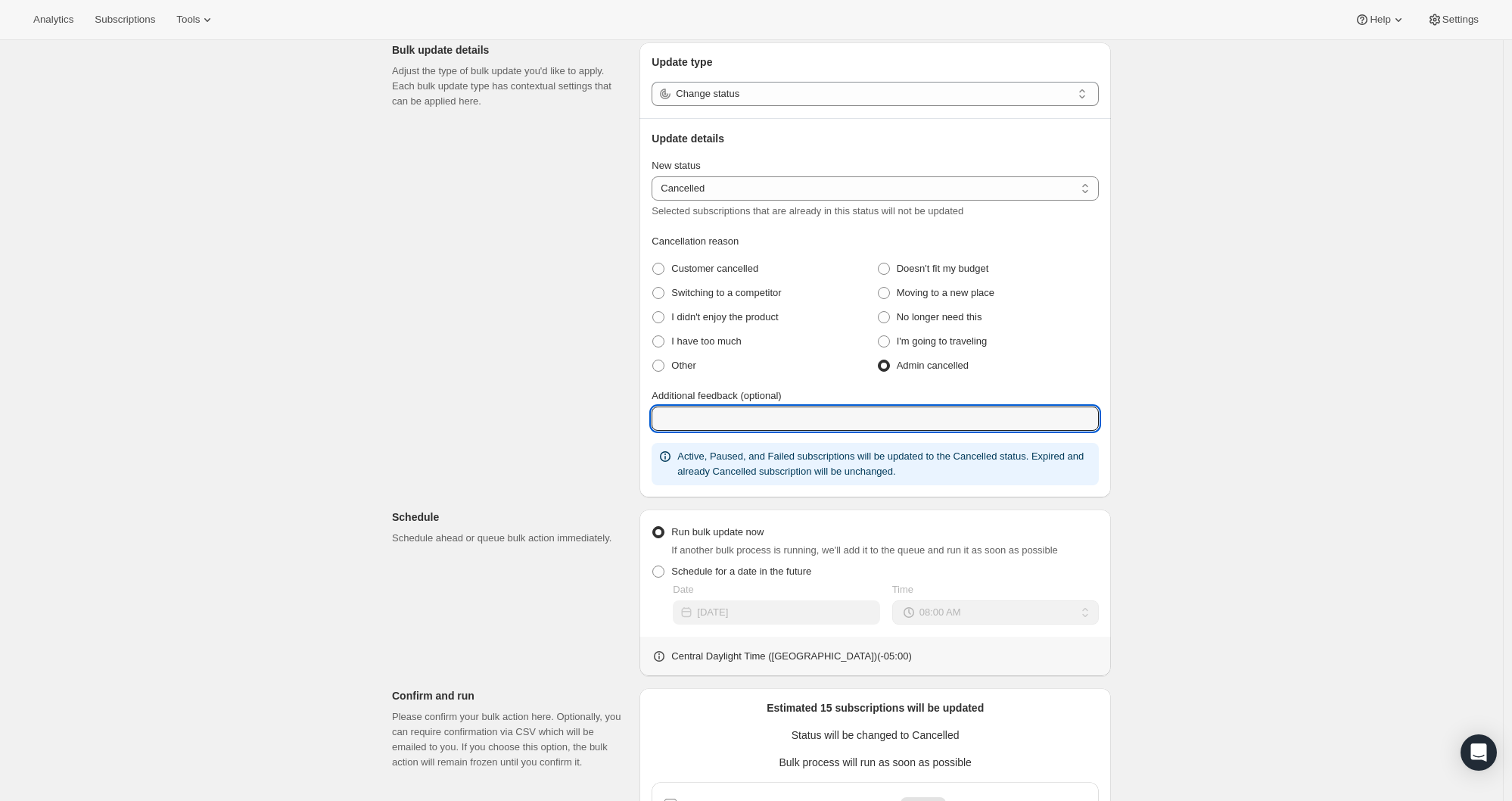
scroll to position [407, 0]
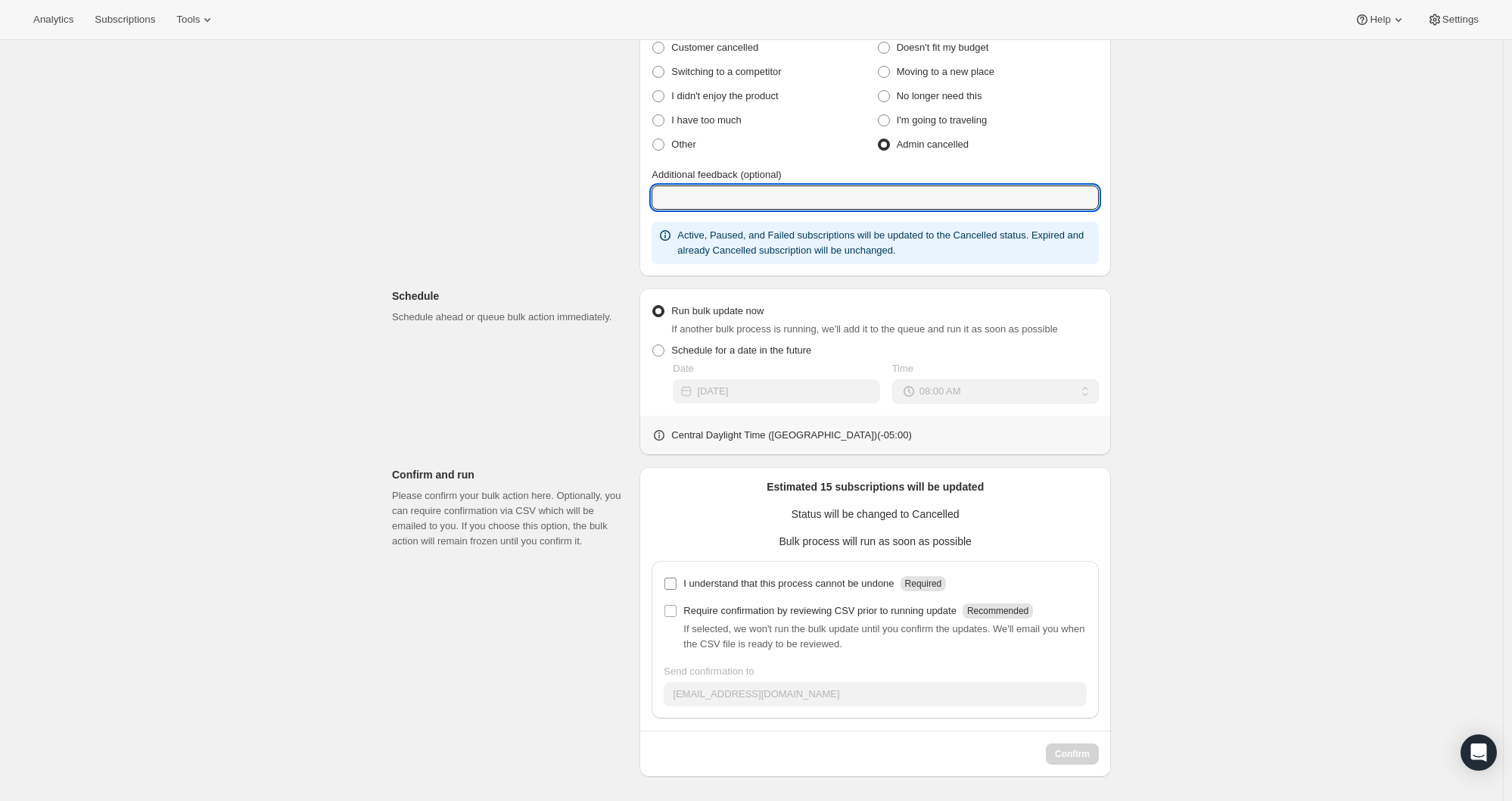
click at [789, 583] on p "I understand that this process cannot be undone" at bounding box center [789, 583] width 211 height 16
click at [677, 583] on input "I understand that this process cannot be undone Required" at bounding box center [671, 583] width 12 height 12
checkbox input "true"
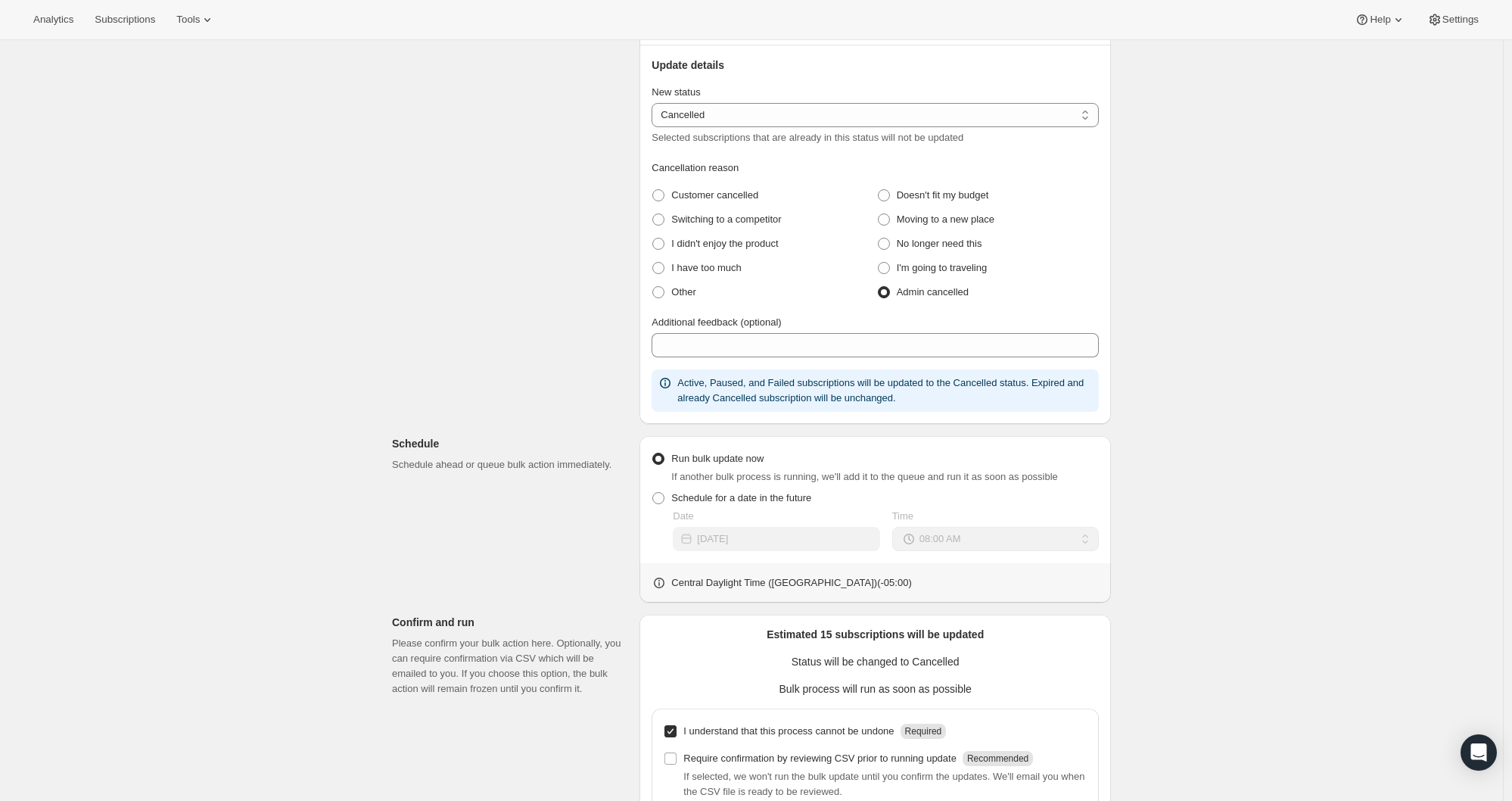
scroll to position [249, 0]
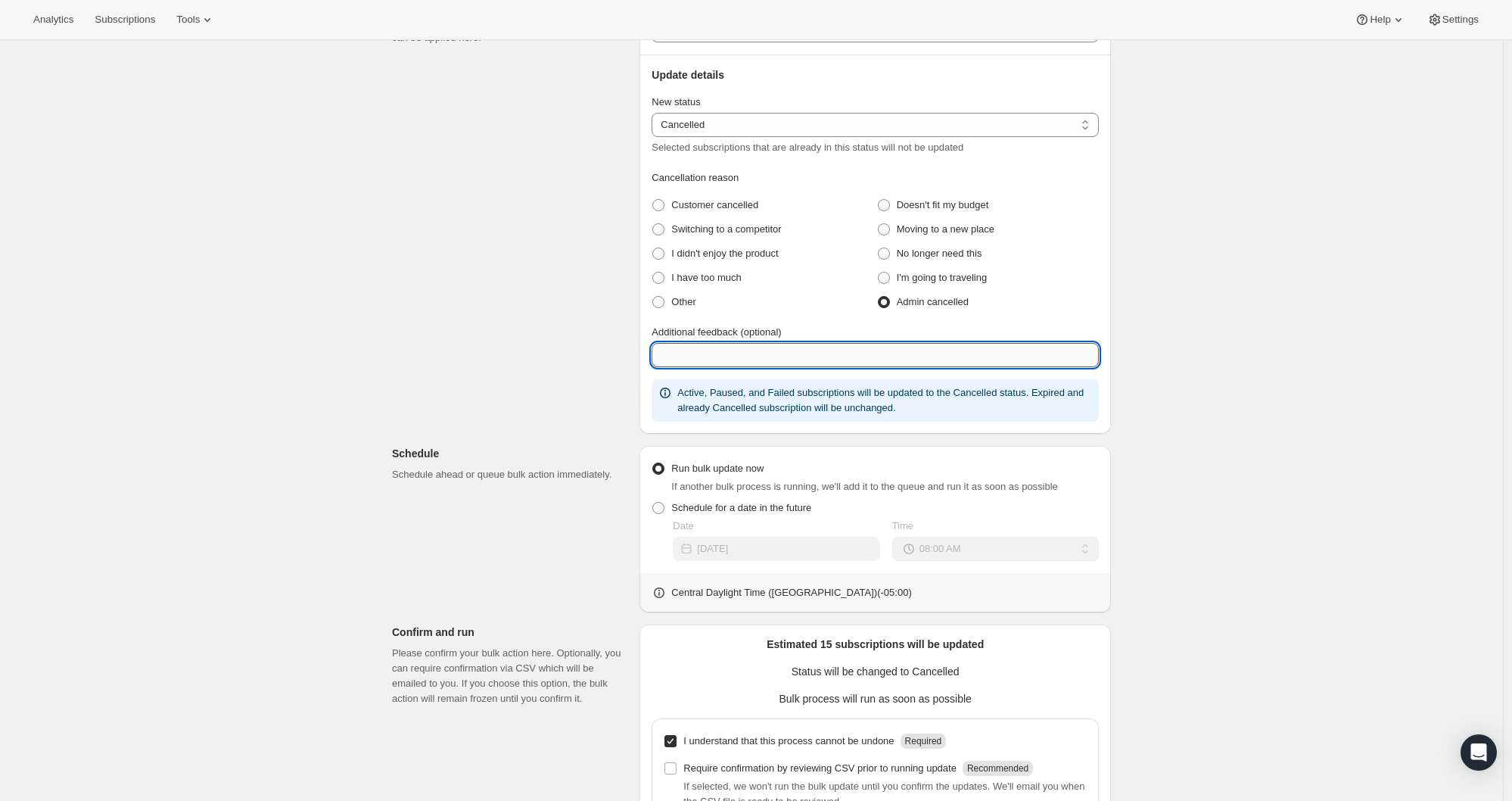
click at [725, 343] on input "Additional feedback (optional)" at bounding box center [875, 355] width 447 height 24
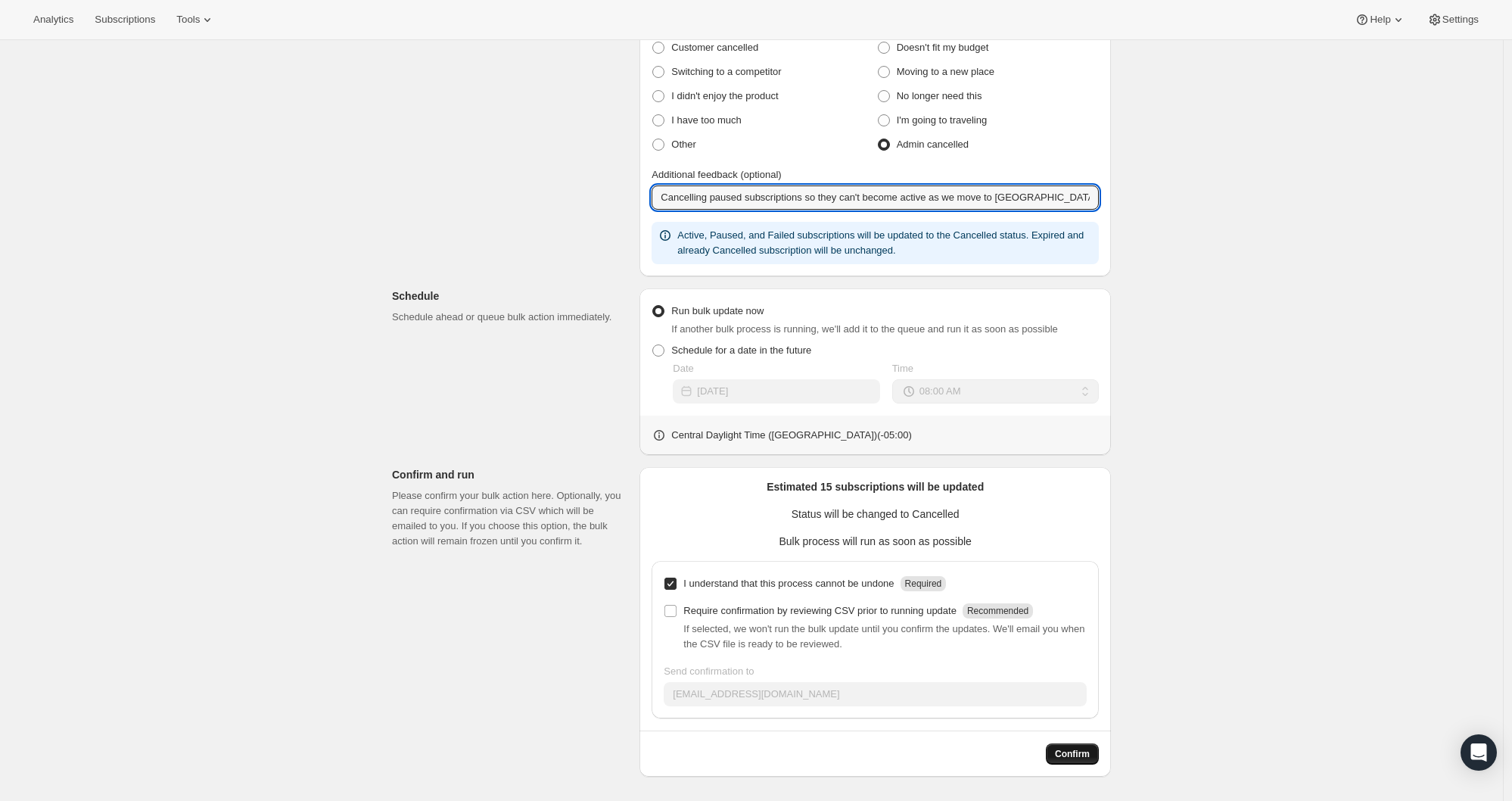
type input "Cancelling paused subscriptions so they can't become active as we move to [GEOG…"
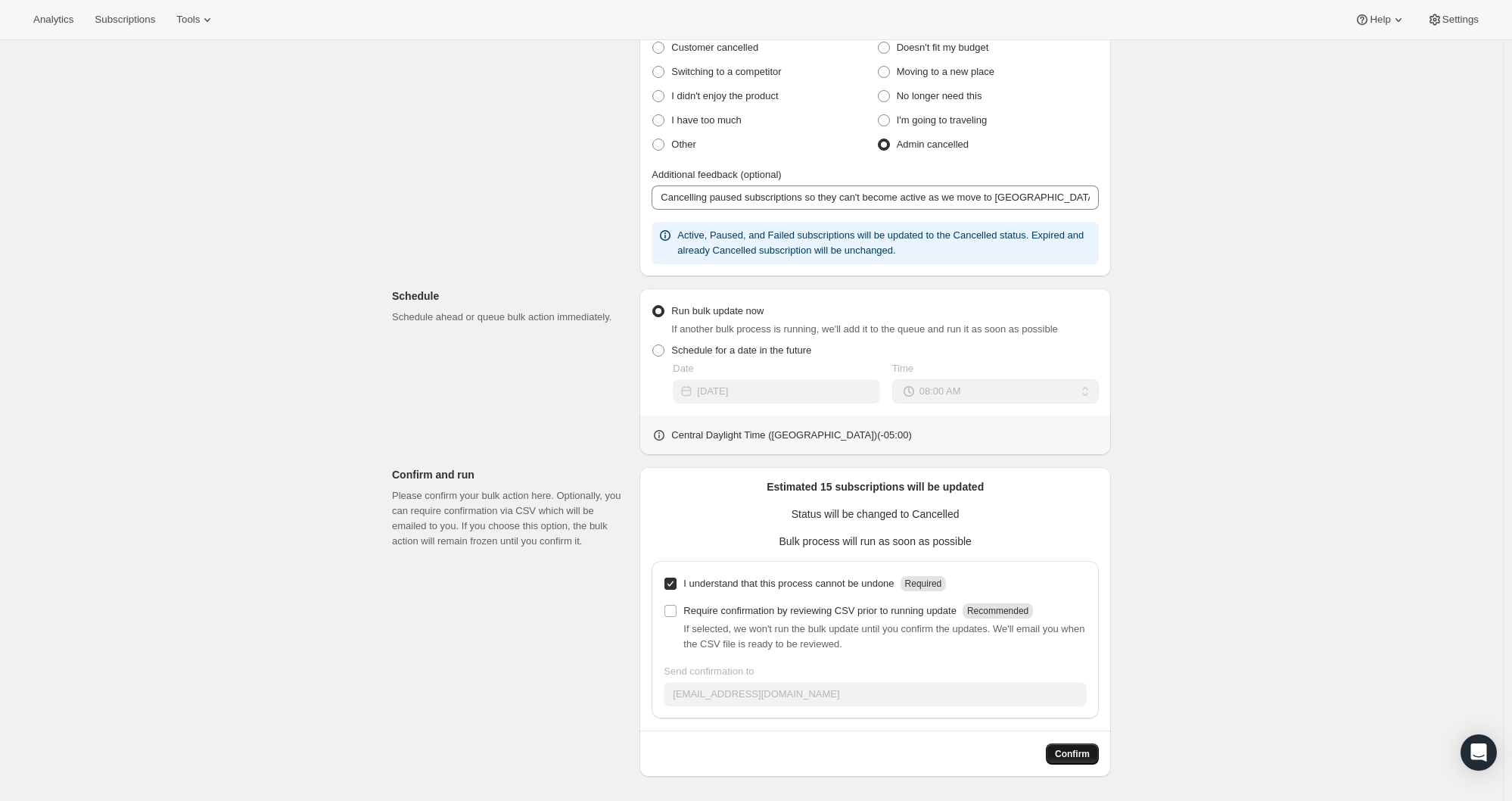
click at [1074, 756] on span "Confirm" at bounding box center [1072, 754] width 35 height 12
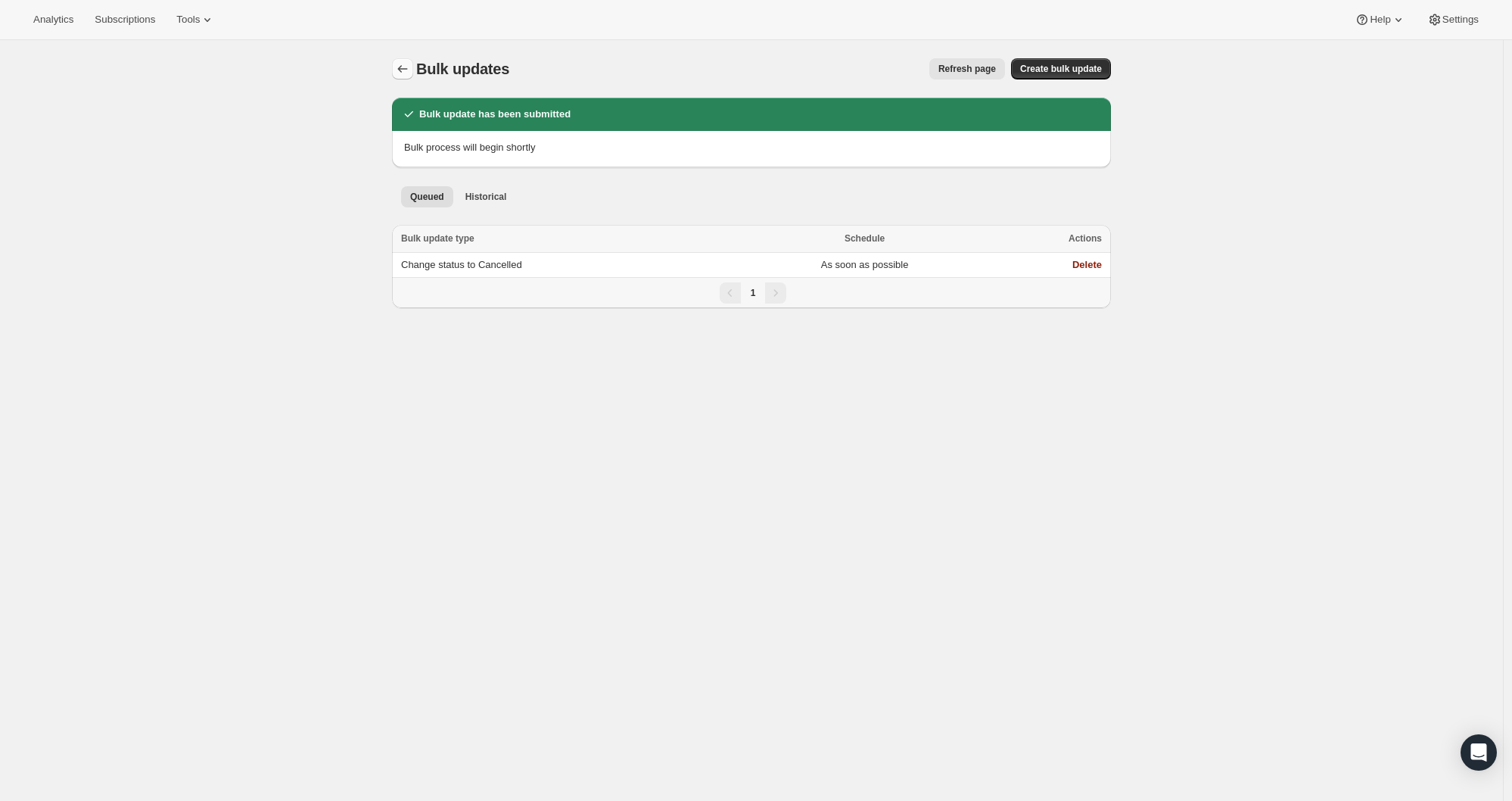
click at [405, 73] on icon "Bulk updates" at bounding box center [403, 69] width 16 height 16
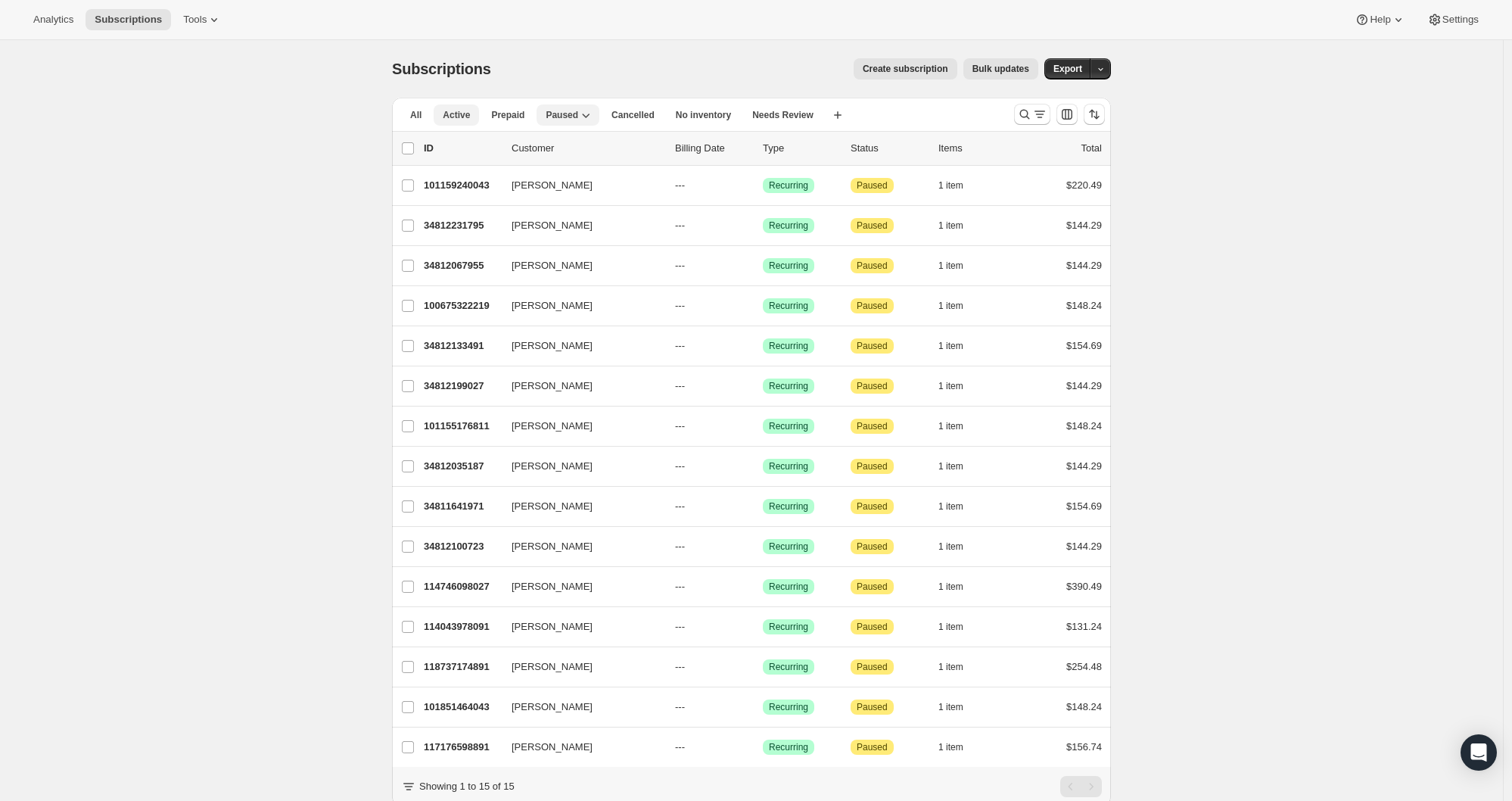
click at [468, 114] on span "Active" at bounding box center [457, 115] width 28 height 12
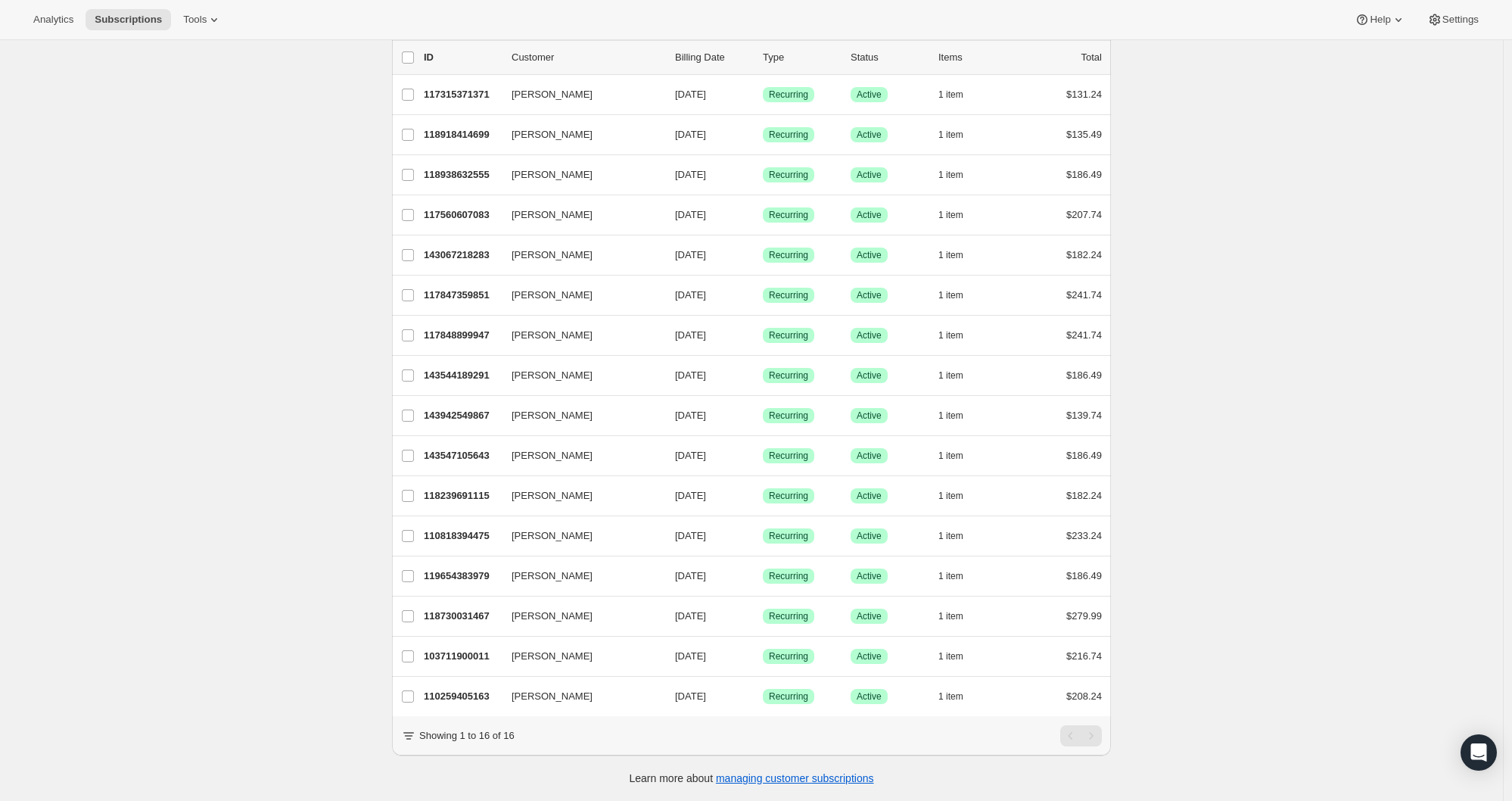
scroll to position [102, 0]
